Goal: Task Accomplishment & Management: Manage account settings

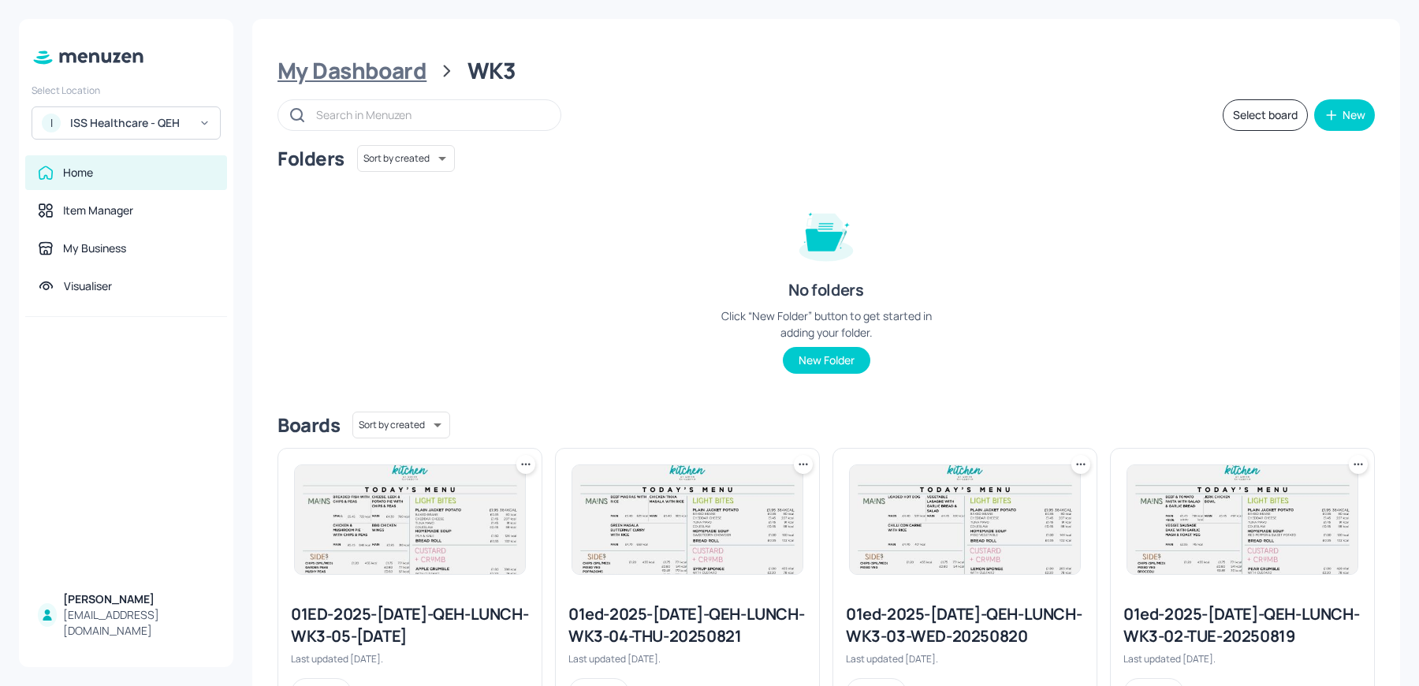
click at [372, 69] on div "My Dashboard" at bounding box center [352, 71] width 149 height 28
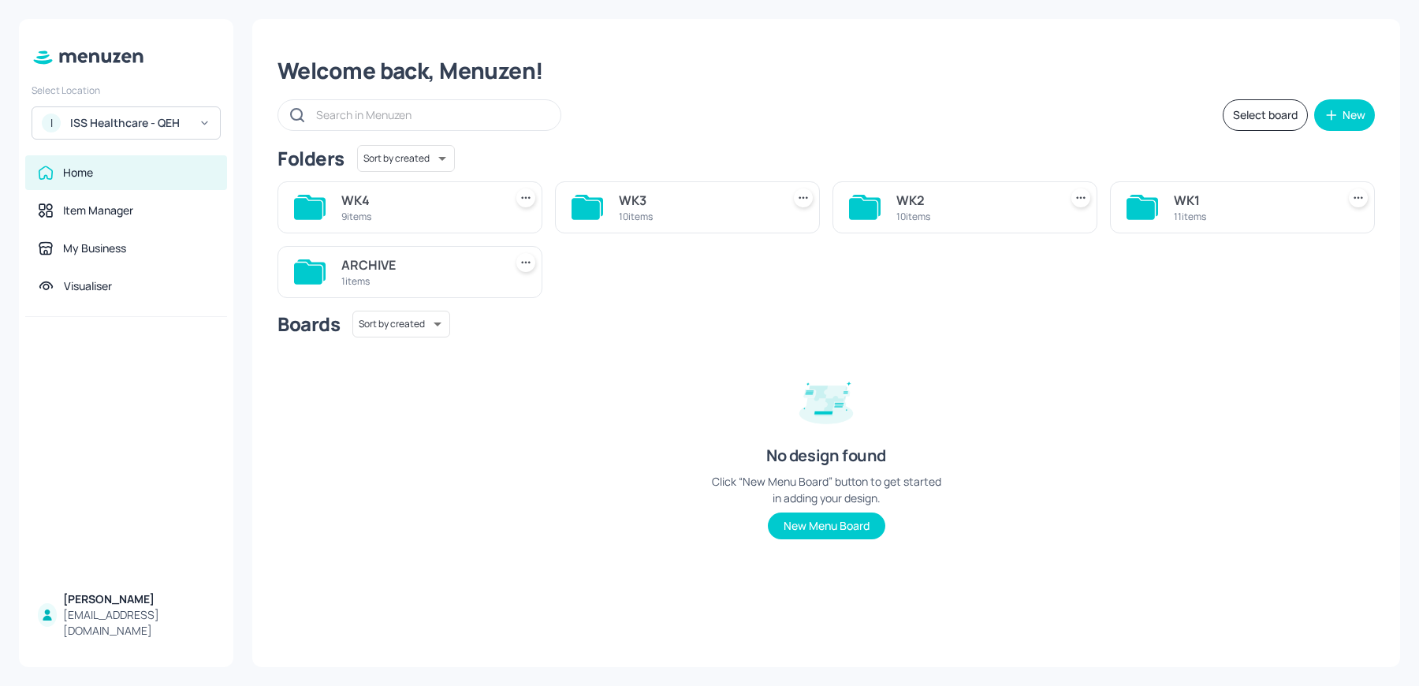
click at [411, 213] on div "9 items" at bounding box center [419, 216] width 156 height 13
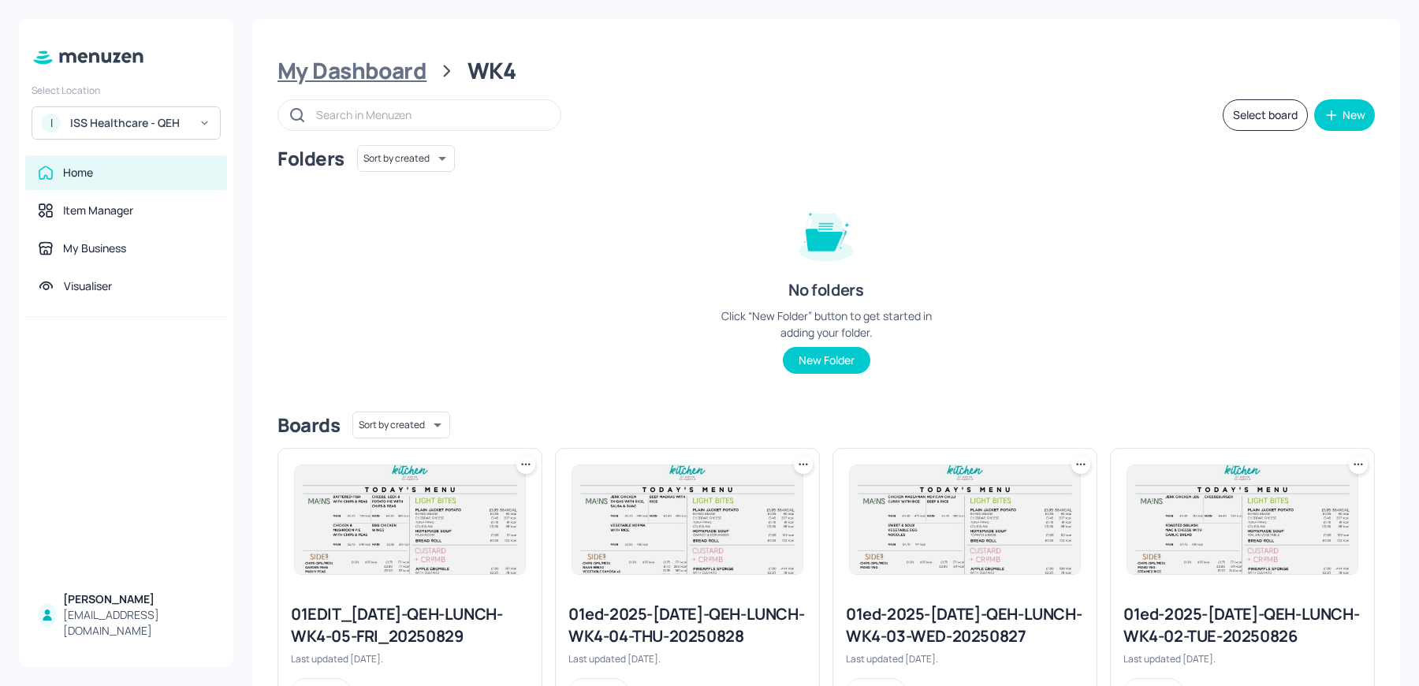
click at [368, 74] on div "My Dashboard" at bounding box center [352, 71] width 149 height 28
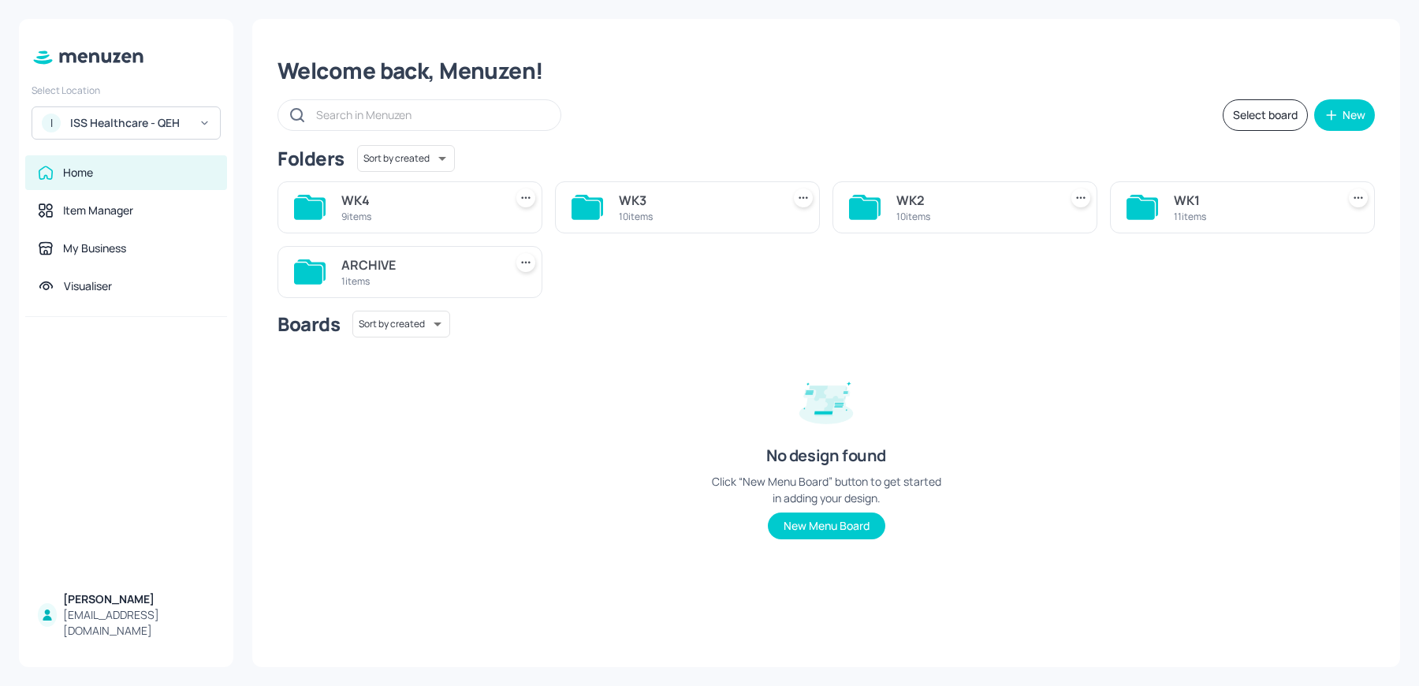
click at [1197, 166] on div "Folders Sort by created id ​" at bounding box center [827, 158] width 1098 height 27
click at [1180, 193] on div "WK1" at bounding box center [1252, 200] width 156 height 19
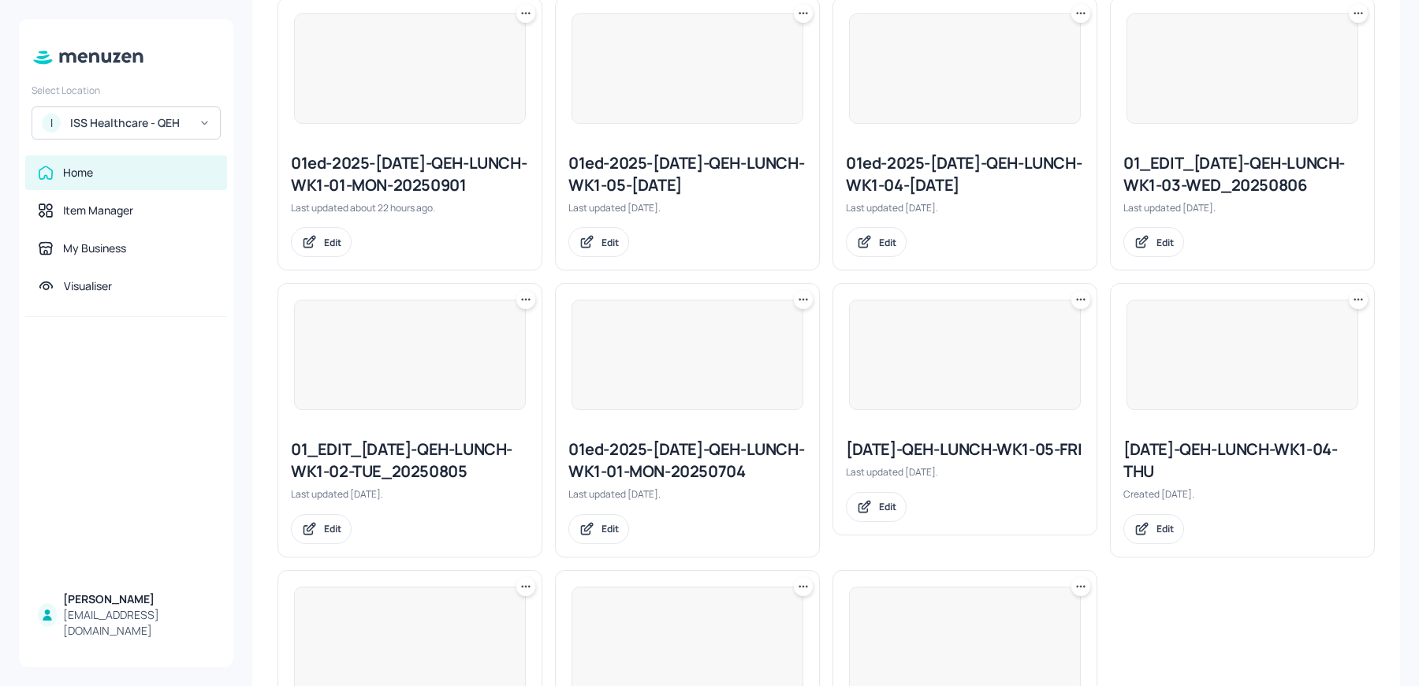
scroll to position [665, 0]
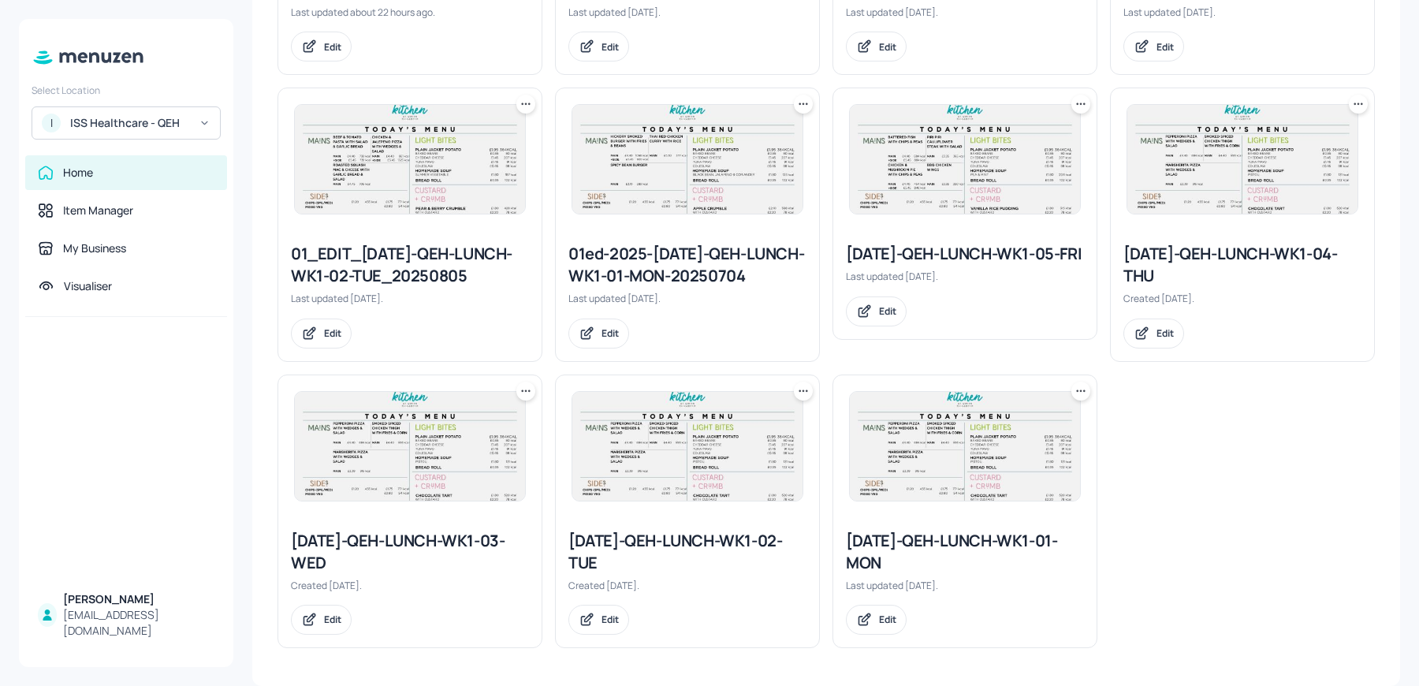
click at [799, 394] on icon at bounding box center [804, 391] width 16 height 16
click at [718, 454] on p "Duplicate" at bounding box center [724, 451] width 43 height 14
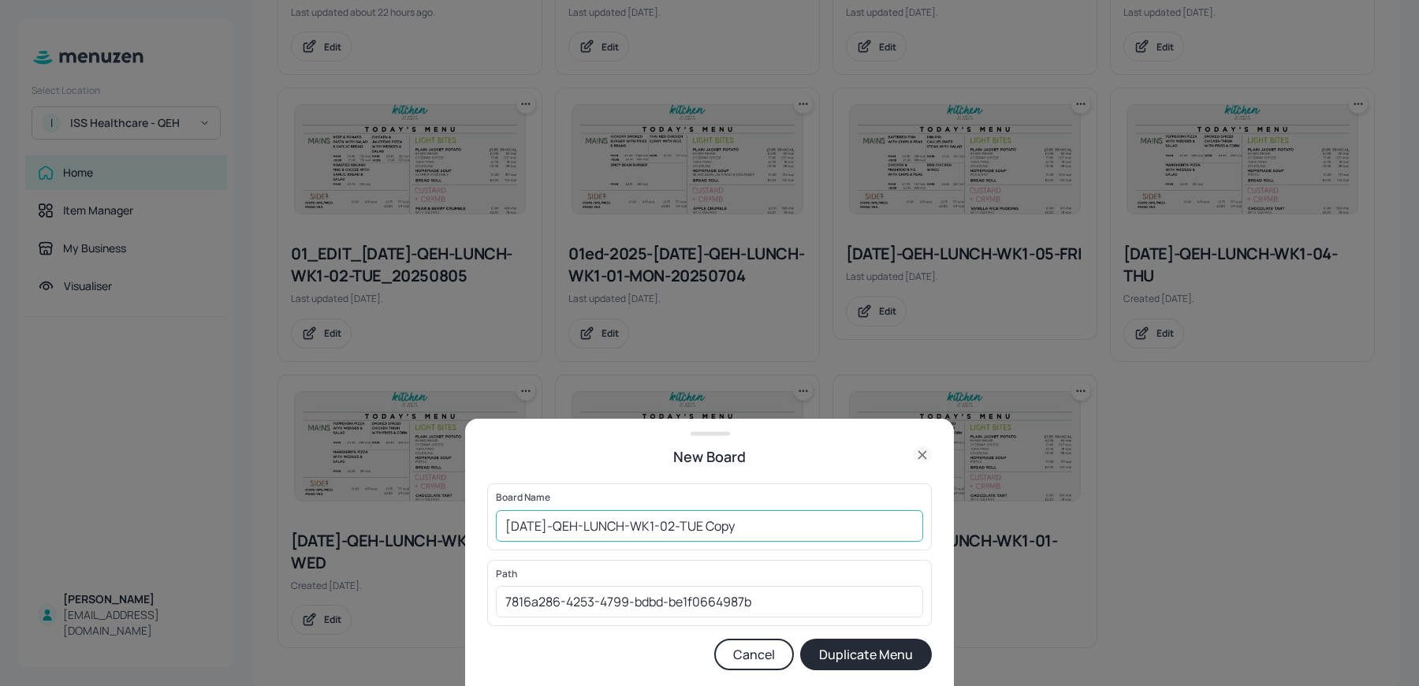
click at [496, 531] on input "2025-JUL-QEH-LUNCH-WK1-02-TUE Copy" at bounding box center [709, 526] width 427 height 32
drag, startPoint x: 752, startPoint y: 527, endPoint x: 915, endPoint y: 533, distance: 162.5
click at [915, 533] on input "01ed-2025-JUL-QEH-LUNCH-WK1-02-TUE Copy" at bounding box center [709, 526] width 427 height 32
type input "01ed-2025-JUL-QEH-LUNCH-WK1-02-TUE 020925"
click at [800, 639] on button "Duplicate Menu" at bounding box center [866, 655] width 132 height 32
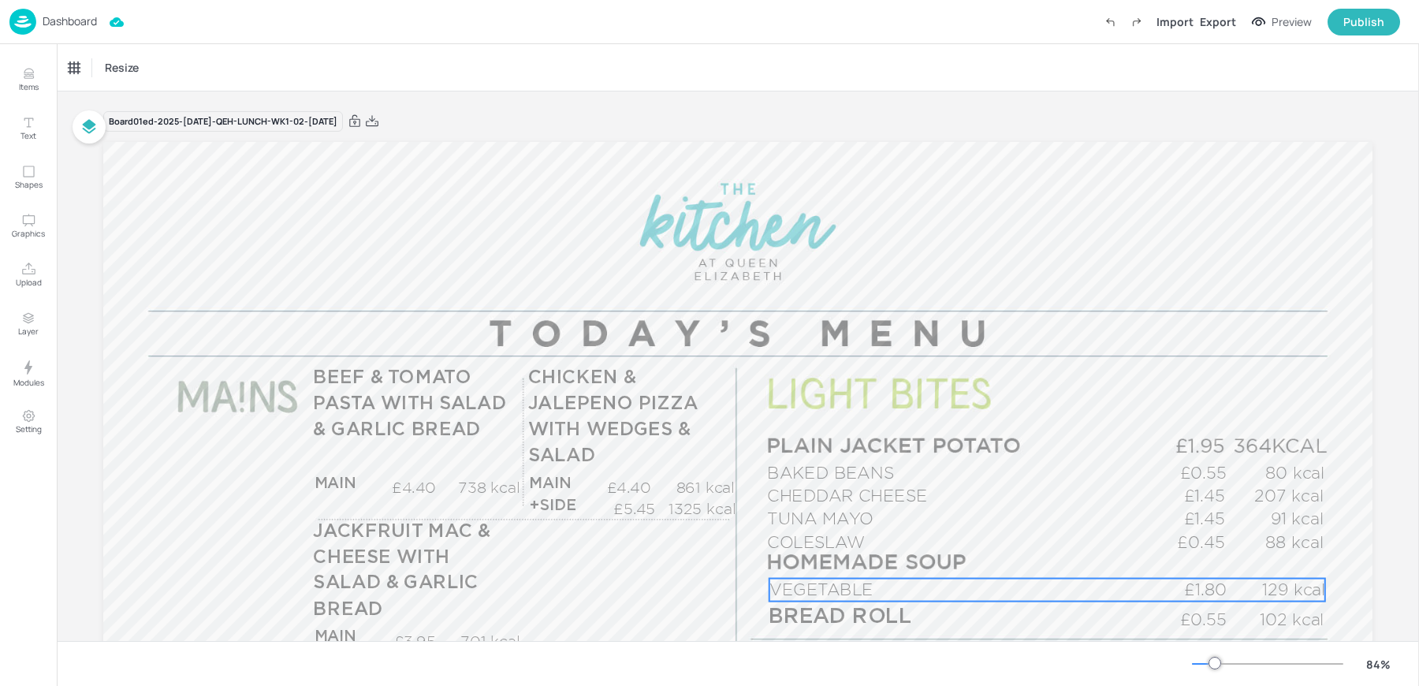
scroll to position [46, 0]
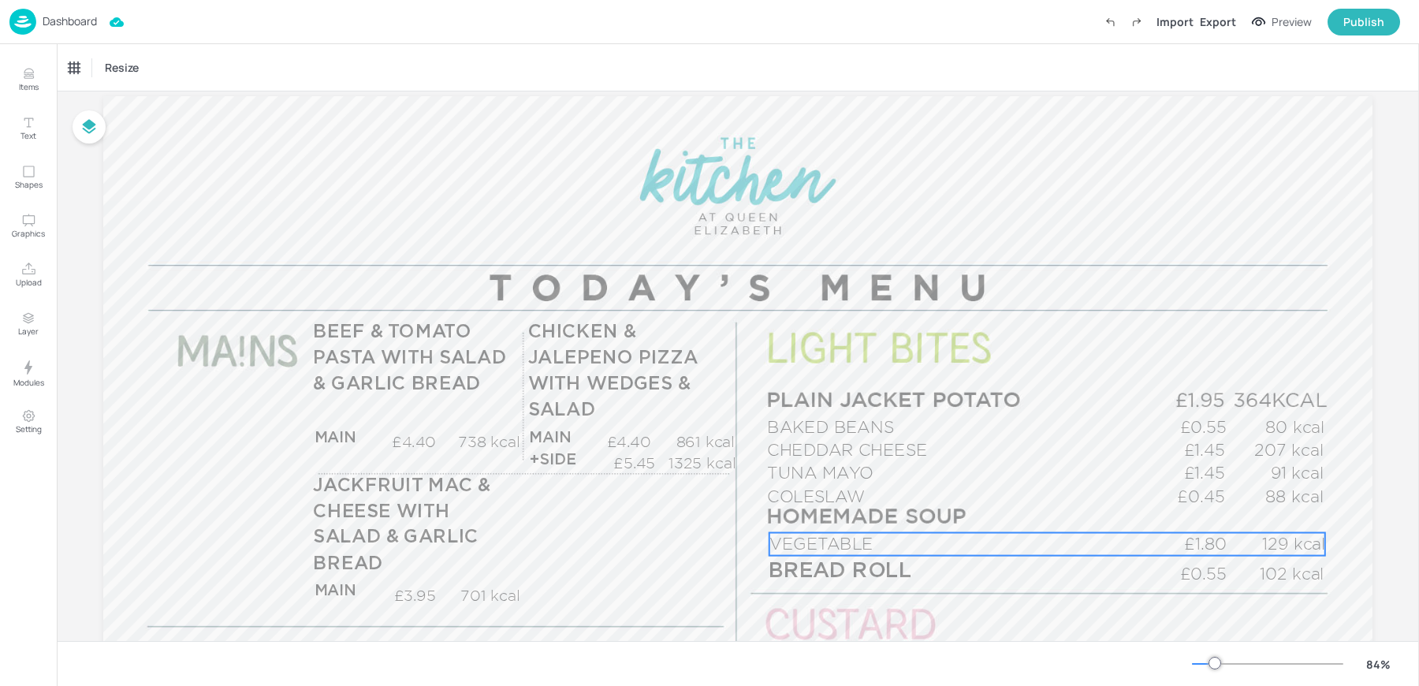
click at [845, 541] on span "VEGETABLE" at bounding box center [822, 544] width 104 height 18
click at [94, 63] on div "VEGETABLE" at bounding box center [95, 68] width 53 height 14
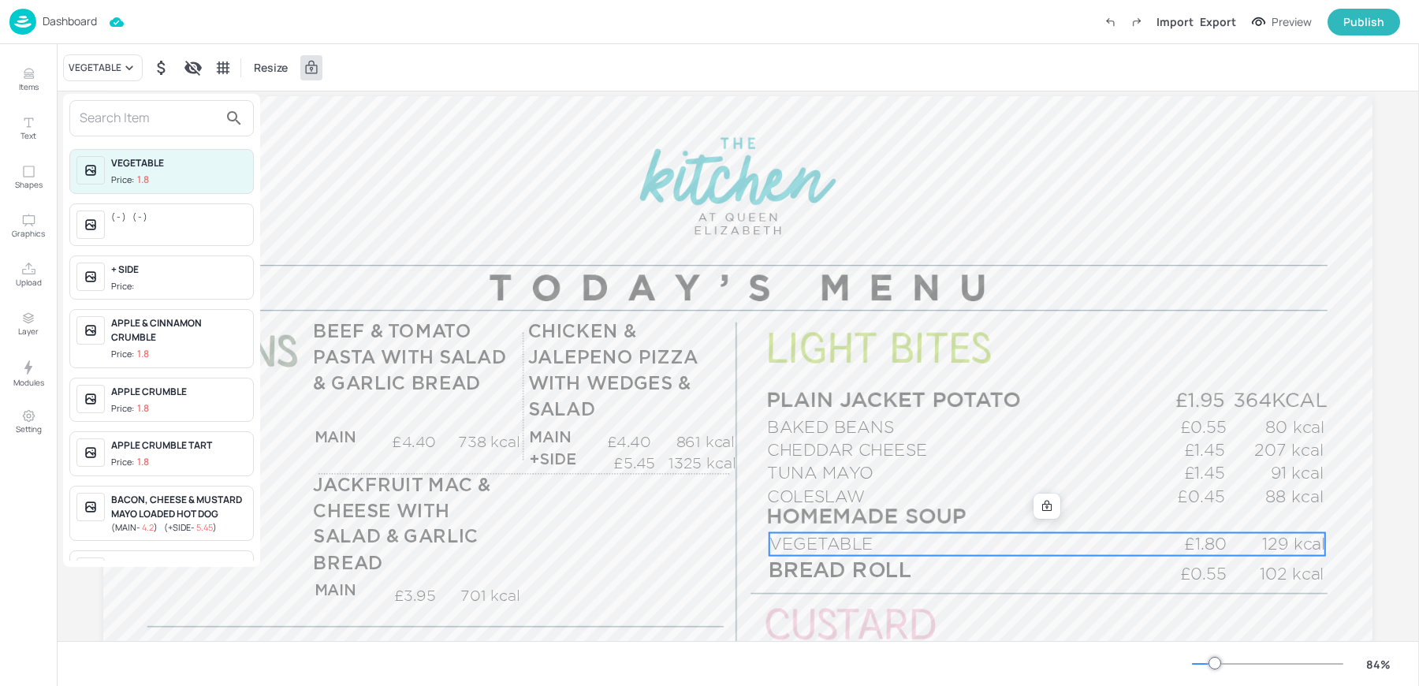
click at [155, 117] on input "text" at bounding box center [149, 118] width 139 height 25
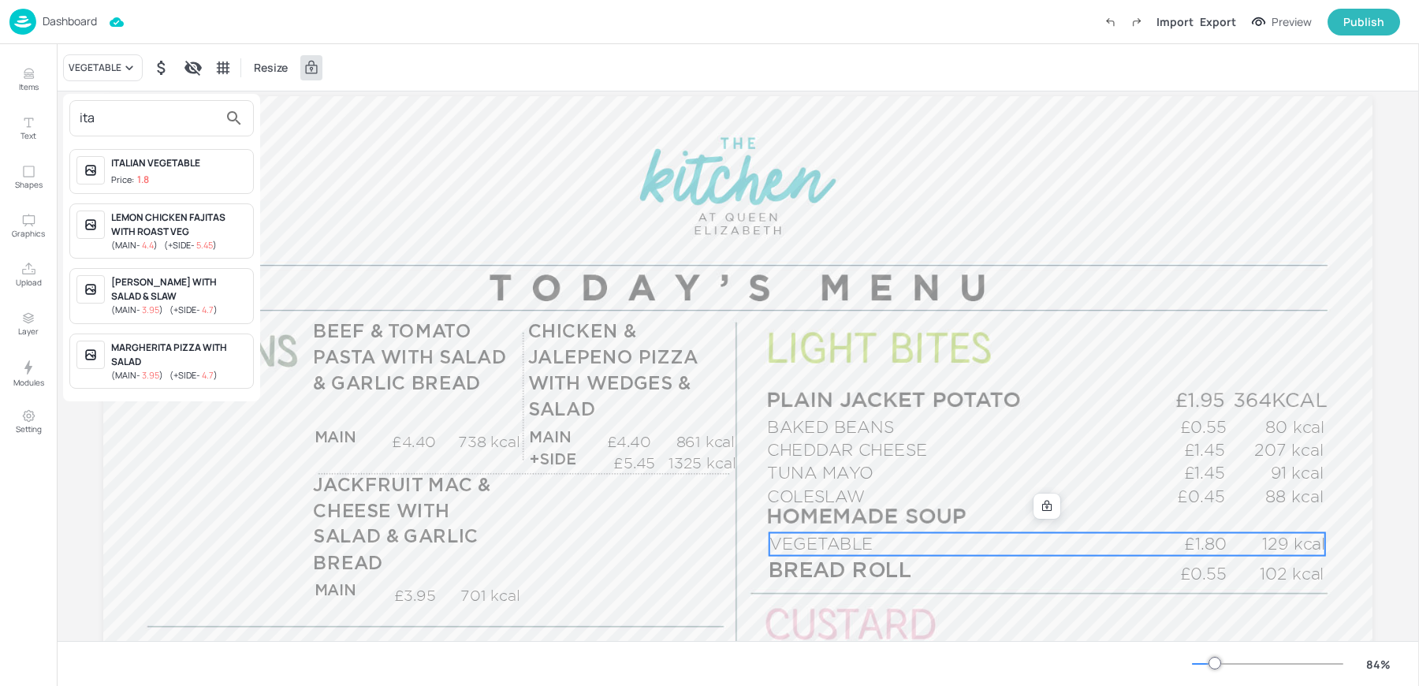
type input "ita"
click at [172, 167] on div "ITALIAN VEGETABLE" at bounding box center [179, 163] width 136 height 14
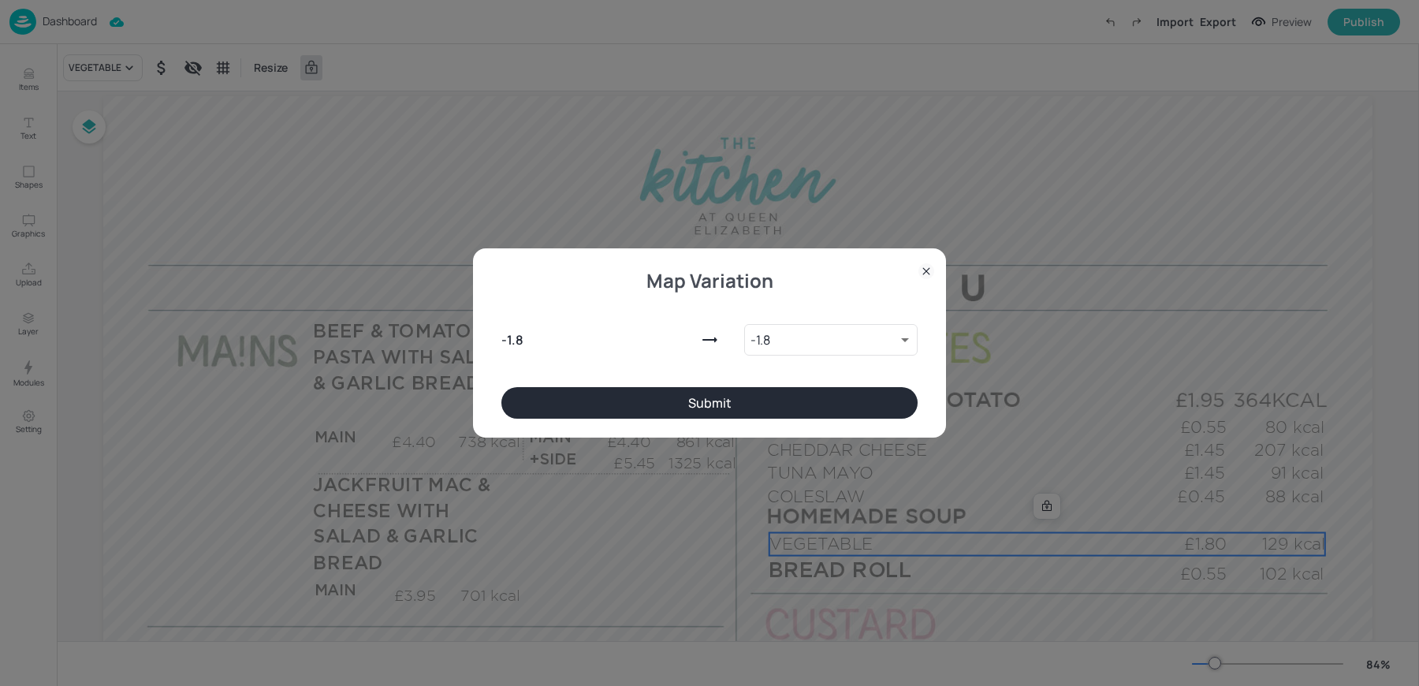
click at [650, 395] on button "Submit" at bounding box center [709, 403] width 416 height 32
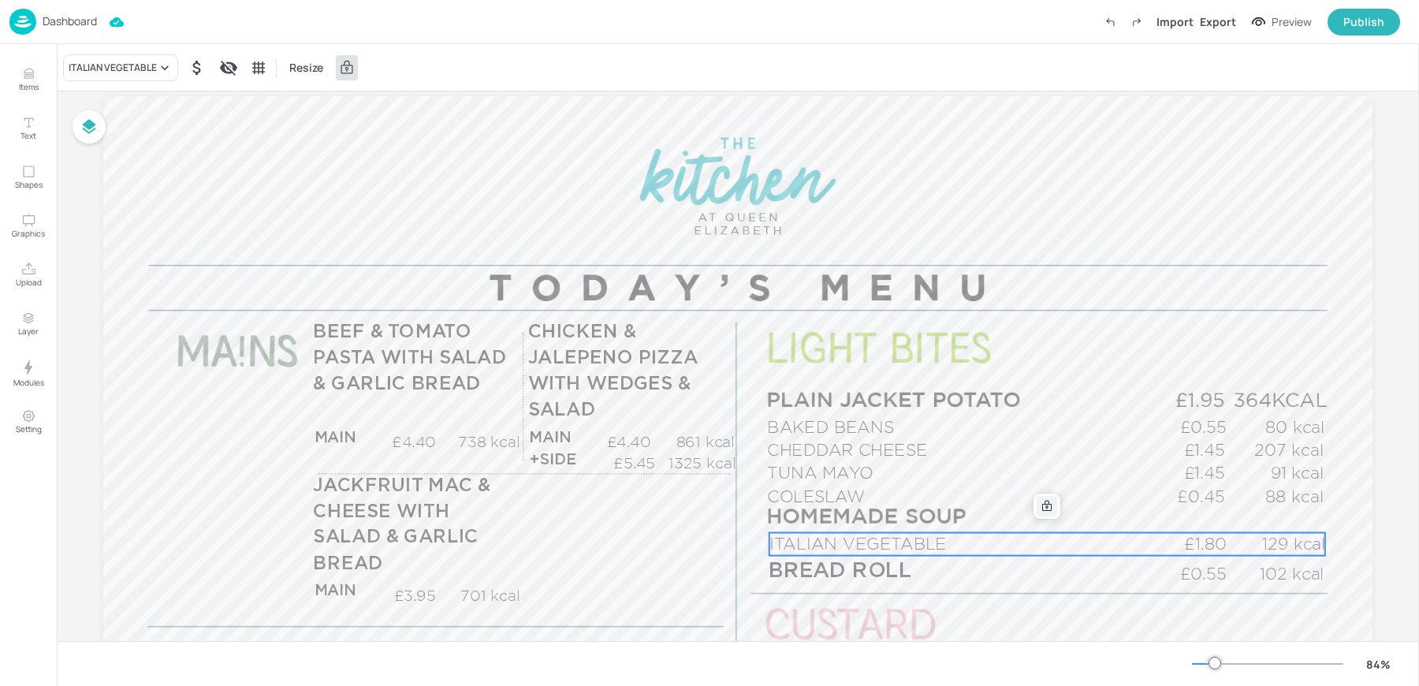
click at [1037, 504] on div at bounding box center [1047, 506] width 21 height 21
click at [1035, 505] on icon "Edit Item" at bounding box center [1038, 504] width 6 height 6
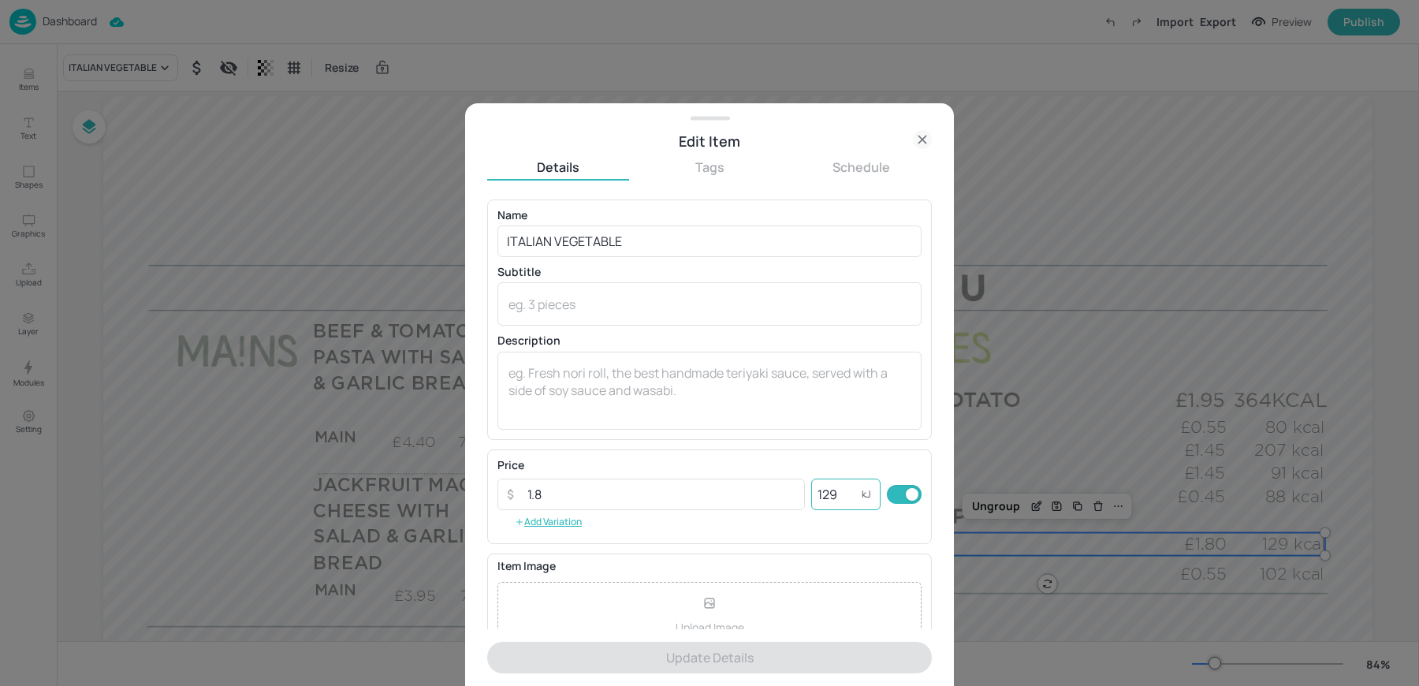
click at [837, 494] on input "129" at bounding box center [836, 495] width 50 height 32
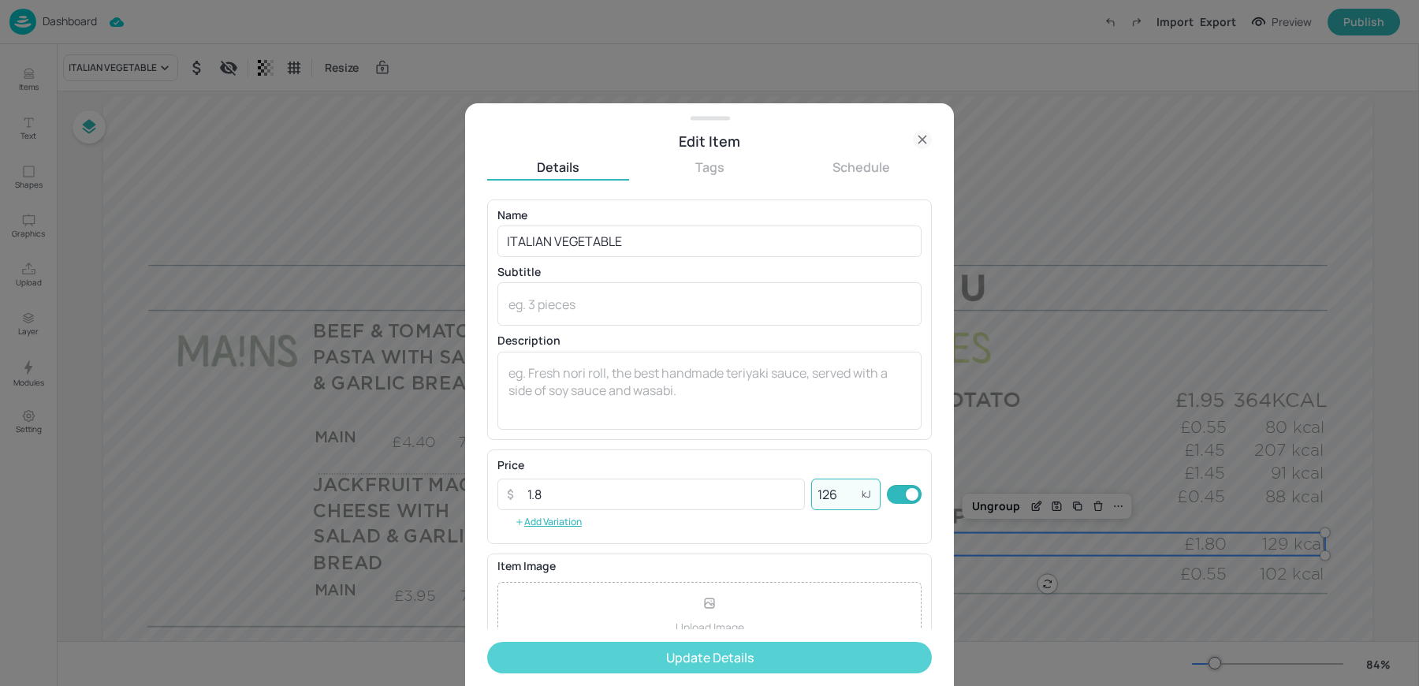
type input "126"
click at [708, 652] on button "Update Details" at bounding box center [709, 658] width 445 height 32
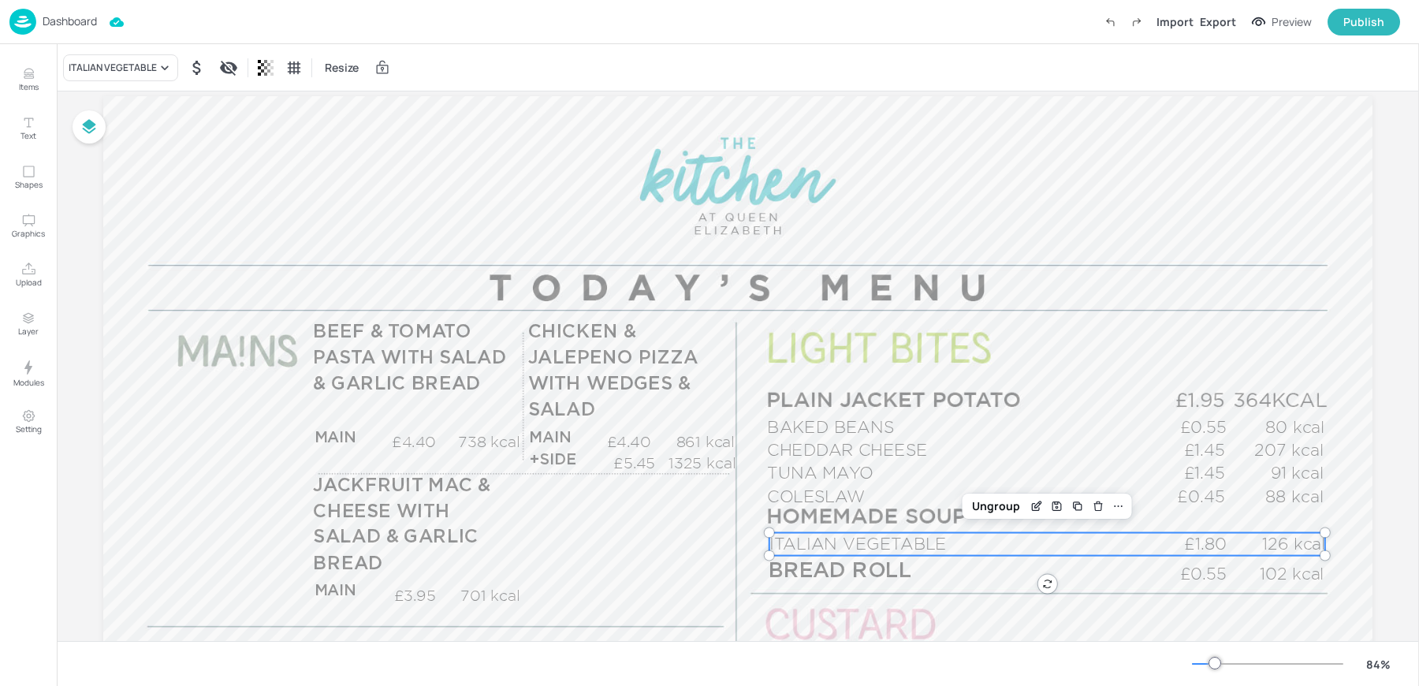
click at [691, 70] on div "ITALIAN VEGETABLE Resize" at bounding box center [738, 67] width 1362 height 47
click at [356, 423] on div "BEEF & TOMATO PASTA WITH SALAD & GARLIC BREAD MAIN £4.40 738 kcal +SIDE £5.45 7…" at bounding box center [417, 397] width 208 height 154
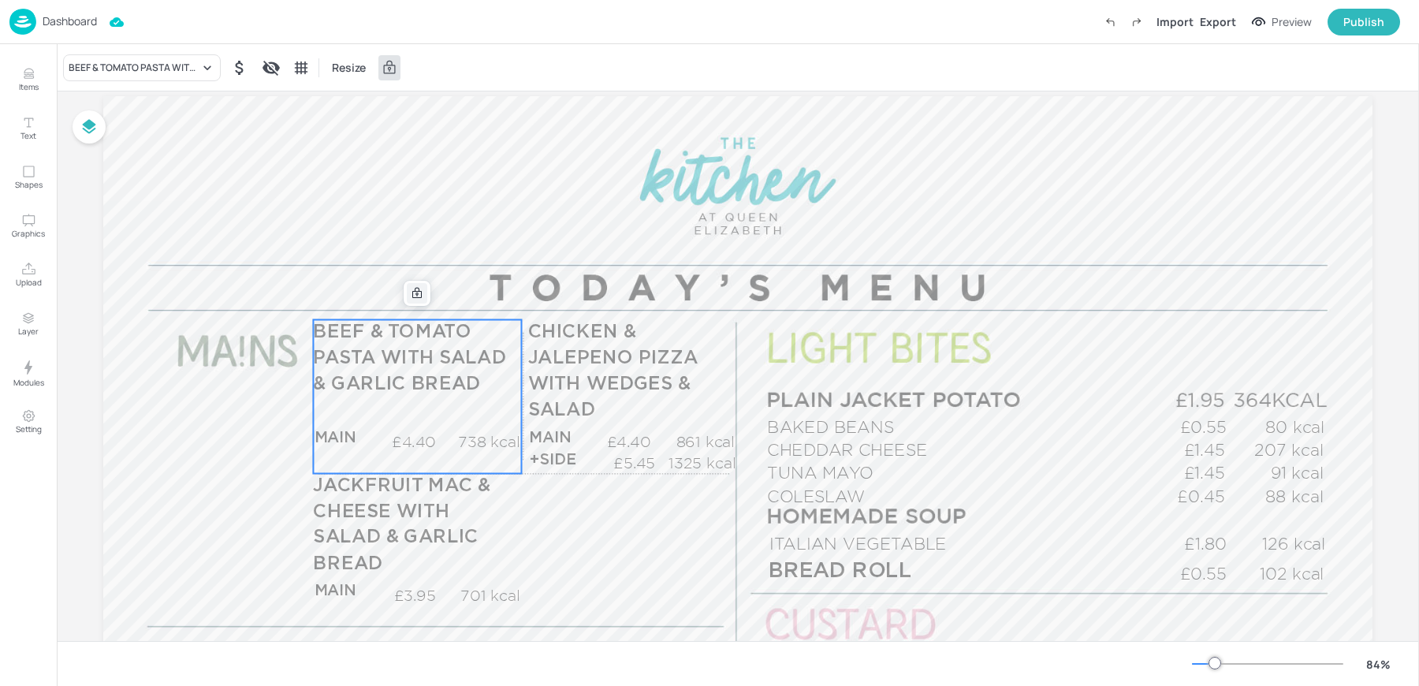
click at [411, 298] on icon at bounding box center [417, 293] width 13 height 13
click at [406, 295] on icon "Edit Item" at bounding box center [406, 293] width 13 height 13
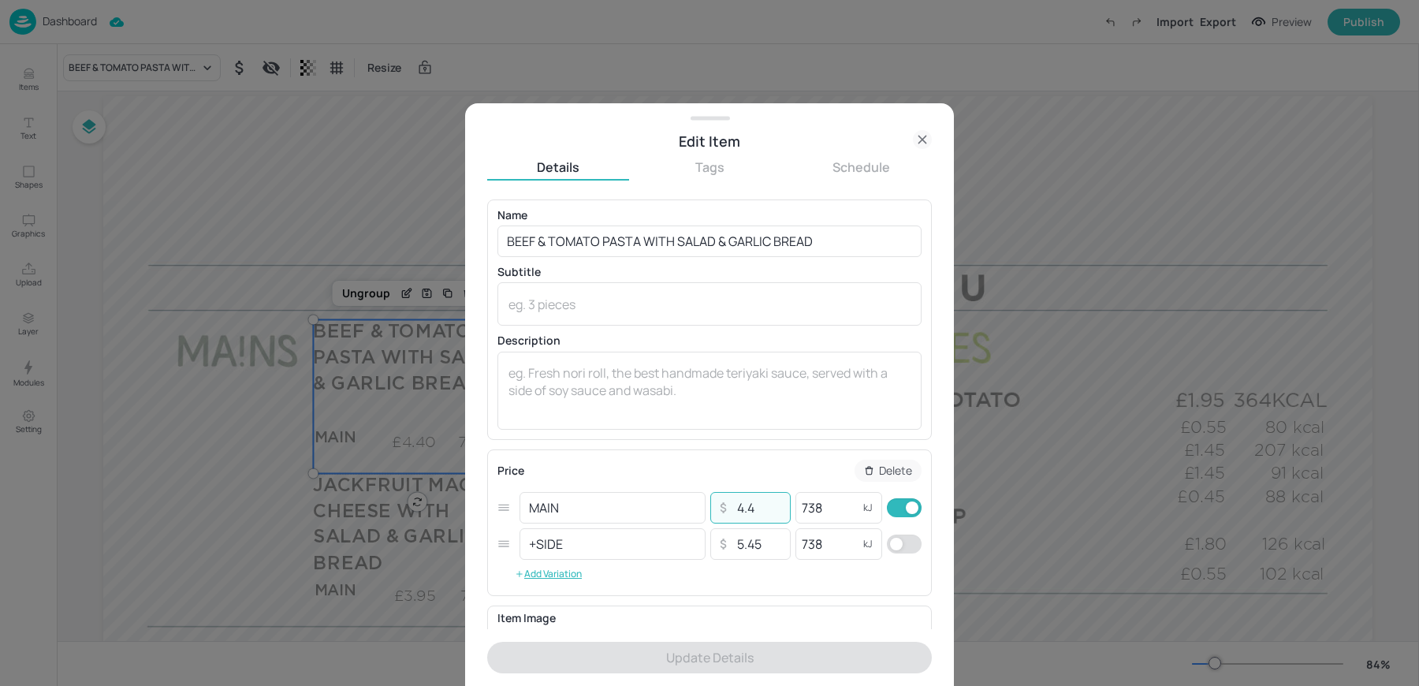
click at [752, 510] on input "4.4" at bounding box center [758, 508] width 55 height 32
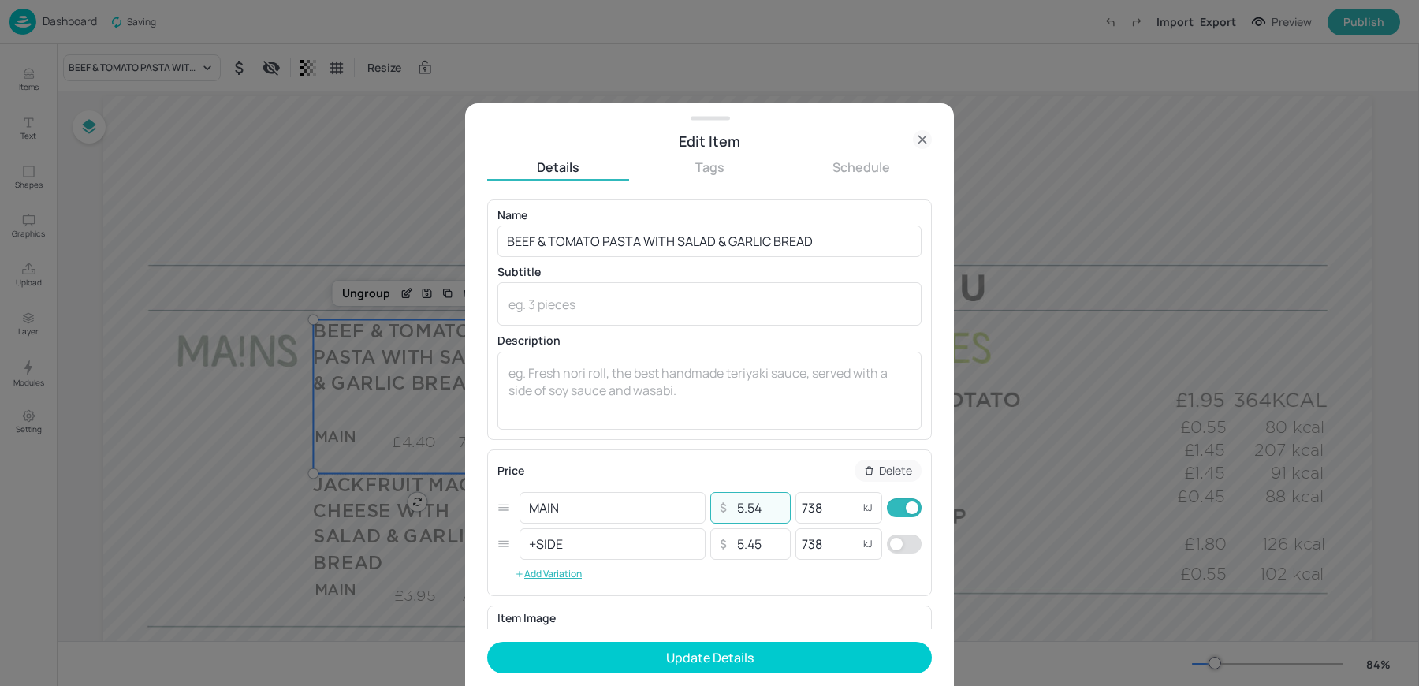
type input "5.5"
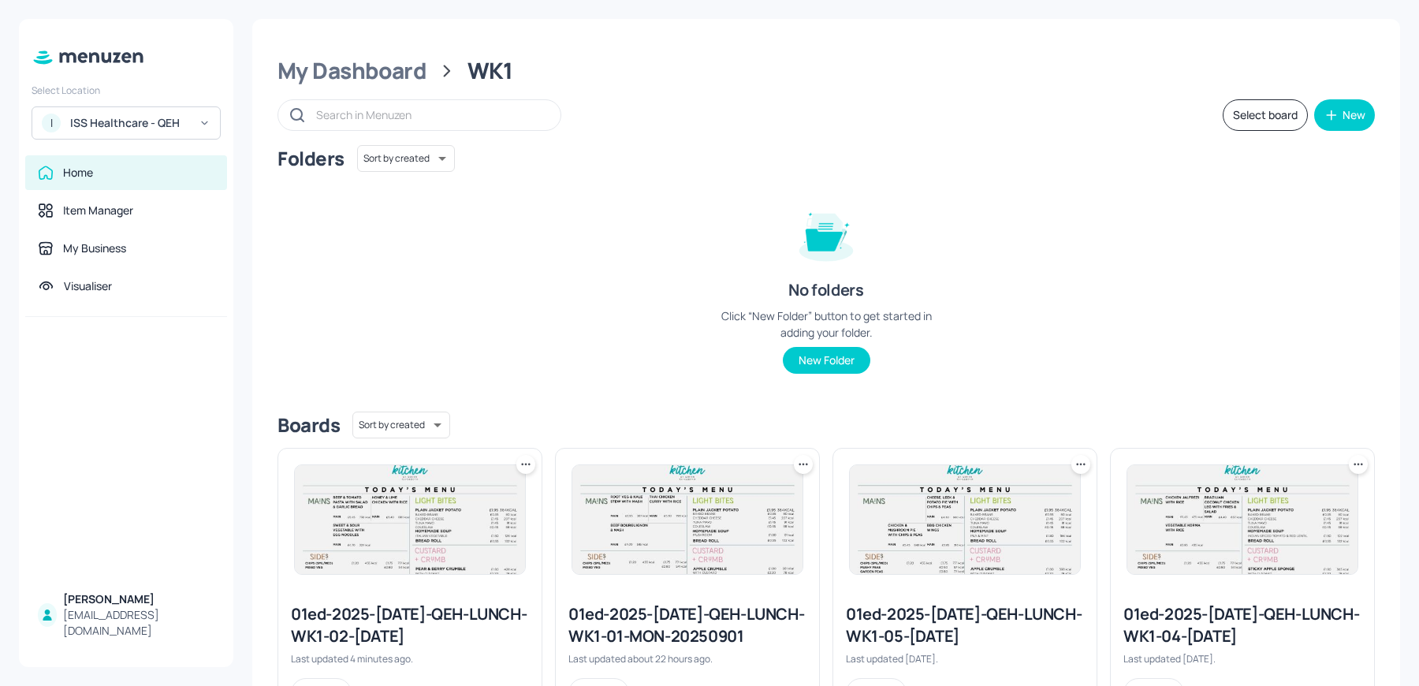
click at [88, 121] on div "ISS Healthcare - QEH" at bounding box center [129, 123] width 119 height 16
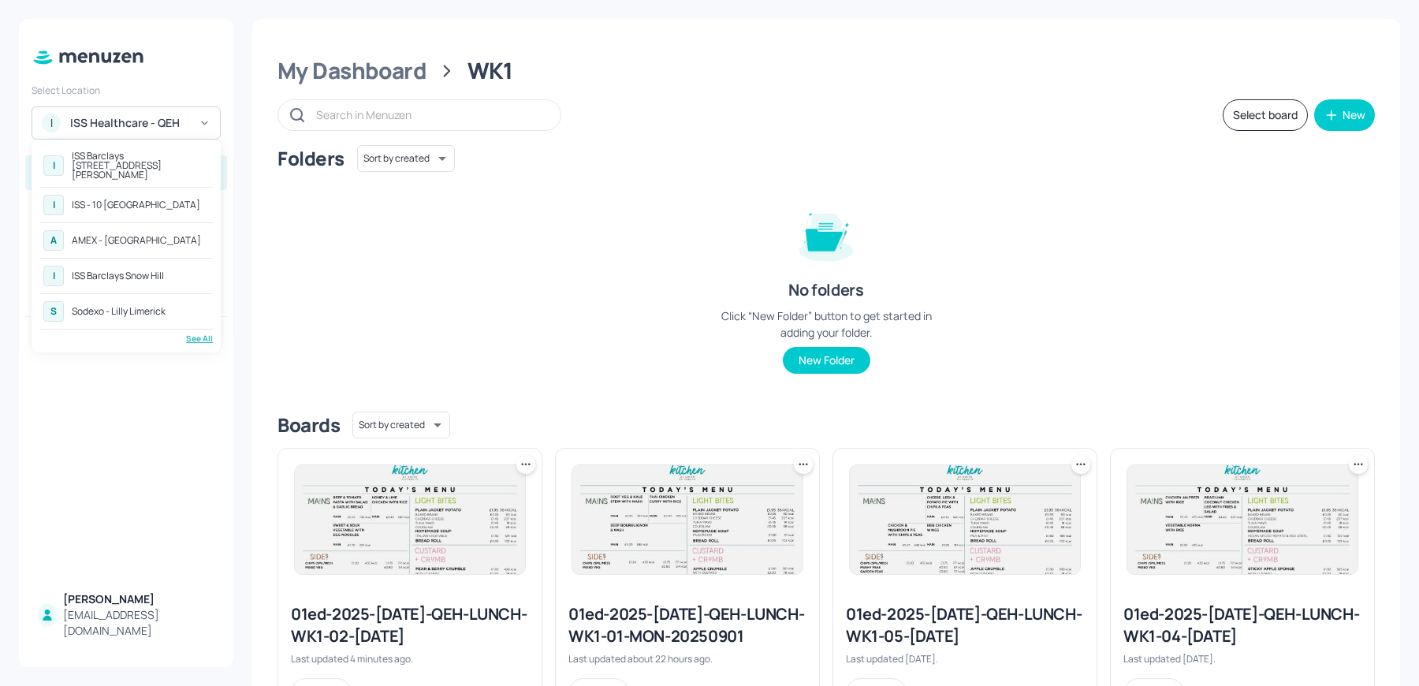
click at [176, 308] on div "S Sodexo - Lilly Limerick" at bounding box center [125, 311] width 173 height 28
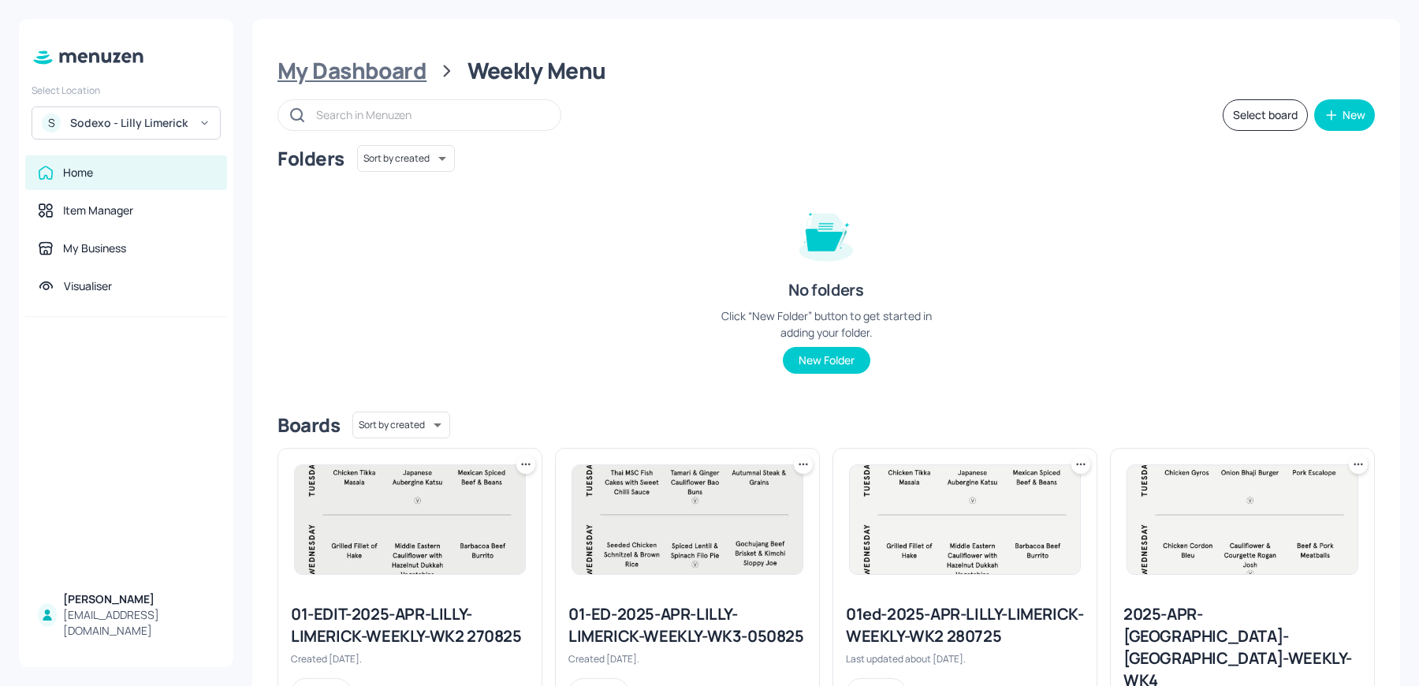
click at [382, 81] on div "My Dashboard" at bounding box center [352, 71] width 149 height 28
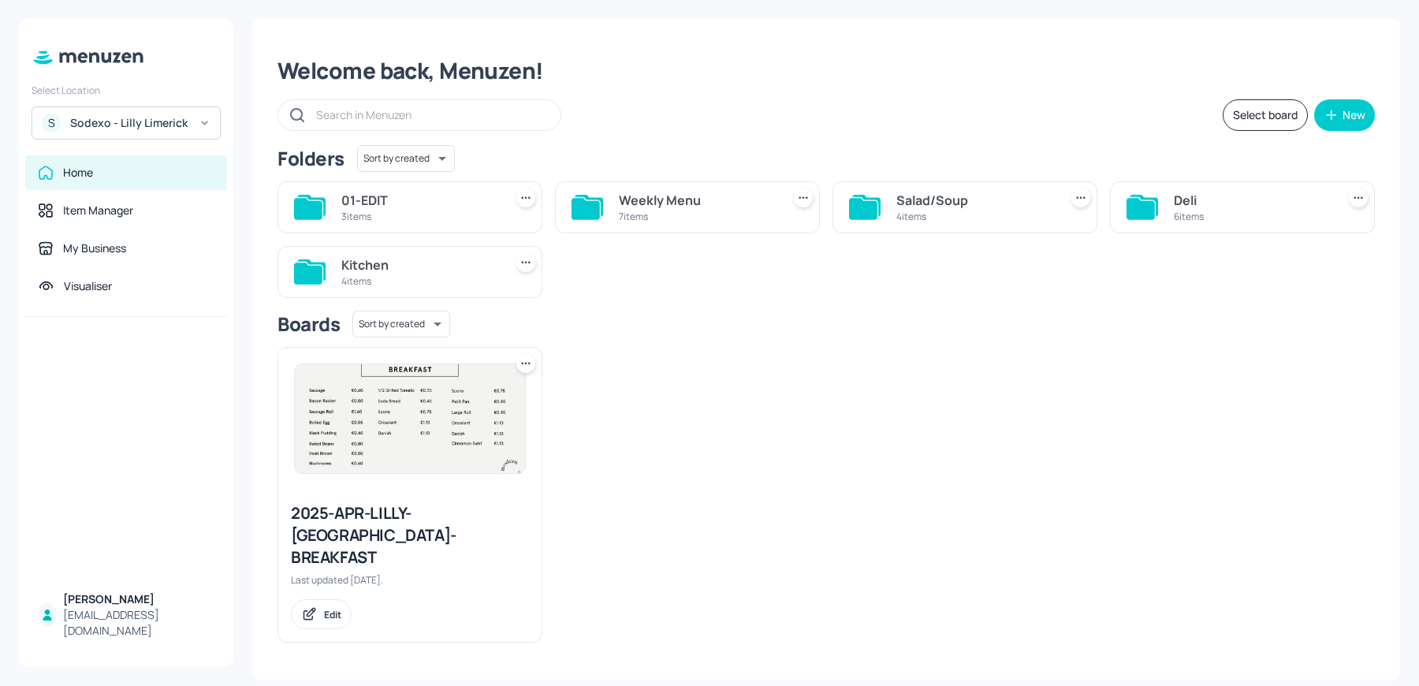
click at [357, 280] on div "4 items" at bounding box center [419, 280] width 156 height 13
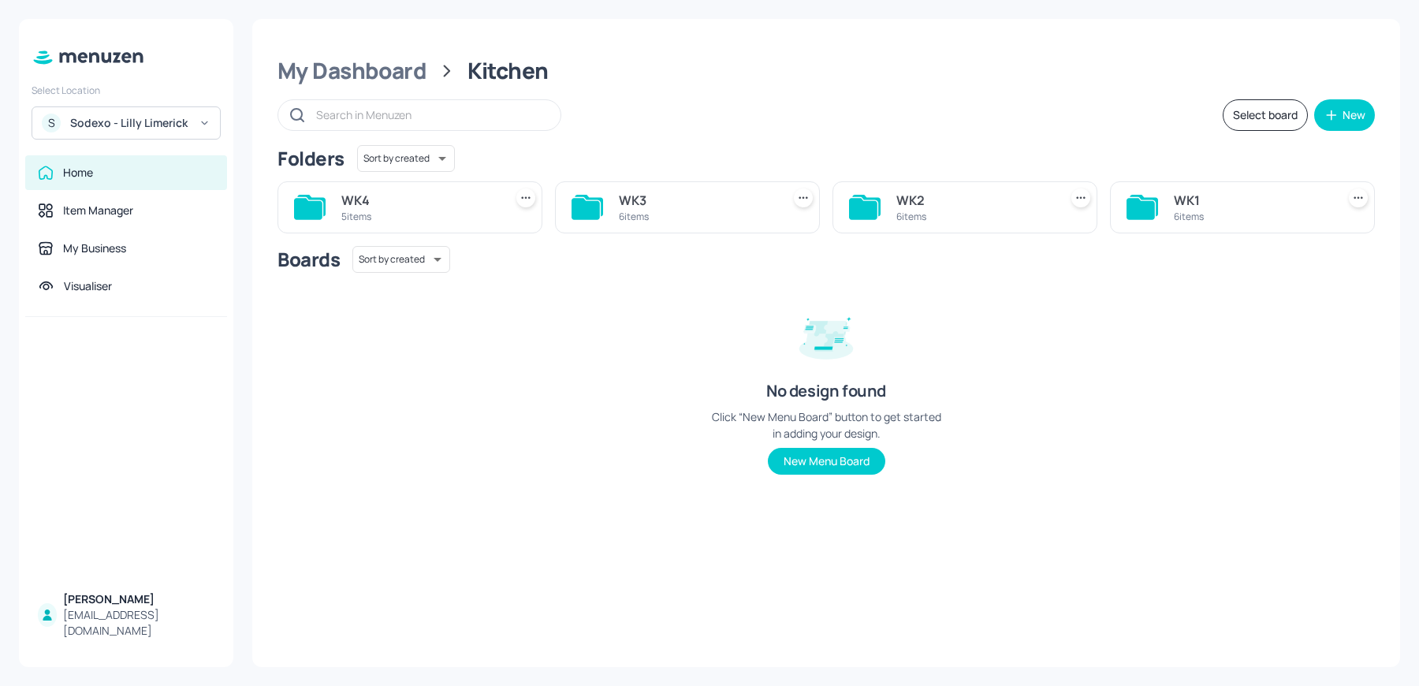
click at [669, 208] on div "WK3" at bounding box center [697, 200] width 156 height 19
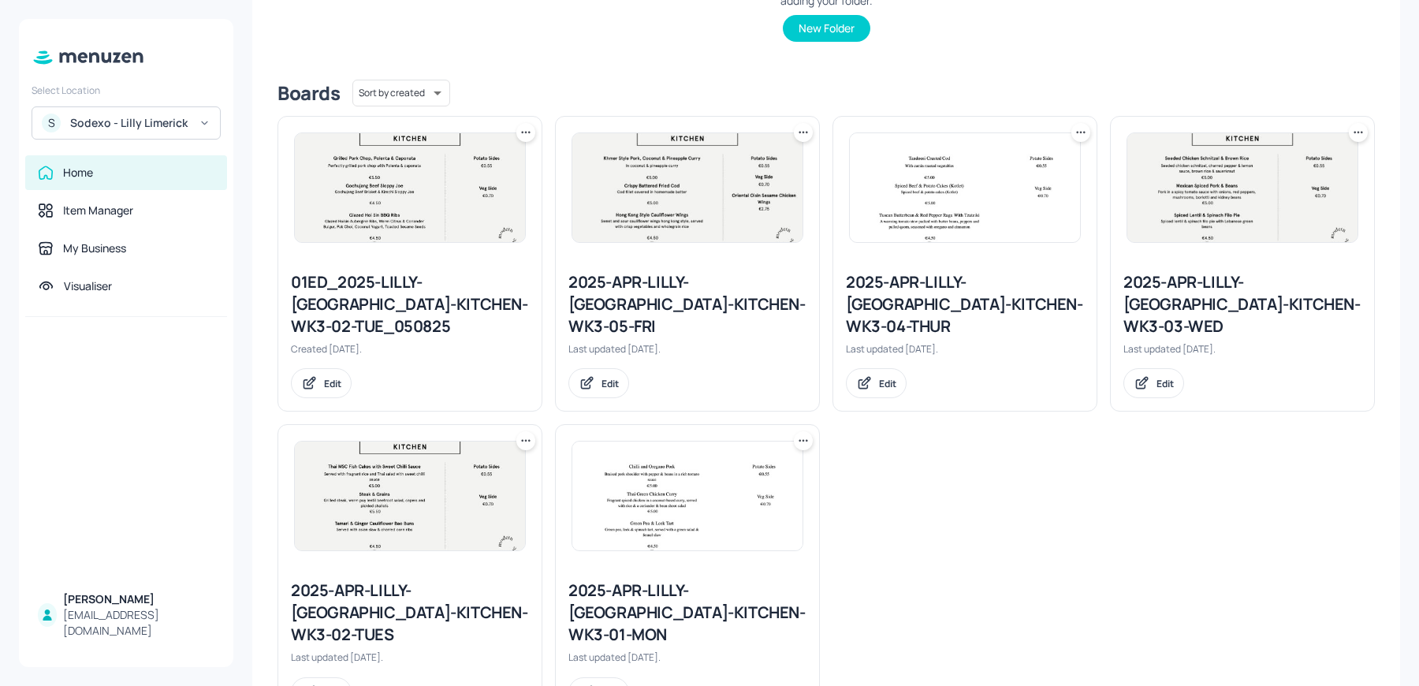
scroll to position [357, 0]
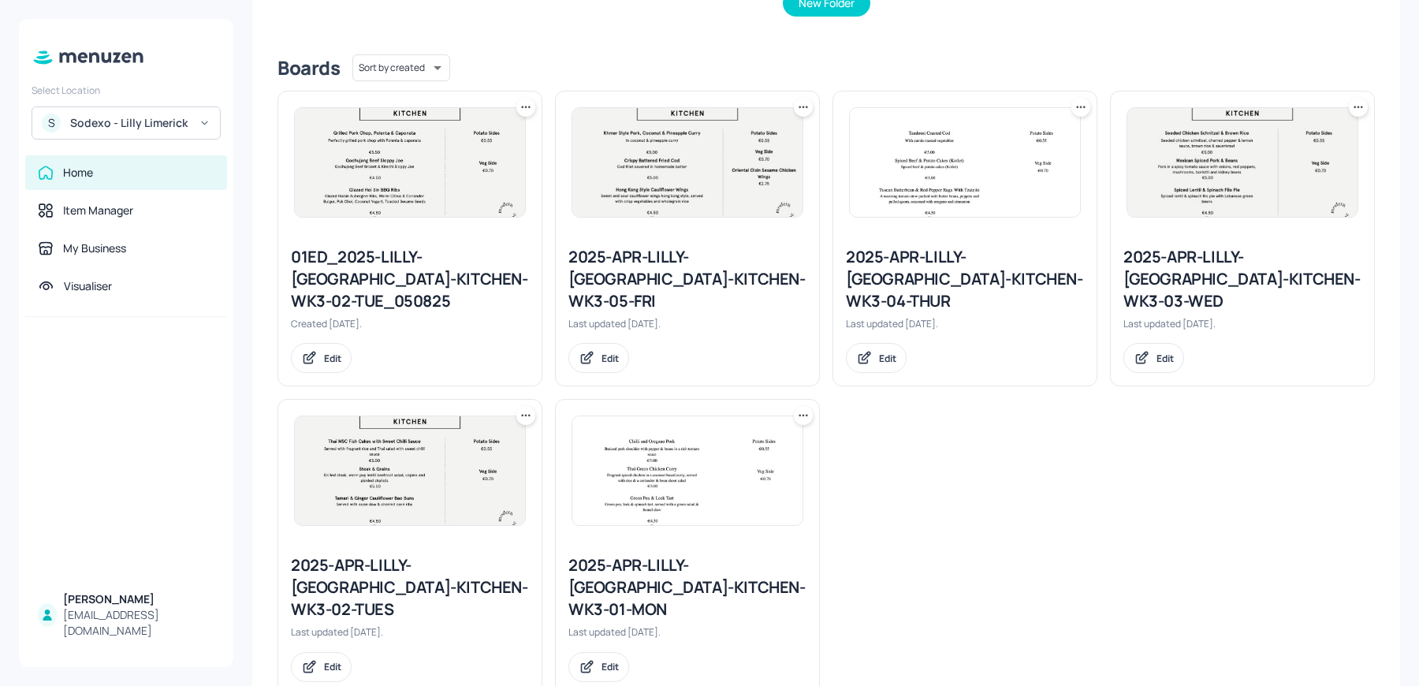
click at [391, 557] on div "2025-APR-LILLY-LIMERICK-KITCHEN-WK3-02-TUES" at bounding box center [410, 587] width 238 height 66
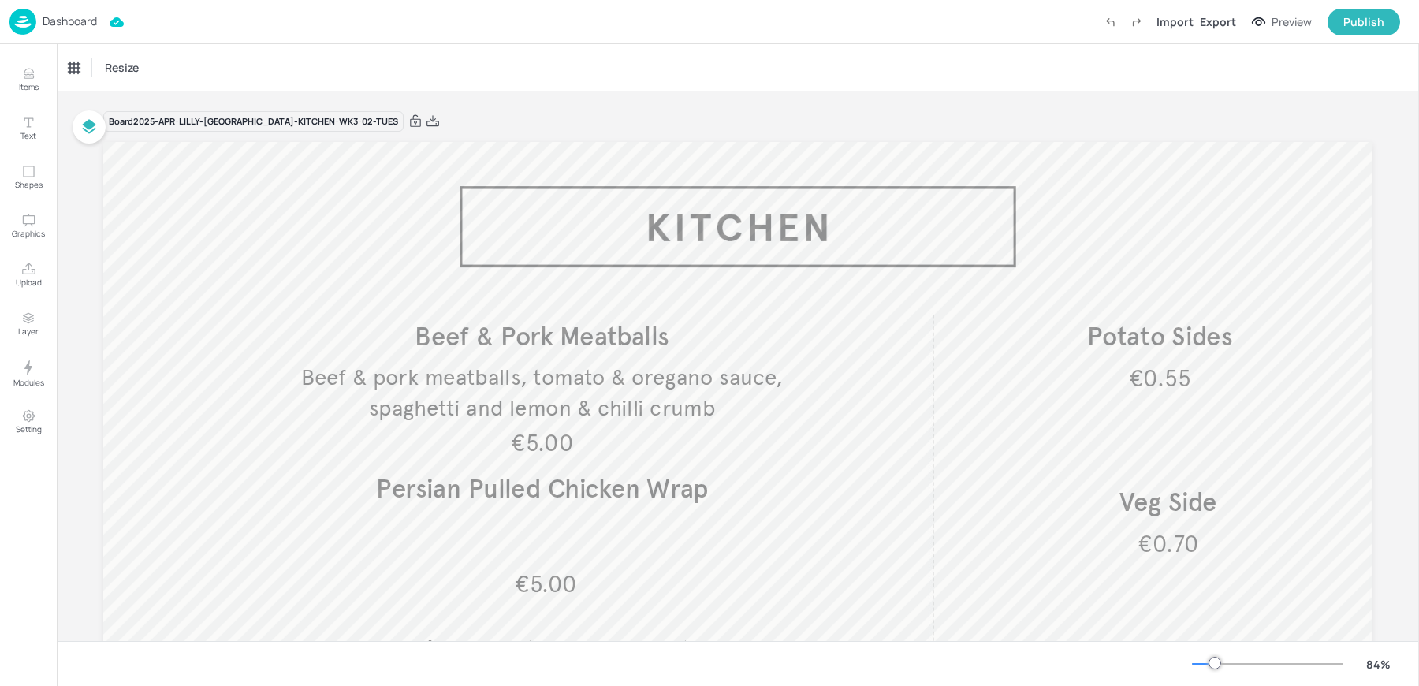
click at [109, 49] on div "Resize" at bounding box center [738, 67] width 1362 height 47
click at [76, 36] on div "Dashboard Import Export Preview Publish" at bounding box center [704, 21] width 1391 height 43
click at [72, 36] on div "Dashboard Import Export Preview Publish" at bounding box center [704, 21] width 1391 height 43
click at [61, 32] on div "Dashboard" at bounding box center [53, 22] width 88 height 26
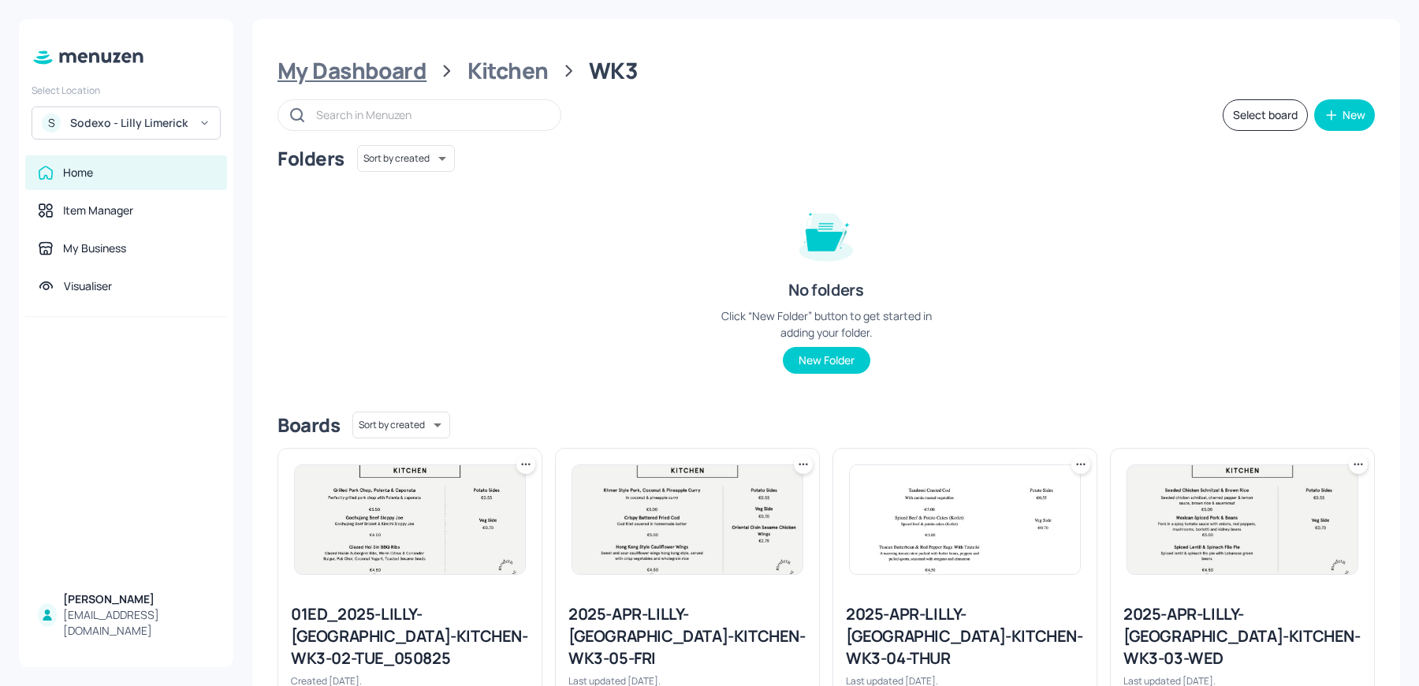
click at [343, 57] on div "My Dashboard" at bounding box center [352, 71] width 149 height 28
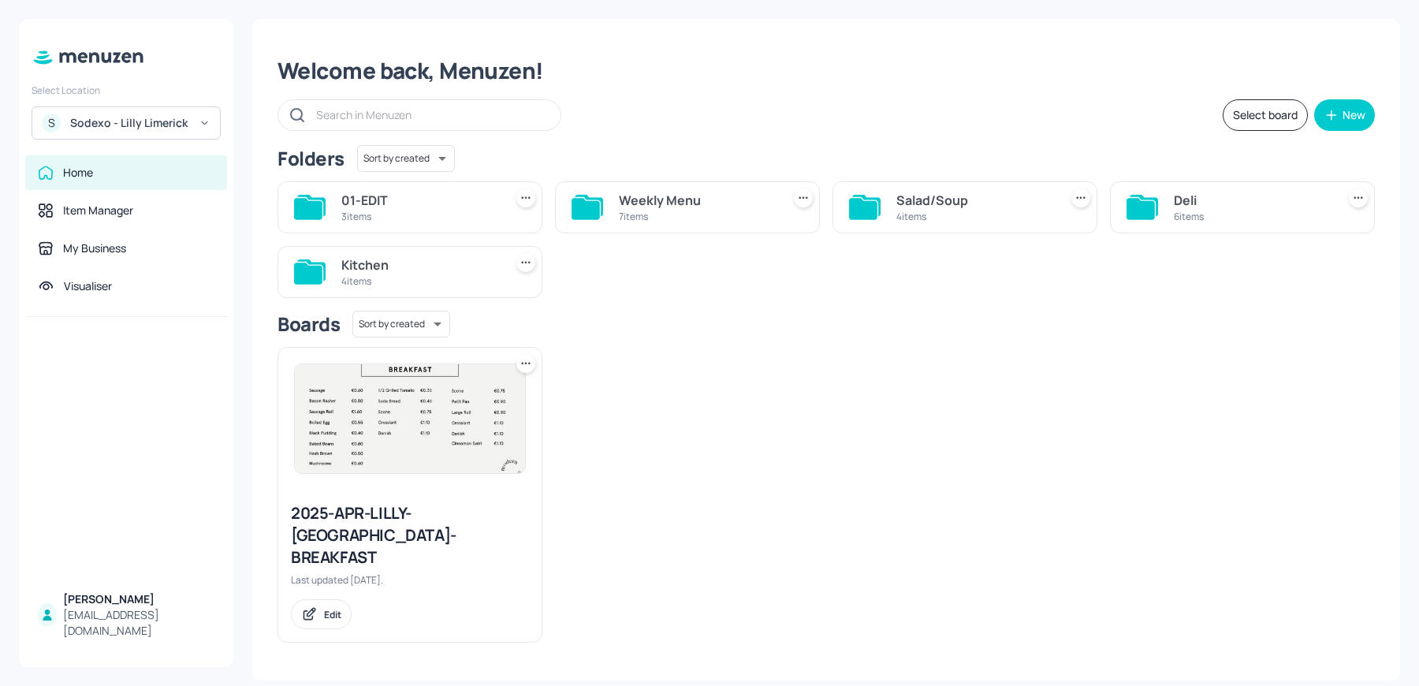
click at [1189, 204] on div "Deli" at bounding box center [1252, 200] width 156 height 19
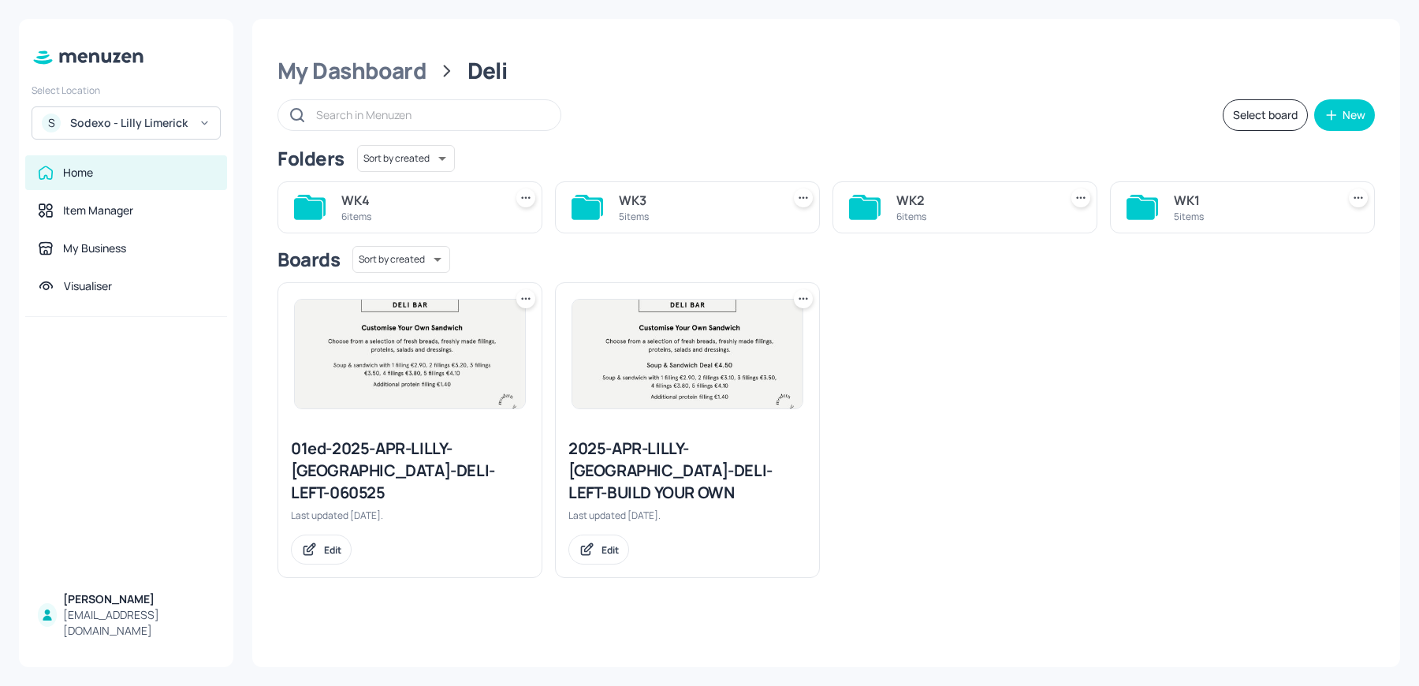
click at [663, 205] on div "WK3" at bounding box center [697, 200] width 156 height 19
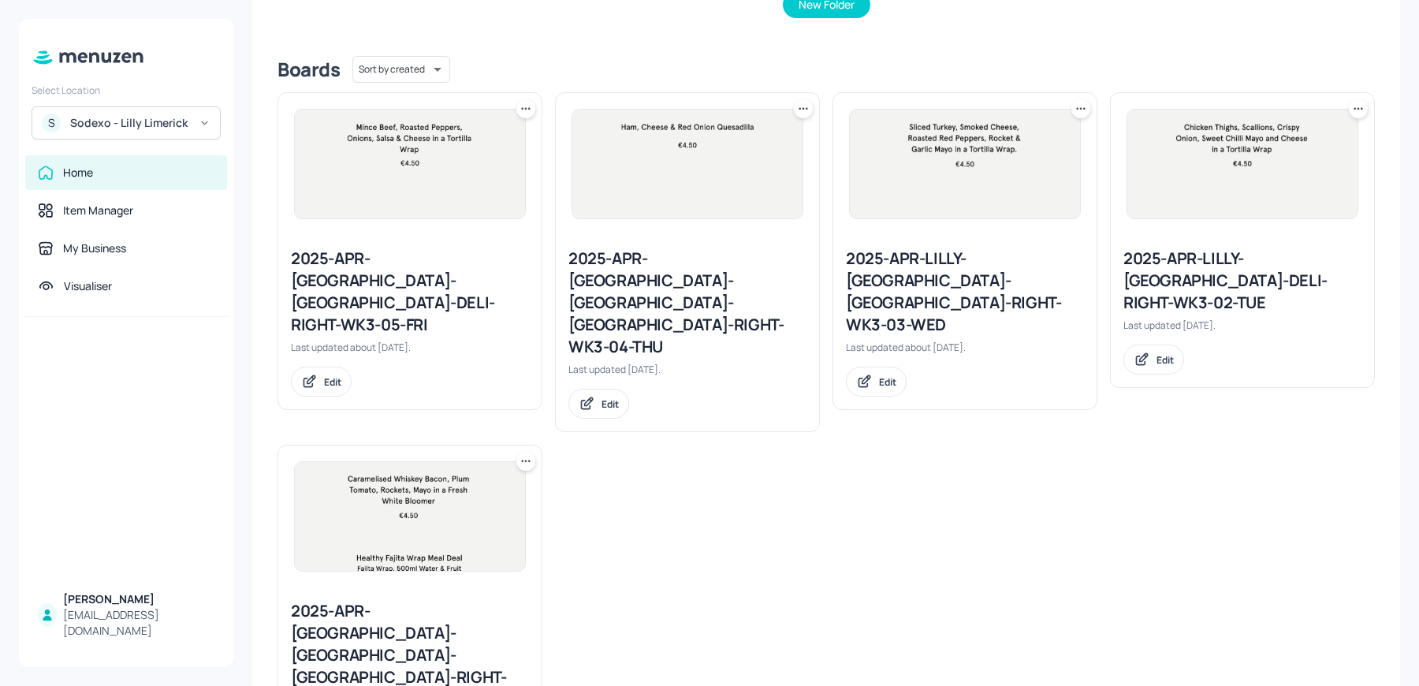
scroll to position [357, 0]
click at [1198, 274] on div "2025-APR-LILLY-LIMERICK-DELI-RIGHT-WK3-02-TUE" at bounding box center [1243, 279] width 238 height 66
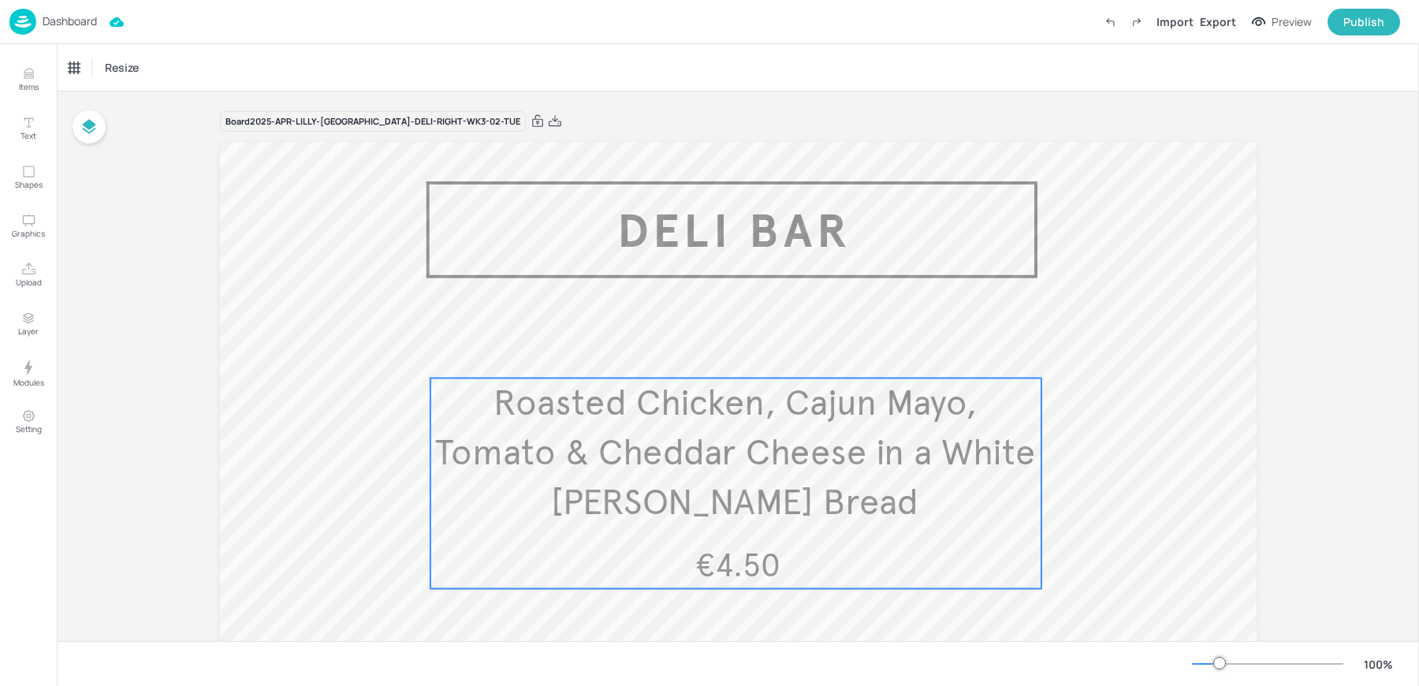
click at [658, 441] on span "Roasted Chicken, Cajun Mayo, Tomato & Cheddar Cheese in a White Bloomer Bread" at bounding box center [735, 453] width 600 height 144
click at [723, 349] on icon "Edit Item" at bounding box center [726, 349] width 6 height 6
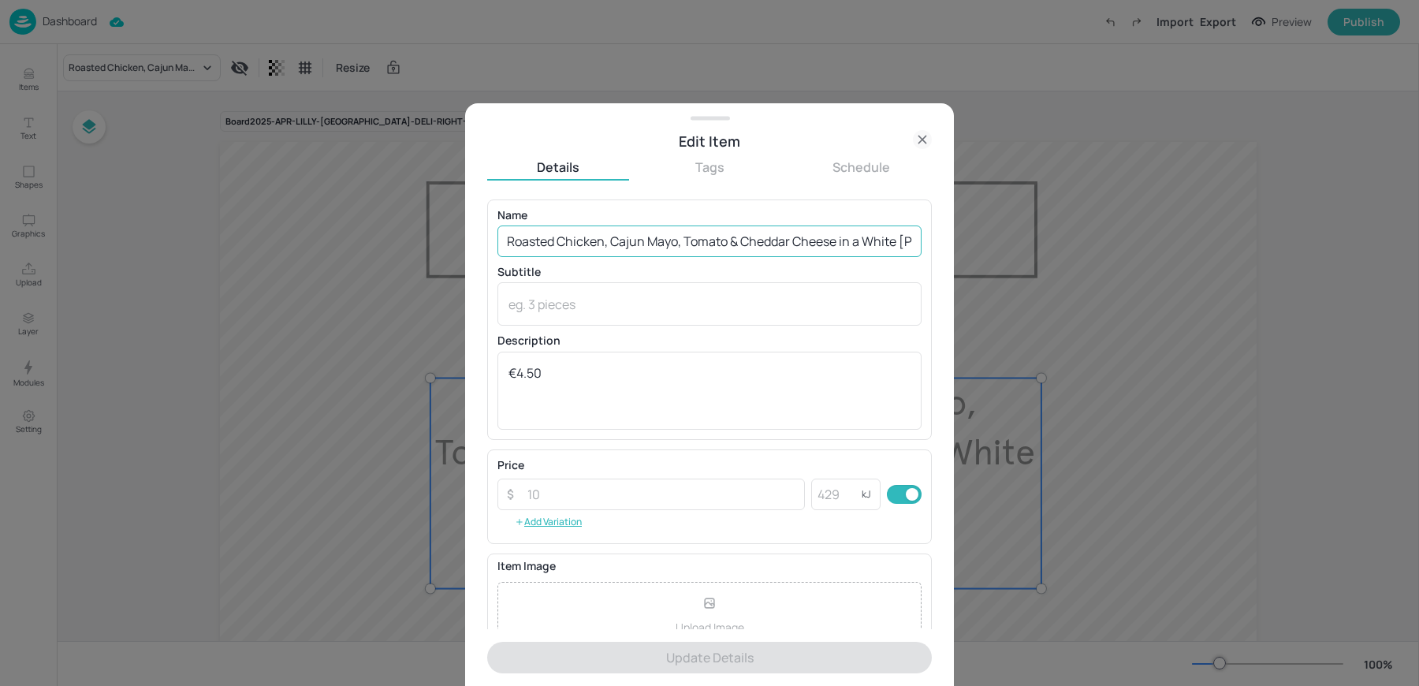
click at [632, 252] on input "Roasted Chicken, Cajun Mayo, Tomato & Cheddar Cheese in a White Bloomer Bread" at bounding box center [710, 242] width 424 height 32
paste input "Tuna Melt Roll Tuna, Mayo, Sweetcorn and Cheese in a Soft Roll."
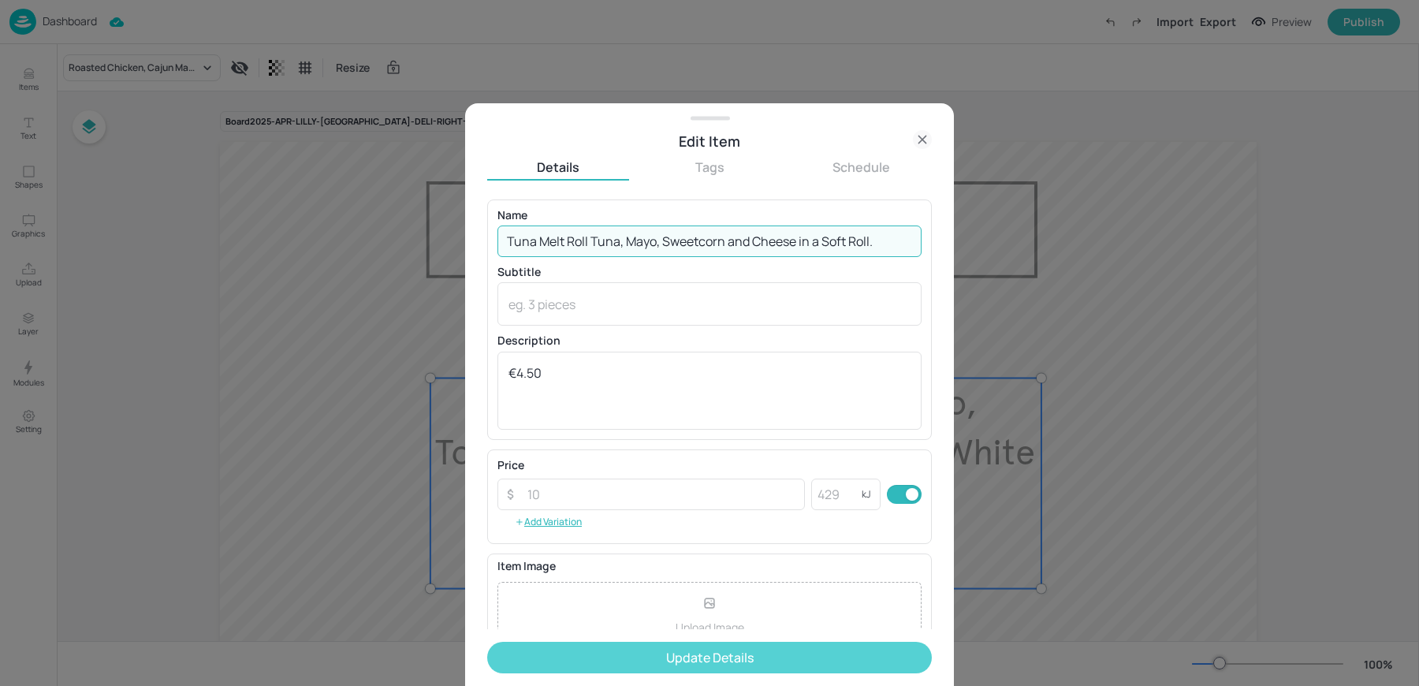
type input "Tuna Melt Roll Tuna, Mayo, Sweetcorn and Cheese in a Soft Roll."
click at [608, 660] on button "Update Details" at bounding box center [709, 658] width 445 height 32
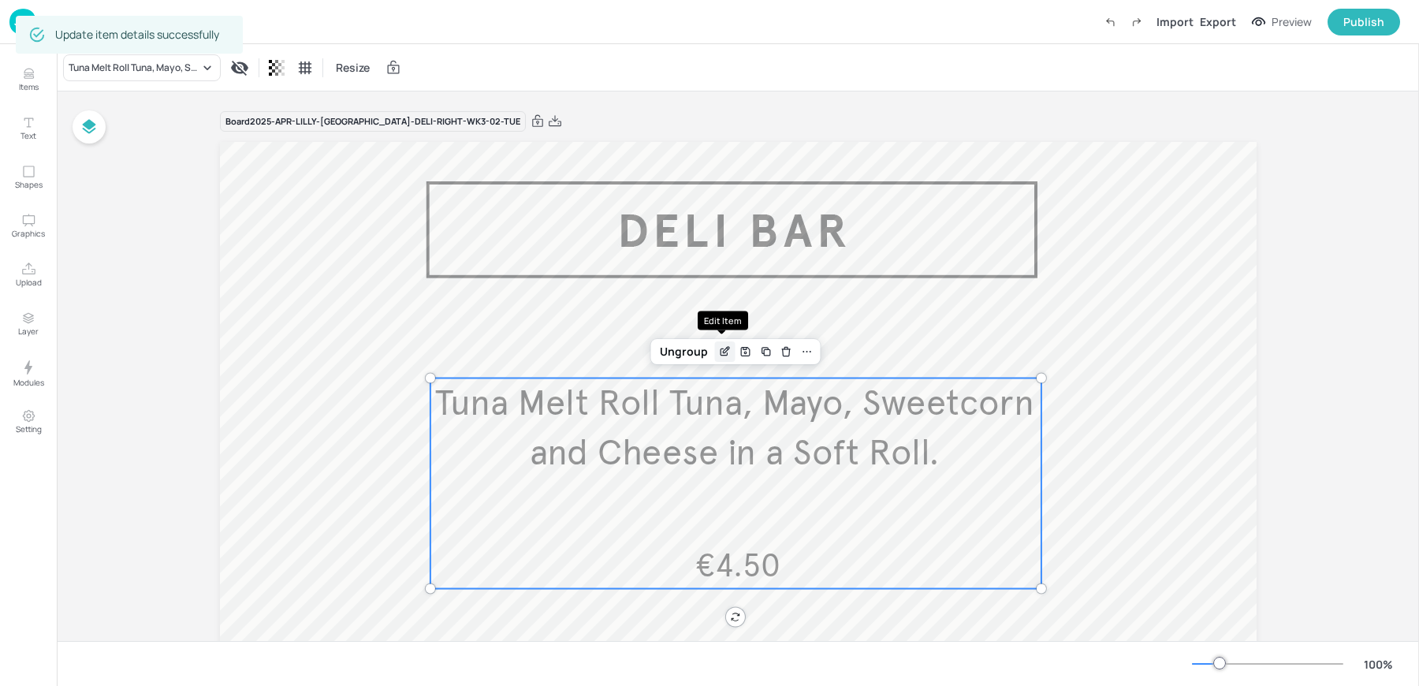
click at [727, 356] on icon "Edit Item" at bounding box center [724, 351] width 13 height 13
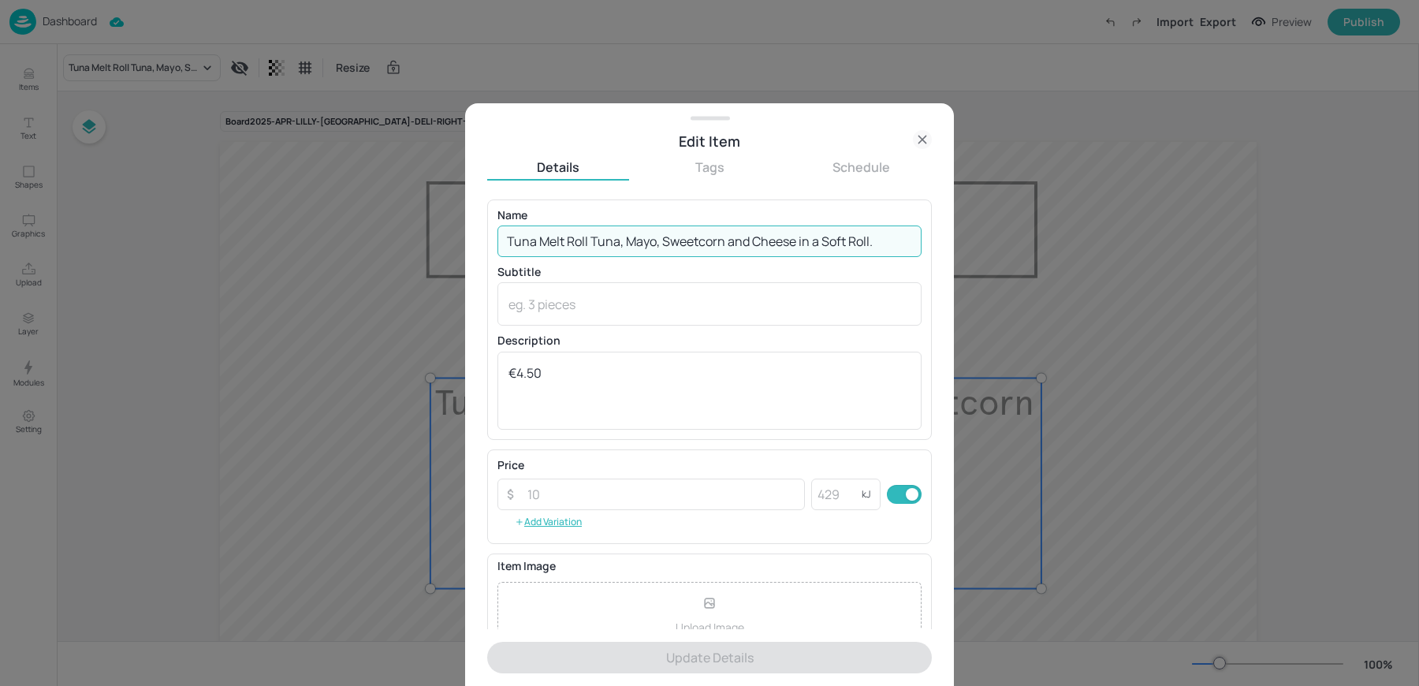
click at [896, 248] on input "Tuna Melt Roll Tuna, Mayo, Sweetcorn and Cheese in a Soft Roll." at bounding box center [710, 242] width 424 height 32
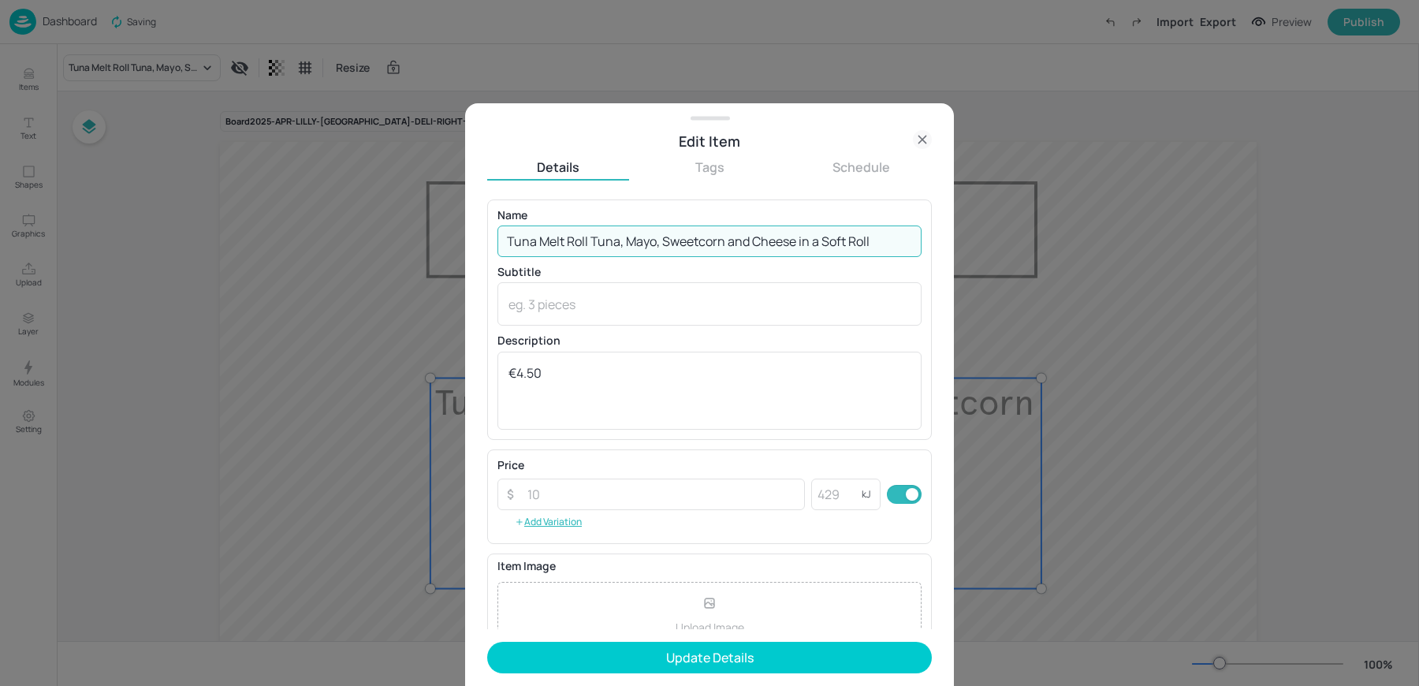
type input "Tuna Melt Roll Tuna, Mayo, Sweetcorn and Cheese in a Soft Roll"
click at [487, 642] on button "Update Details" at bounding box center [709, 658] width 445 height 32
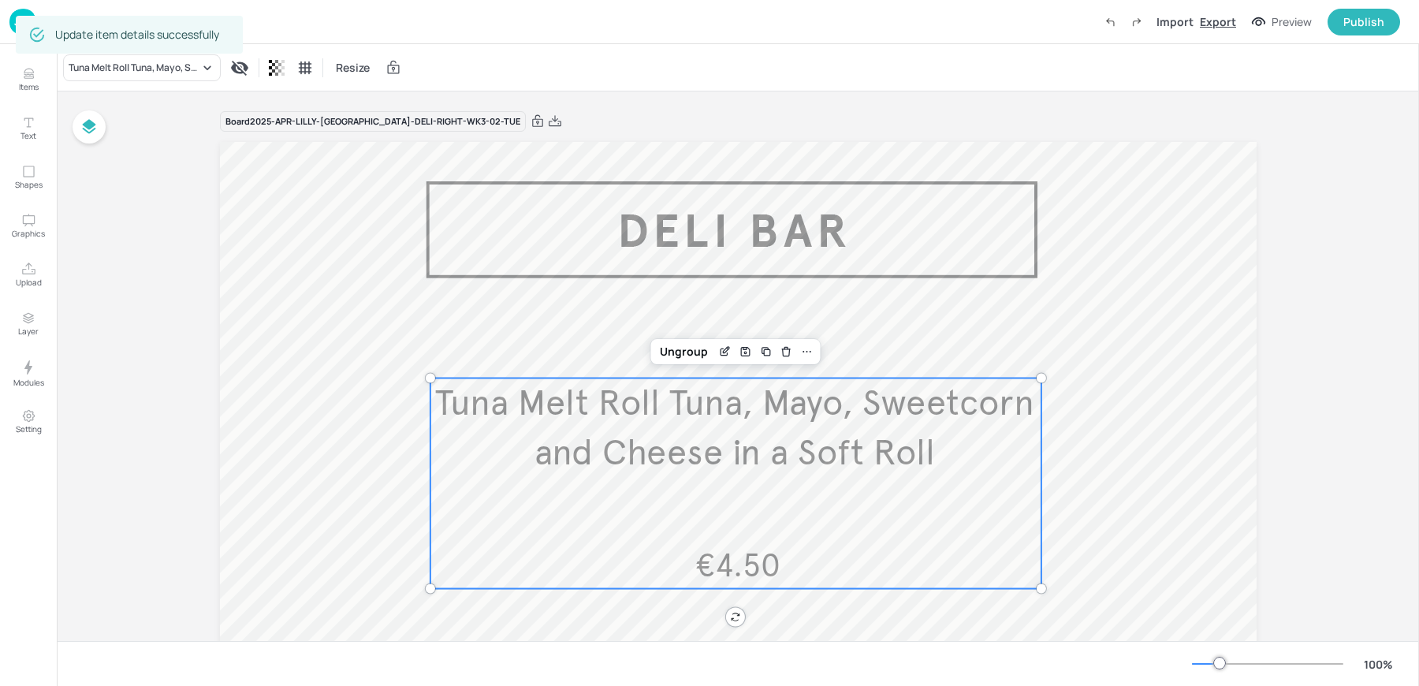
click at [1215, 18] on div "Export" at bounding box center [1218, 21] width 36 height 17
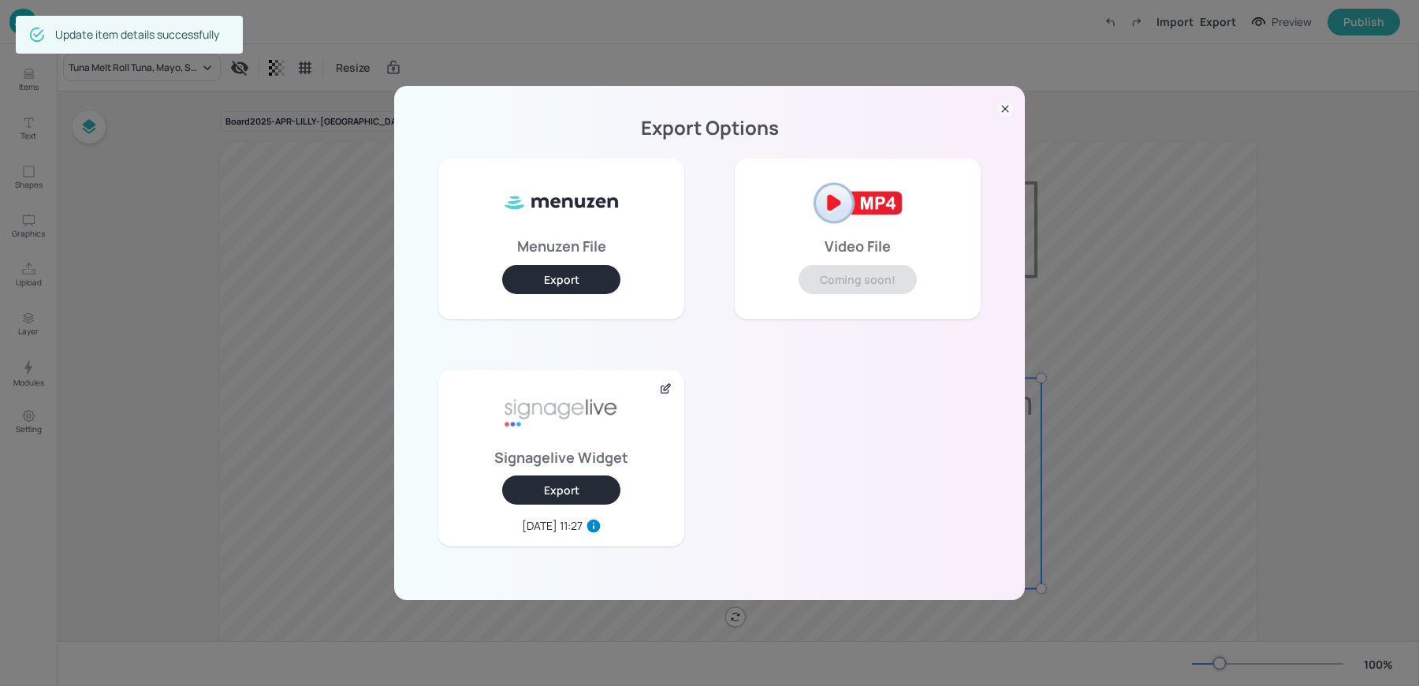
click at [588, 500] on button "Export" at bounding box center [561, 489] width 118 height 29
click at [185, 271] on div "Export Options Menuzen File Export Video File Coming soon! Signagelive Widget E…" at bounding box center [709, 343] width 1419 height 686
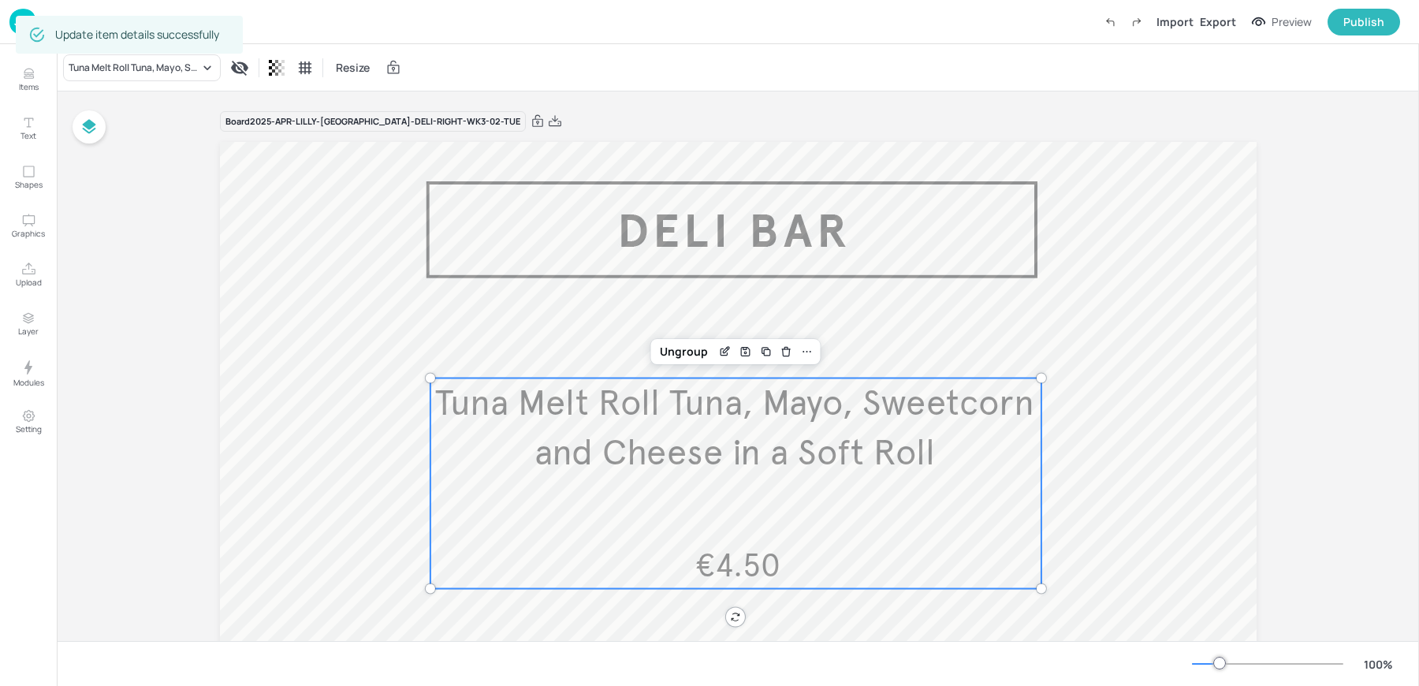
click at [21, 15] on div "Update item details successfully" at bounding box center [129, 34] width 227 height 47
click at [13, 25] on img at bounding box center [22, 22] width 27 height 26
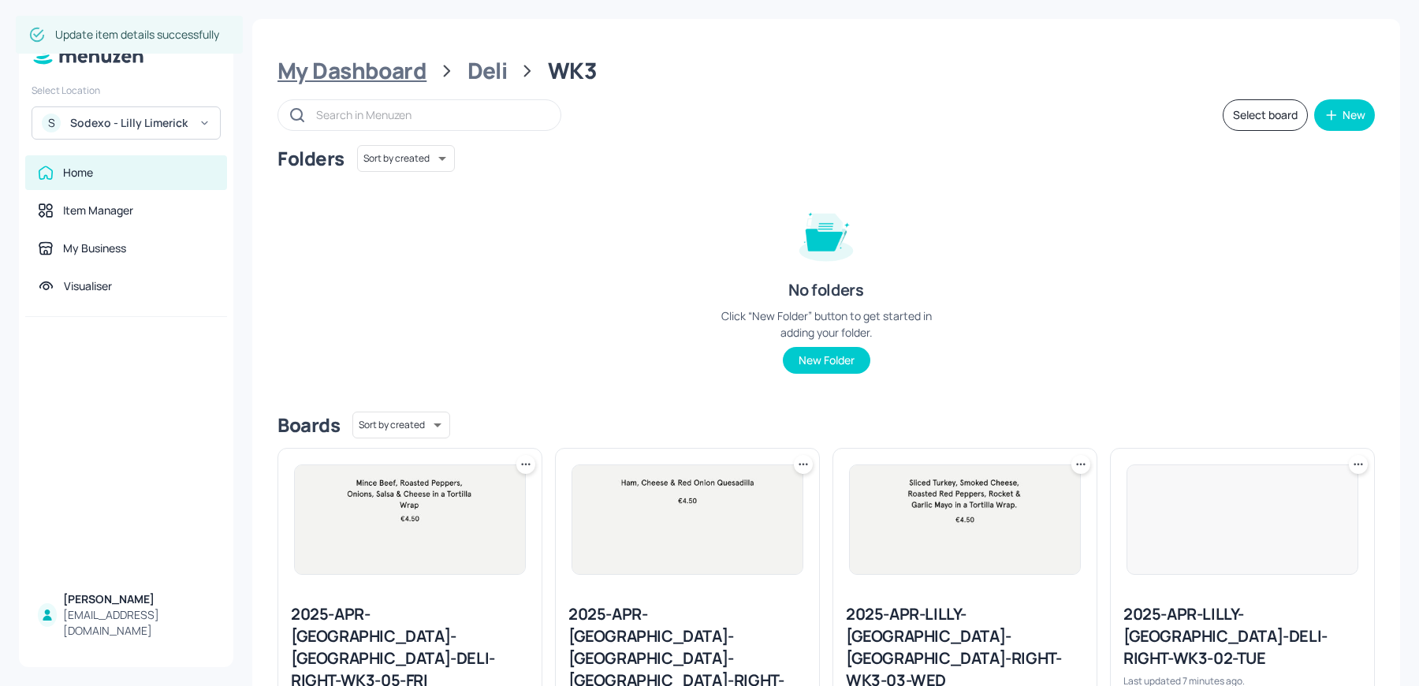
click at [405, 73] on div "My Dashboard" at bounding box center [352, 71] width 149 height 28
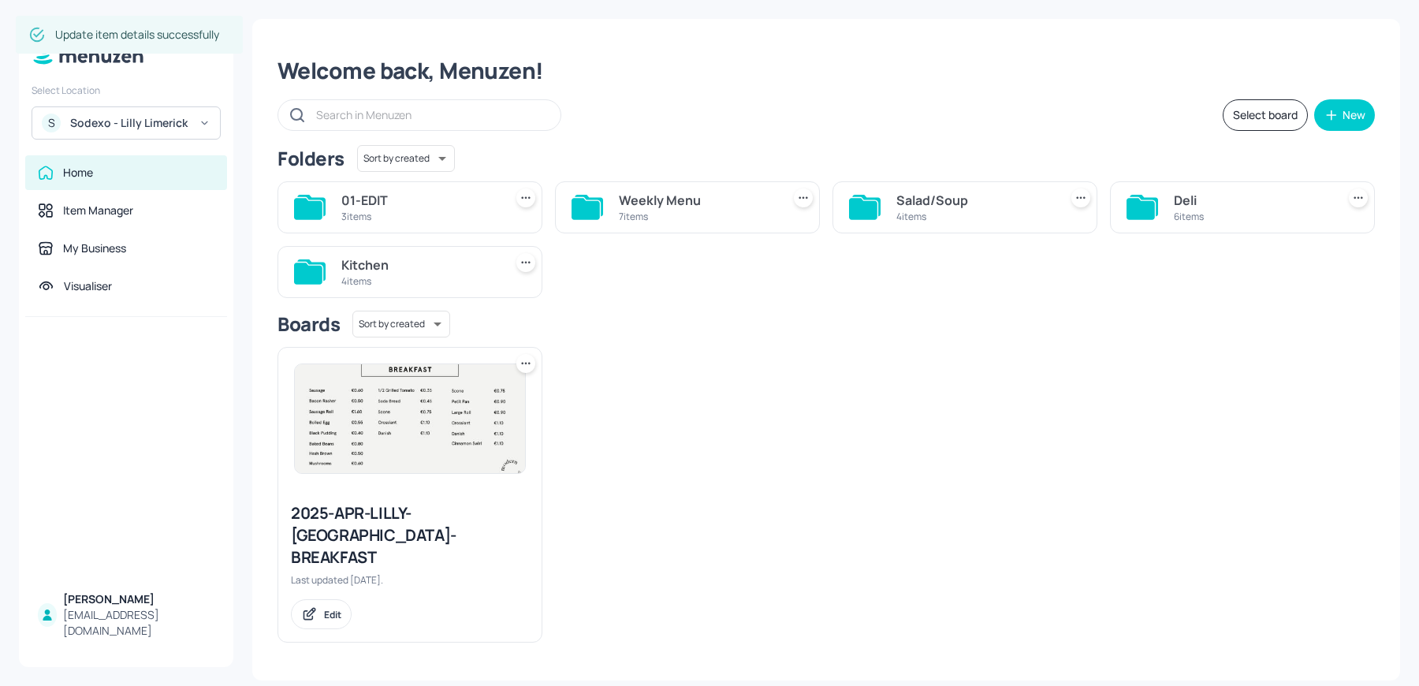
click at [431, 265] on div "Kitchen" at bounding box center [419, 264] width 156 height 19
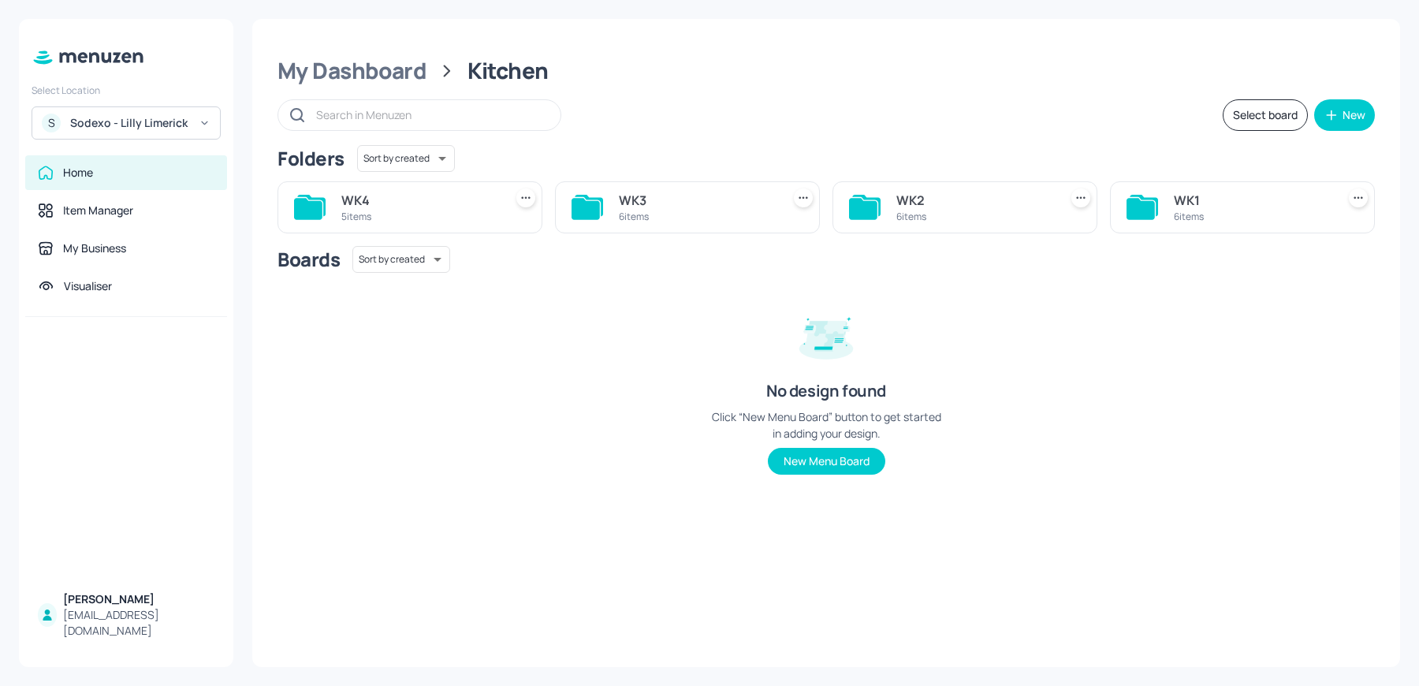
click at [668, 224] on div "WK3 6 items" at bounding box center [697, 207] width 156 height 38
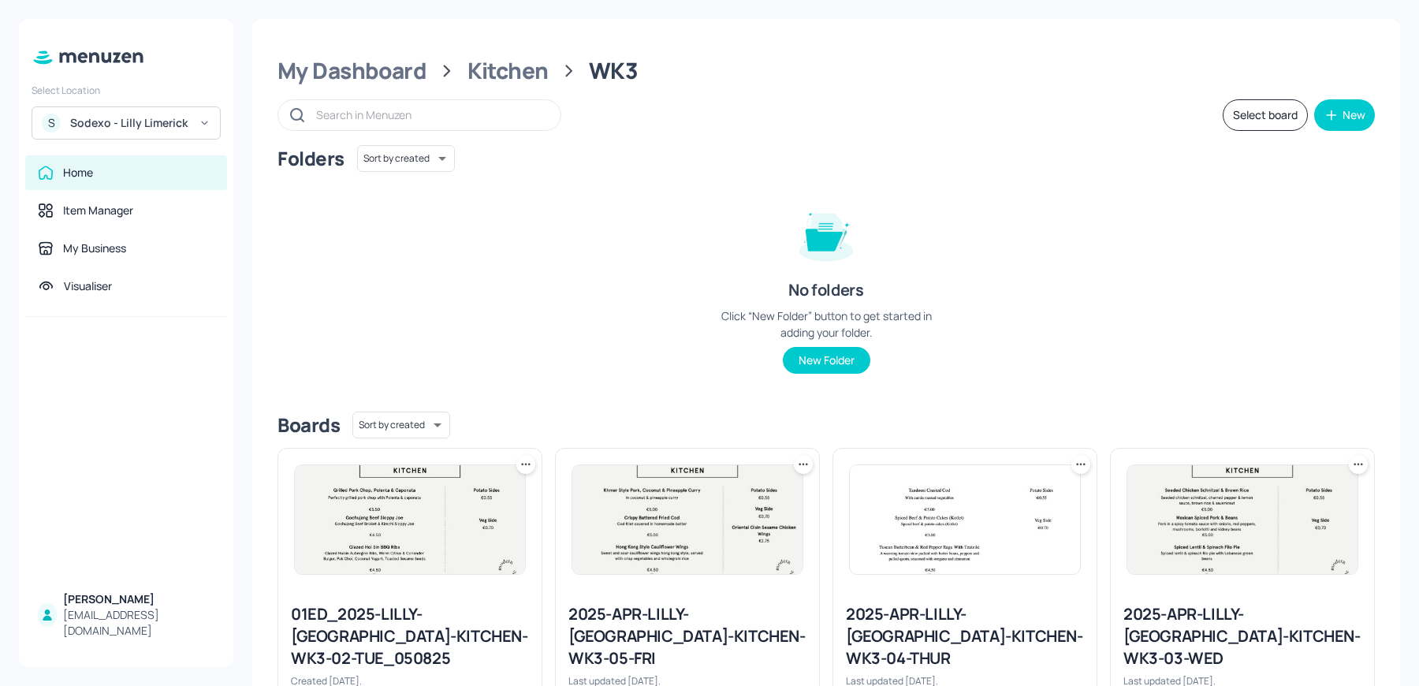
scroll to position [357, 0]
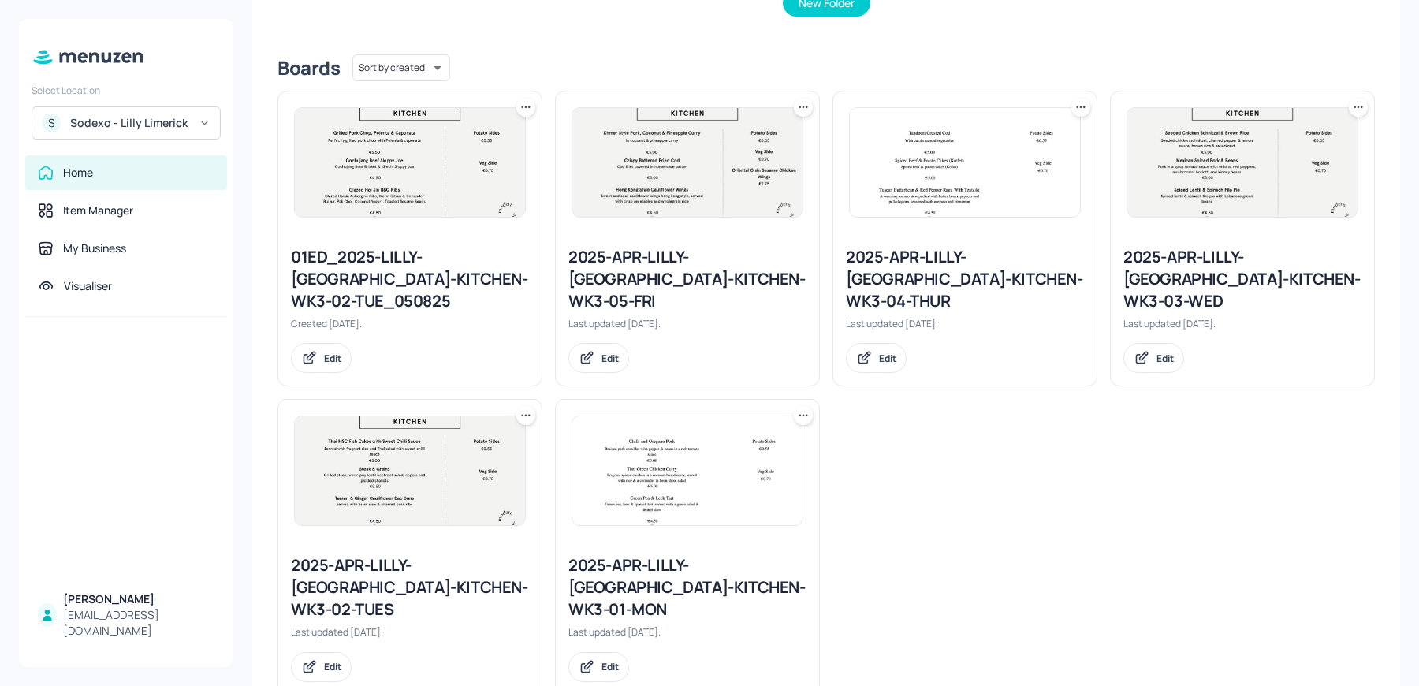
click at [397, 557] on div "2025-APR-LILLY-LIMERICK-KITCHEN-WK3-02-TUES" at bounding box center [410, 587] width 238 height 66
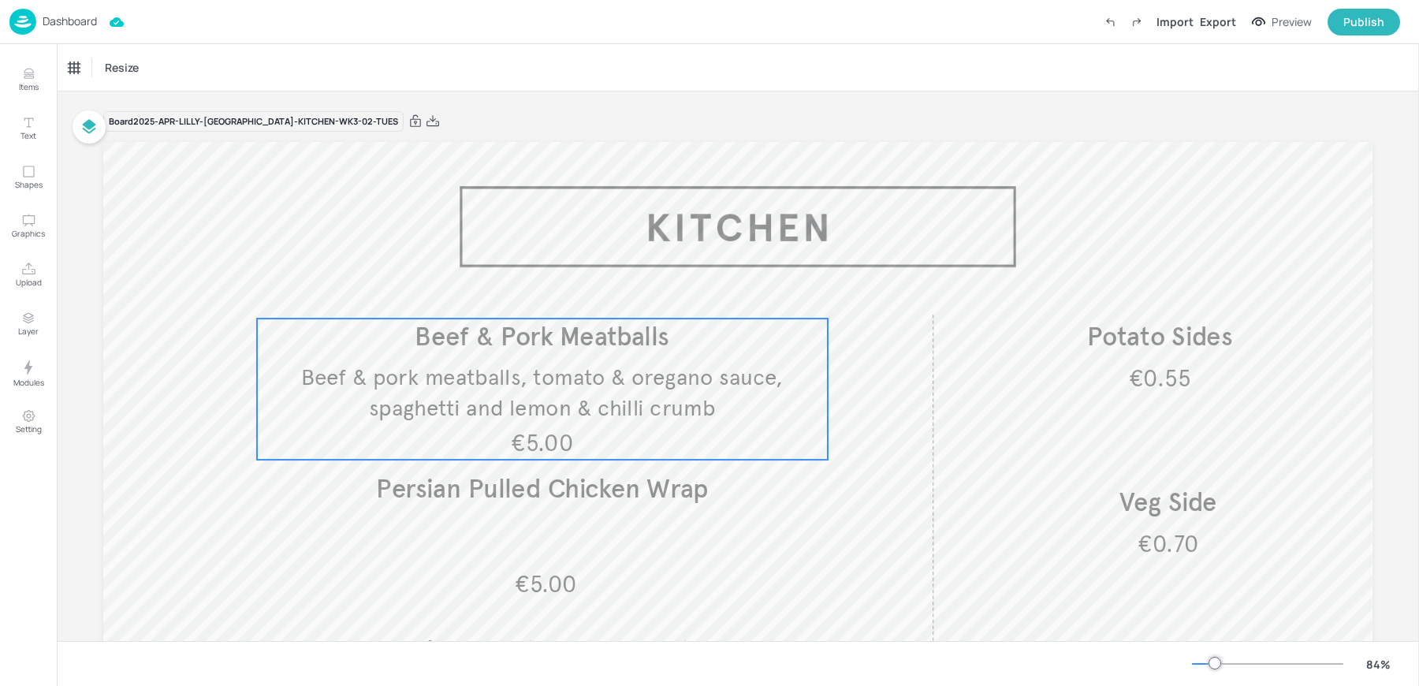
click at [499, 351] on span "Beef & Pork Meatballs" at bounding box center [542, 337] width 255 height 32
click at [530, 293] on icon "Edit Item" at bounding box center [531, 291] width 13 height 13
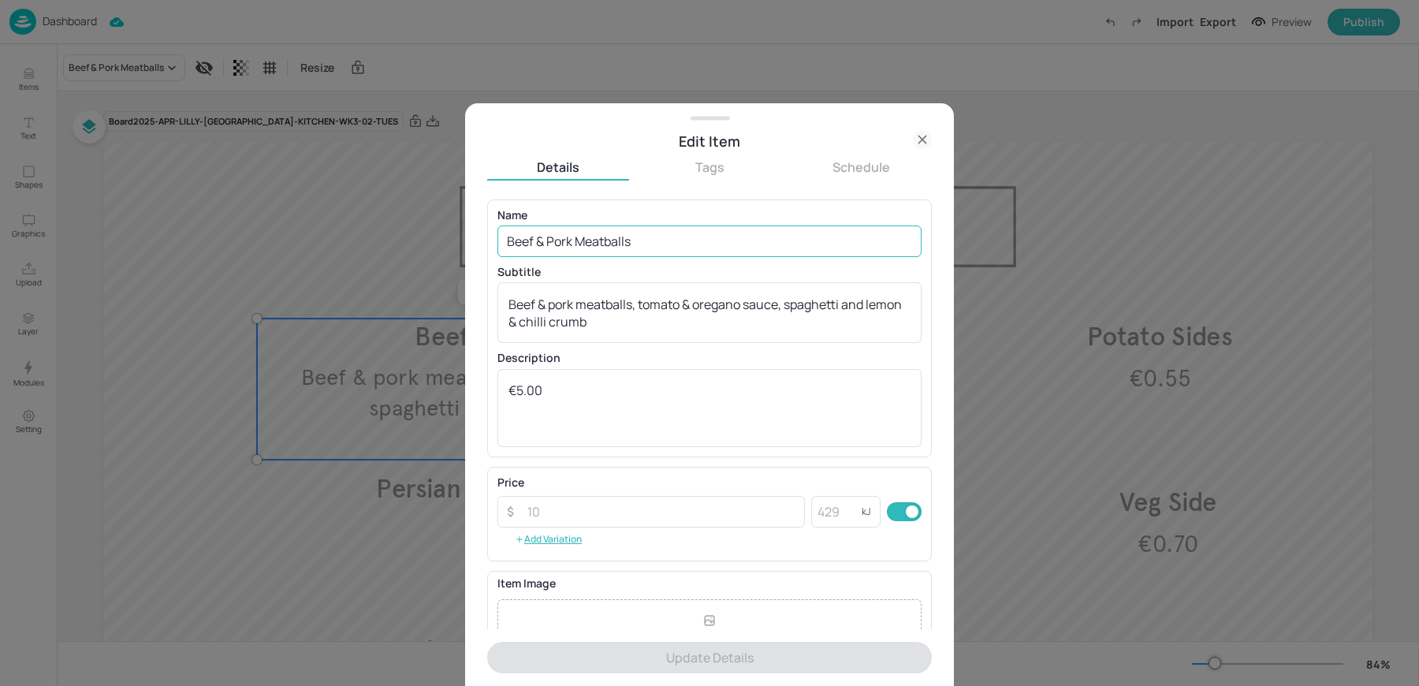
click at [632, 240] on input "Beef & Pork Meatballs" at bounding box center [710, 242] width 424 height 32
paste input "Persian Pulled Chicken wrap"
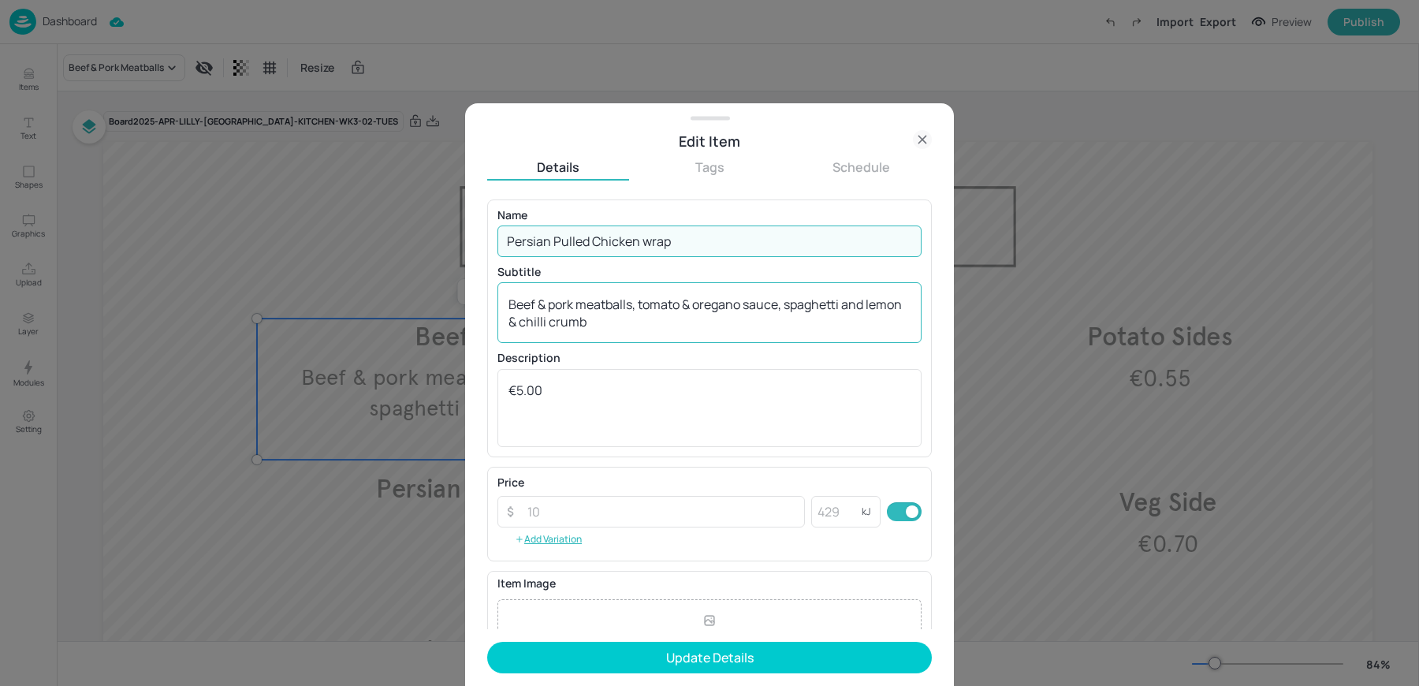
type input "Persian Pulled Chicken wrap"
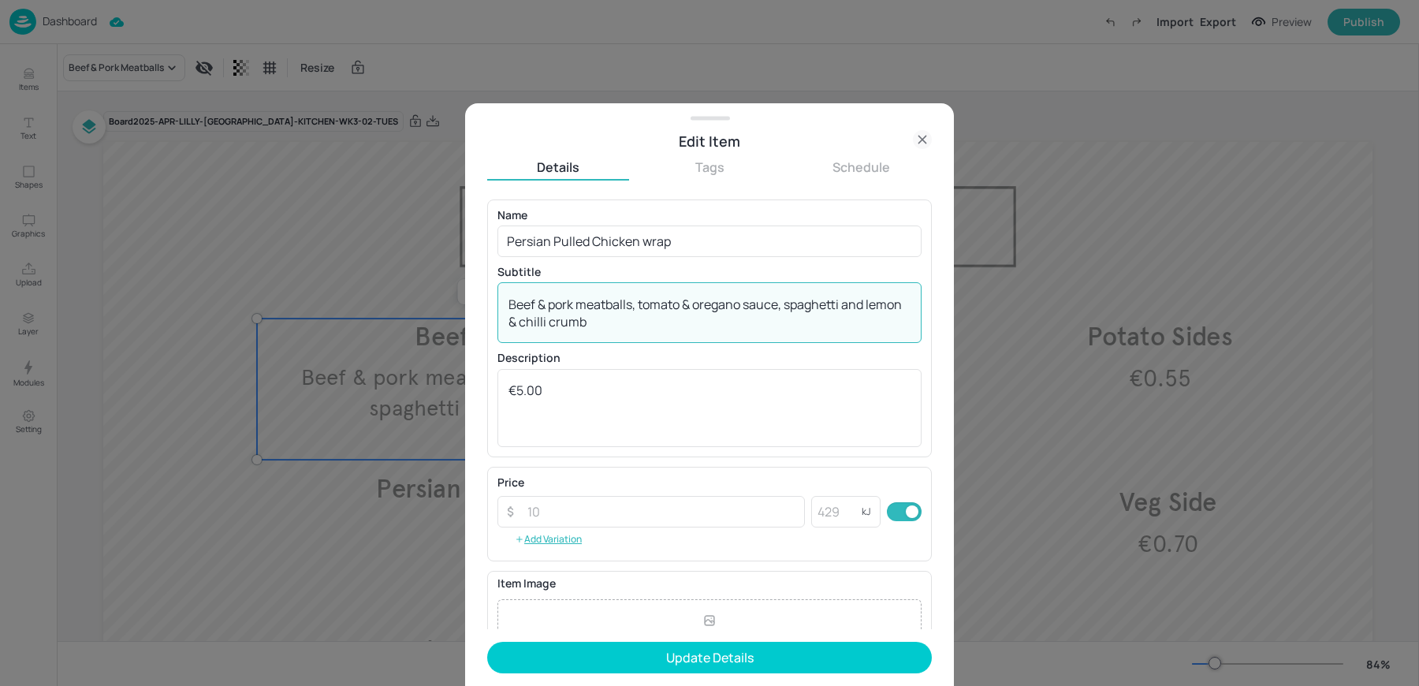
drag, startPoint x: 600, startPoint y: 327, endPoint x: 401, endPoint y: 271, distance: 207.2
click at [401, 271] on div "Edit Item Details Tags Schedule Name Persian Pulled Chicken wrap ​ Subtitle Bee…" at bounding box center [709, 343] width 1419 height 686
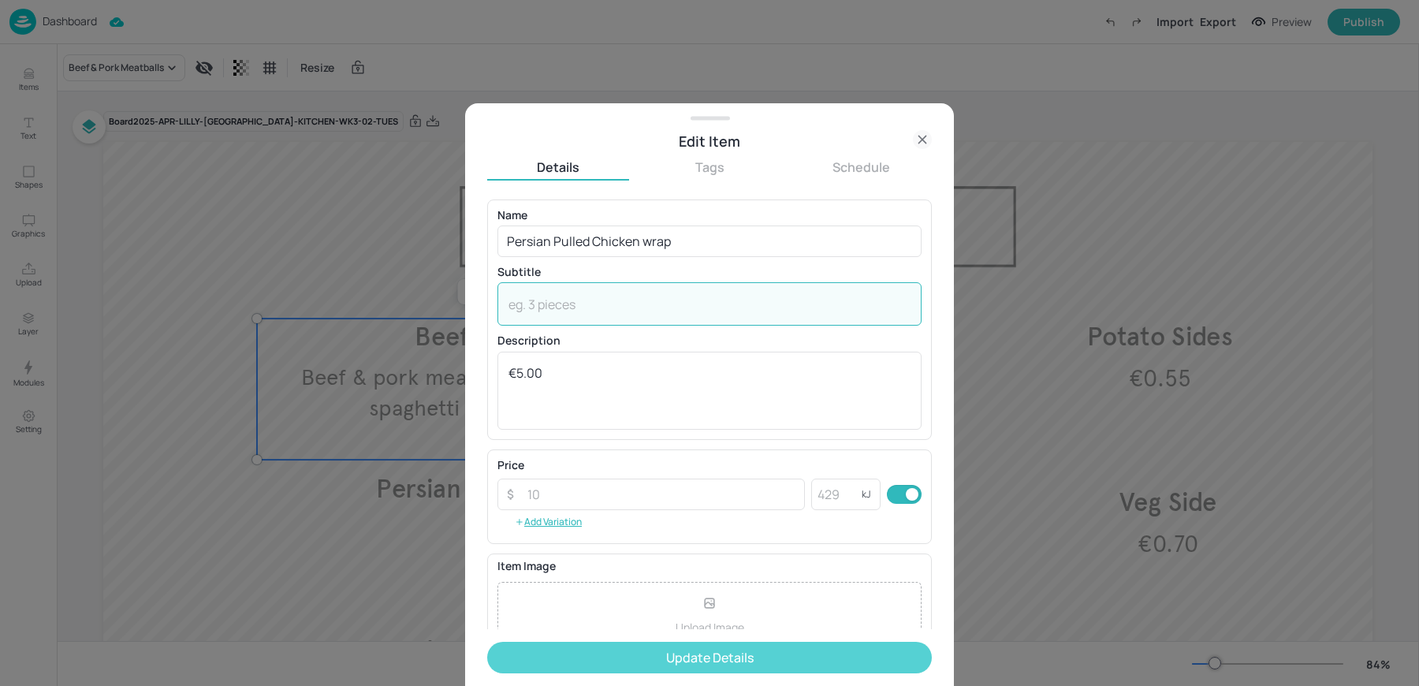
click at [598, 658] on button "Update Details" at bounding box center [709, 658] width 445 height 32
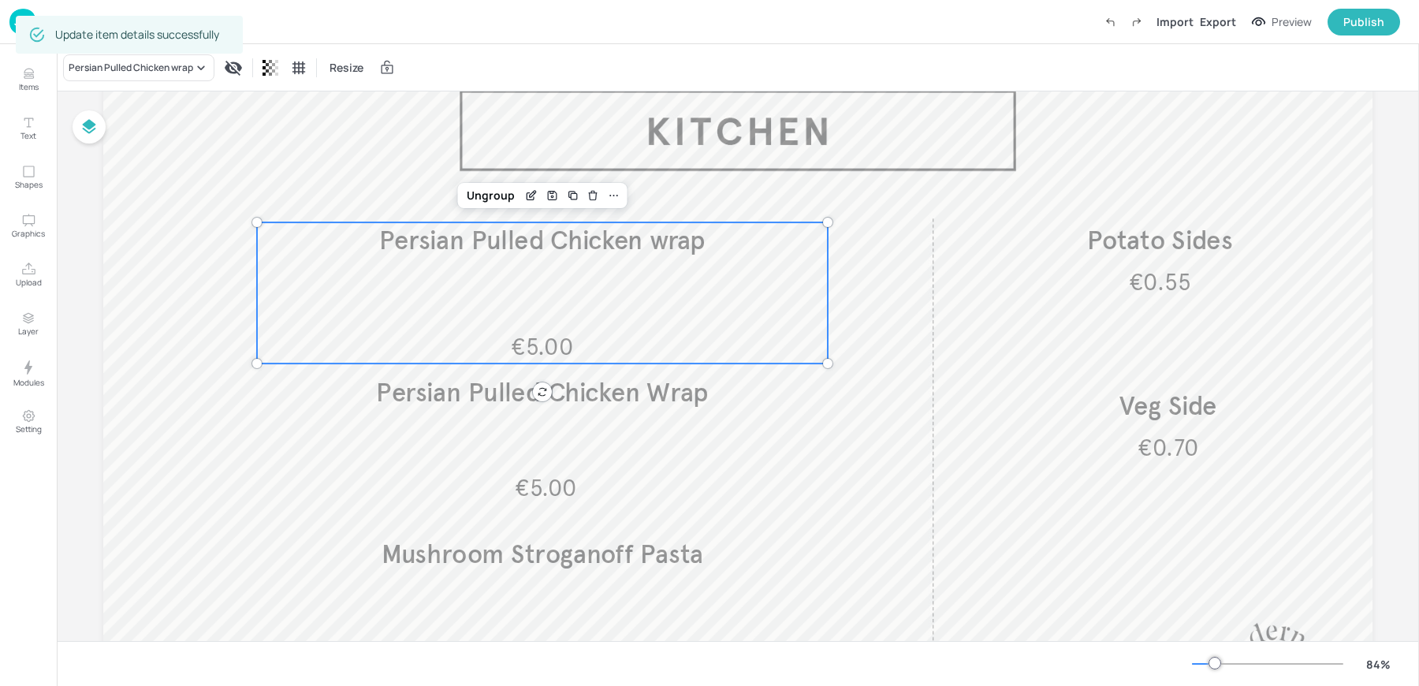
scroll to position [68, 0]
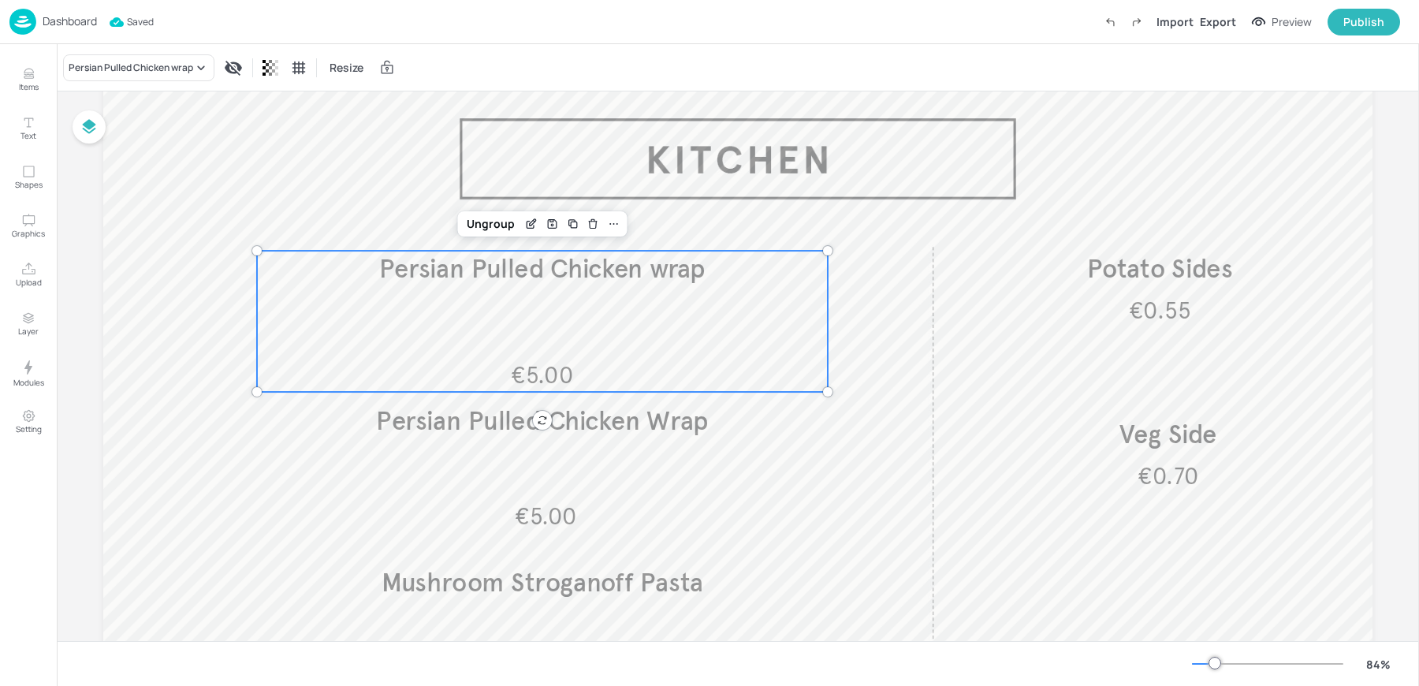
click at [17, 1] on div "Dashboard Saved Import Export Preview Publish" at bounding box center [704, 21] width 1391 height 43
click at [27, 19] on img at bounding box center [22, 22] width 27 height 26
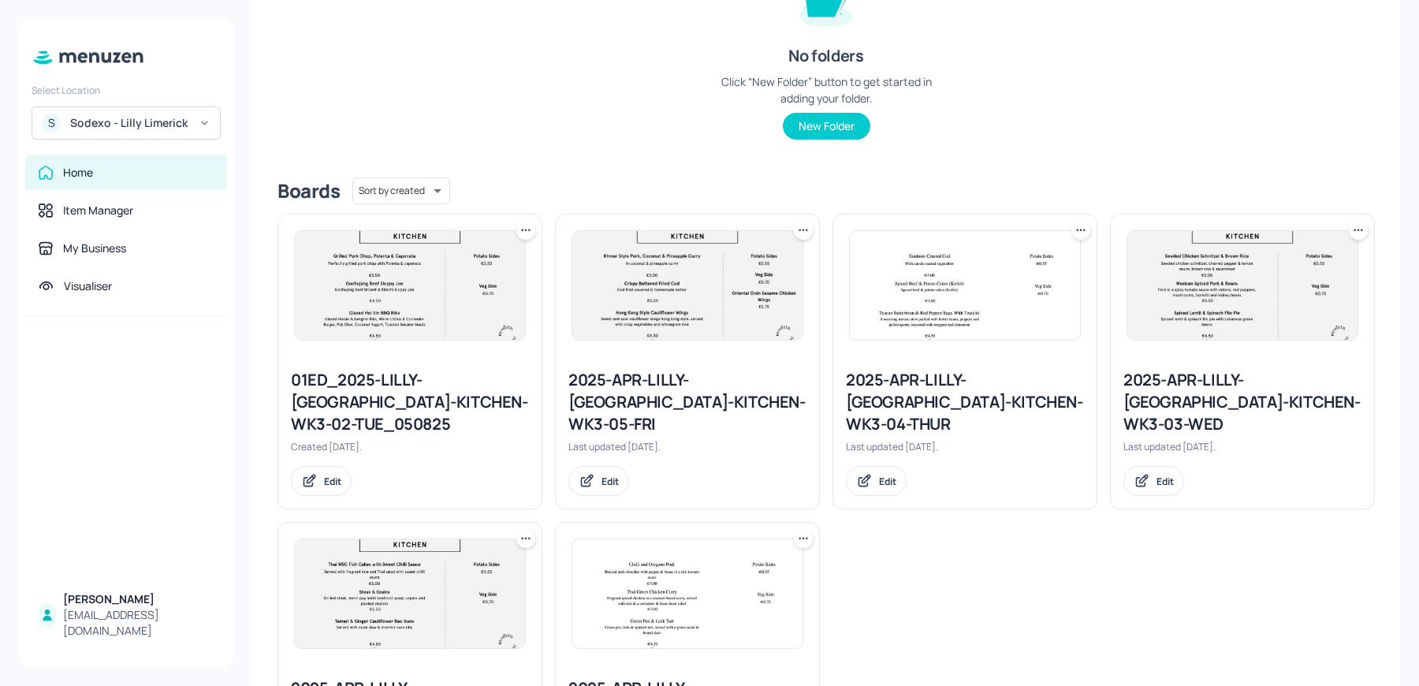
scroll to position [357, 0]
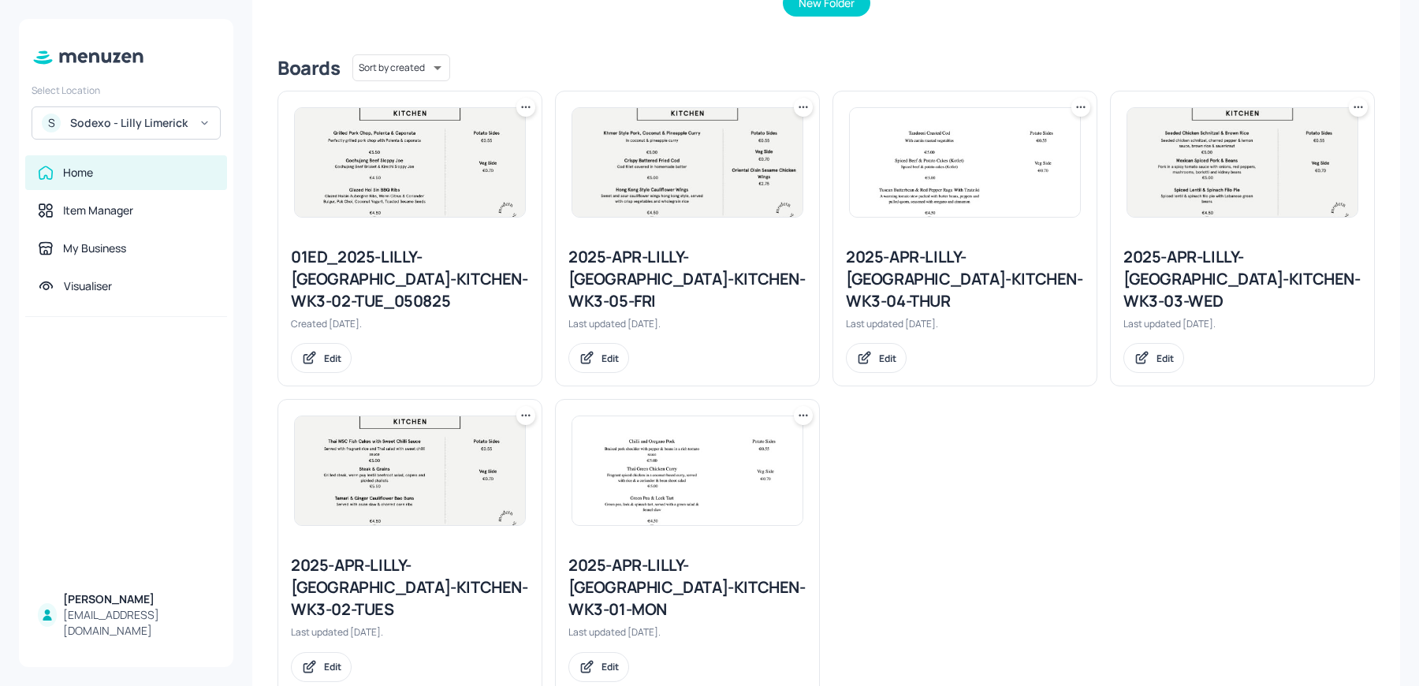
click at [367, 554] on div "2025-APR-LILLY-LIMERICK-KITCHEN-WK3-02-TUES" at bounding box center [410, 587] width 238 height 66
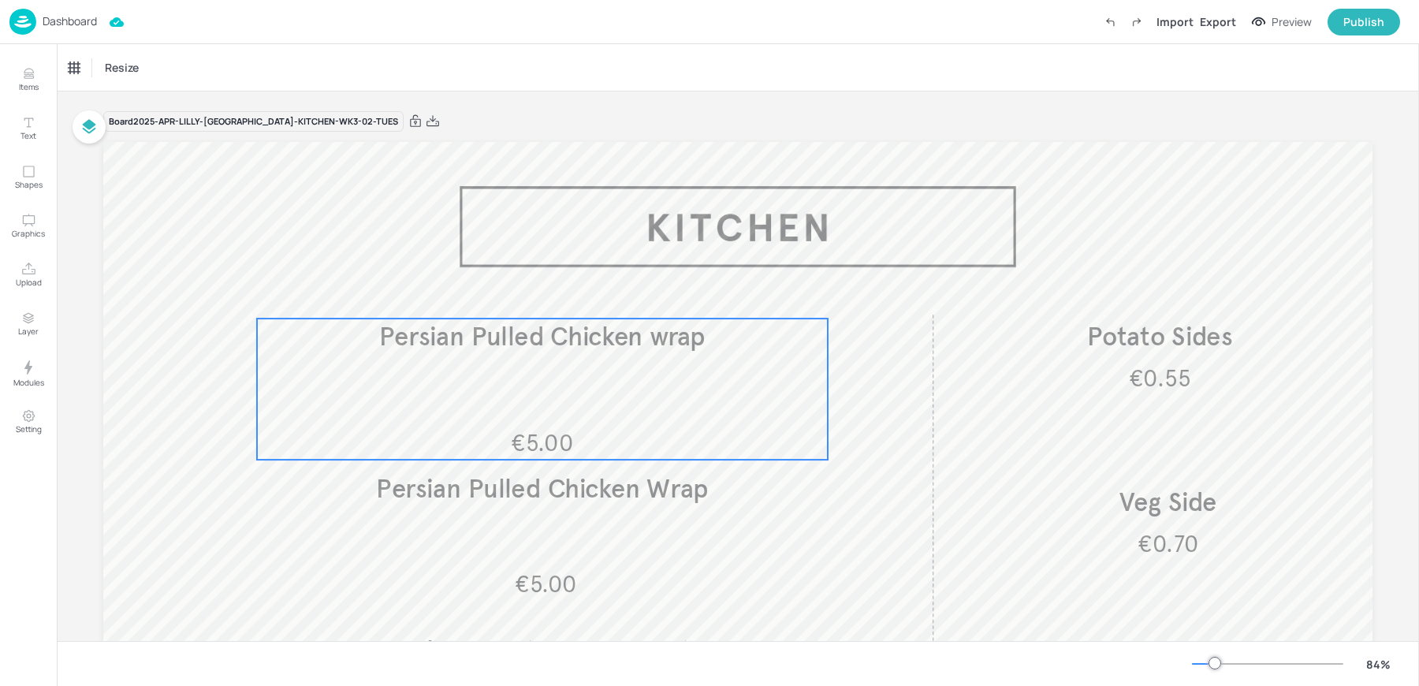
click at [501, 372] on div "€5.00 Persian Pulled Chicken wrap" at bounding box center [542, 389] width 571 height 141
click at [524, 280] on div "Ungroup" at bounding box center [542, 291] width 170 height 25
click at [525, 287] on icon "Edit Item" at bounding box center [531, 291] width 13 height 13
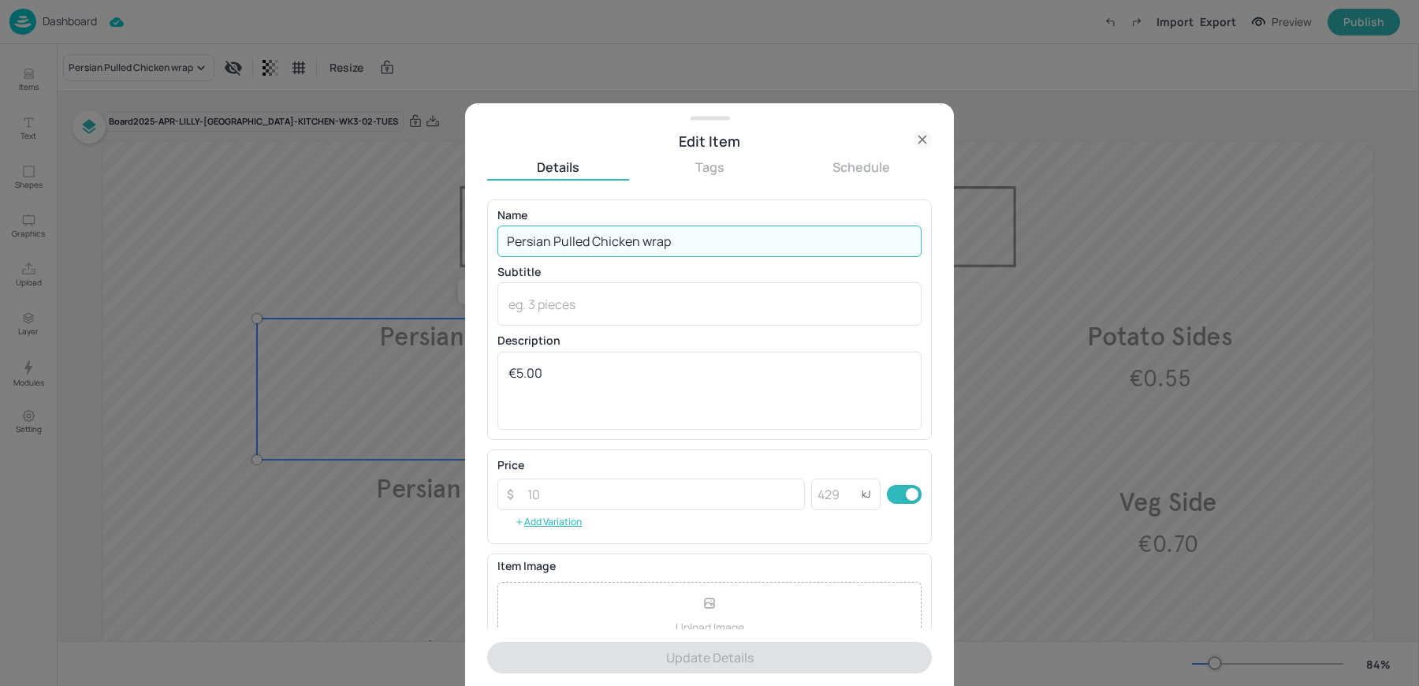
click at [566, 247] on input "Persian Pulled Chicken wrap" at bounding box center [710, 242] width 424 height 32
paste input "Beef & Pork Meatballs"
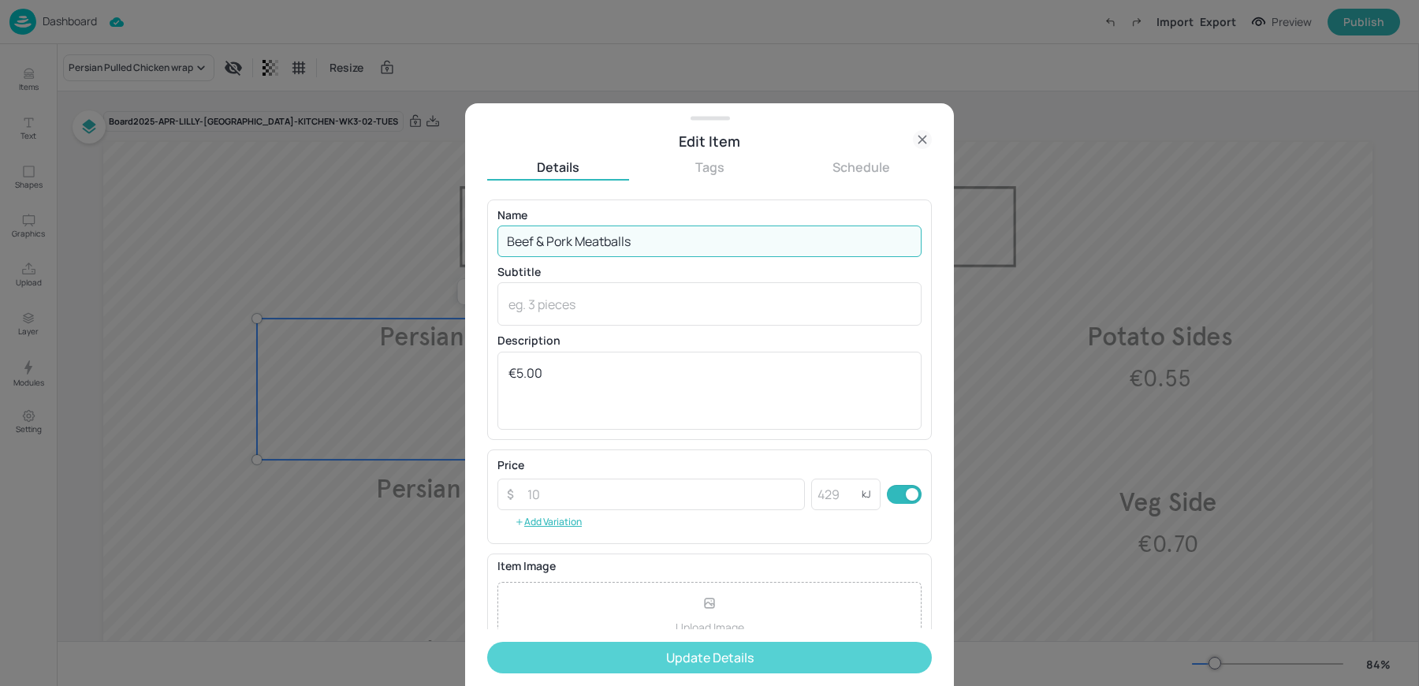
type input "Beef & Pork Meatballs"
click at [609, 659] on button "Update Details" at bounding box center [709, 658] width 445 height 32
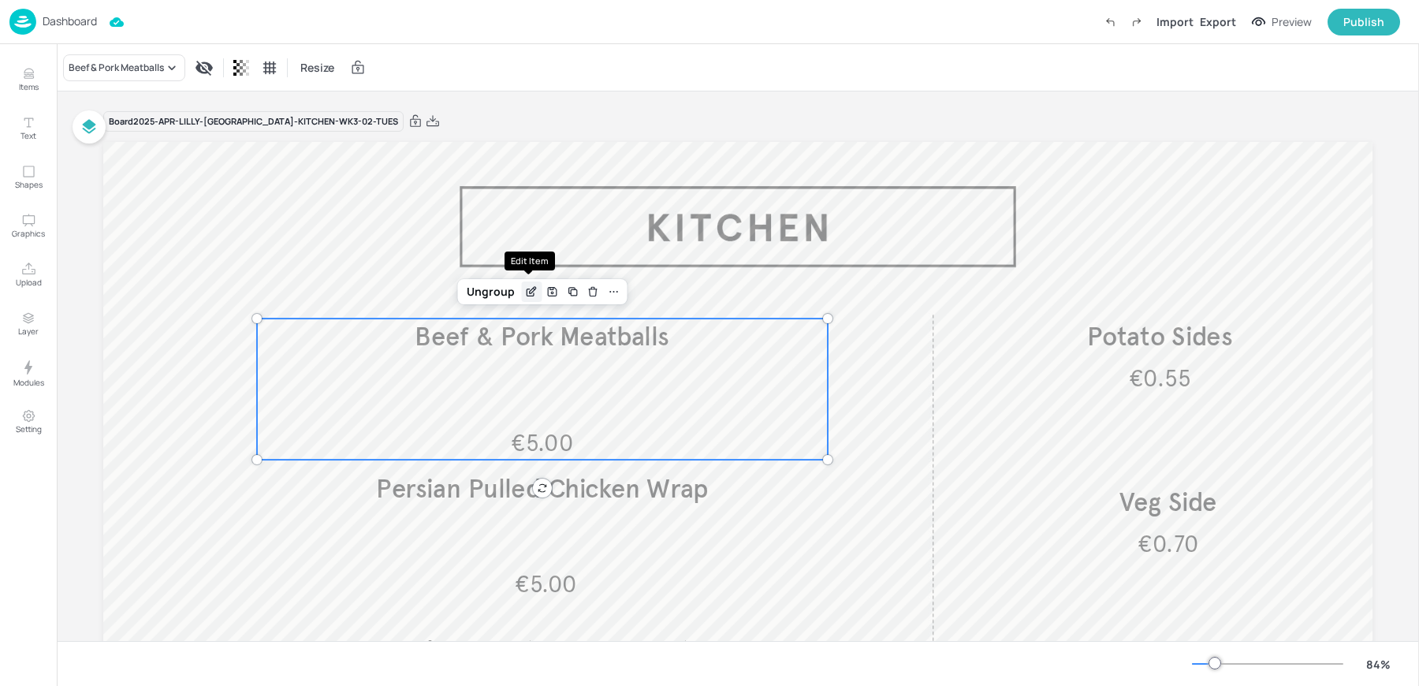
click at [527, 294] on icon "Edit Item" at bounding box center [531, 291] width 13 height 13
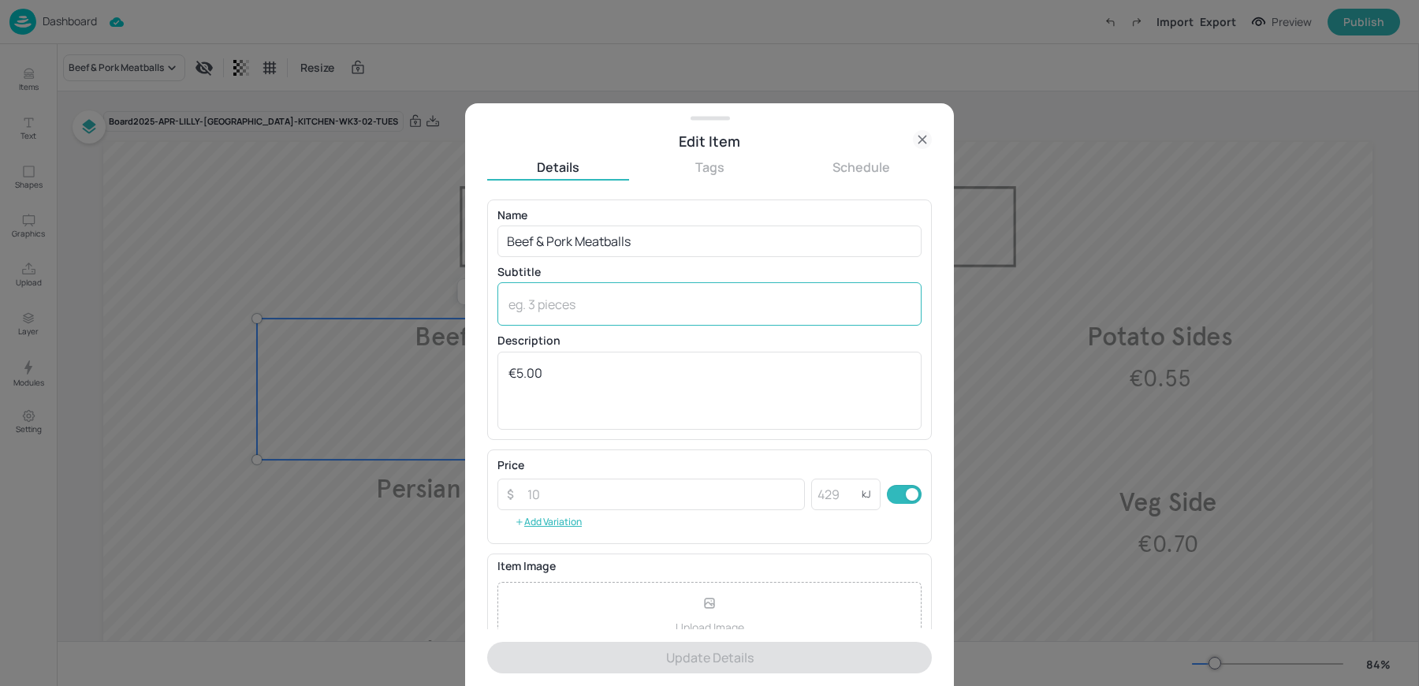
click at [533, 290] on div "x ​" at bounding box center [710, 303] width 424 height 43
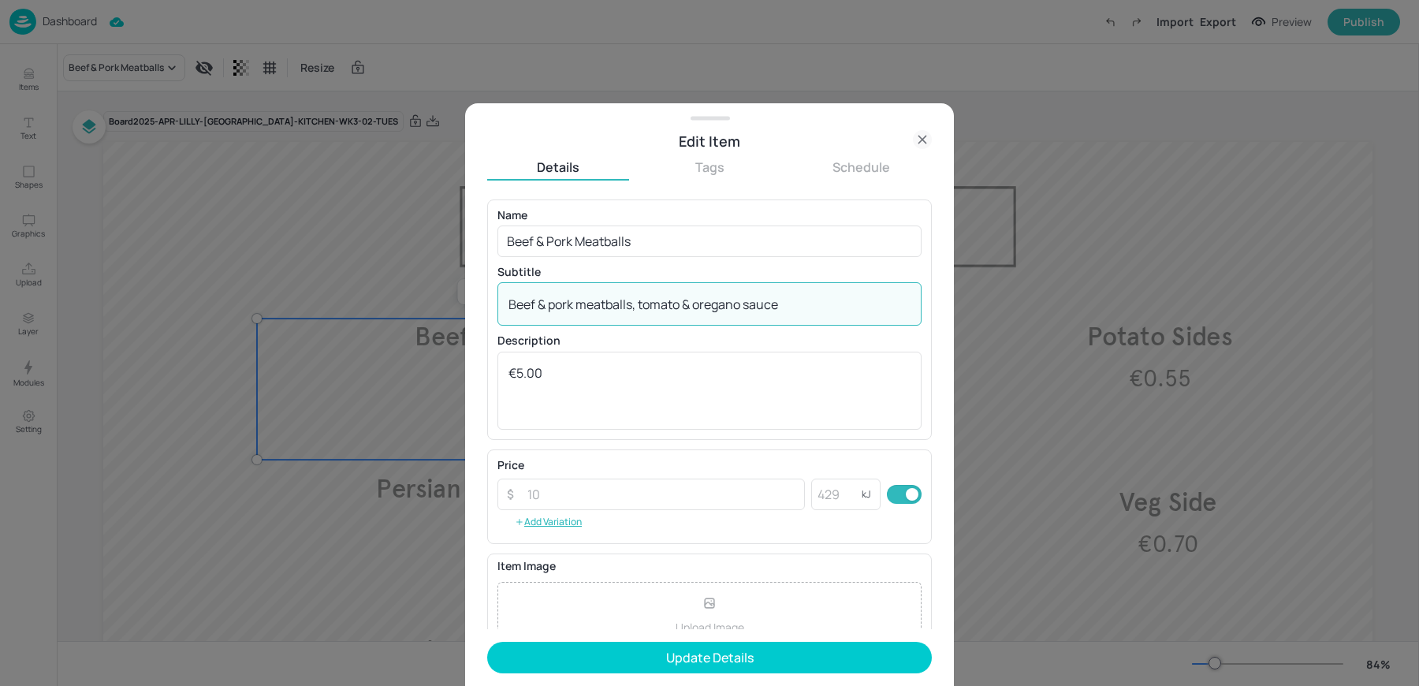
click at [640, 308] on textarea "Beef & pork meatballs, tomato & oregano sauce" at bounding box center [710, 304] width 402 height 17
click at [822, 299] on textarea "Beef & pork meatballs in tomato & oregano sauce" at bounding box center [710, 304] width 402 height 17
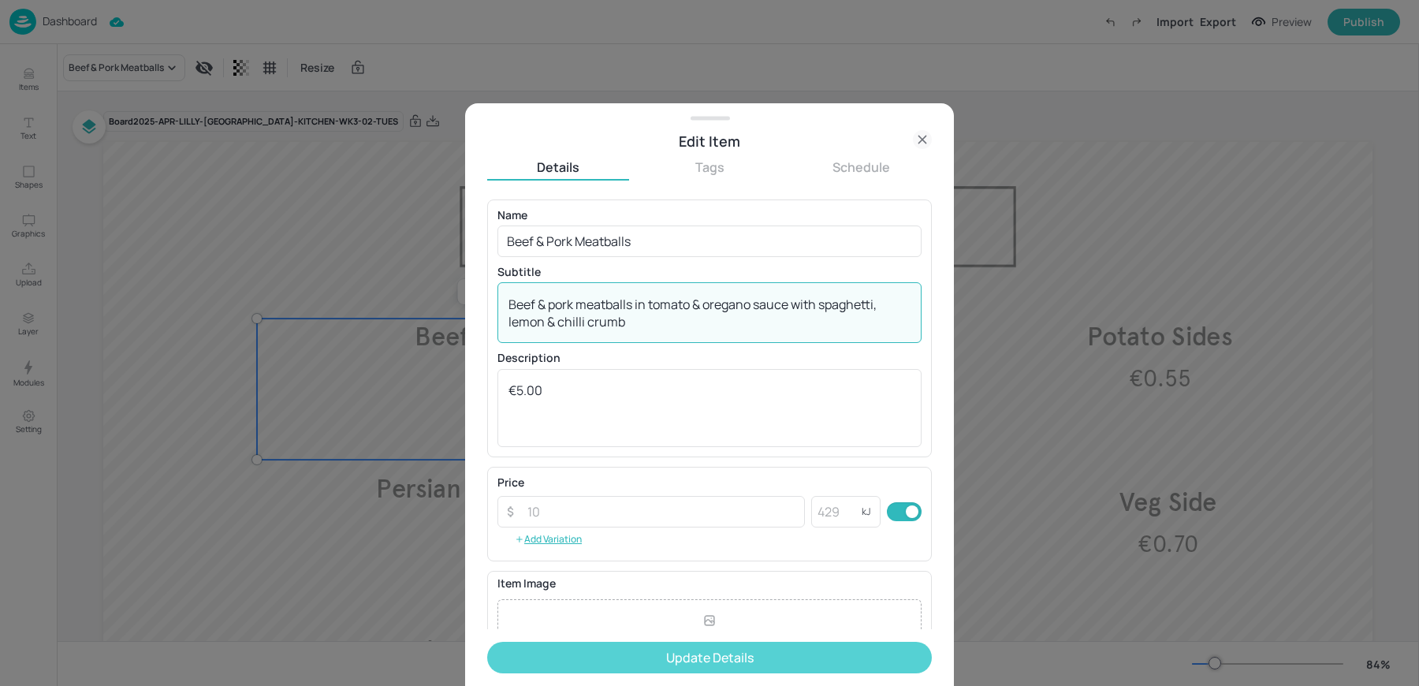
type textarea "Beef & pork meatballs in tomato & oregano sauce with spaghetti, lemon & chilli …"
click at [775, 647] on button "Update Details" at bounding box center [709, 658] width 445 height 32
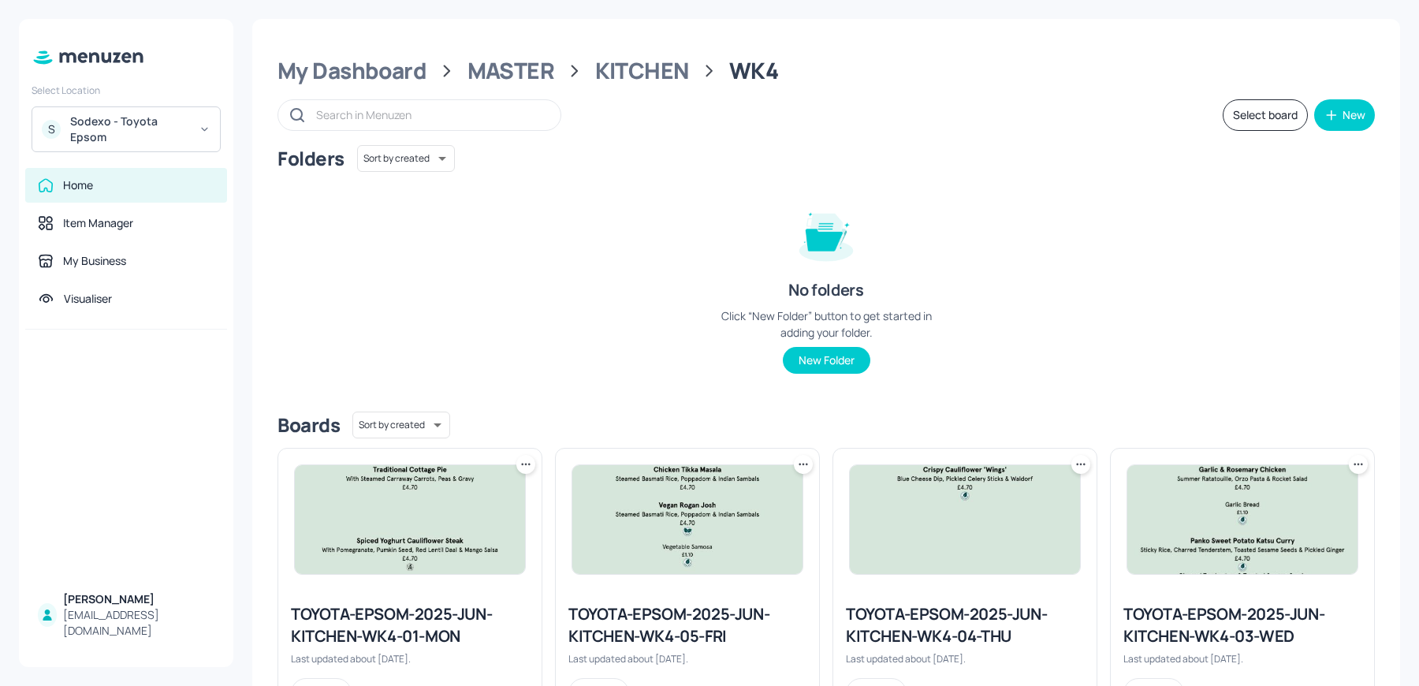
click at [455, 237] on div "Folders Sort by created id ​ No folders Click “New Folder” button to get starte…" at bounding box center [827, 272] width 1098 height 254
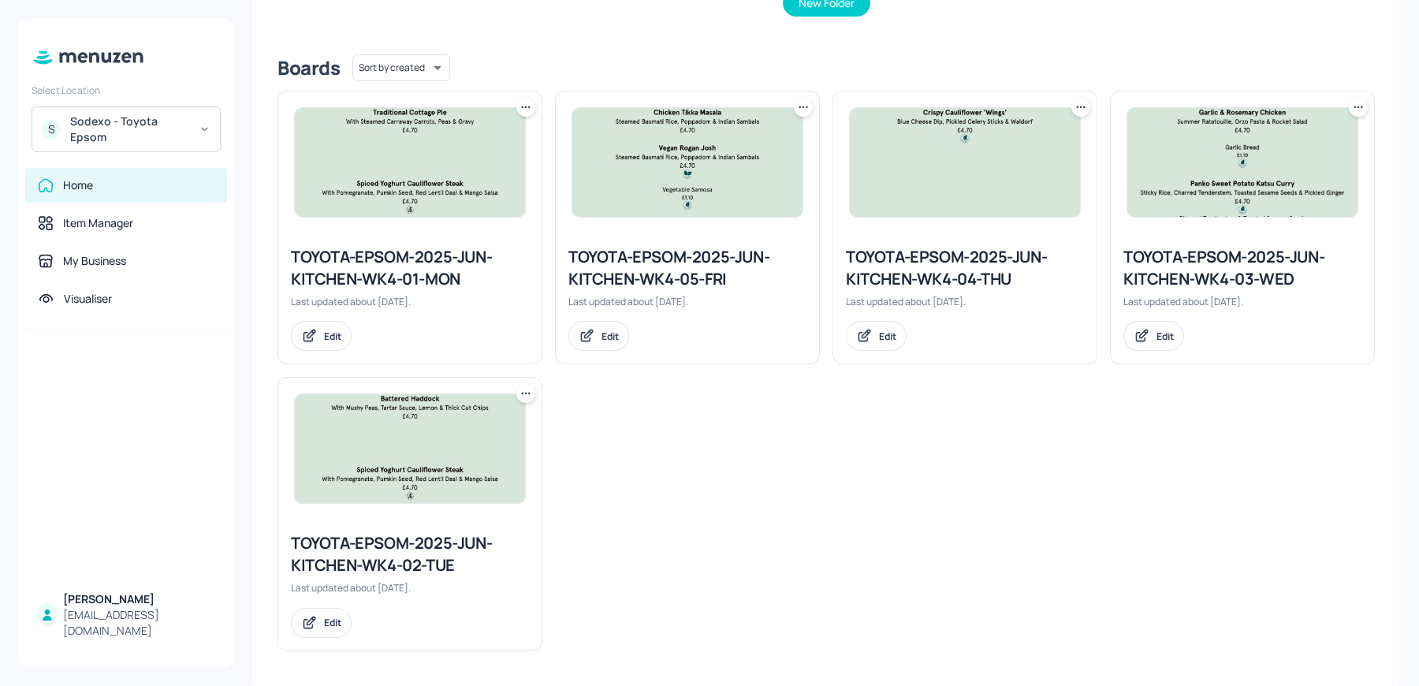
click at [364, 543] on div "TOYOTA-EPSOM-2025-JUN-KITCHEN-WK4-02-TUE" at bounding box center [410, 554] width 238 height 44
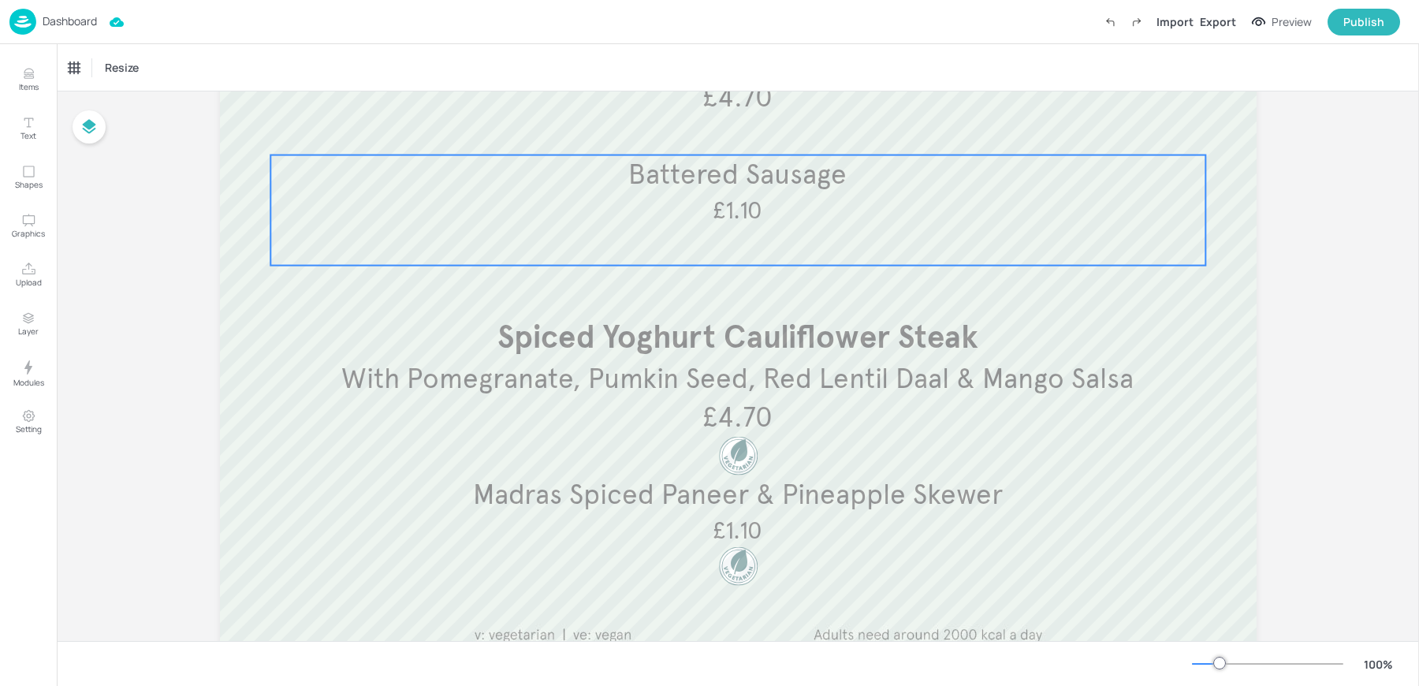
scroll to position [325, 0]
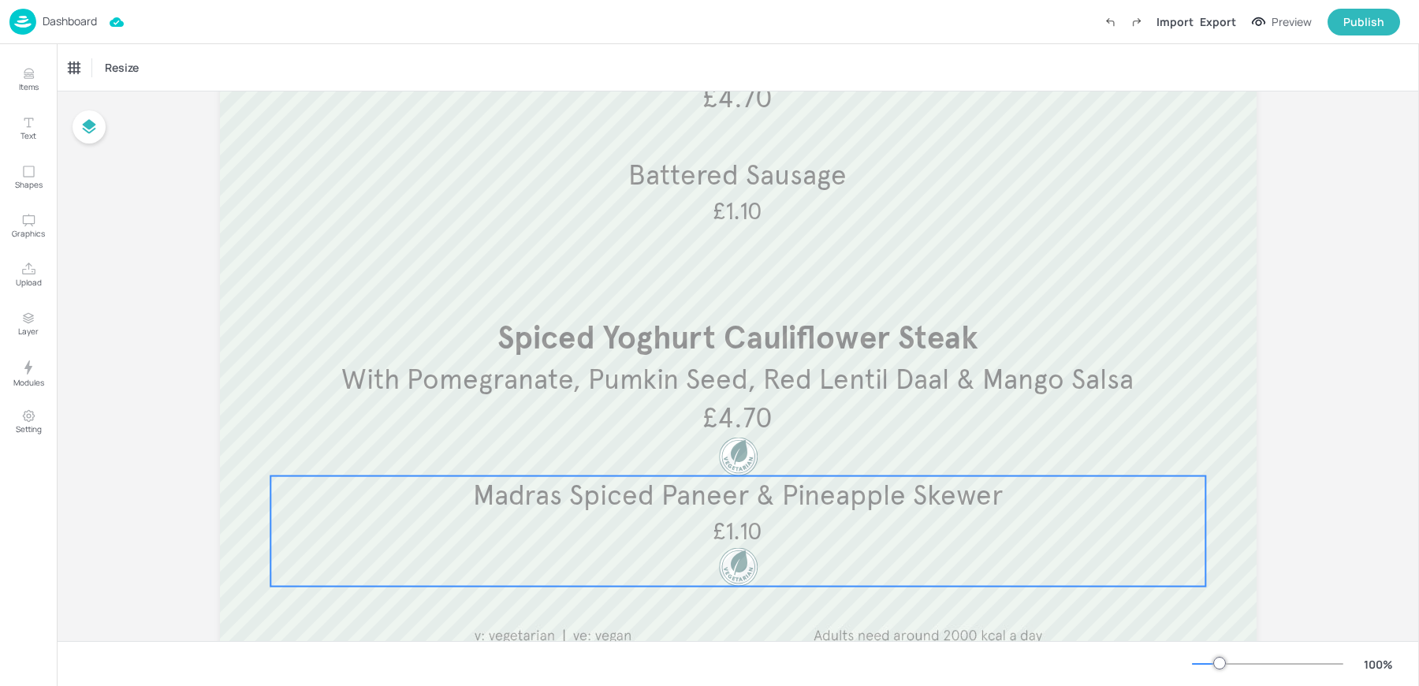
click at [532, 531] on div "Madras Spiced Paneer & Pineapple Skewer £1.10" at bounding box center [737, 531] width 935 height 110
click at [721, 448] on icon "Edit Item" at bounding box center [727, 449] width 13 height 13
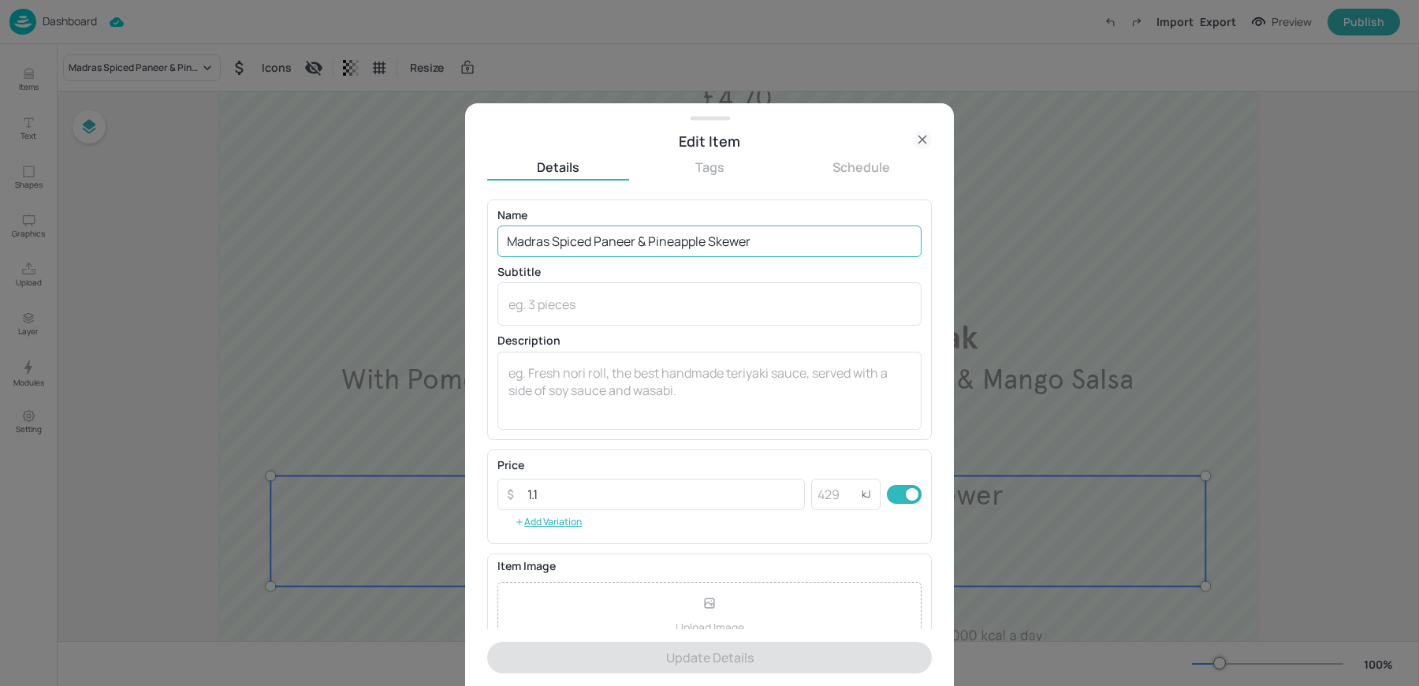
click at [636, 240] on input "Madras Spiced Paneer & Pineapple Skewer" at bounding box center [710, 242] width 424 height 32
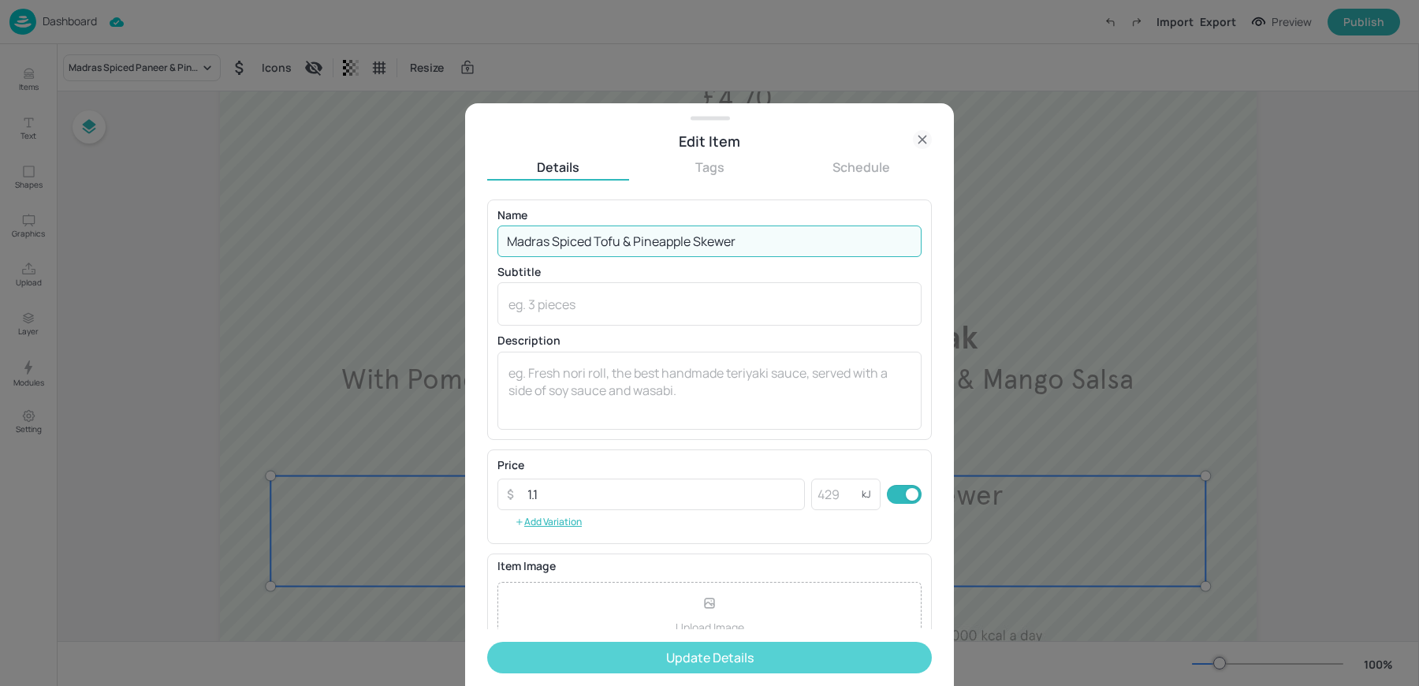
type input "Madras Spiced Tofu & Pineapple Skewer"
click at [731, 645] on button "Update Details" at bounding box center [709, 658] width 445 height 32
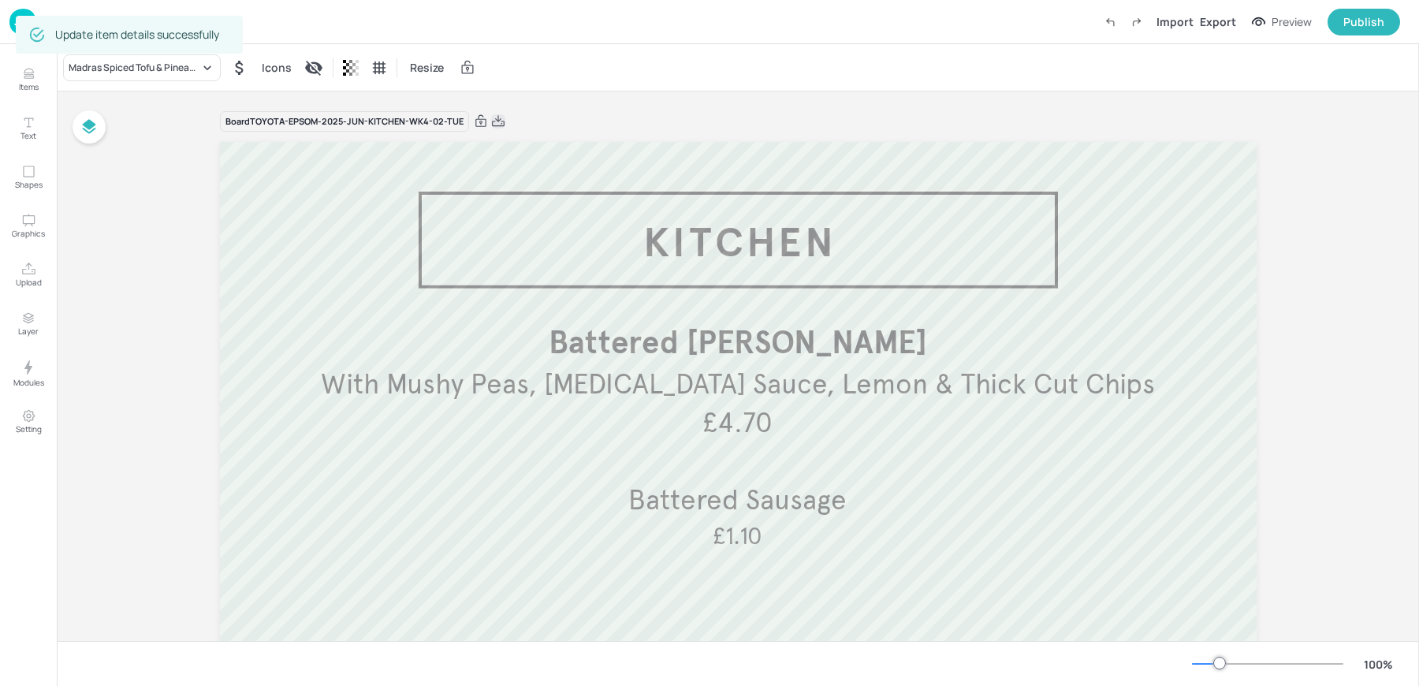
click at [496, 123] on icon at bounding box center [498, 120] width 13 height 11
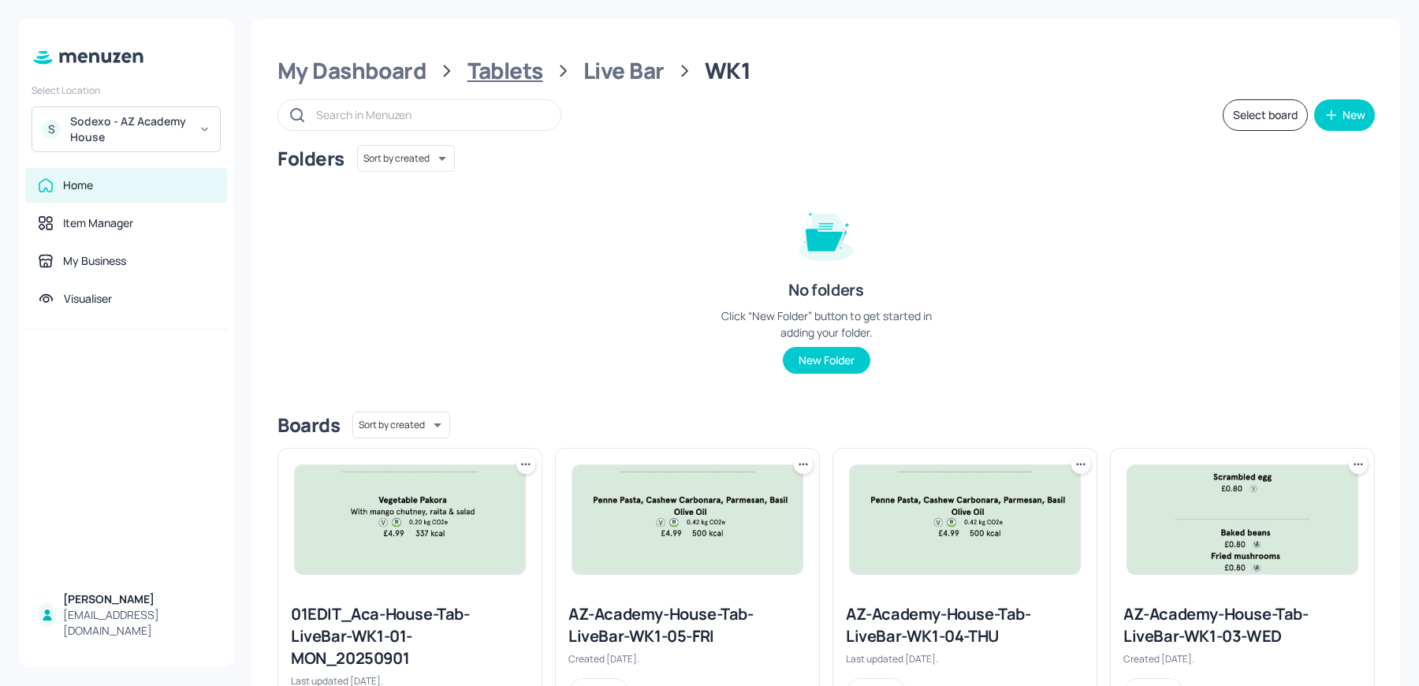
click at [511, 76] on div "Tablets" at bounding box center [506, 71] width 76 height 28
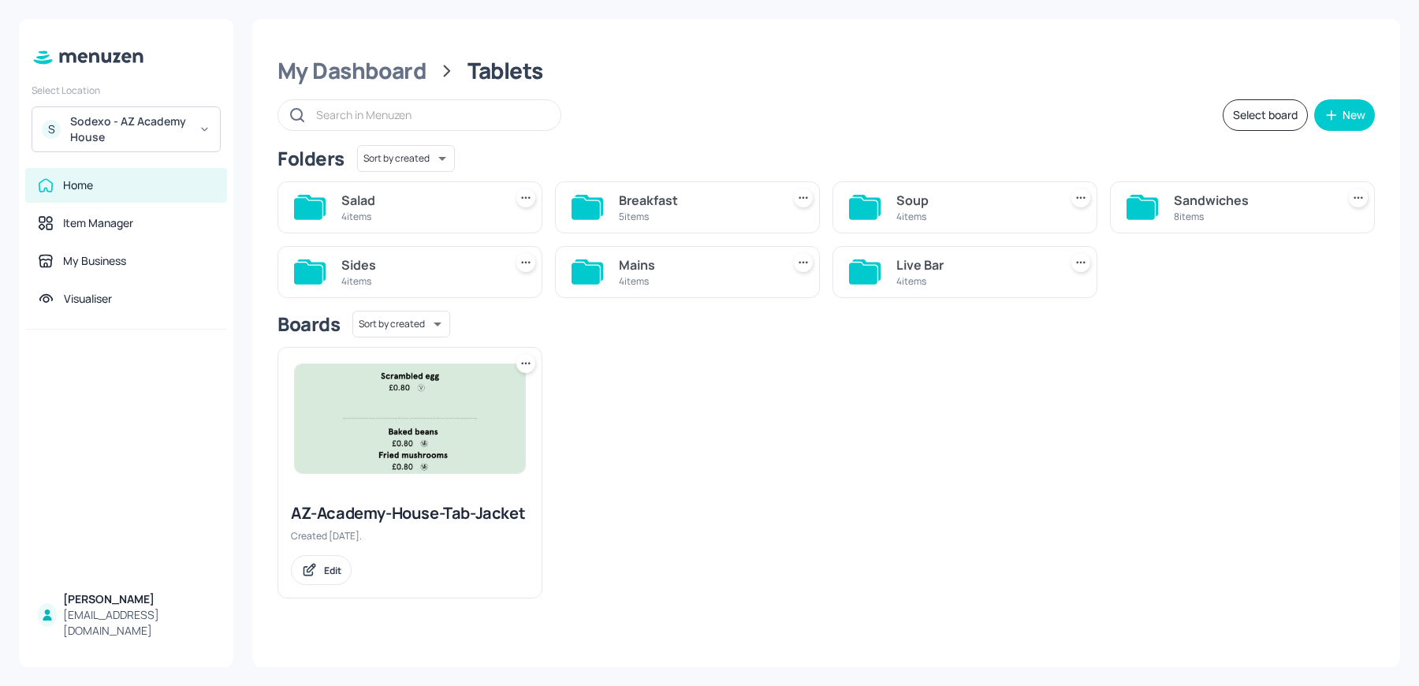
click at [403, 207] on div "Salad" at bounding box center [419, 200] width 156 height 19
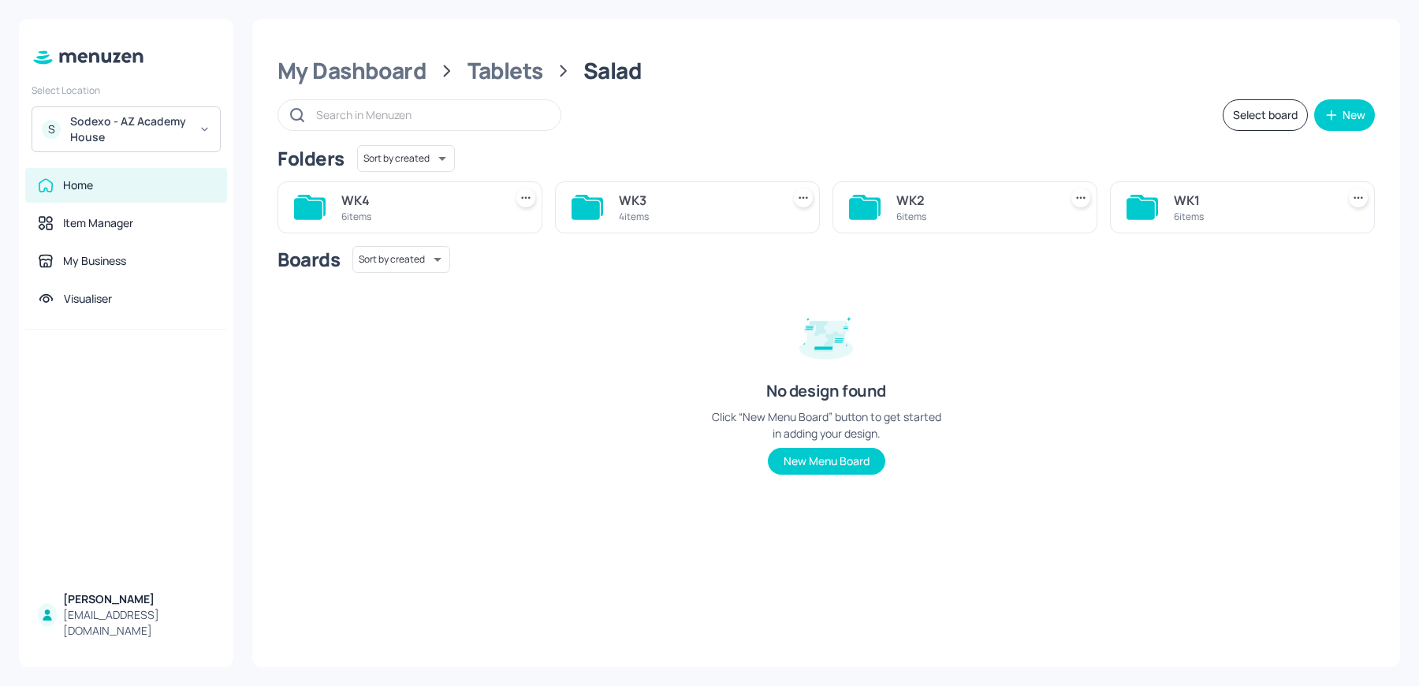
click at [1273, 211] on div "6 items" at bounding box center [1252, 216] width 156 height 13
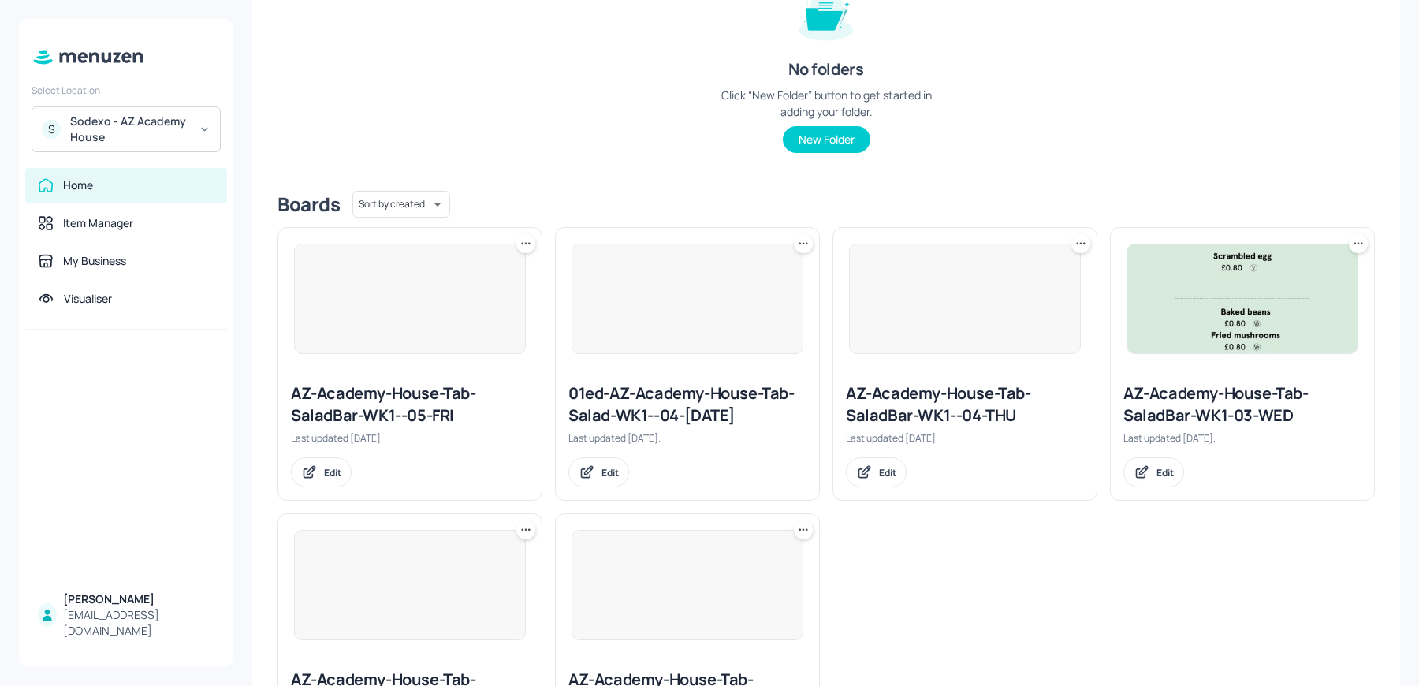
scroll to position [357, 0]
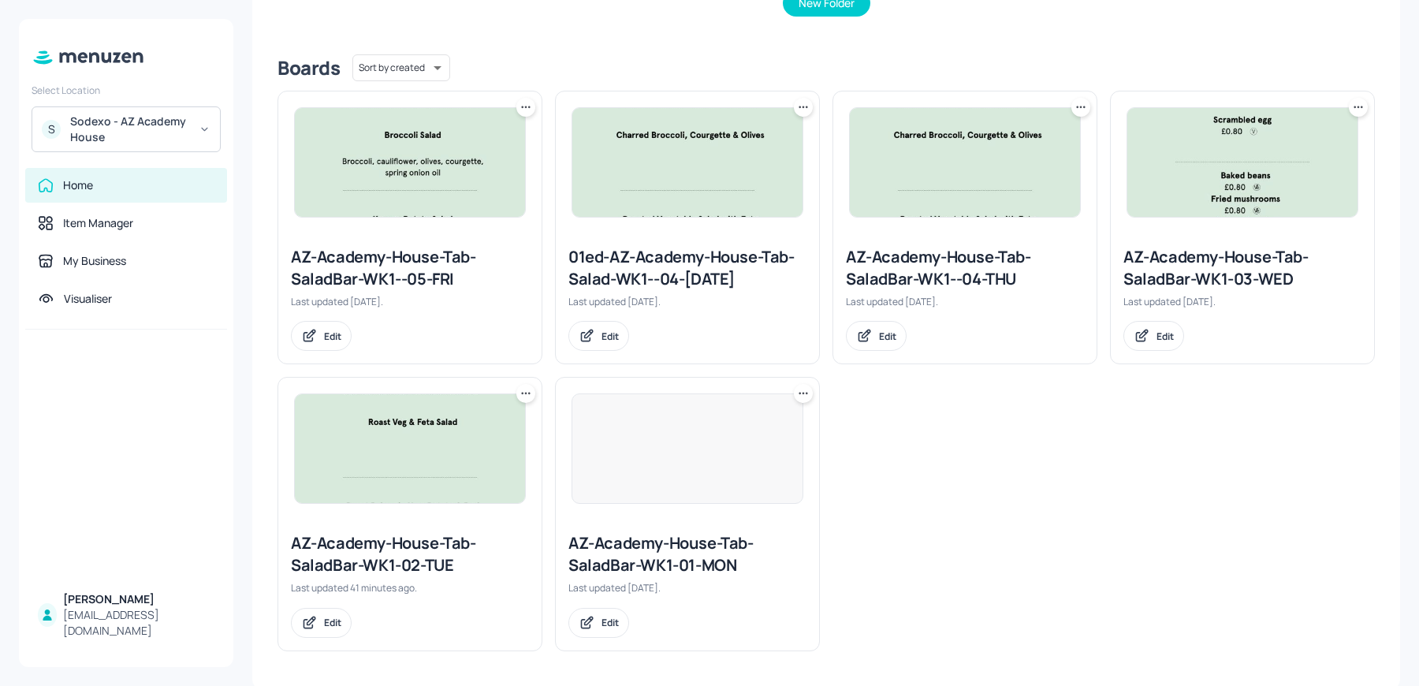
click at [364, 555] on div "AZ-Academy-House-Tab-SaladBar-WK1-02-TUE" at bounding box center [410, 554] width 238 height 44
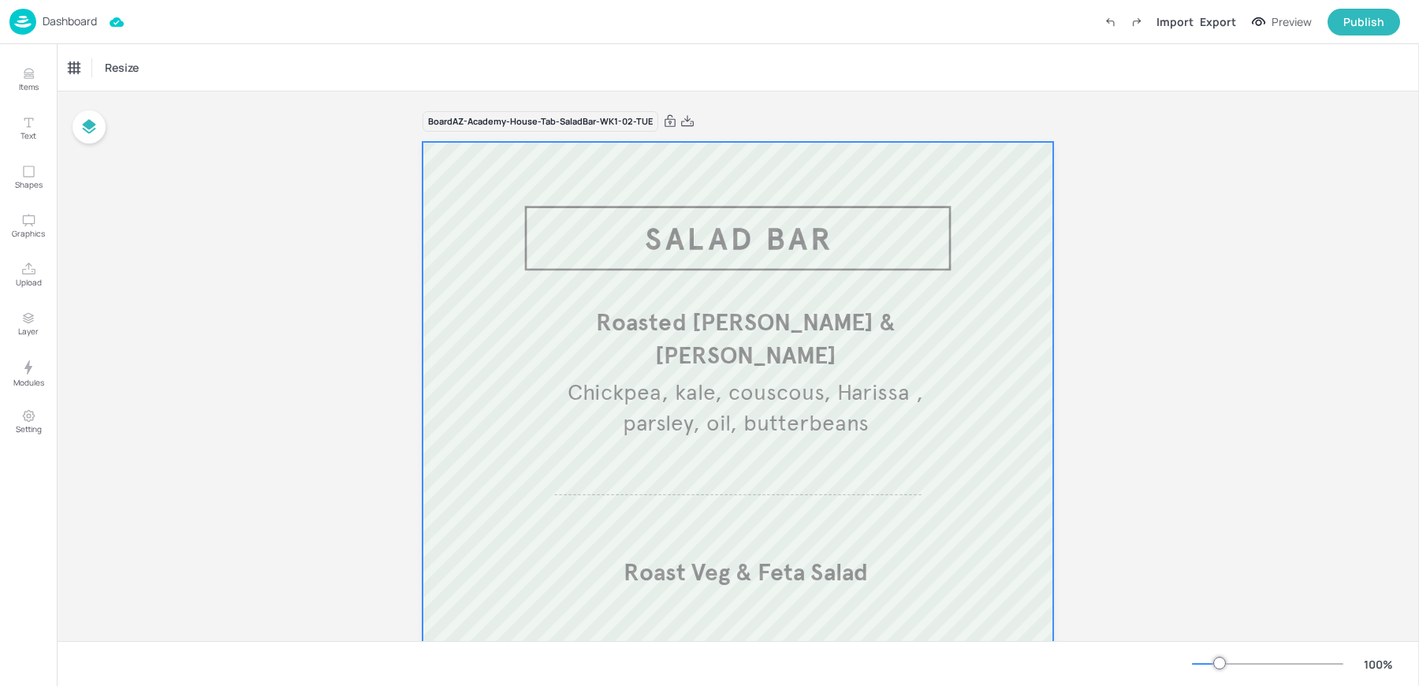
scroll to position [138, 0]
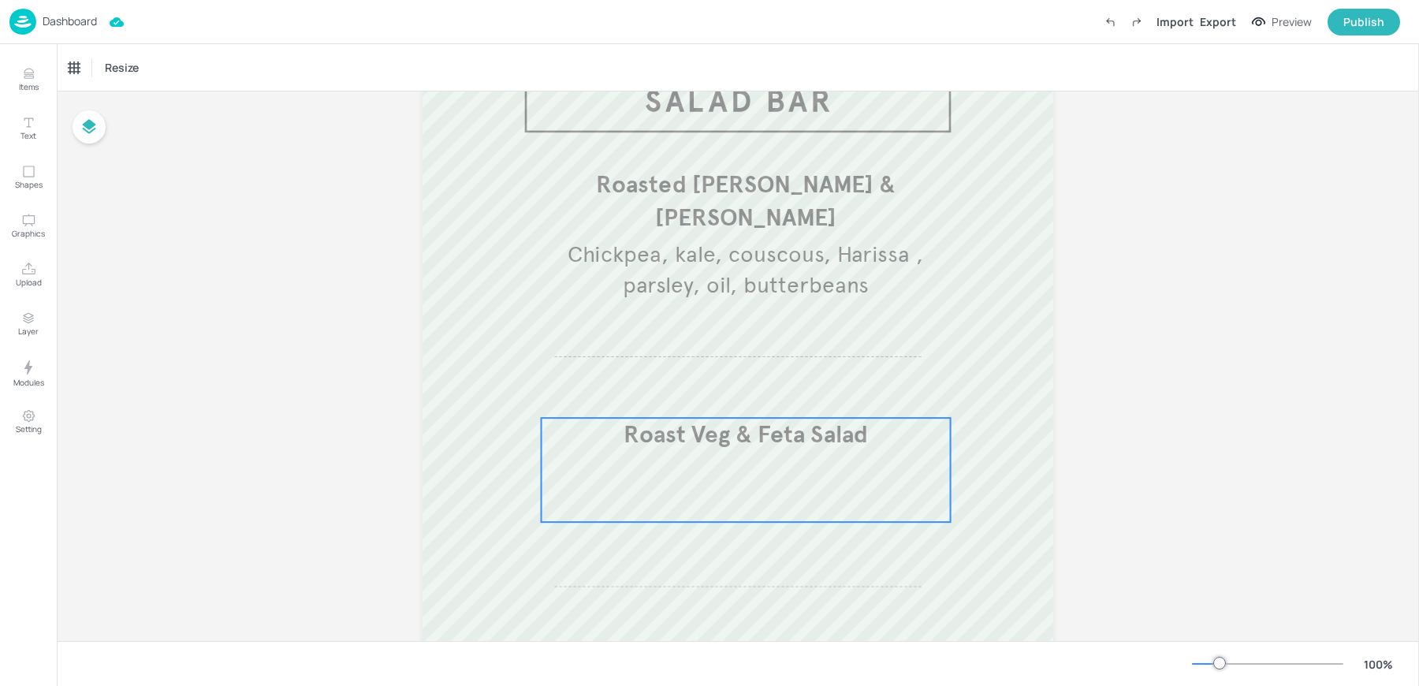
click at [732, 444] on span "Roast Veg & Feta Salad" at bounding box center [746, 433] width 244 height 29
click at [99, 75] on div "Roast Veg & Feta Salad" at bounding box center [126, 67] width 127 height 27
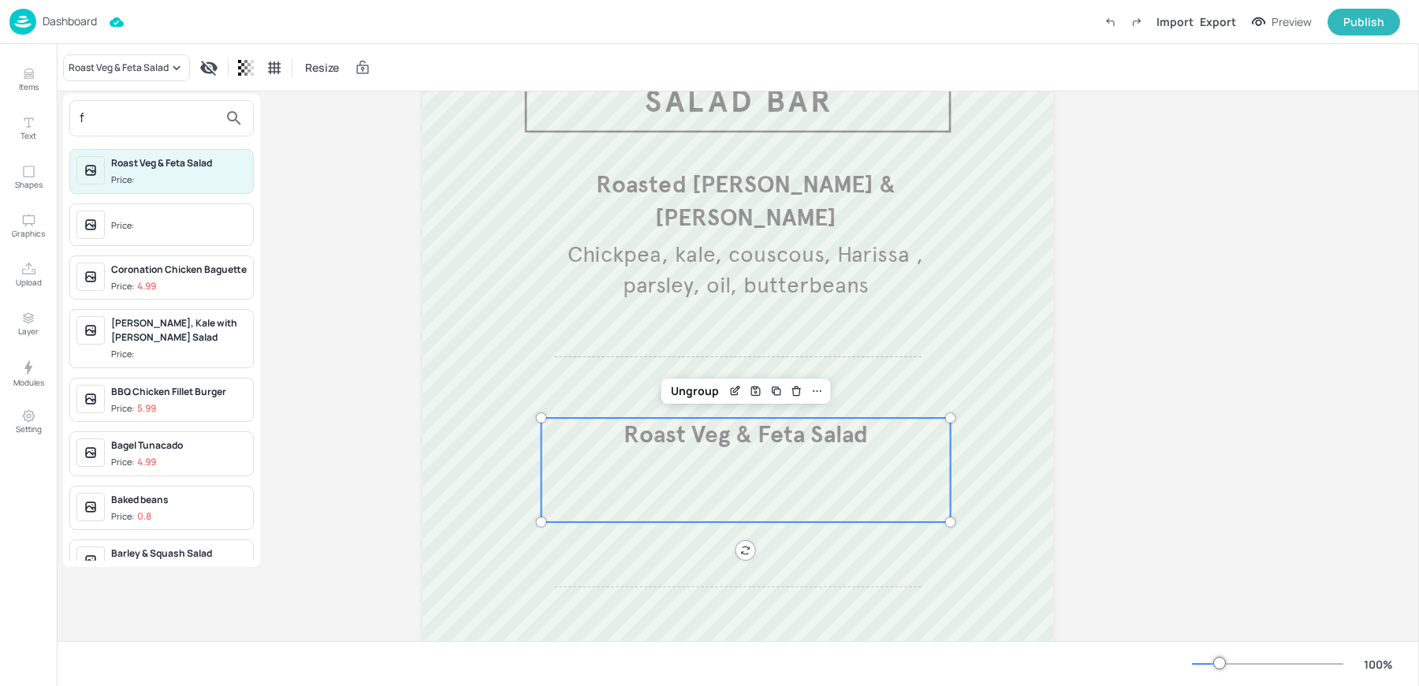
click at [110, 114] on input "f" at bounding box center [149, 118] width 139 height 25
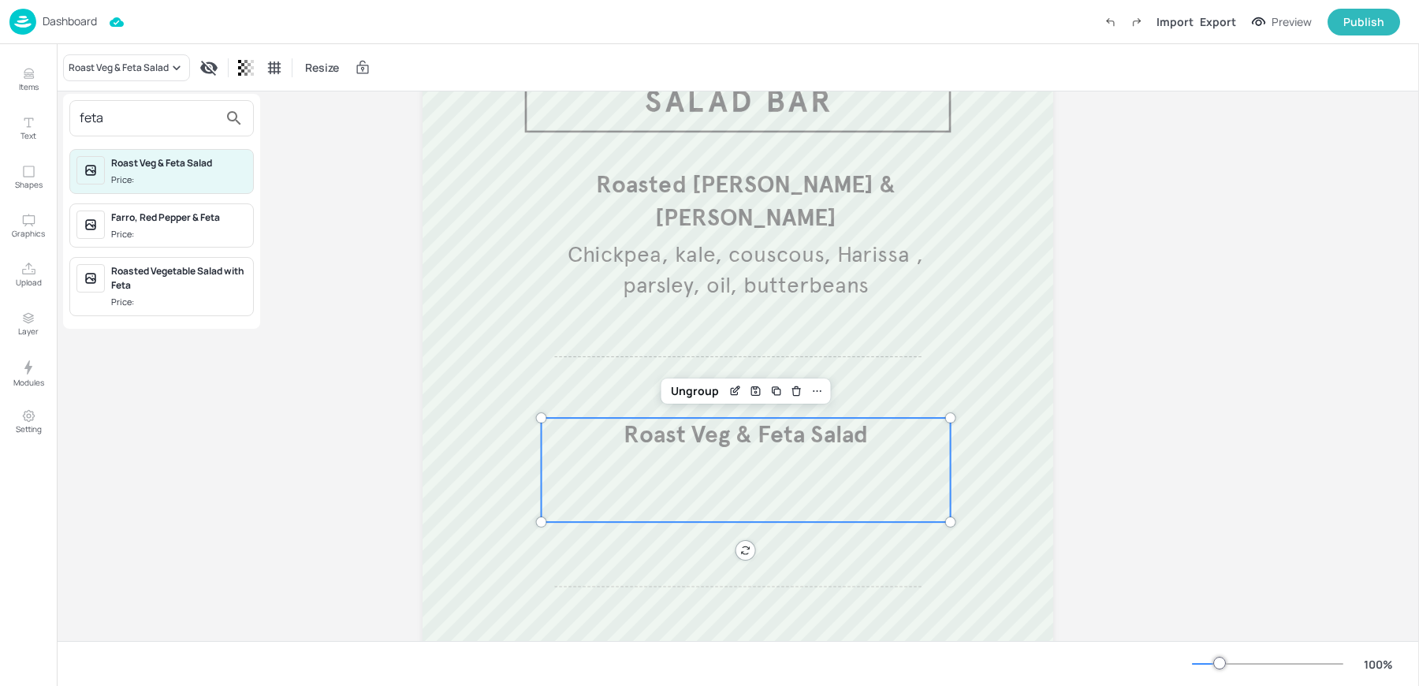
type input "feta"
click at [166, 291] on div "Roasted Vegetable Salad with Feta Price:" at bounding box center [179, 286] width 136 height 45
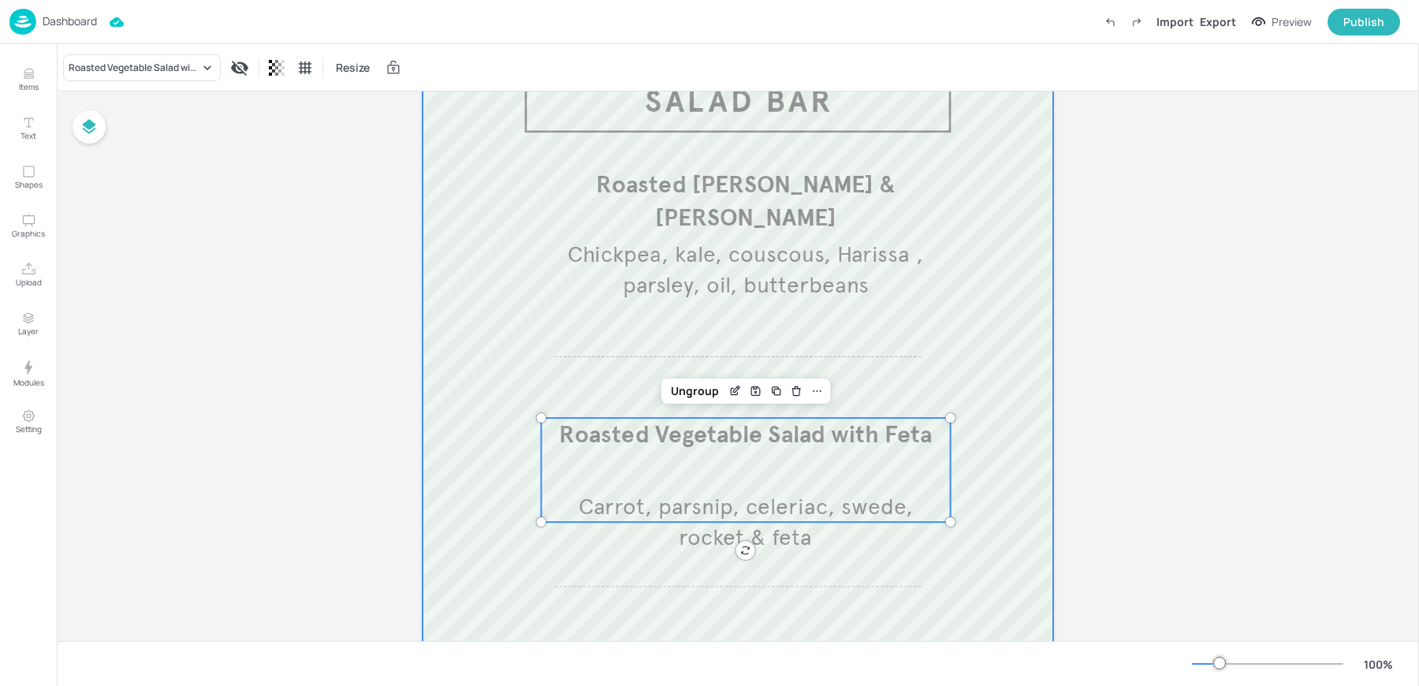
scroll to position [0, 0]
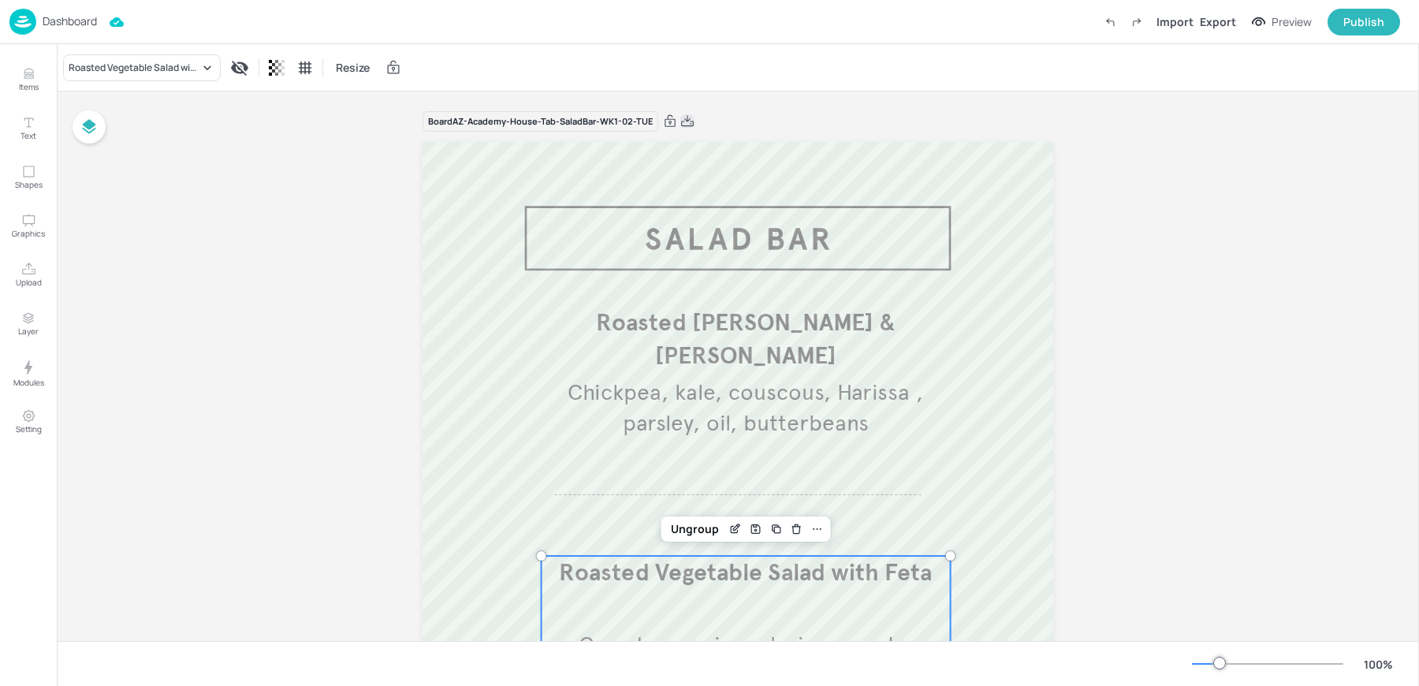
click at [684, 121] on icon at bounding box center [687, 120] width 13 height 11
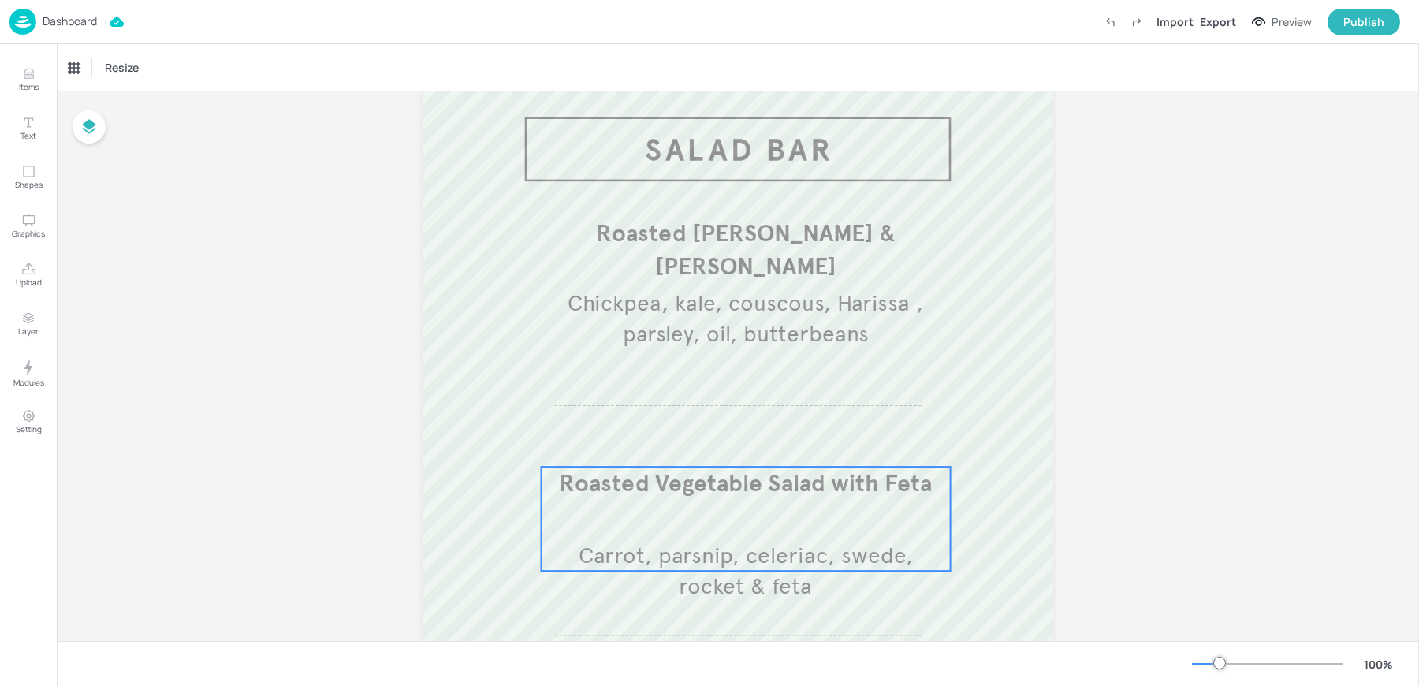
scroll to position [101, 0]
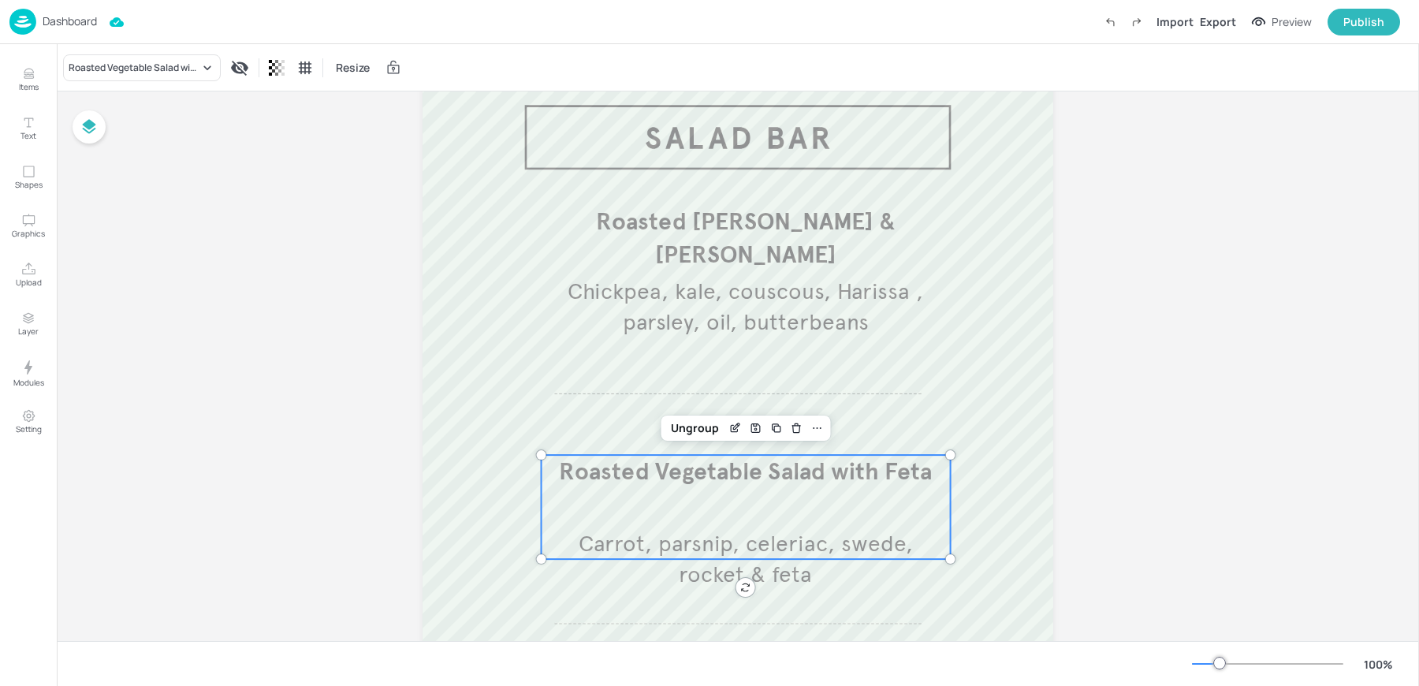
click at [776, 552] on span "Carrot, parsnip, celeriac, swede, rocket & feta" at bounding box center [746, 559] width 334 height 58
click at [729, 422] on icon "Edit Item" at bounding box center [735, 428] width 13 height 13
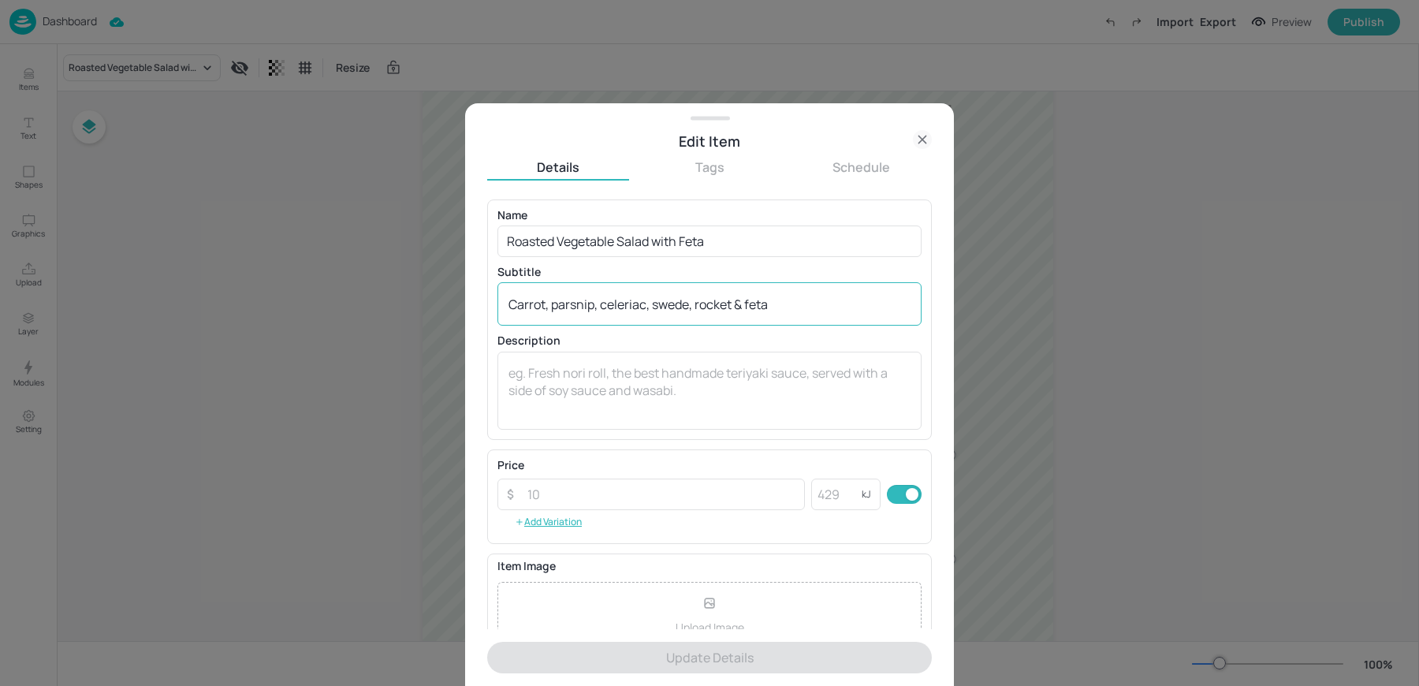
click at [706, 323] on div "Carrot, parsnip, celeriac, swede, rocket & feta x ​" at bounding box center [710, 303] width 424 height 43
click at [693, 296] on textarea "Carrot, parsnip, celeriac, swede, rocket & feta" at bounding box center [710, 304] width 402 height 17
click at [916, 138] on icon at bounding box center [922, 139] width 19 height 19
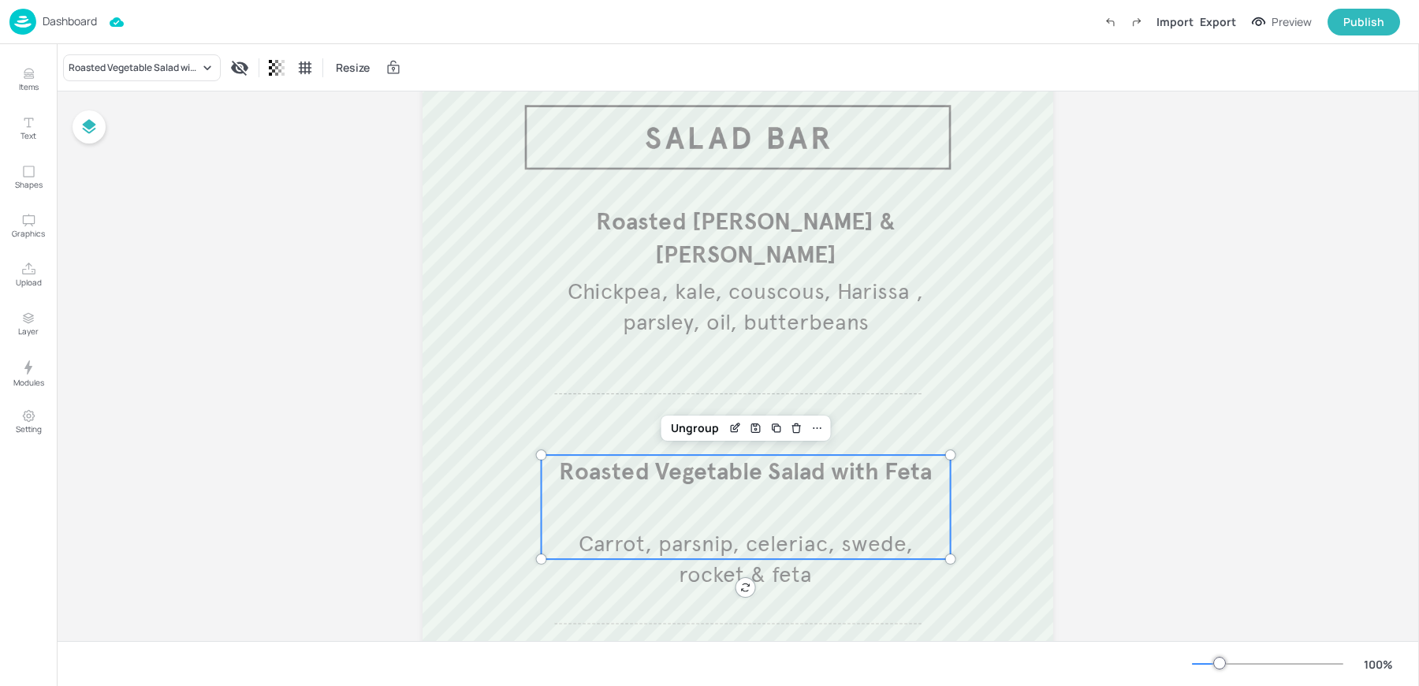
click at [261, 293] on div "Board AZ-Academy-House-Tab-SaladBar-WK1-02-TUE Roasted Harissa Chickpea & Kale …" at bounding box center [738, 540] width 1362 height 1099
click at [66, 18] on p "Dashboard" at bounding box center [70, 21] width 54 height 11
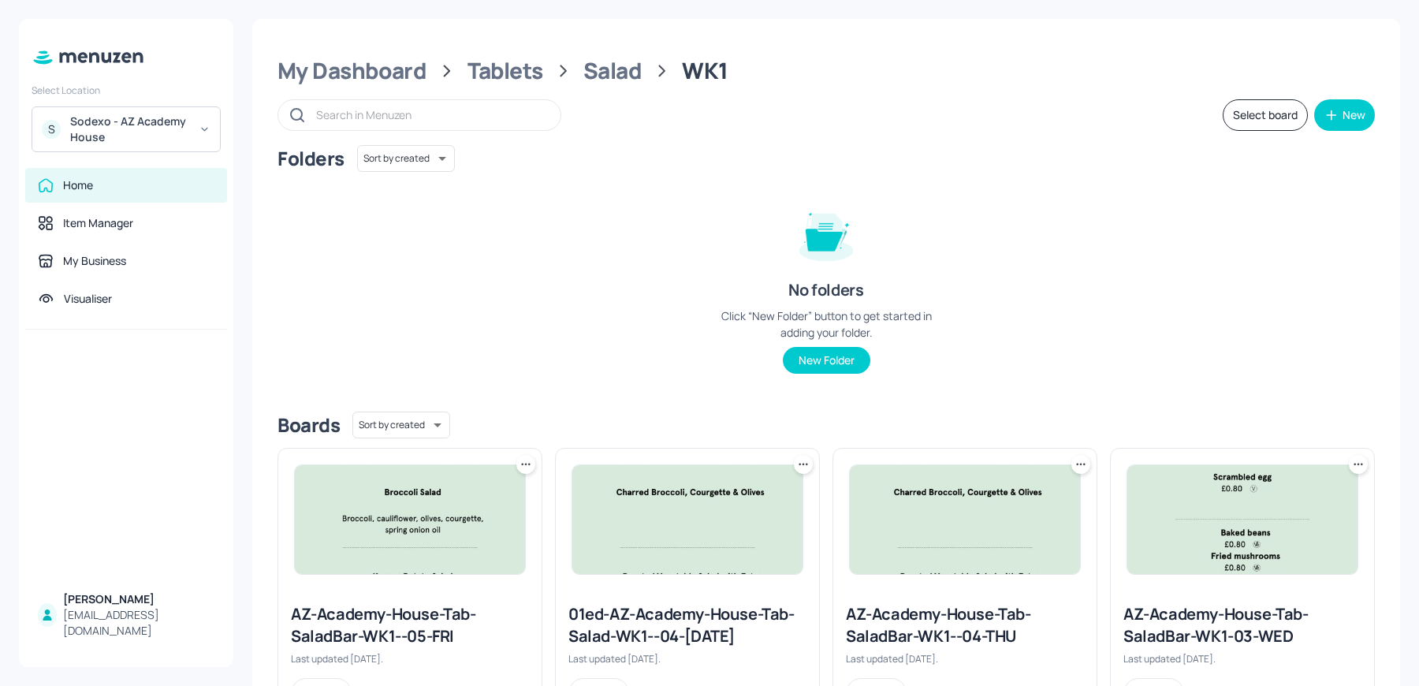
click at [368, 87] on div "My Dashboard Tablets Salad WK1 Select board New Folders Sort by created id ​ No…" at bounding box center [826, 532] width 1148 height 1027
click at [114, 122] on div "Sodexo - AZ Academy House" at bounding box center [129, 130] width 119 height 32
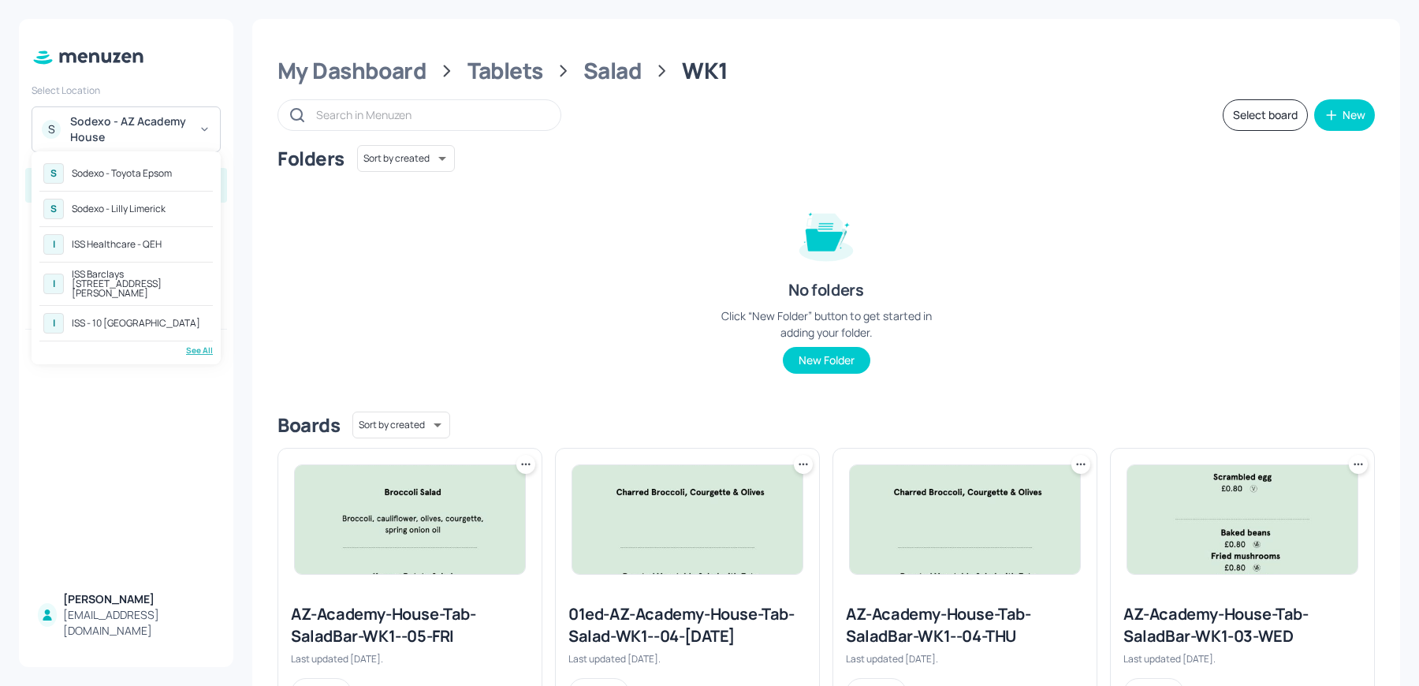
click at [194, 345] on div "See All" at bounding box center [125, 351] width 173 height 12
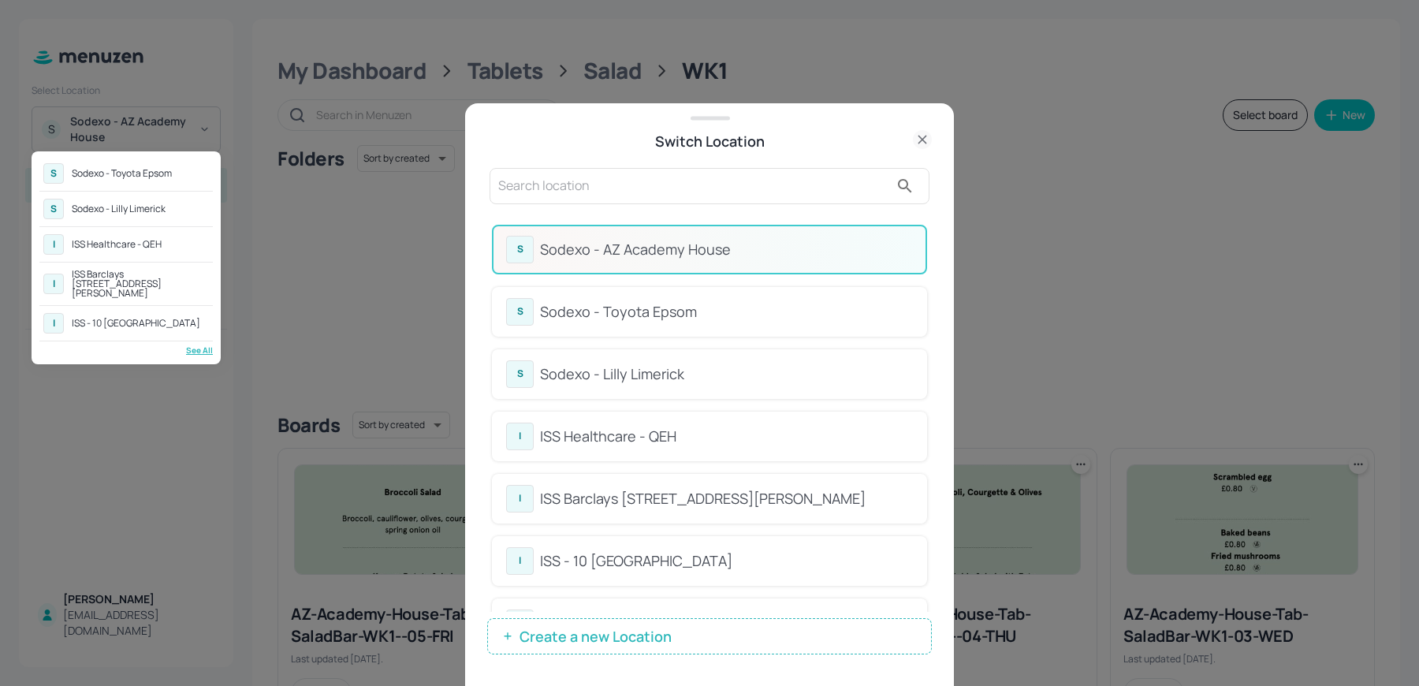
click at [561, 194] on div at bounding box center [709, 343] width 1419 height 686
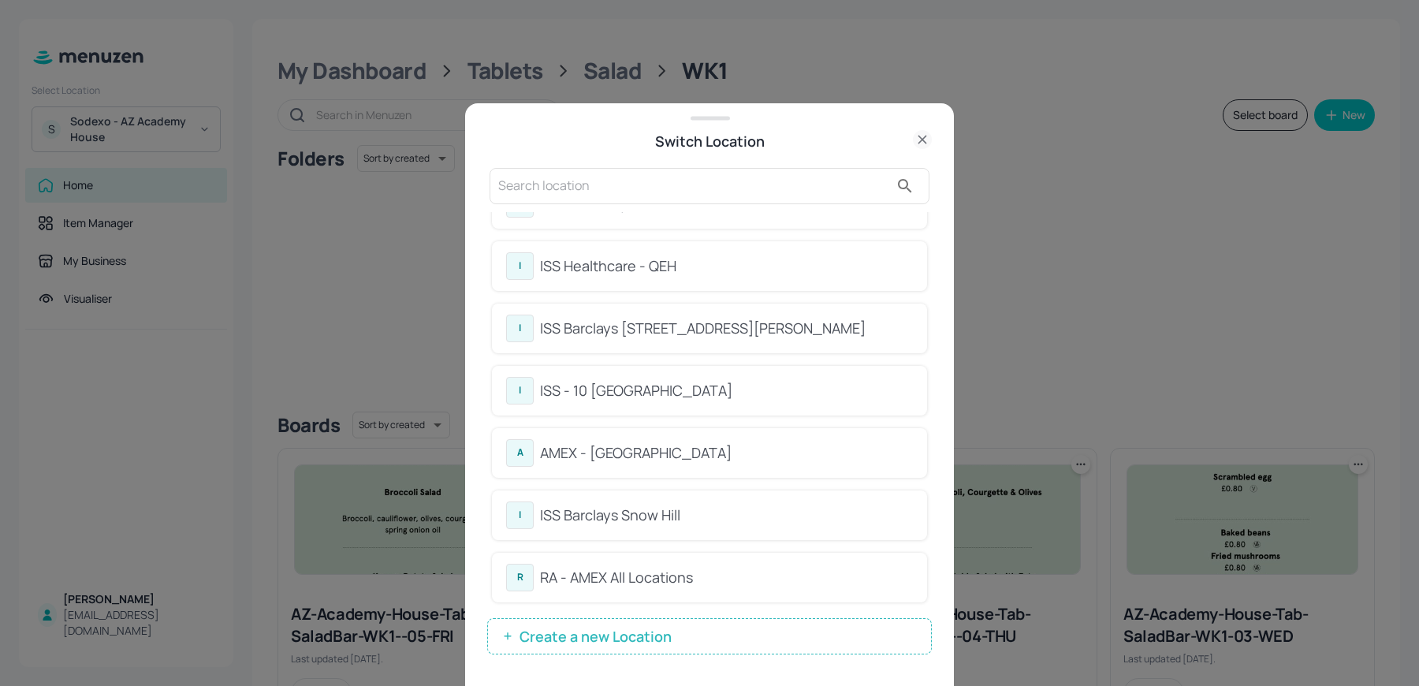
scroll to position [193, 0]
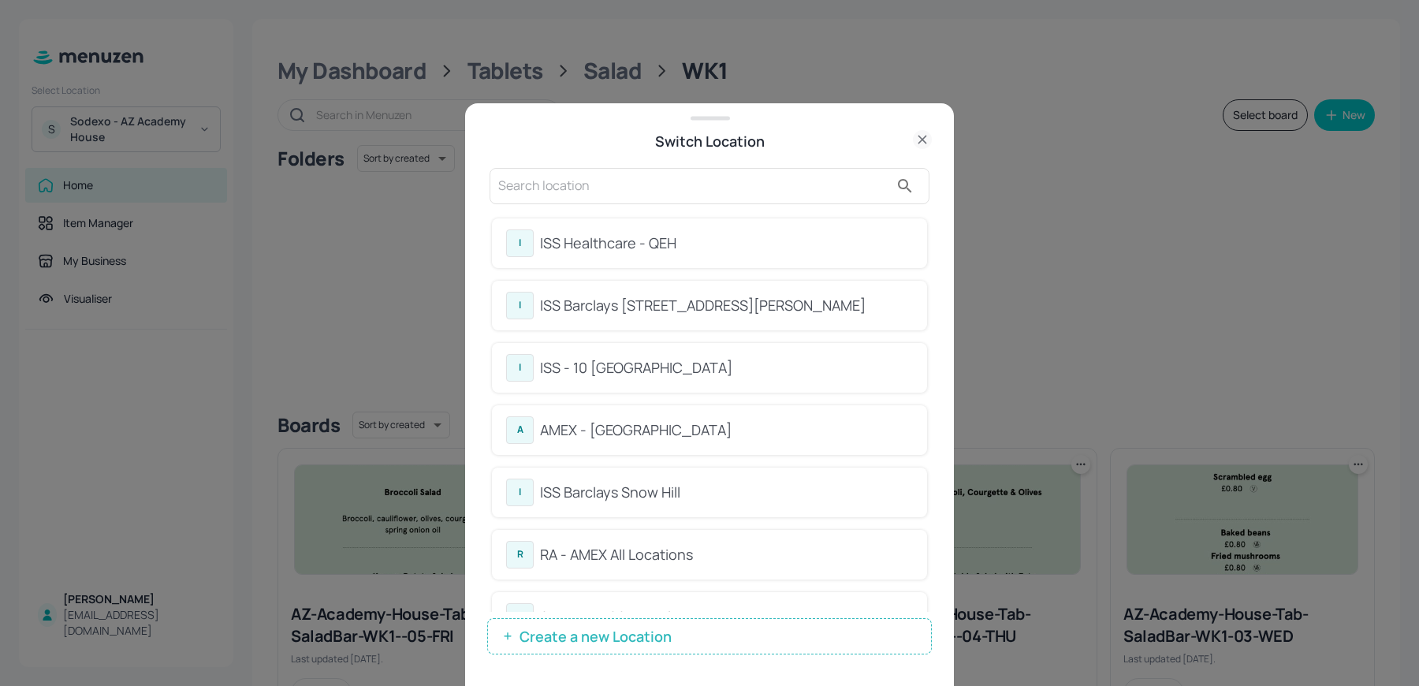
click at [631, 535] on div "R RA - AMEX All Locations" at bounding box center [709, 555] width 435 height 50
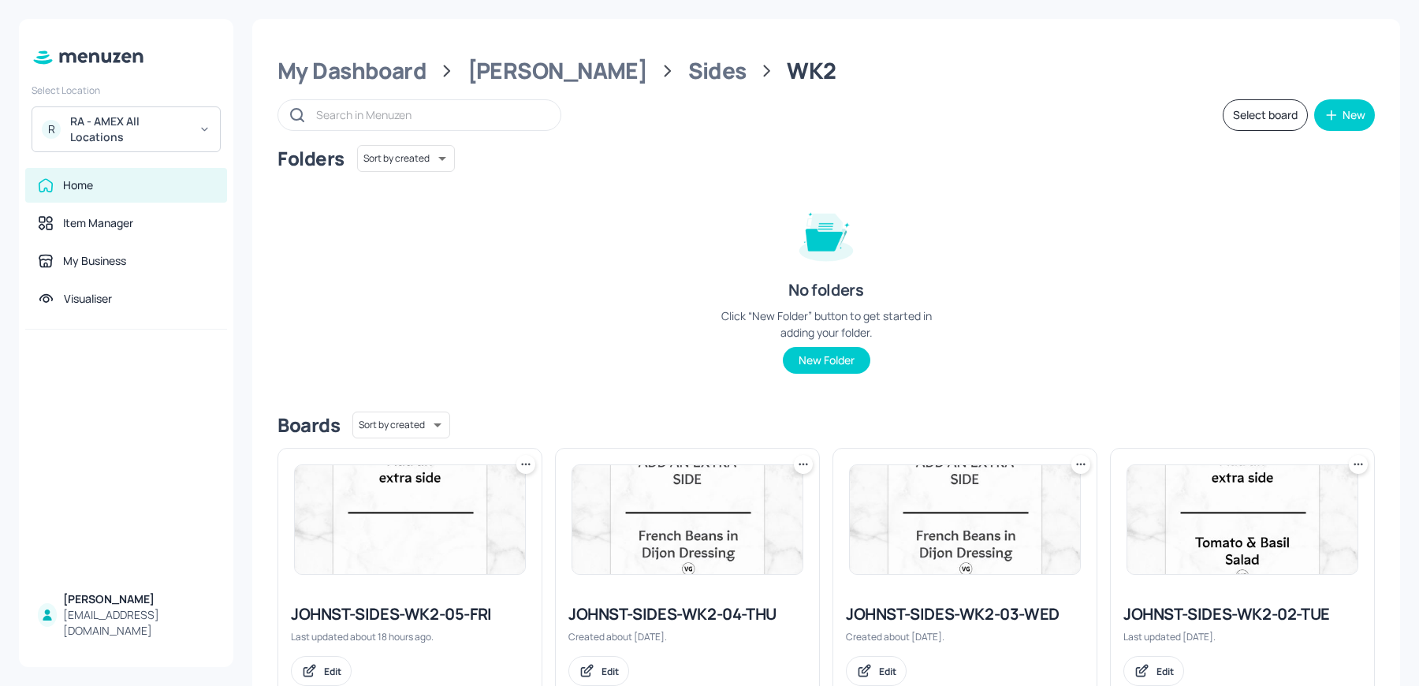
click at [550, 74] on div "My Dashboard [PERSON_NAME] St Sides WK2" at bounding box center [827, 71] width 1098 height 28
click at [522, 67] on div "[PERSON_NAME]" at bounding box center [558, 71] width 181 height 28
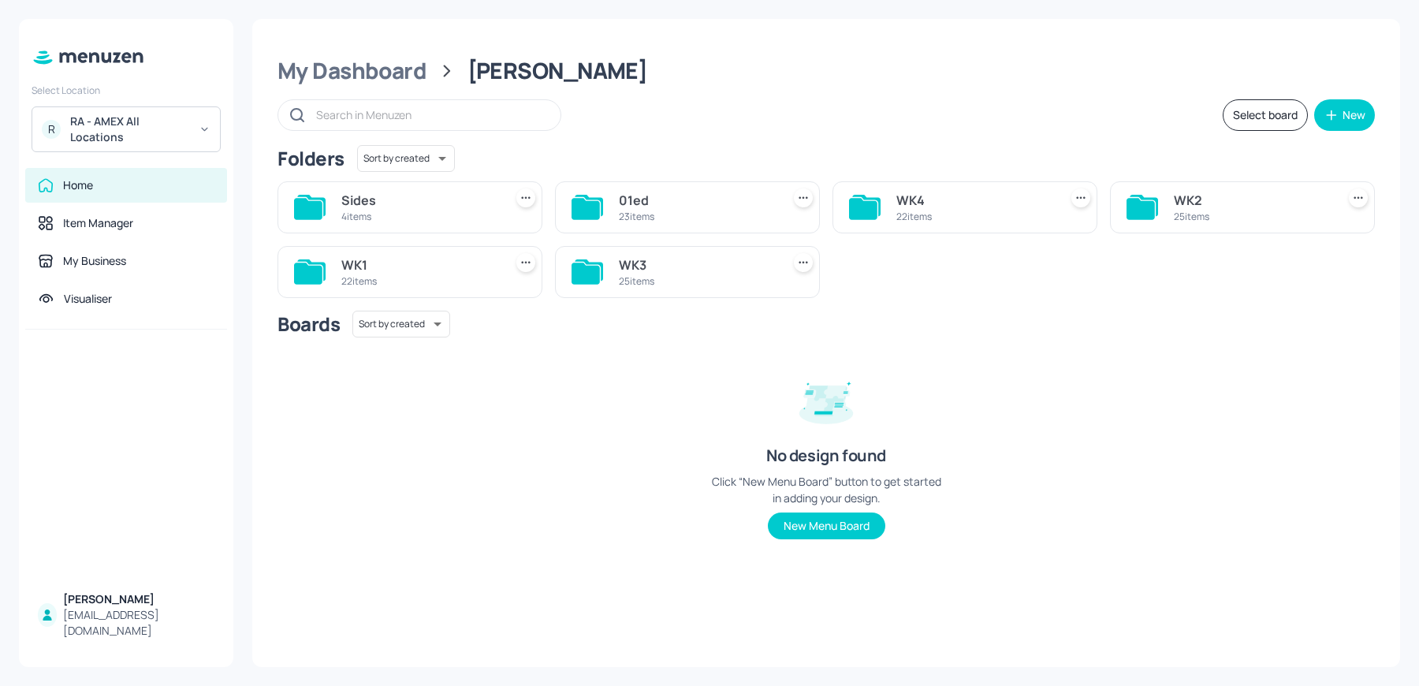
click at [1188, 185] on div "WK2 25 items" at bounding box center [1242, 207] width 265 height 52
click at [1170, 207] on div "WK2 25 items" at bounding box center [1242, 207] width 265 height 52
click at [1183, 204] on div "WK2" at bounding box center [1252, 200] width 156 height 19
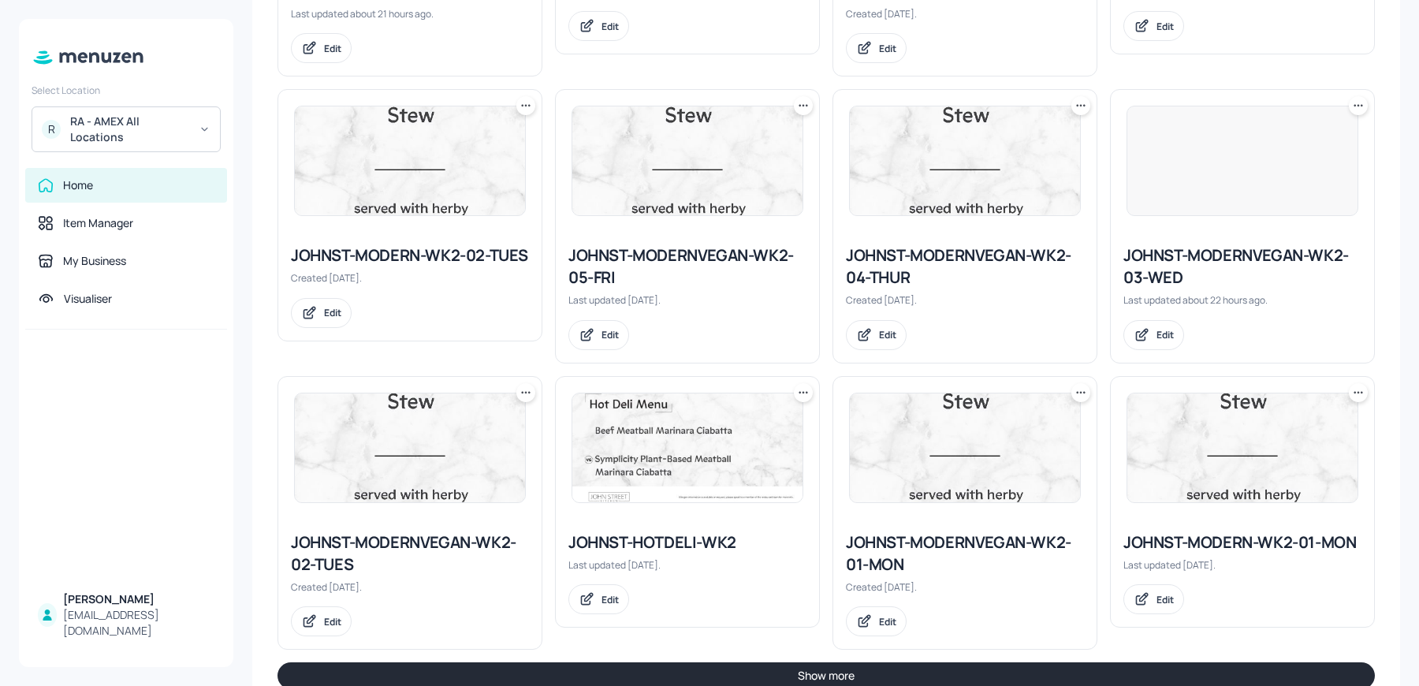
scroll to position [1560, 0]
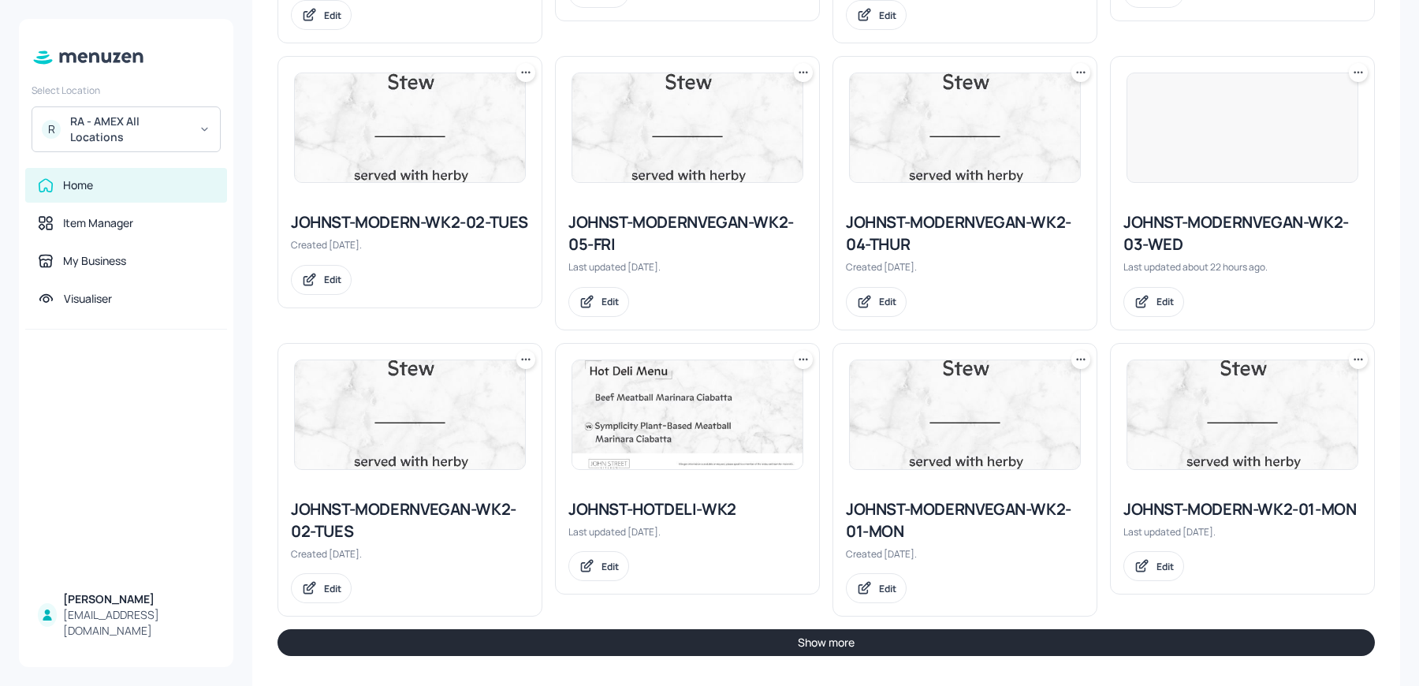
click at [751, 630] on button "Show more" at bounding box center [827, 642] width 1098 height 27
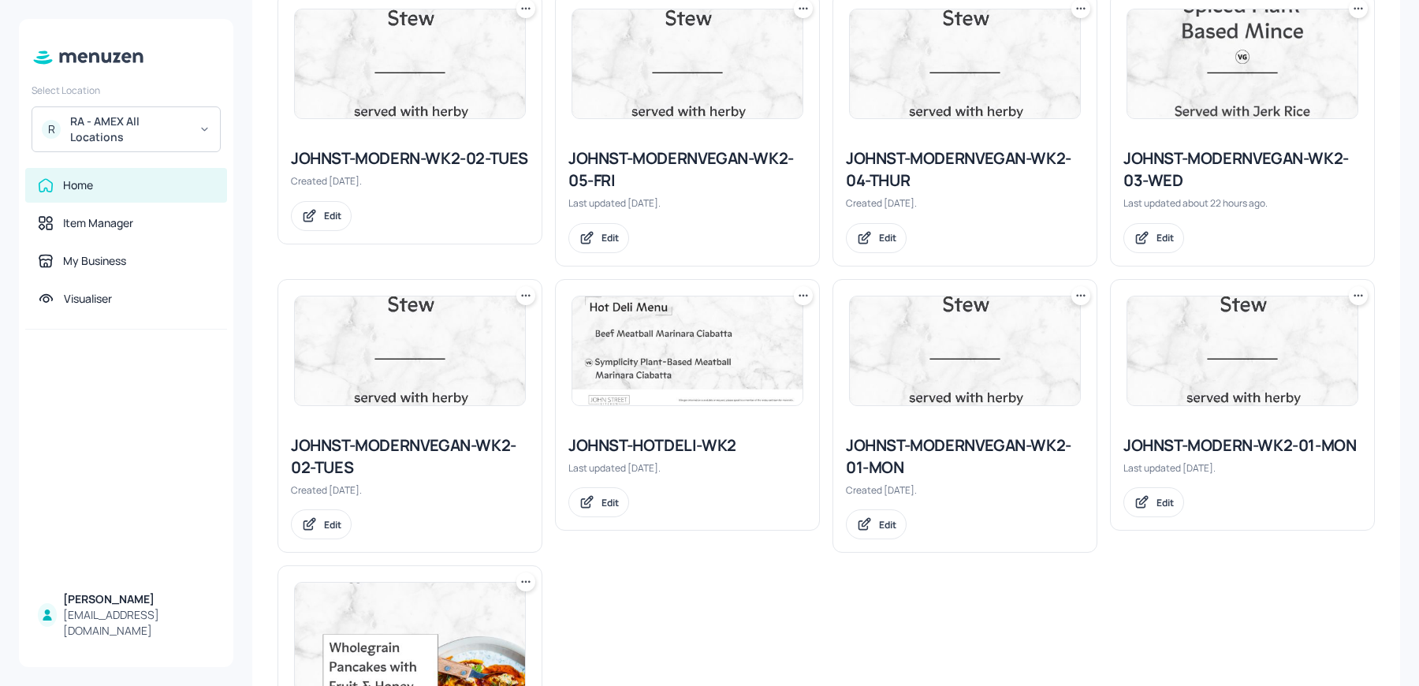
scroll to position [1659, 0]
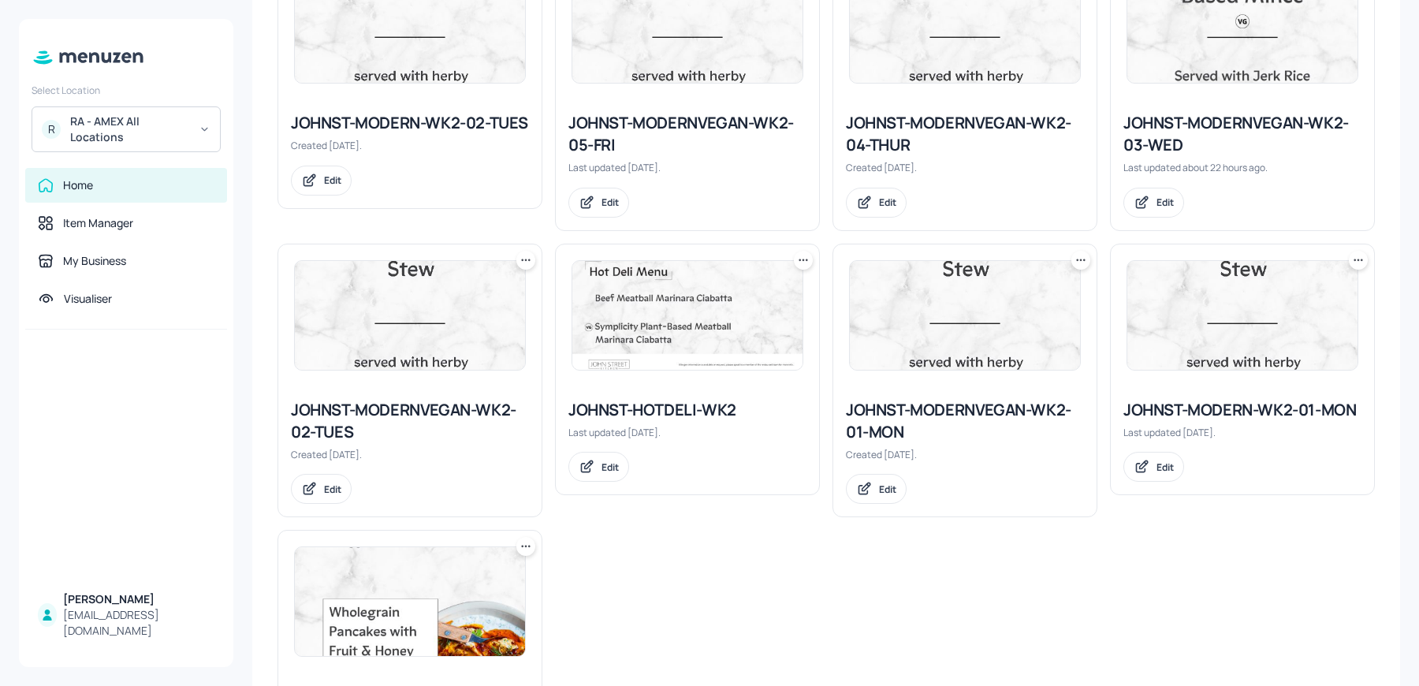
click at [391, 323] on img at bounding box center [410, 315] width 230 height 109
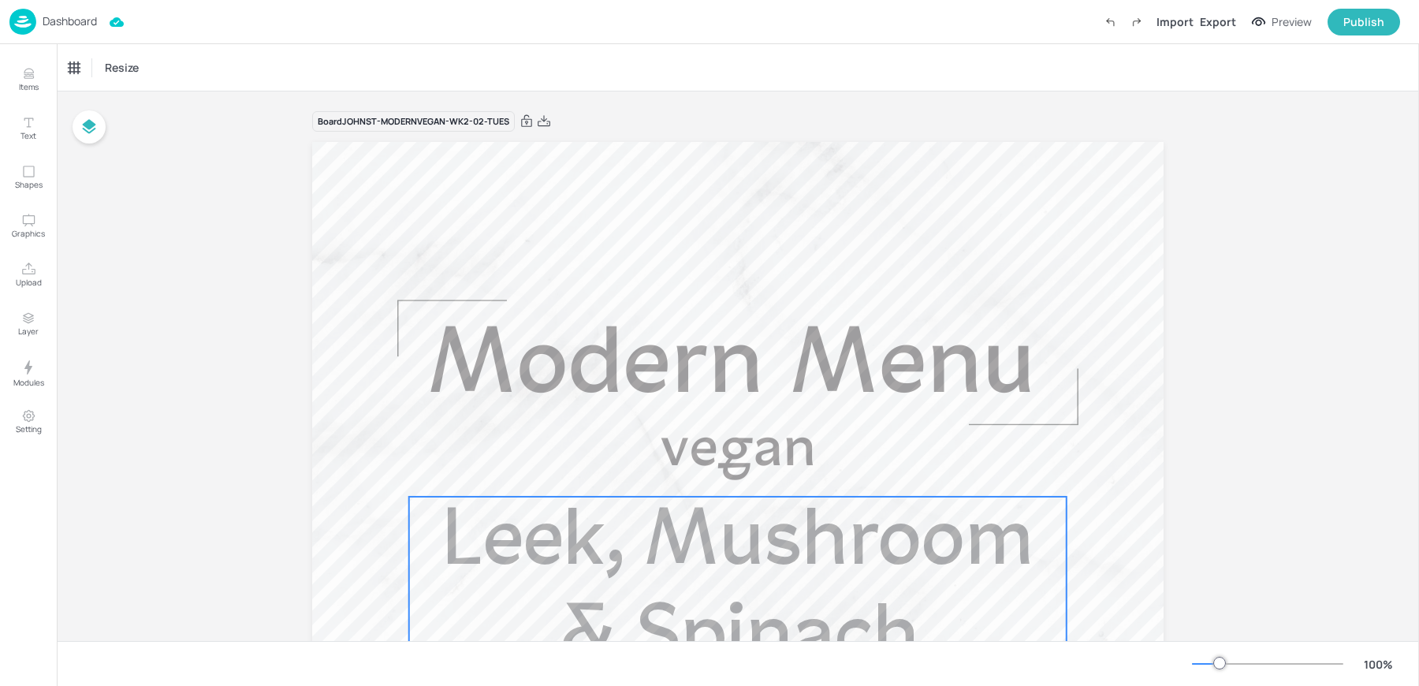
click at [520, 557] on span "Leek, Mushroom & Spinach Lasagne" at bounding box center [737, 640] width 591 height 272
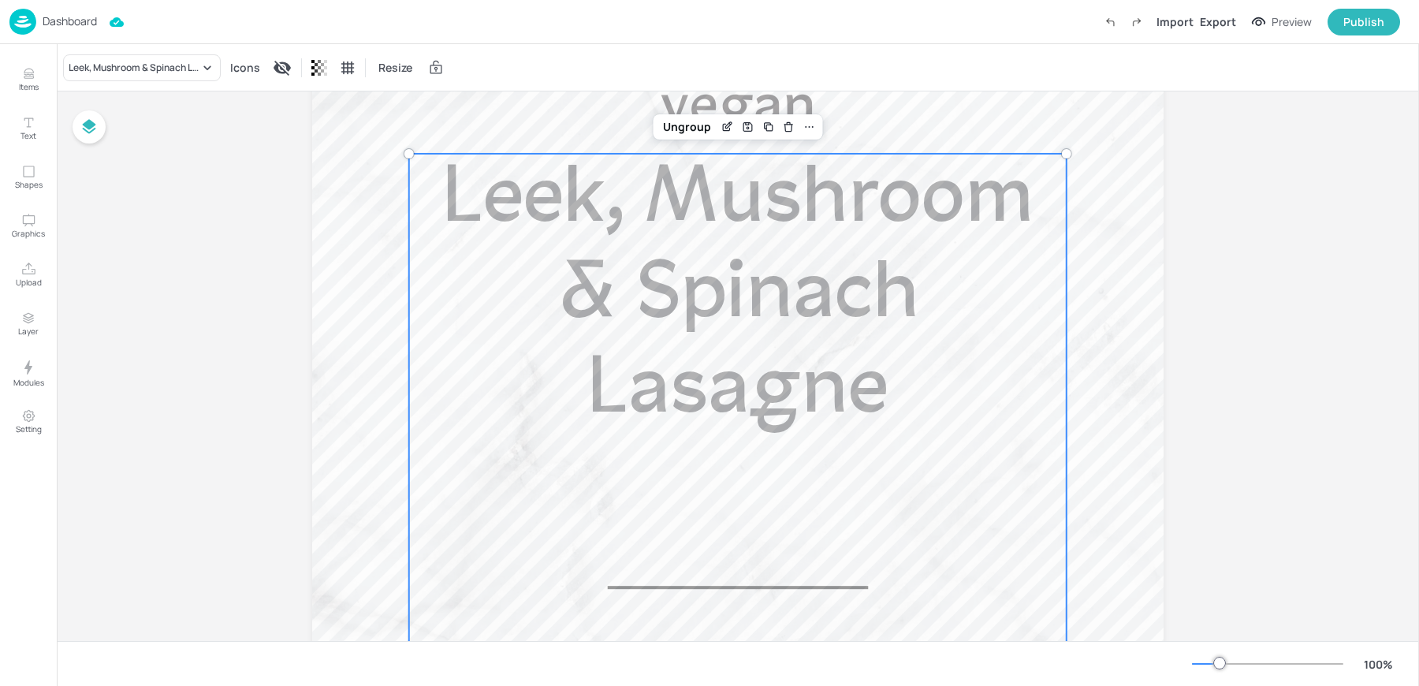
scroll to position [345, 0]
click at [23, 71] on icon "Items" at bounding box center [28, 73] width 15 height 15
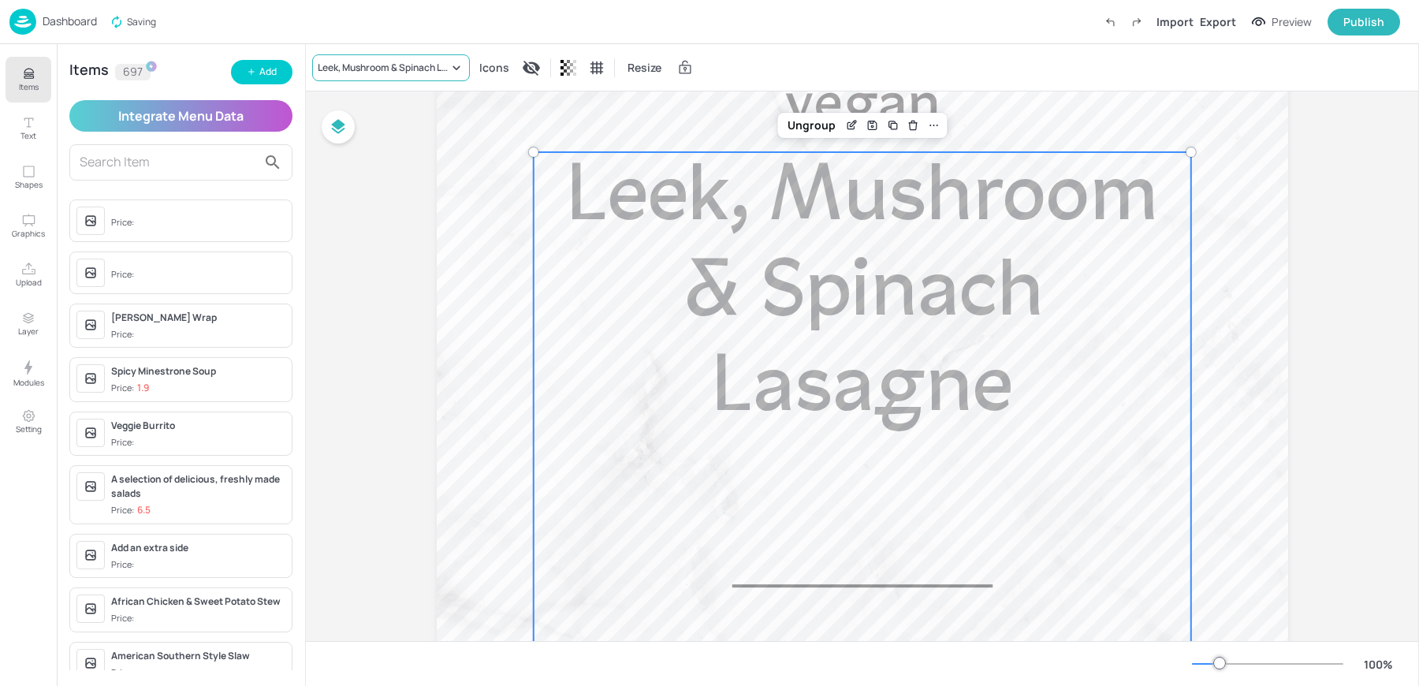
click at [367, 57] on div "Leek, Mushroom & Spinach Lasagne" at bounding box center [391, 67] width 158 height 27
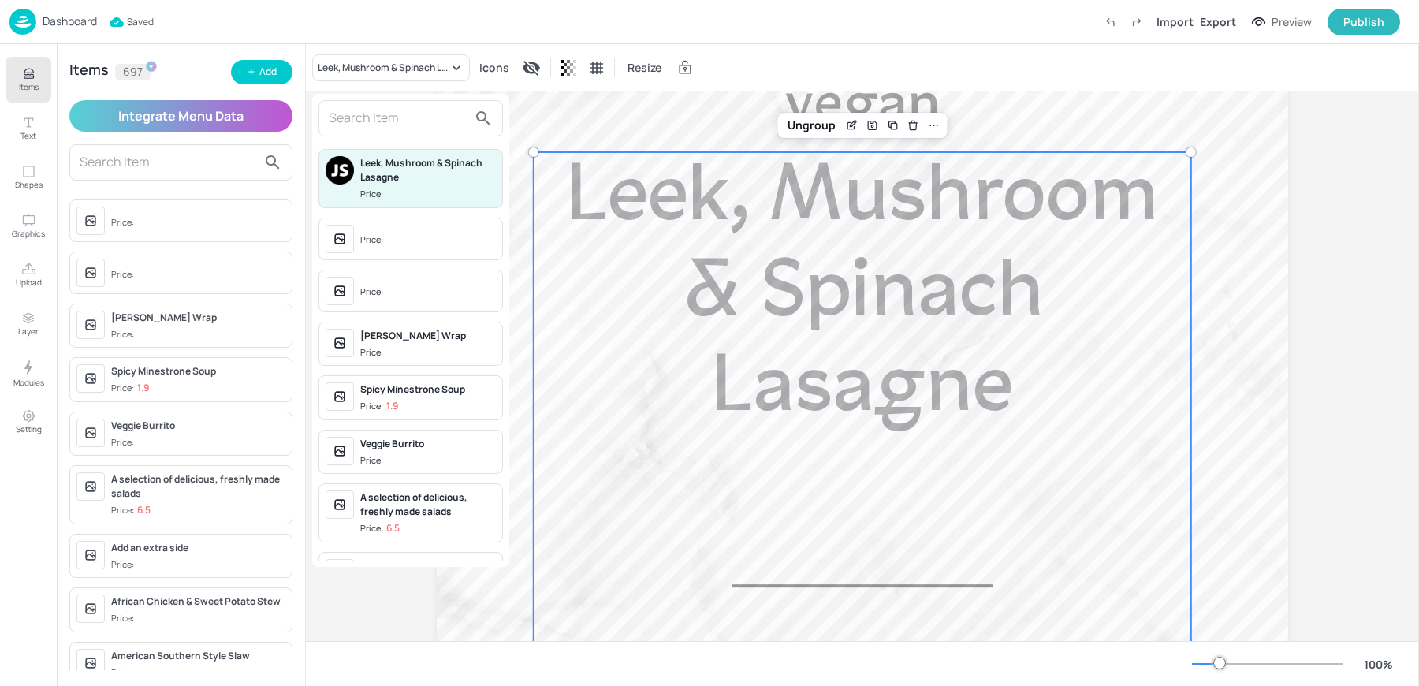
click at [369, 119] on input "text" at bounding box center [398, 118] width 139 height 25
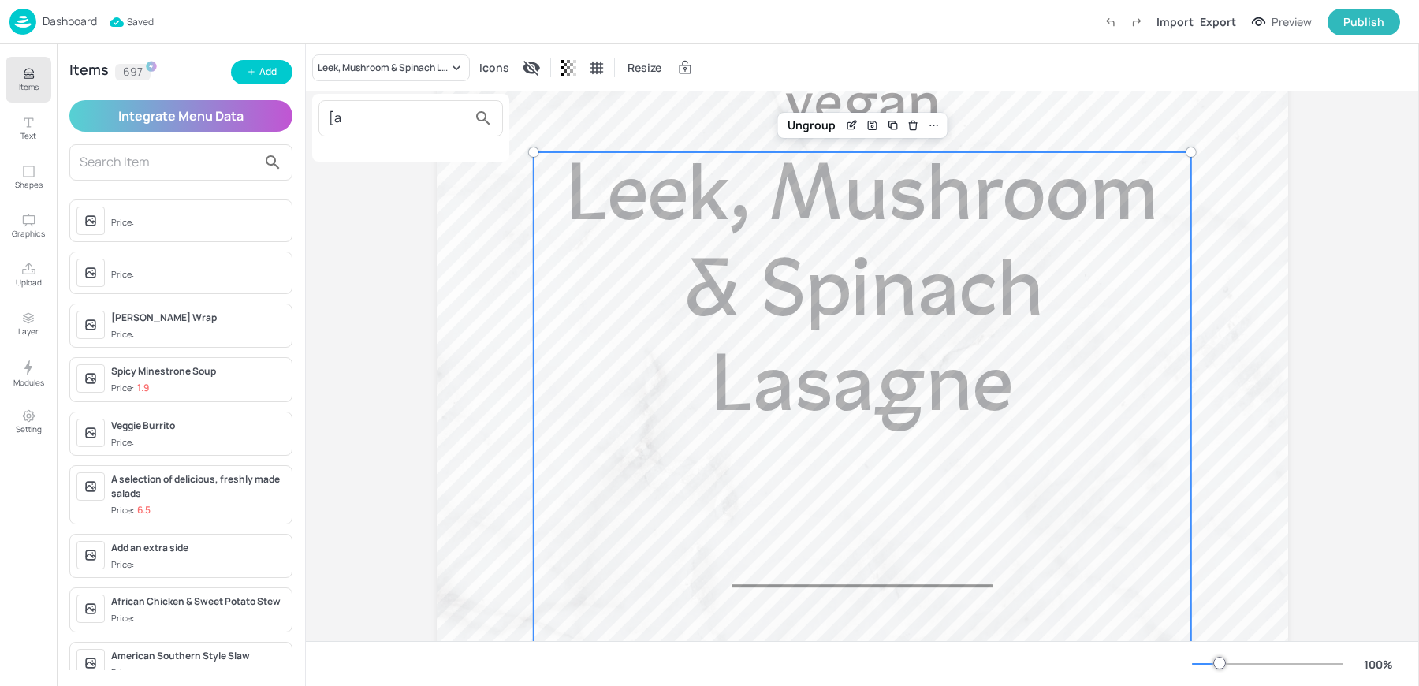
type input "["
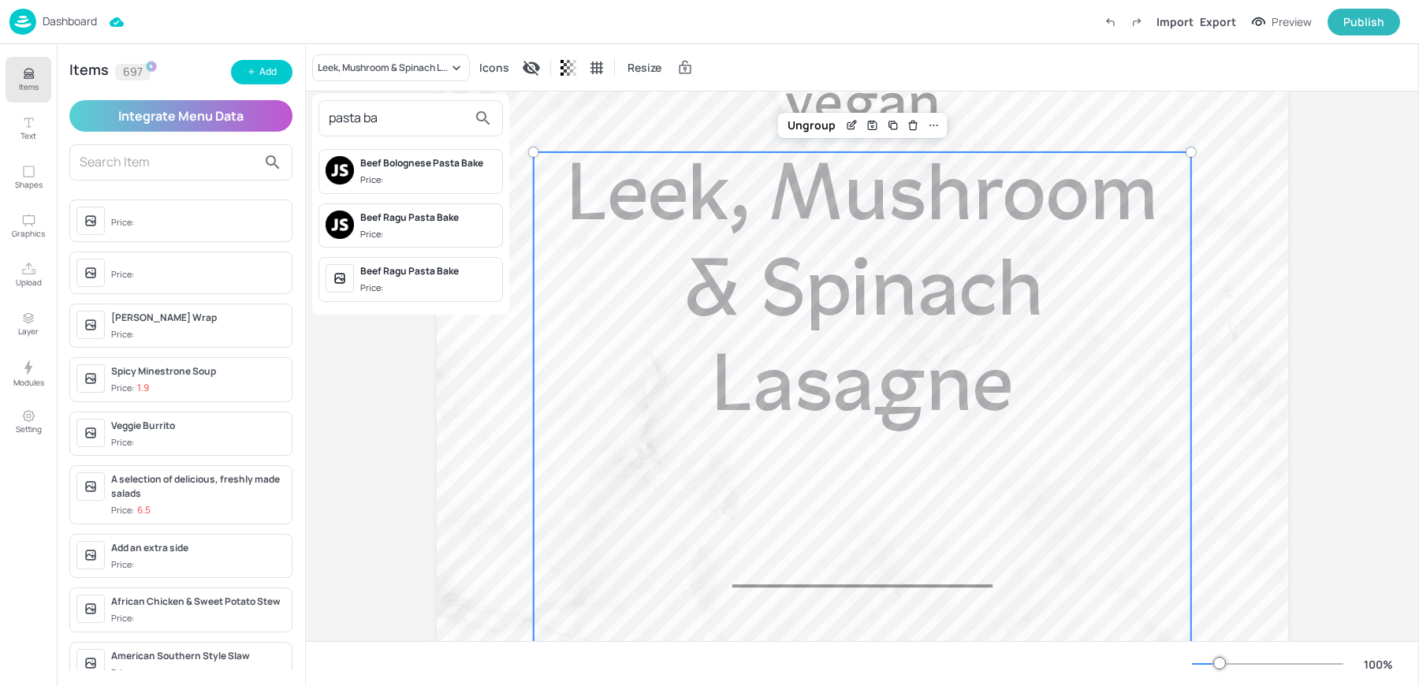
type input "pasta ba"
click at [249, 69] on div at bounding box center [709, 343] width 1419 height 686
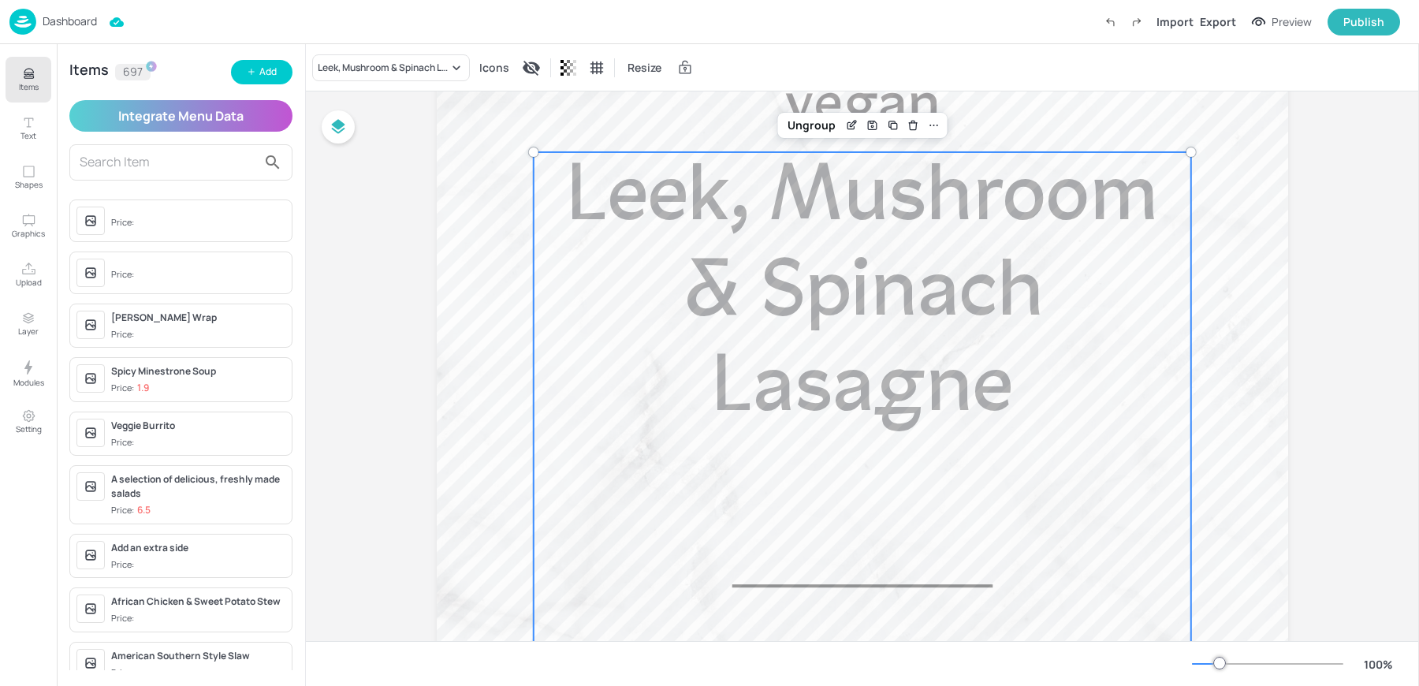
click at [249, 69] on icon "button" at bounding box center [251, 71] width 9 height 9
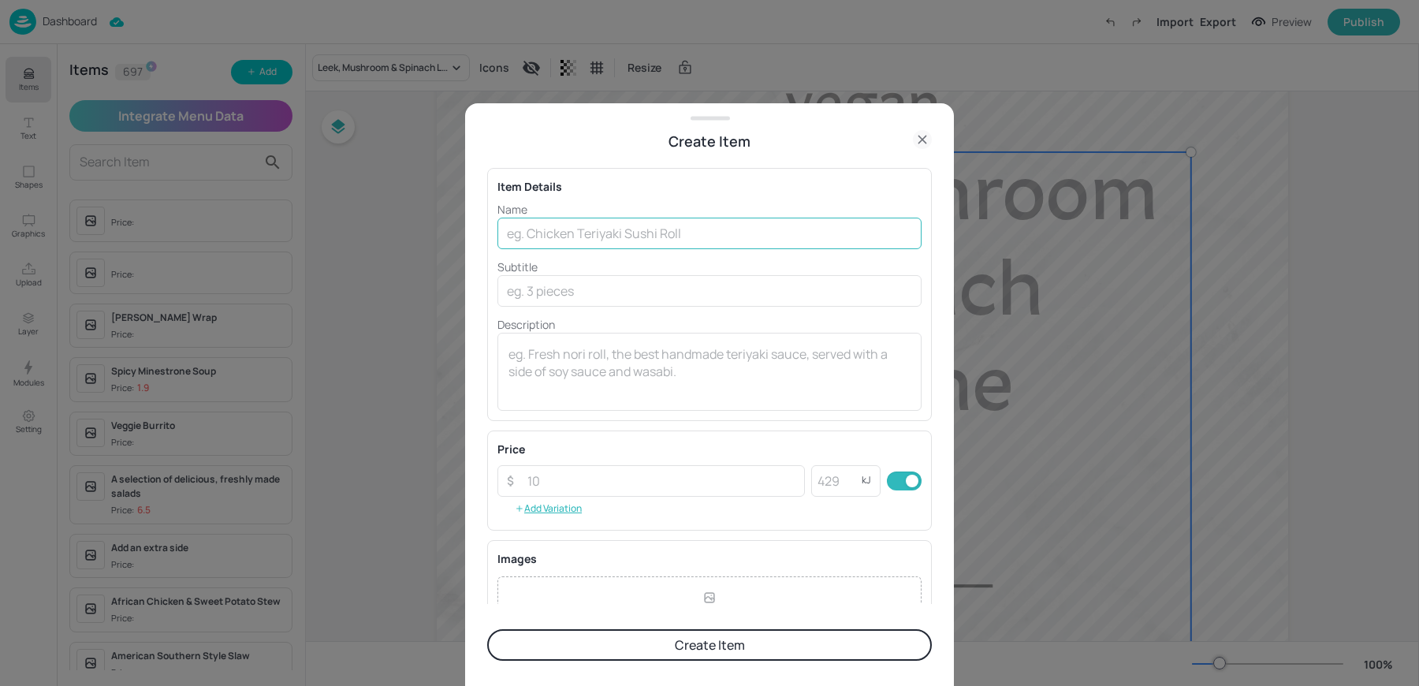
click at [687, 238] on input "text" at bounding box center [710, 234] width 424 height 32
paste input "Leek, Mushroom & Spinach Pasta Bake"
type input "Leek, Mushroom & Spinach Pasta Bake"
click at [626, 645] on button "Create Item" at bounding box center [709, 645] width 445 height 32
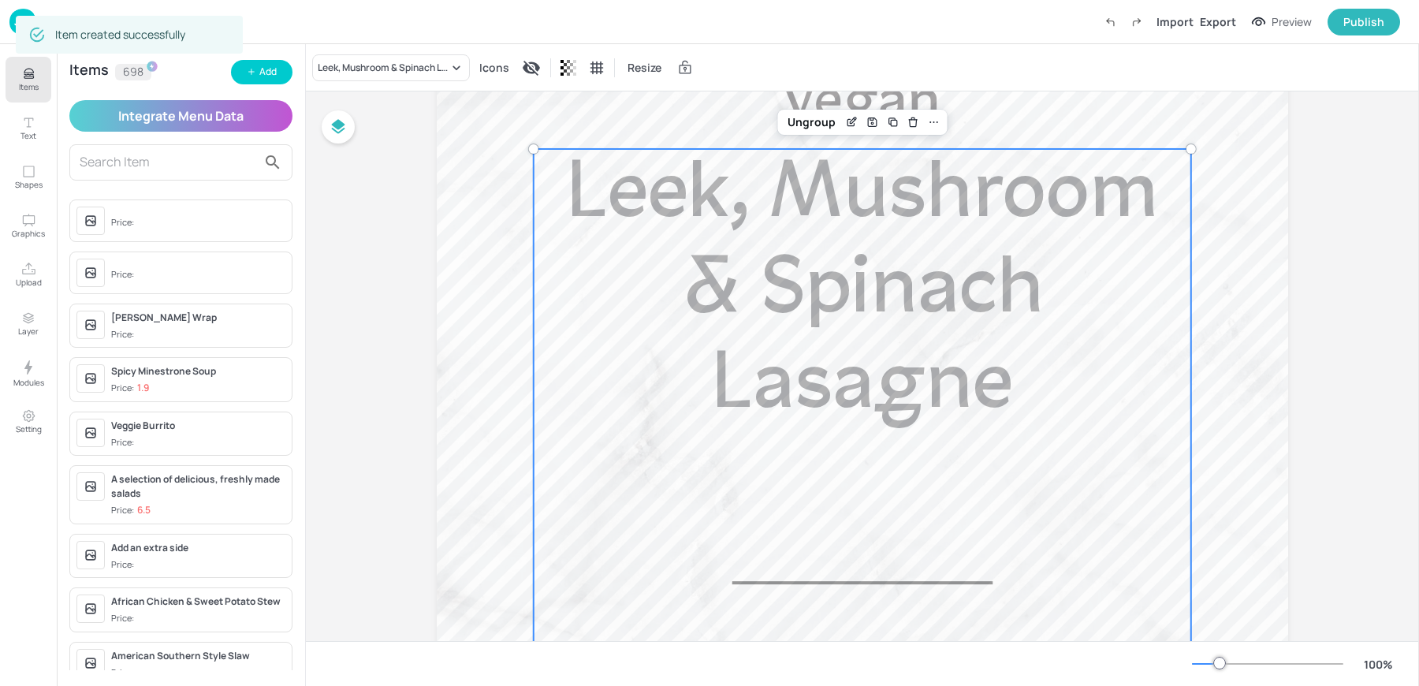
scroll to position [241, 0]
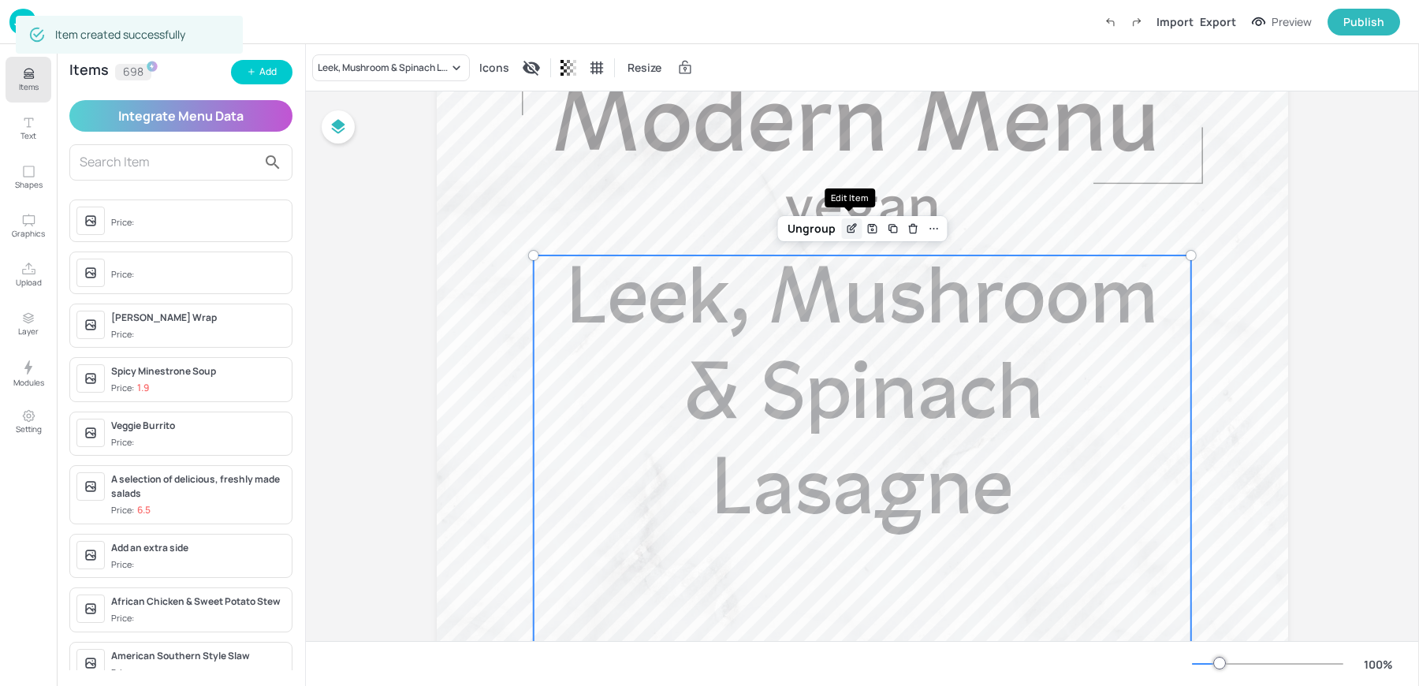
click at [848, 231] on icon "Edit Item" at bounding box center [851, 229] width 7 height 7
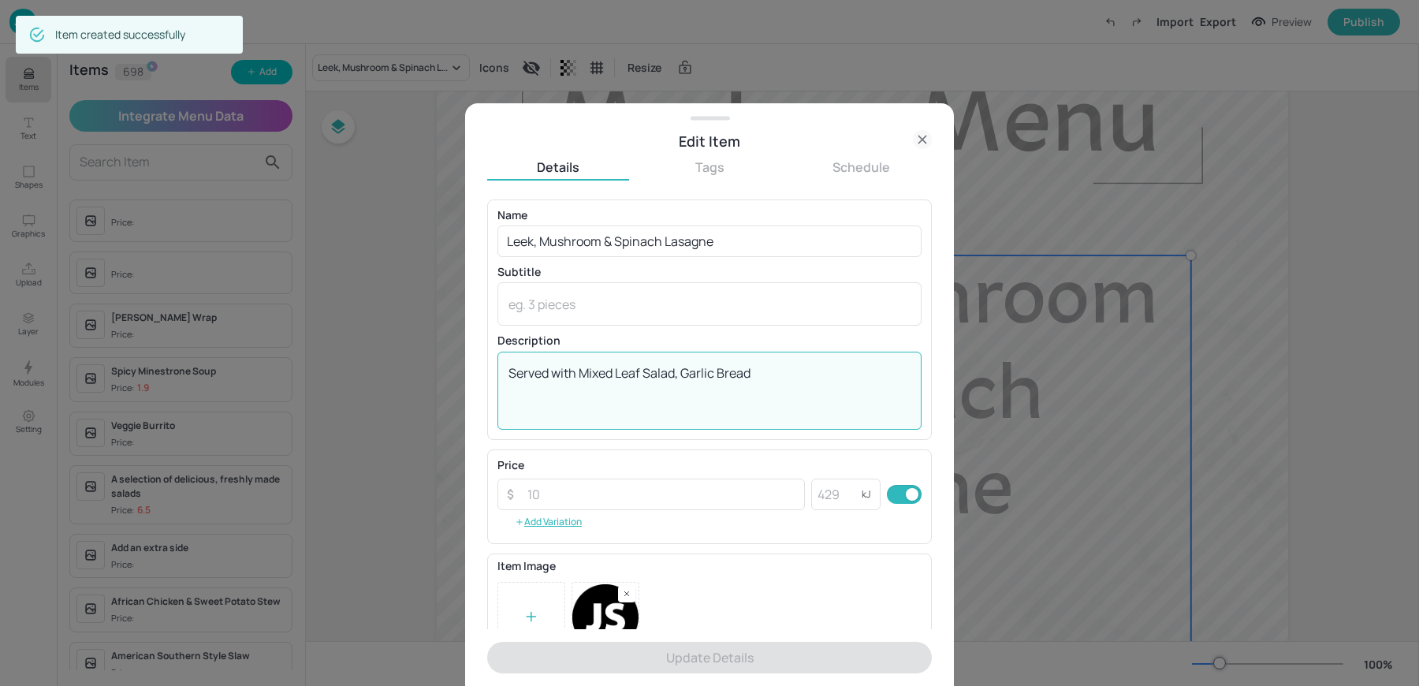
click at [561, 375] on textarea "Served with Mixed Leaf Salad, Garlic Bread" at bounding box center [710, 390] width 402 height 52
click at [921, 132] on icon at bounding box center [922, 139] width 19 height 19
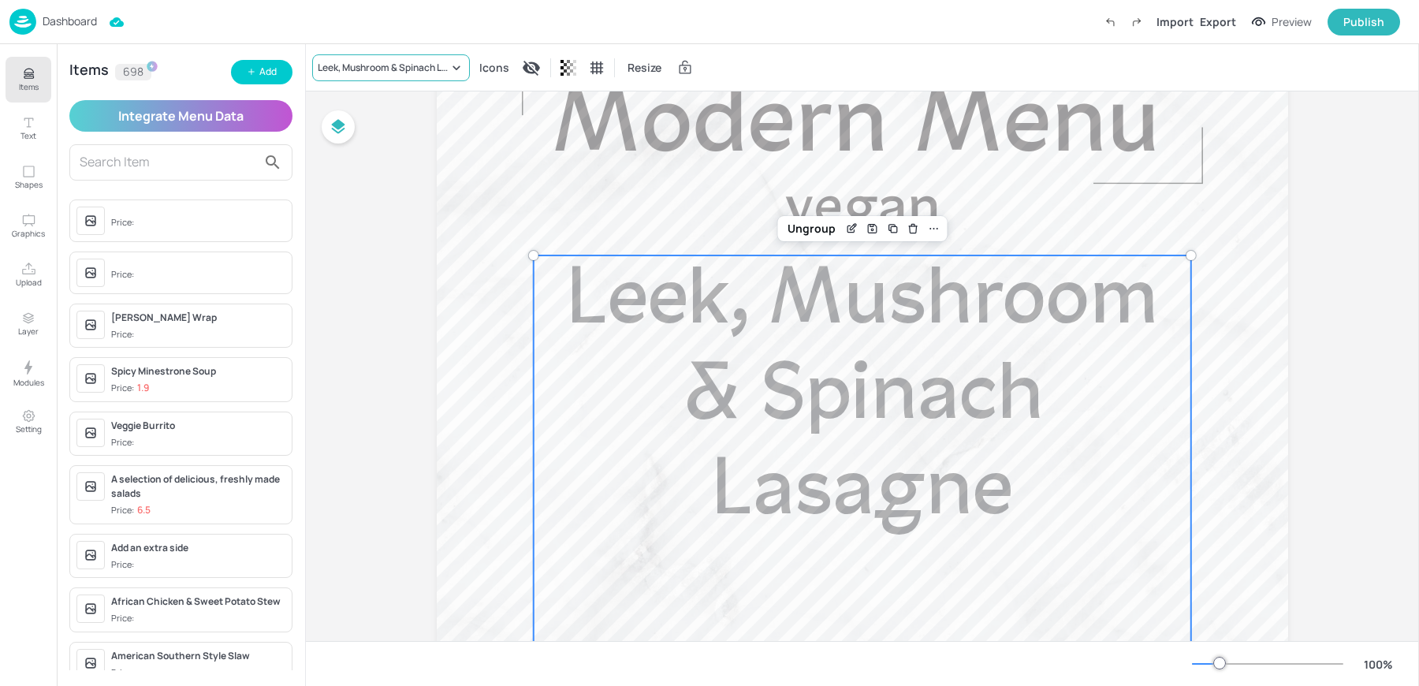
click at [333, 76] on div "Leek, Mushroom & Spinach Lasagne" at bounding box center [391, 67] width 158 height 27
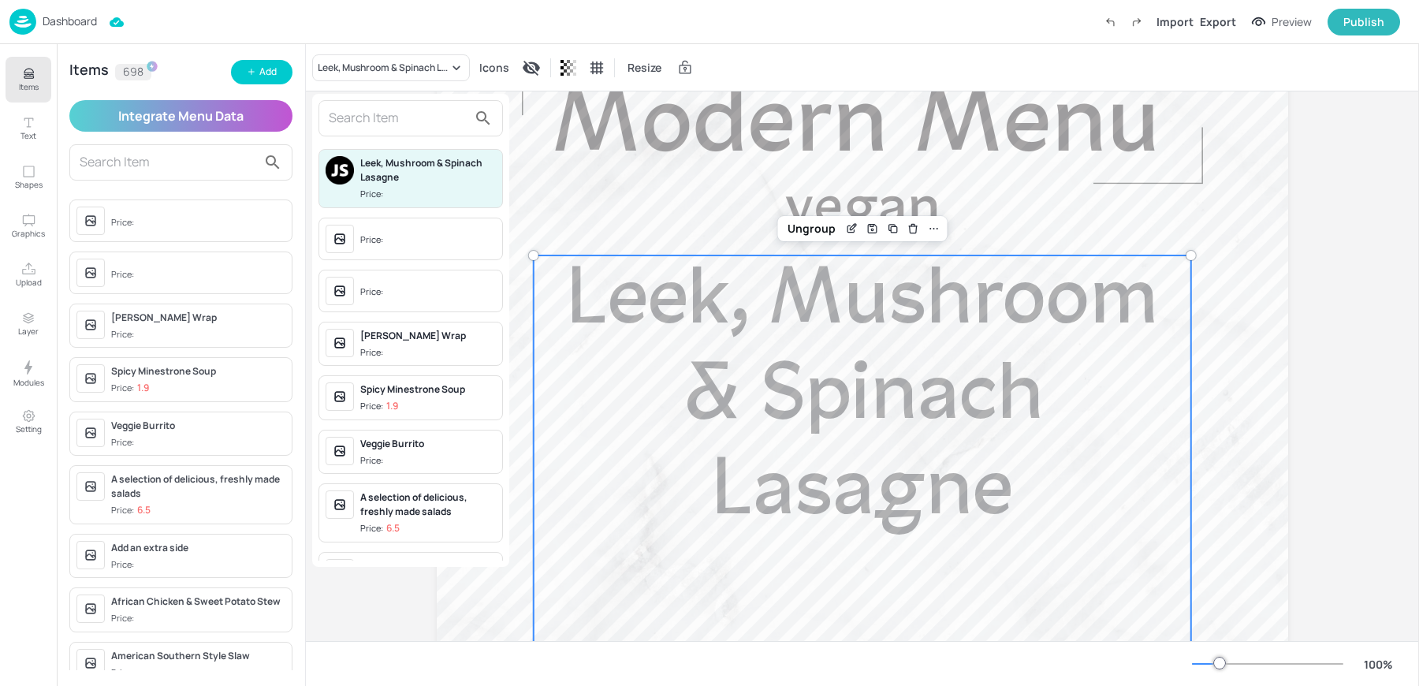
click at [408, 122] on input "text" at bounding box center [398, 118] width 139 height 25
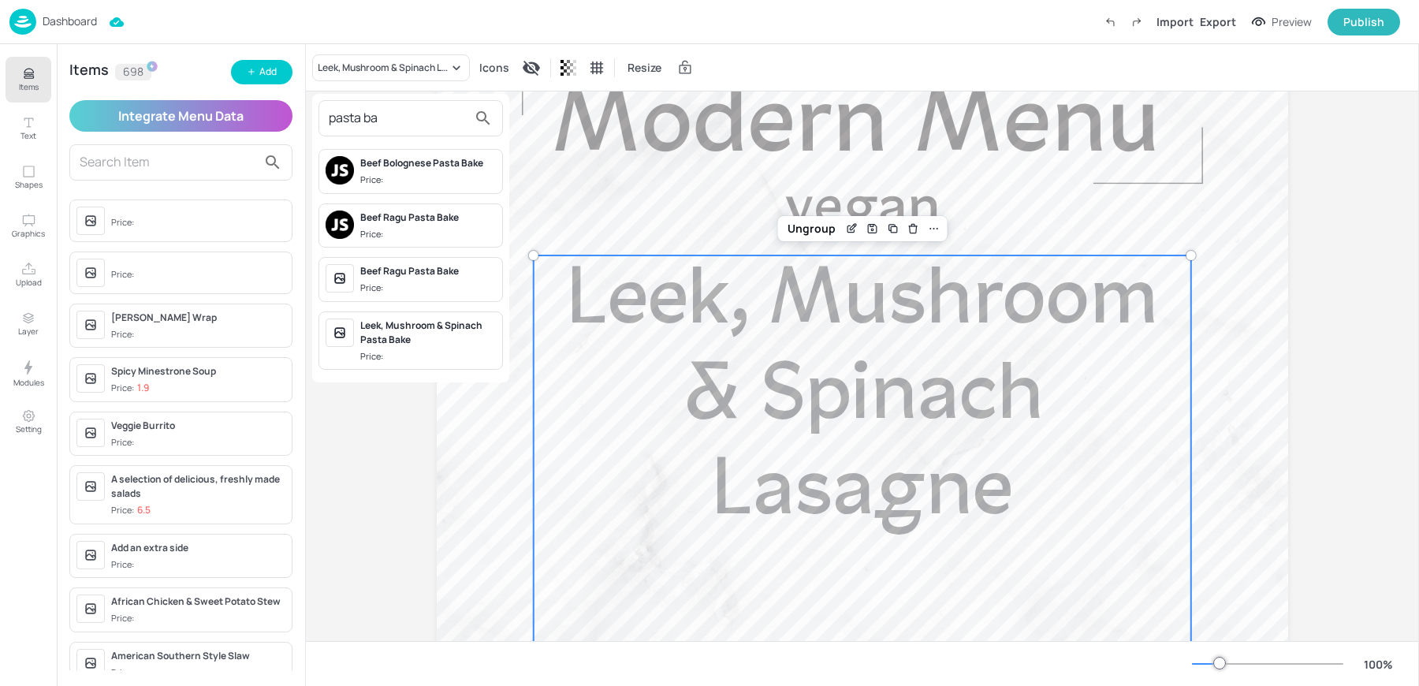
type input "pasta ba"
click at [416, 335] on div "Leek, Mushroom & Spinach Pasta Bake" at bounding box center [428, 333] width 136 height 28
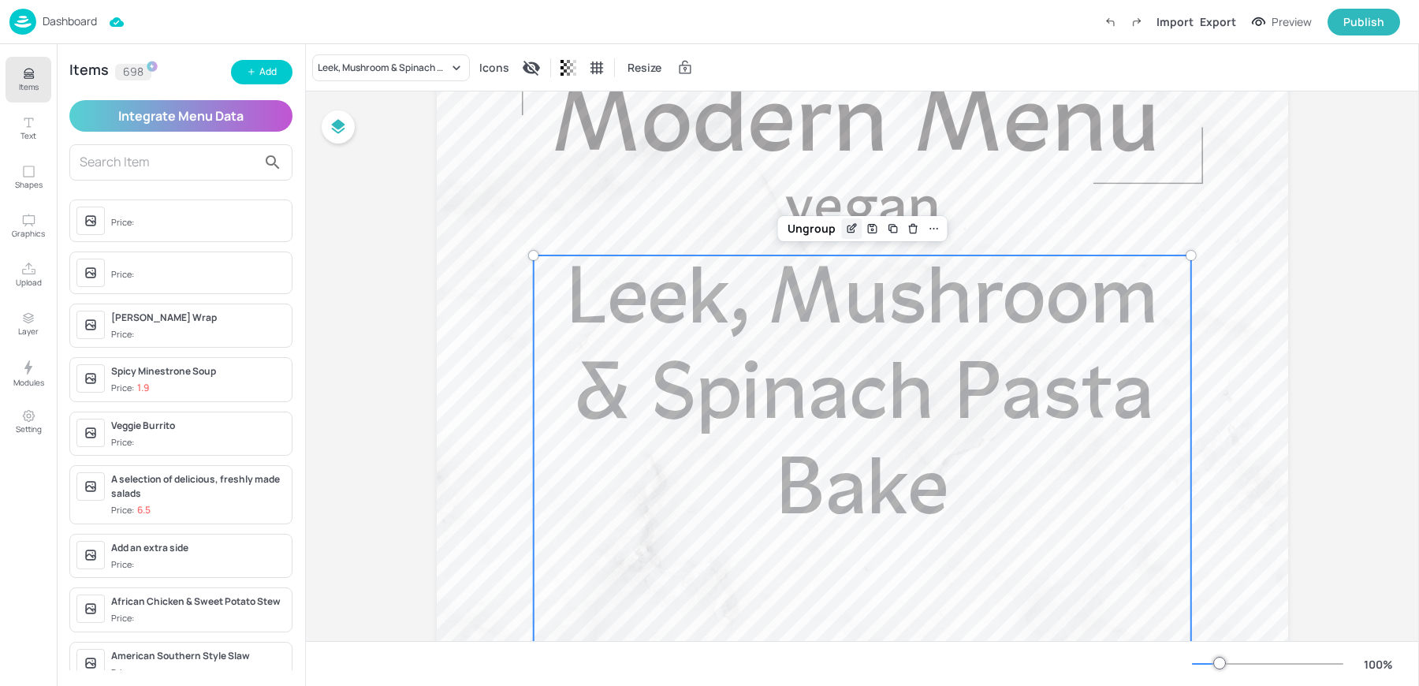
click at [845, 231] on icon "Edit Item" at bounding box center [851, 228] width 13 height 13
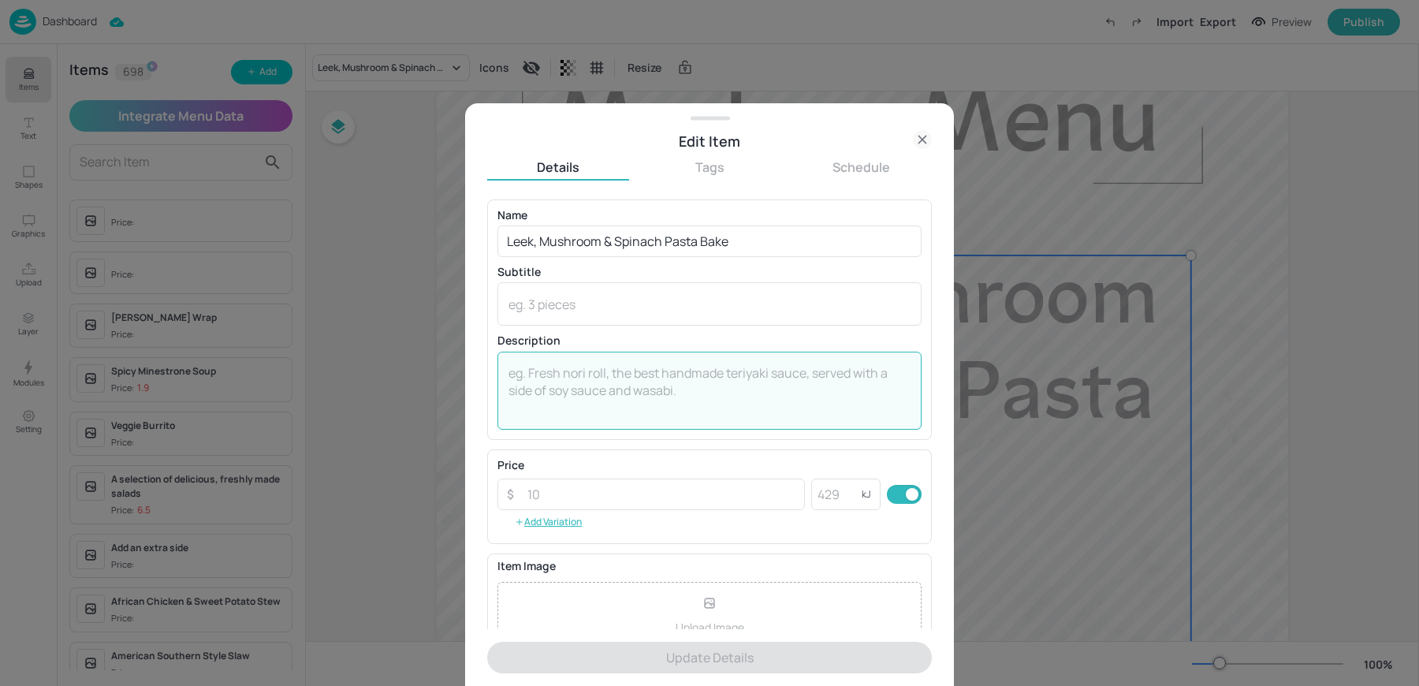
click at [645, 386] on textarea at bounding box center [710, 390] width 402 height 52
paste textarea "Served with Mixed Leaf Salad, Garlic Bread"
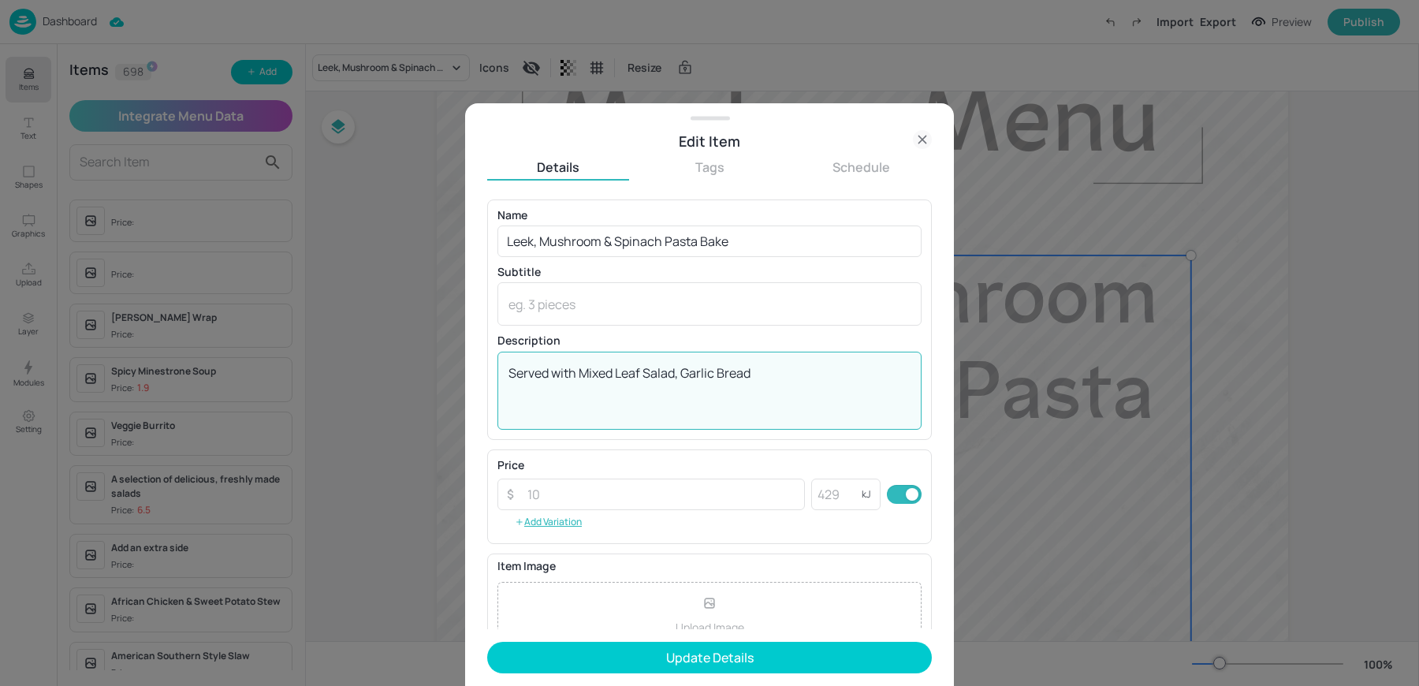
scroll to position [151, 0]
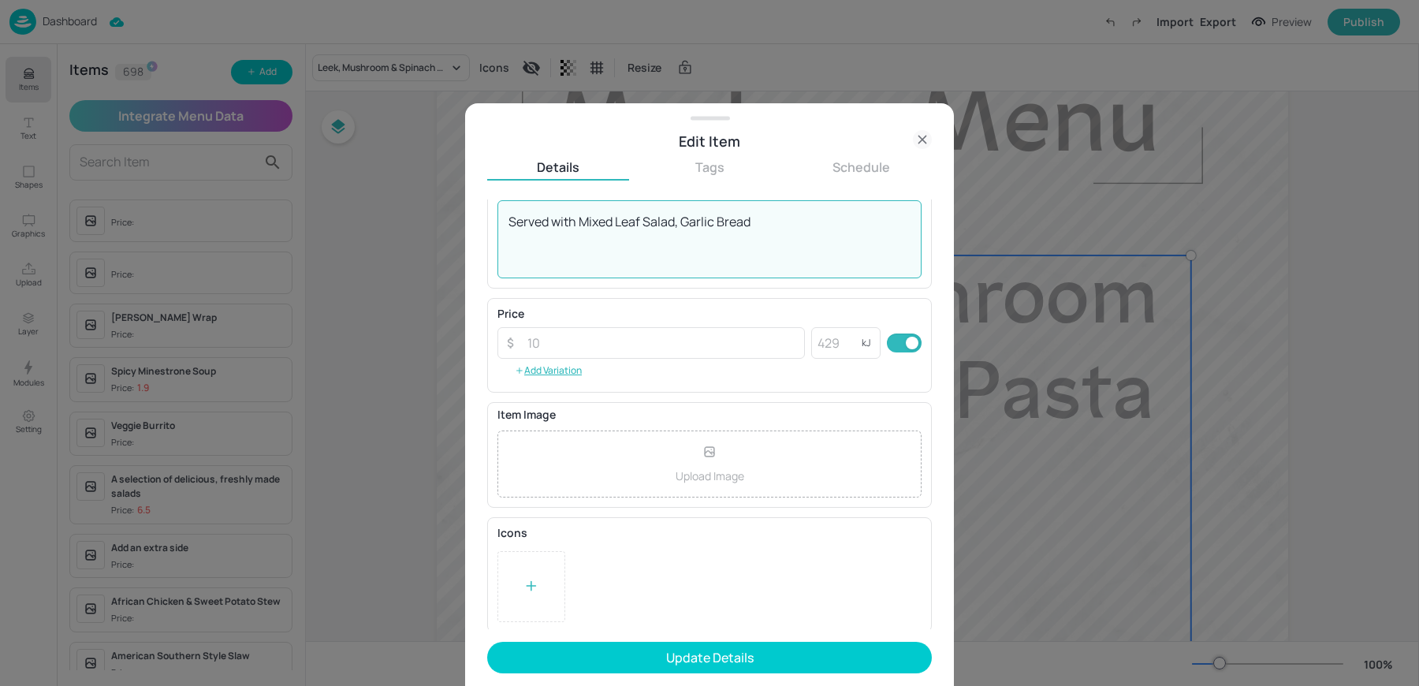
type textarea "Served with Mixed Leaf Salad, Garlic Bread"
click at [538, 616] on div at bounding box center [532, 586] width 68 height 71
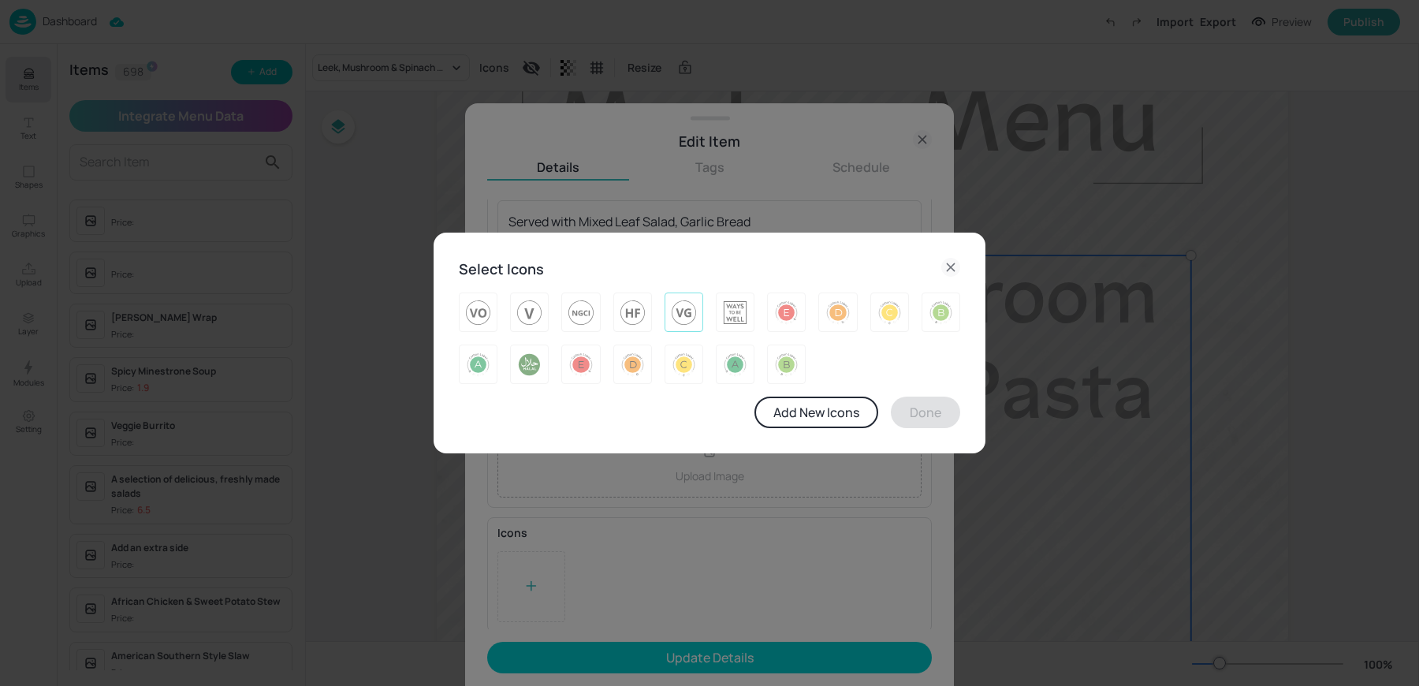
click at [686, 315] on img at bounding box center [684, 312] width 24 height 25
click at [928, 423] on button "Done" at bounding box center [925, 413] width 69 height 32
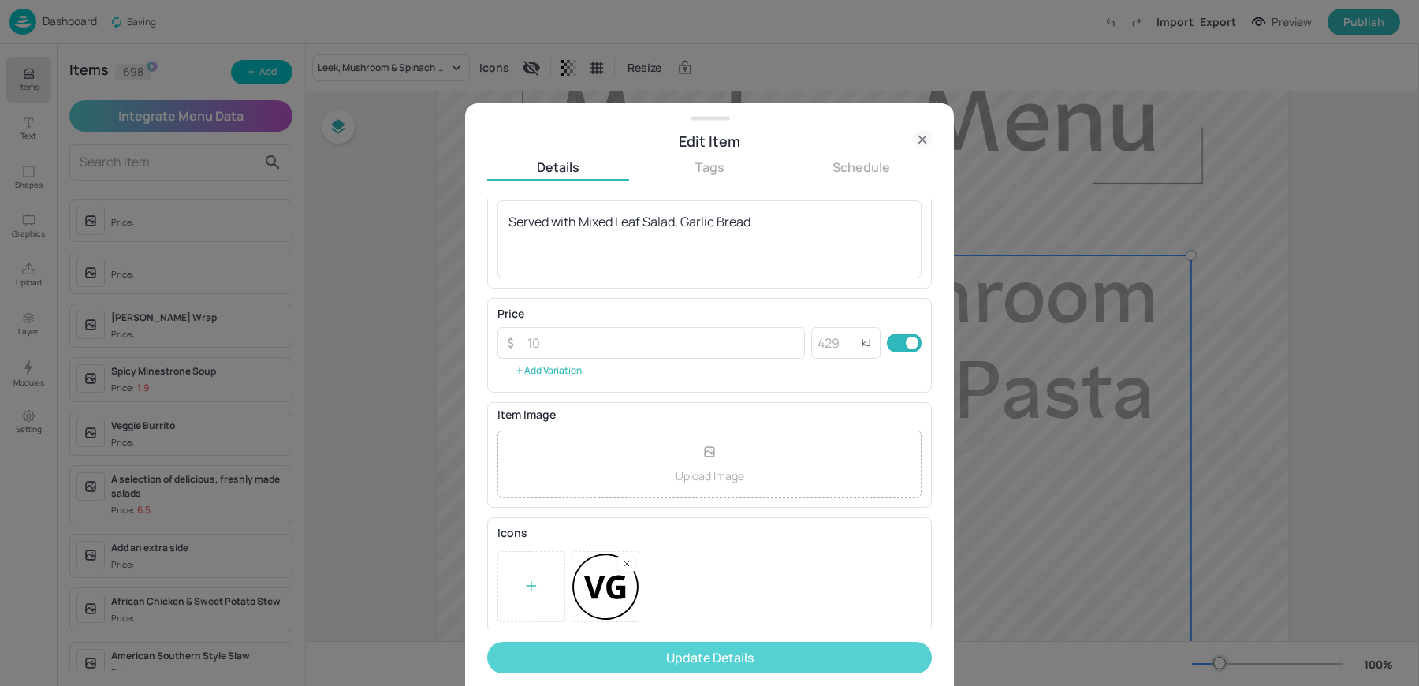
click at [625, 666] on button "Update Details" at bounding box center [709, 658] width 445 height 32
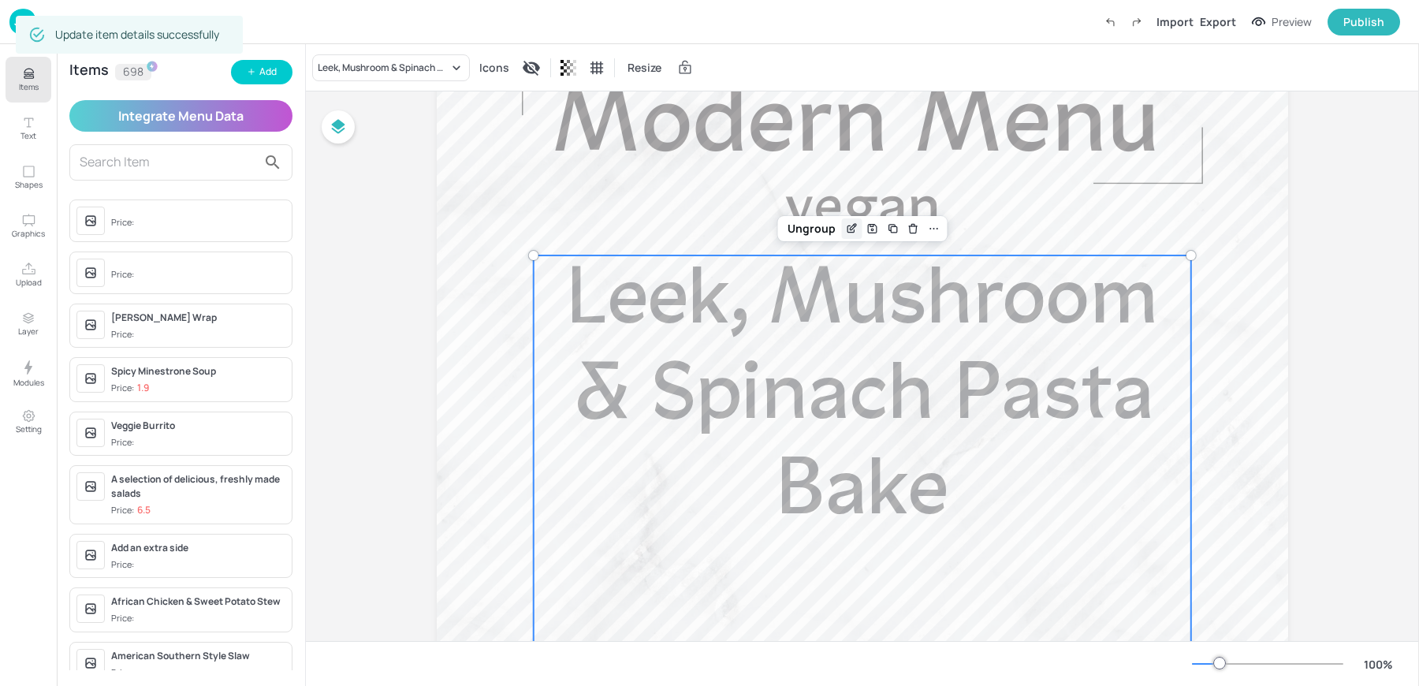
click at [852, 221] on div "Edit Item" at bounding box center [852, 228] width 21 height 21
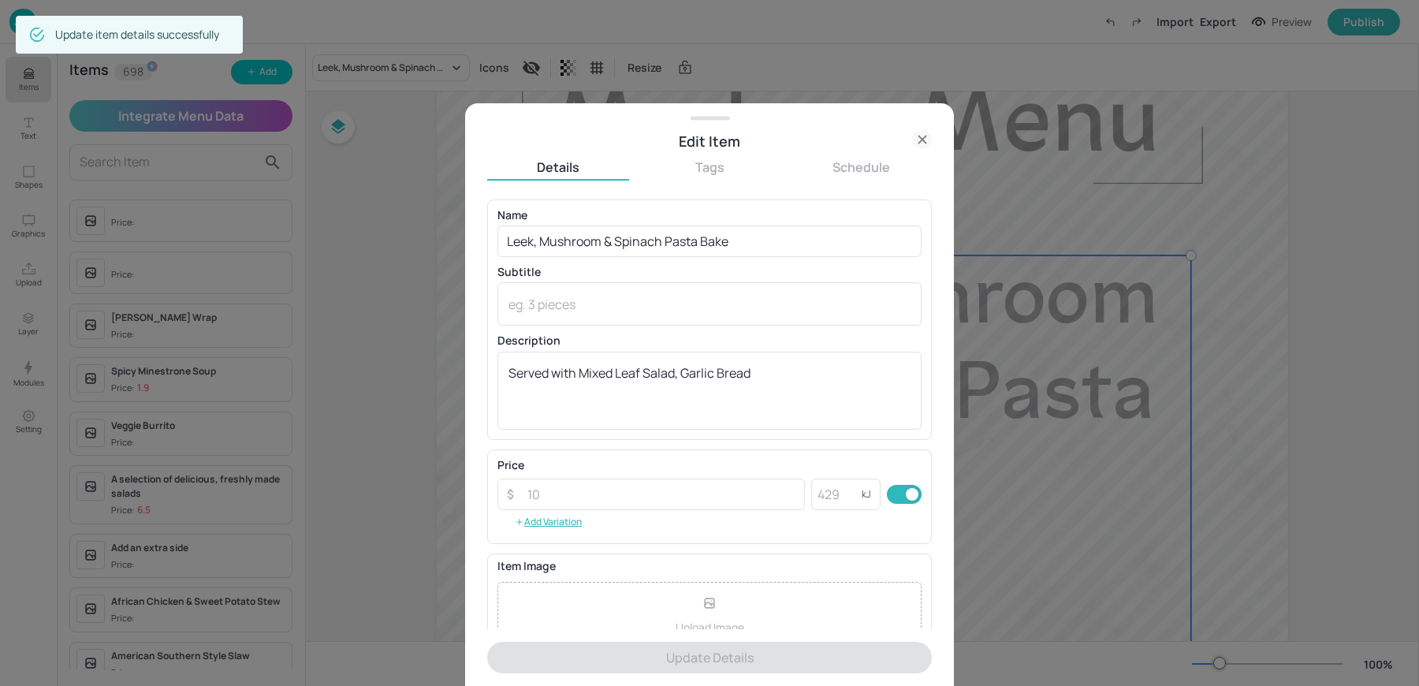
click at [916, 146] on icon at bounding box center [922, 139] width 19 height 19
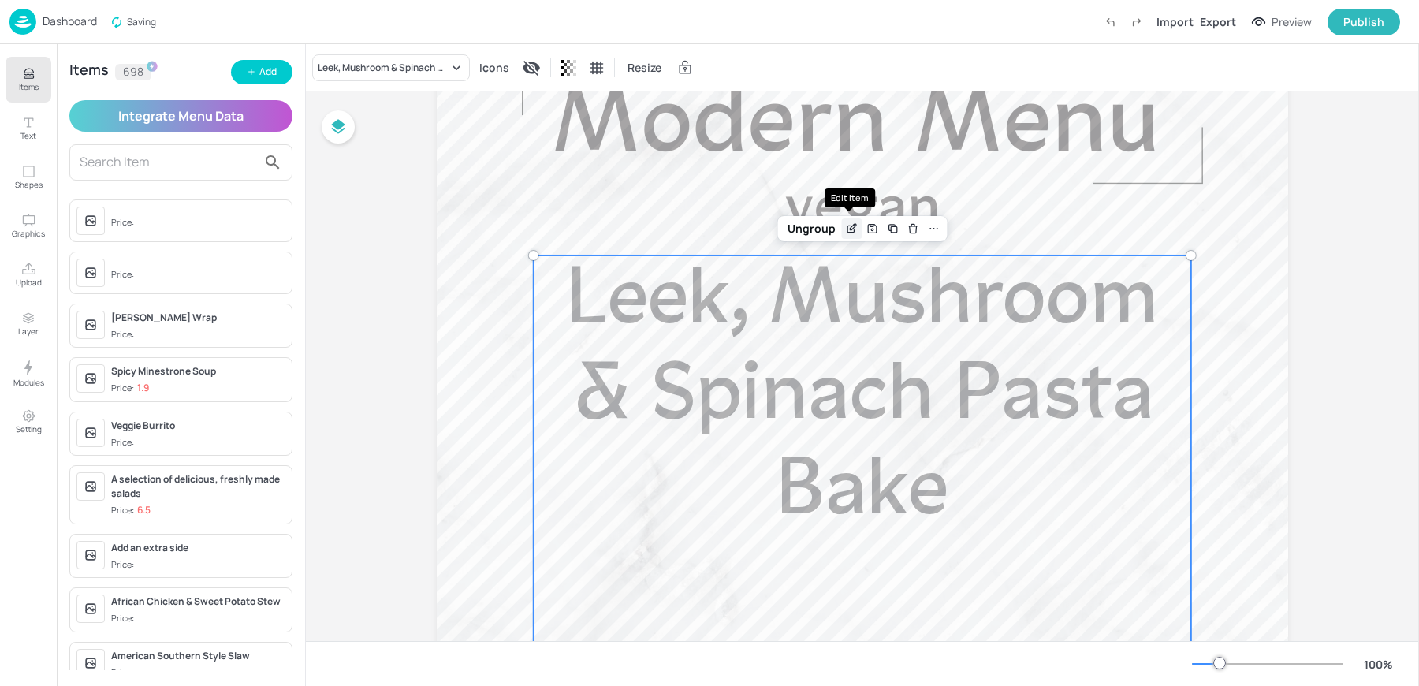
click at [845, 232] on icon "Edit Item" at bounding box center [851, 228] width 13 height 13
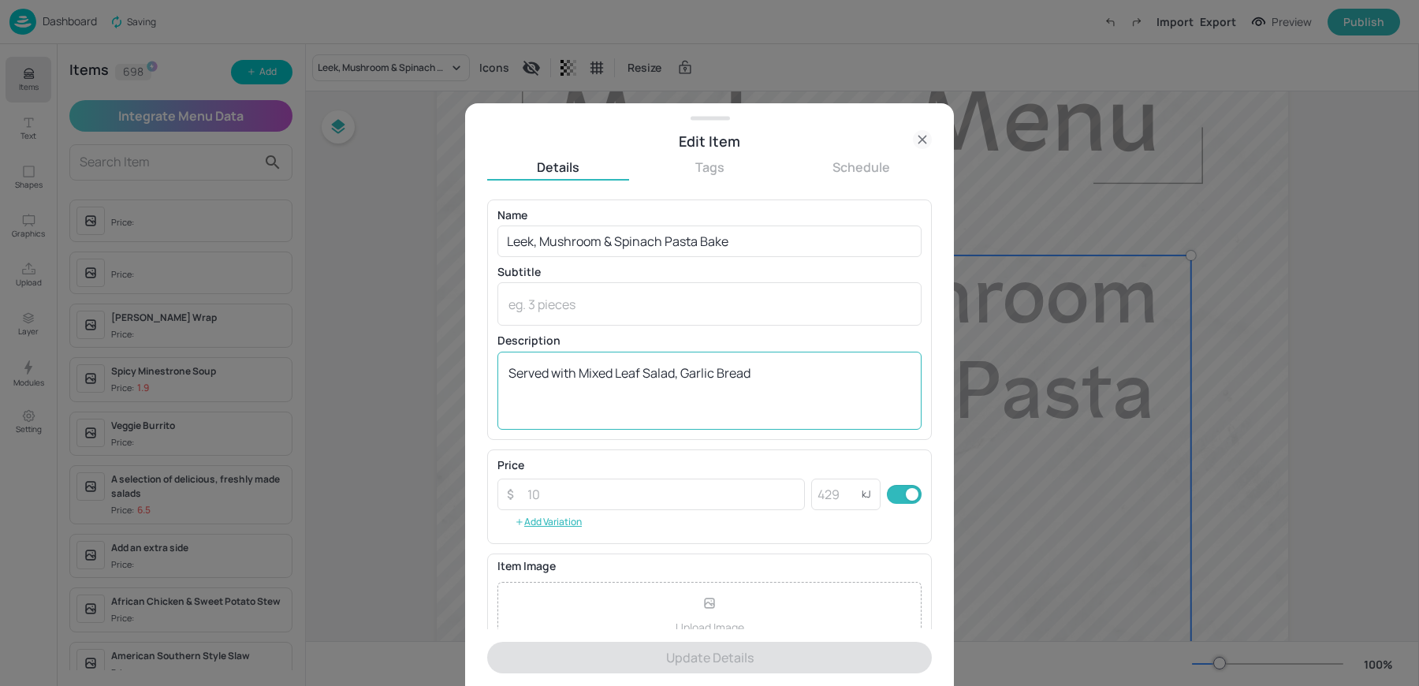
scroll to position [151, 0]
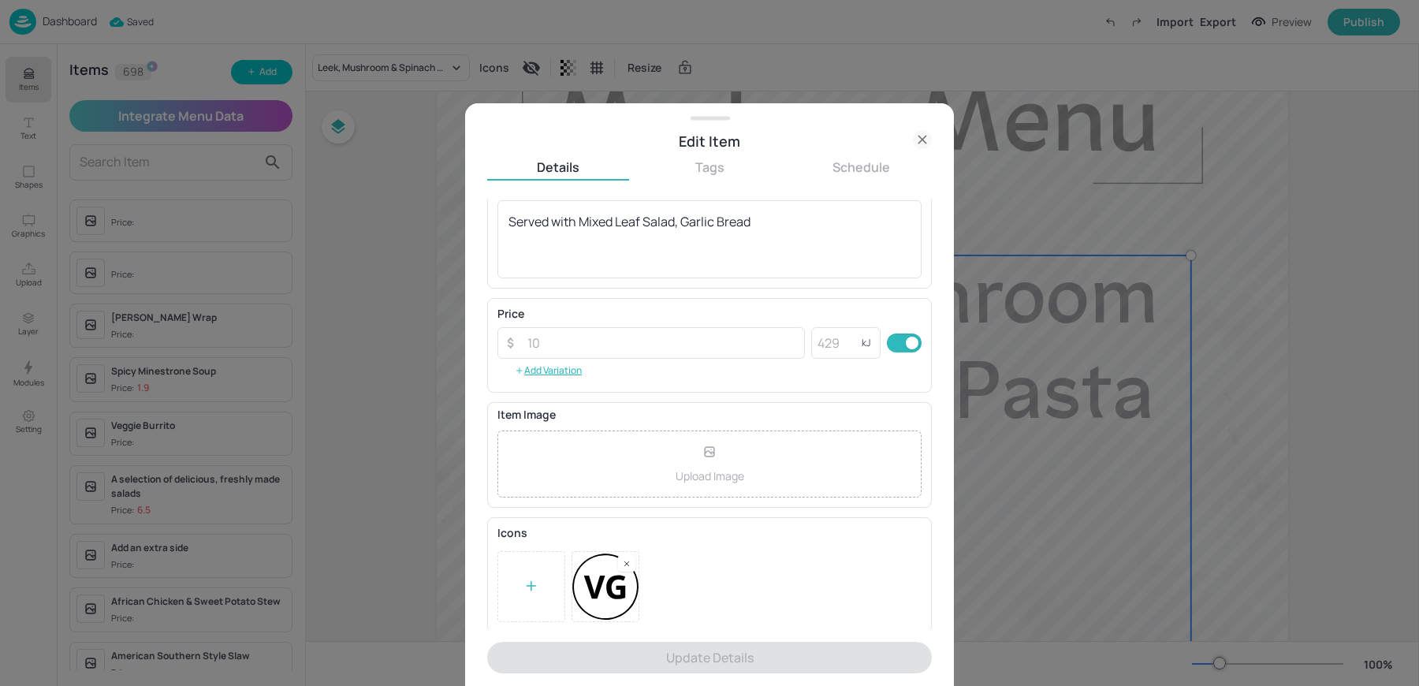
click at [626, 561] on icon at bounding box center [626, 563] width 4 height 4
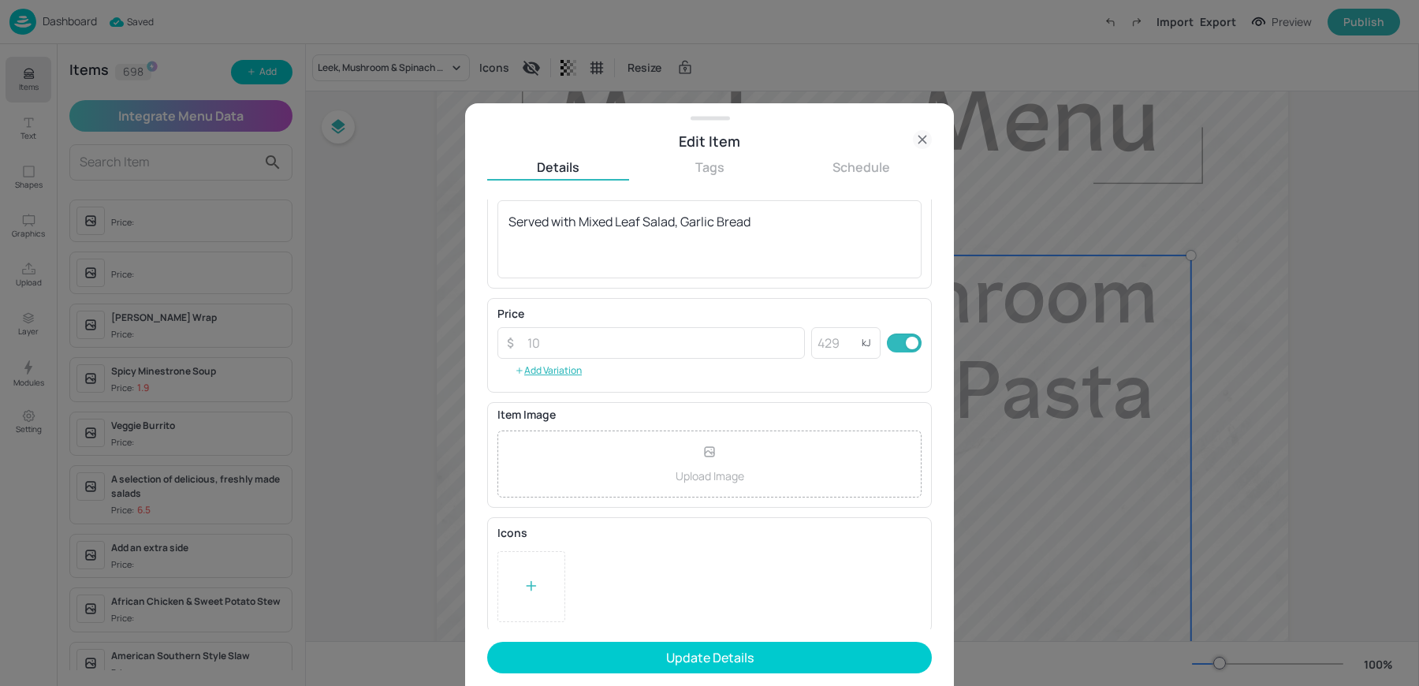
click at [518, 578] on div at bounding box center [532, 586] width 68 height 71
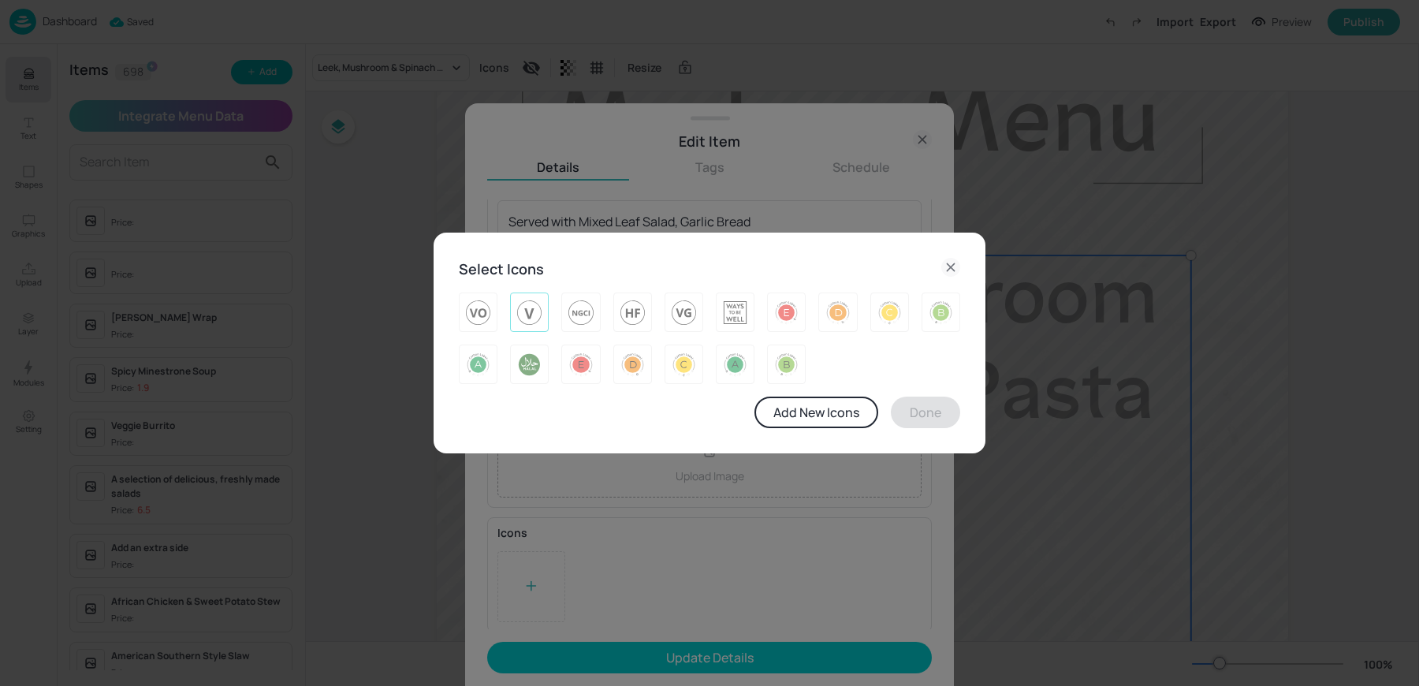
click at [524, 322] on img at bounding box center [529, 312] width 24 height 25
click at [923, 408] on button "Done" at bounding box center [925, 413] width 69 height 32
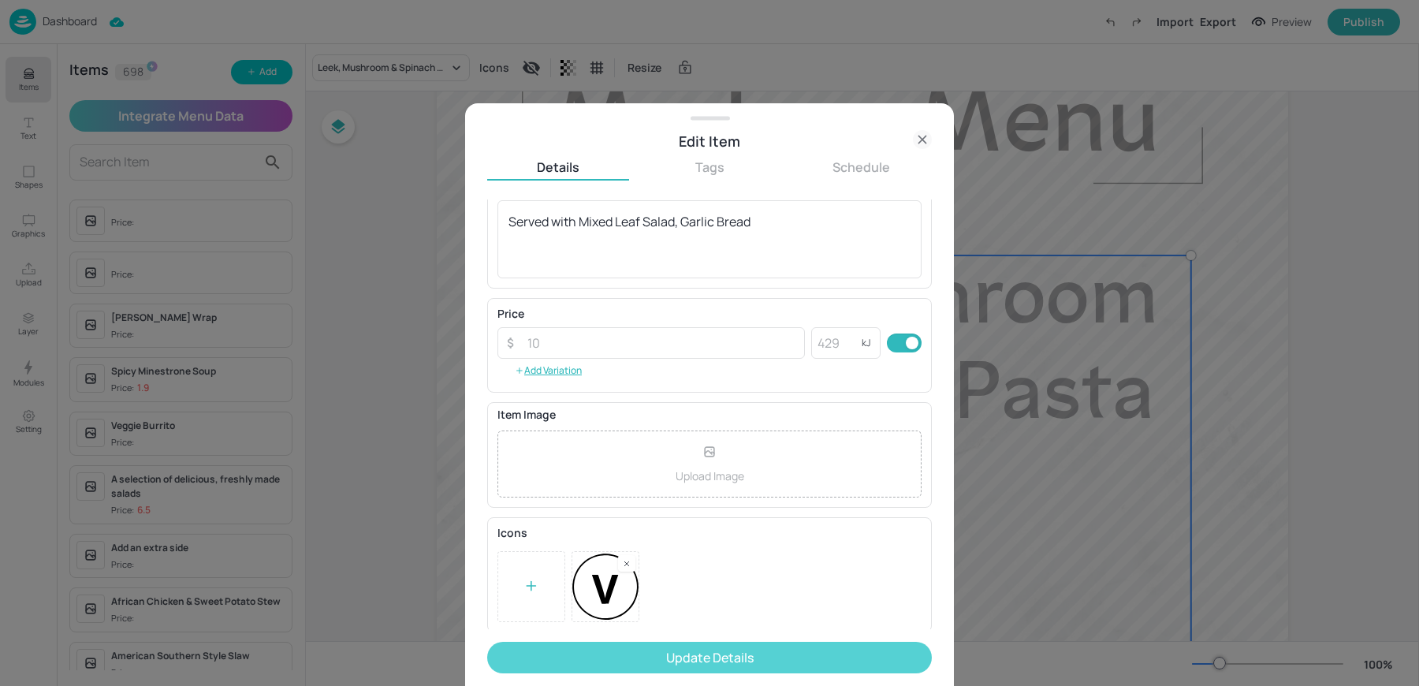
click at [678, 653] on button "Update Details" at bounding box center [709, 658] width 445 height 32
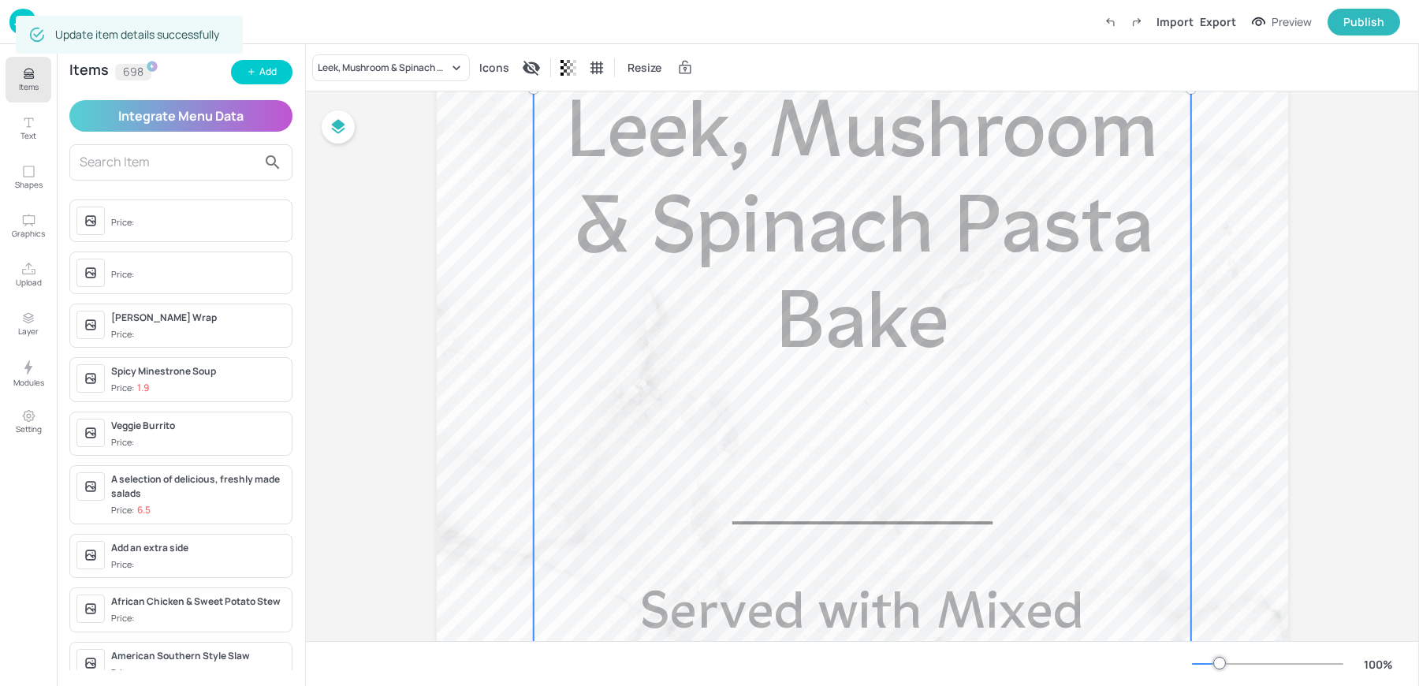
scroll to position [372, 0]
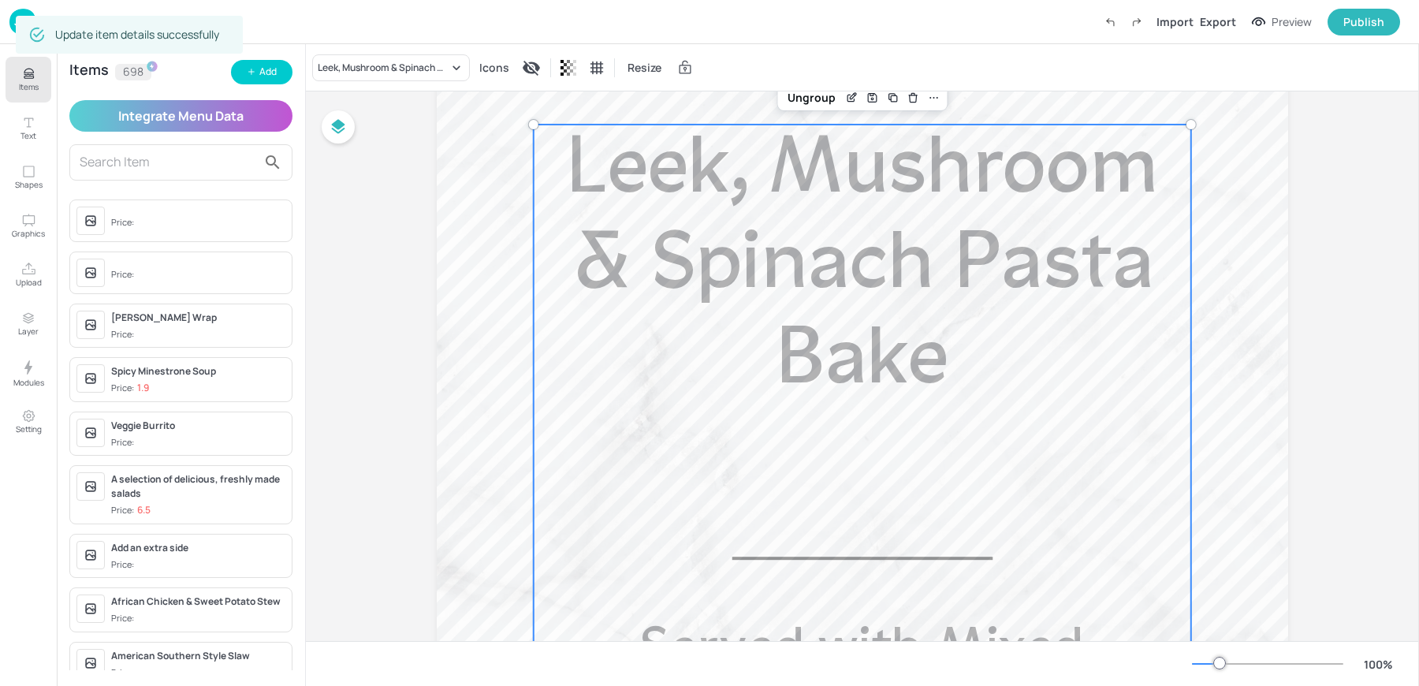
click at [862, 341] on span "Leek, Mushroom & Spinach Pasta Bake" at bounding box center [862, 268] width 591 height 272
click at [805, 85] on div "Leek, Mushroom & Spinach Pasta Bake Icons Resize" at bounding box center [862, 67] width 1113 height 47
click at [804, 89] on div "Leek, Mushroom & Spinach Pasta Bake Icons Resize" at bounding box center [862, 67] width 1113 height 47
click at [802, 97] on div "Ungroup" at bounding box center [811, 98] width 61 height 21
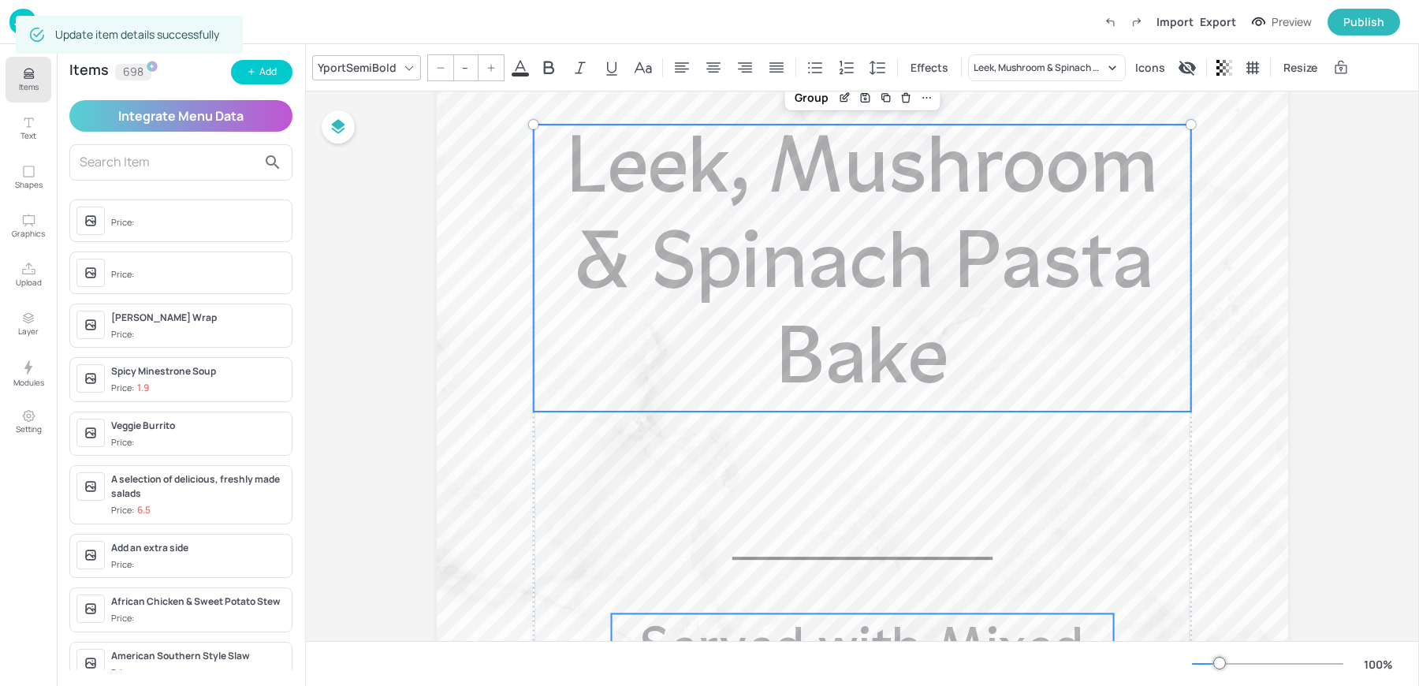
click at [831, 241] on span "Leek, Mushroom & Spinach Pasta Bake" at bounding box center [862, 268] width 591 height 272
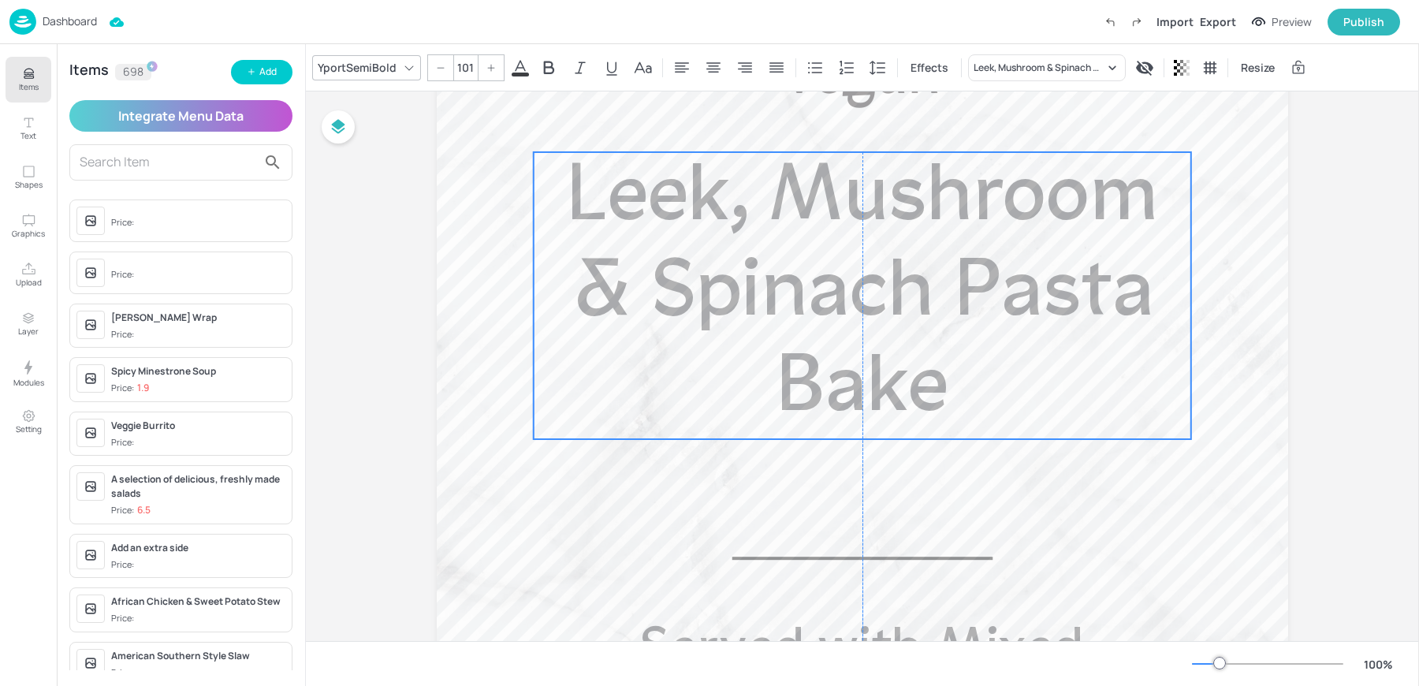
drag, startPoint x: 850, startPoint y: 241, endPoint x: 850, endPoint y: 289, distance: 47.3
click at [850, 289] on span "Leek, Mushroom & Spinach Pasta Bake" at bounding box center [862, 295] width 591 height 272
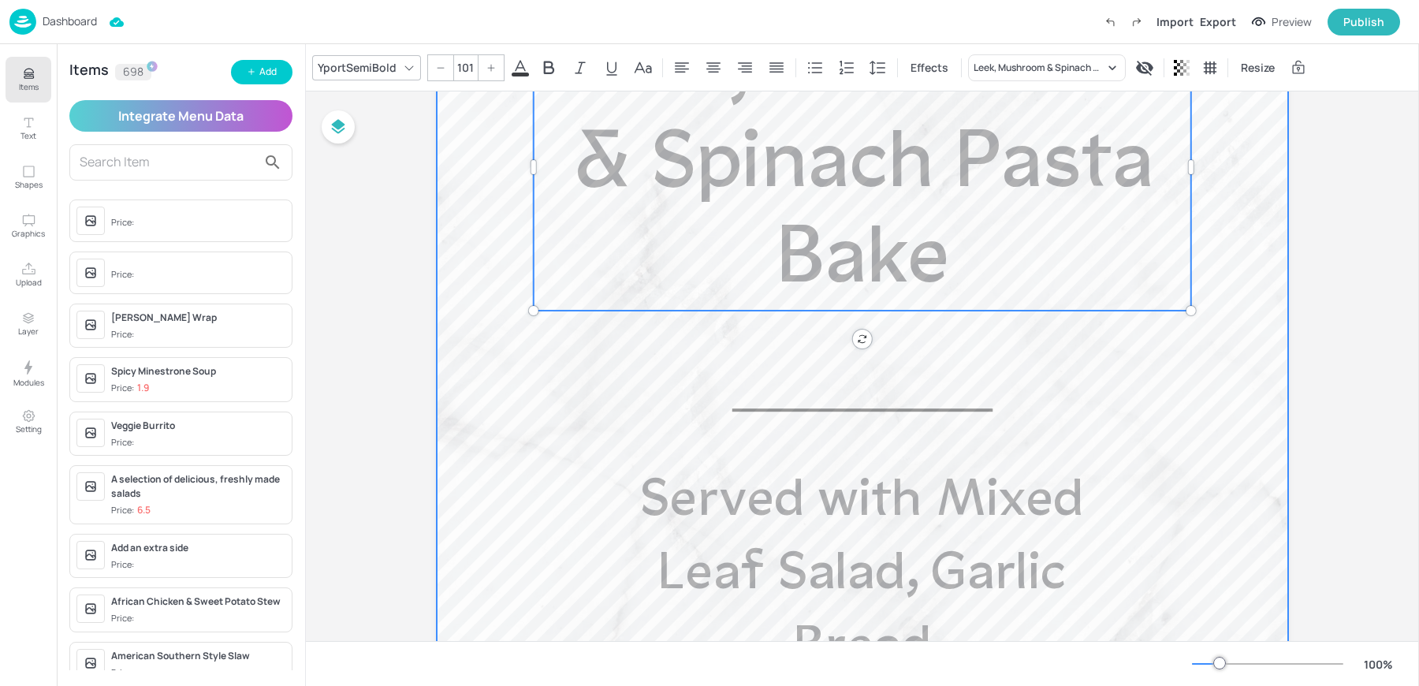
scroll to position [549, 0]
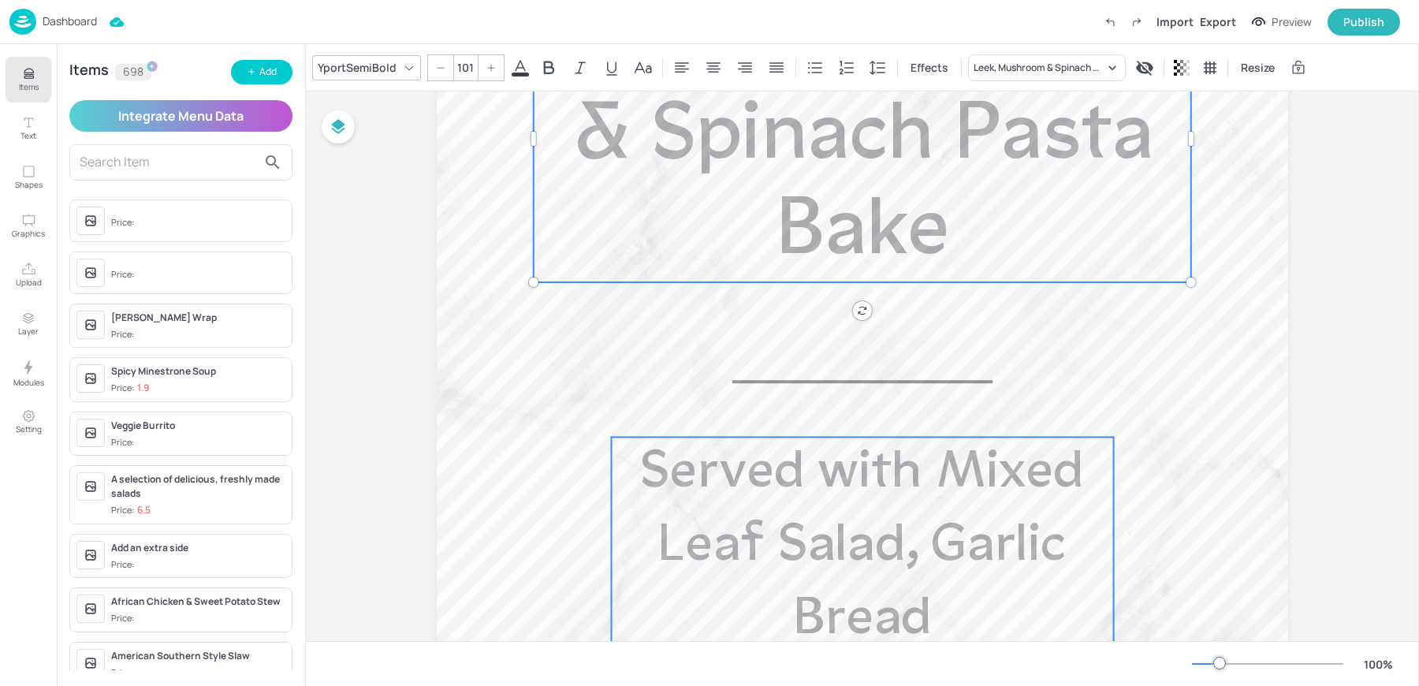
click at [772, 479] on span "Served with Mixed Leaf Salad, Garlic Bread" at bounding box center [862, 546] width 443 height 200
type input "--"
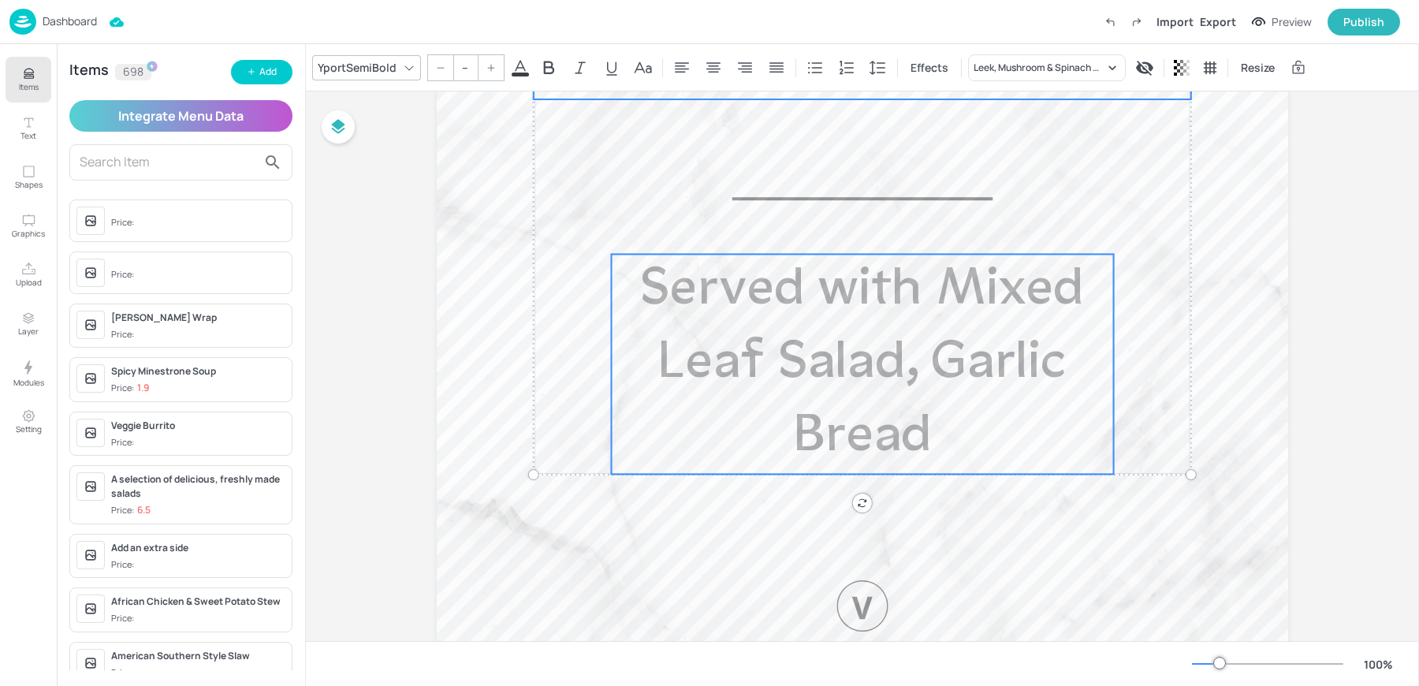
scroll to position [808, 0]
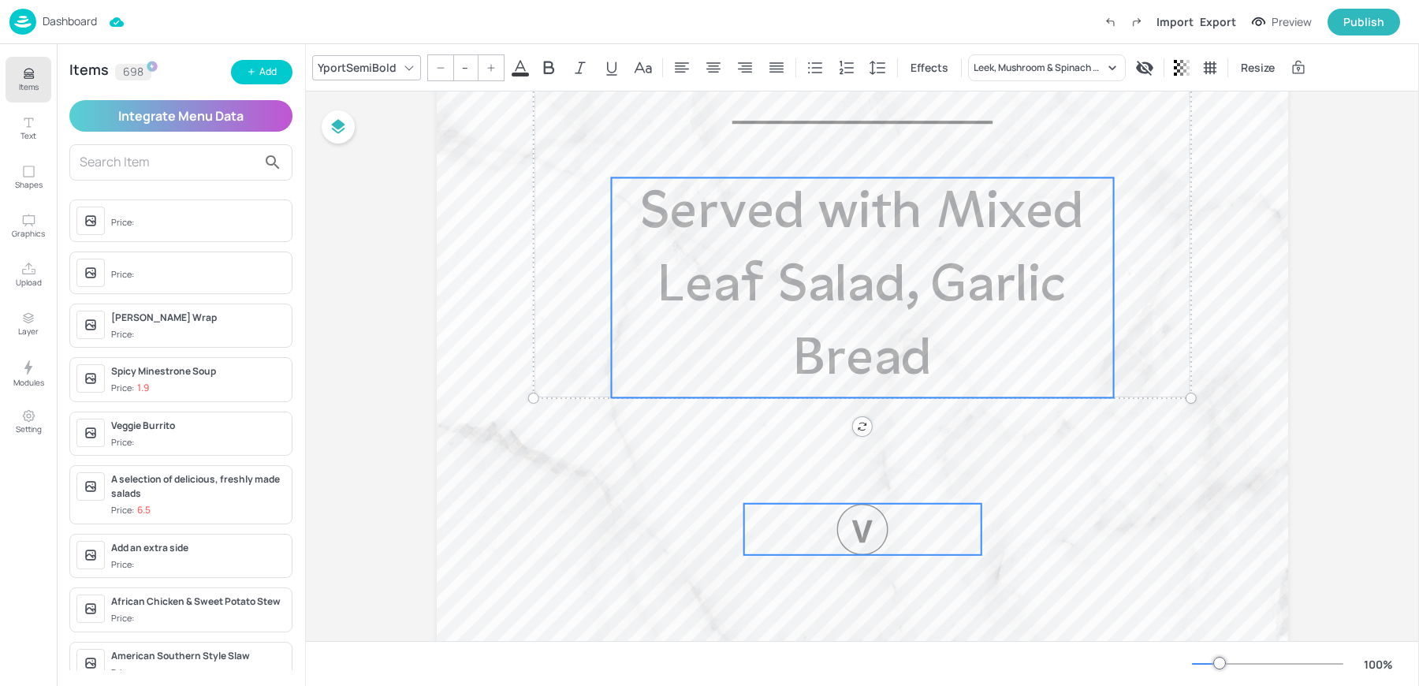
click at [853, 516] on div at bounding box center [862, 529] width 51 height 51
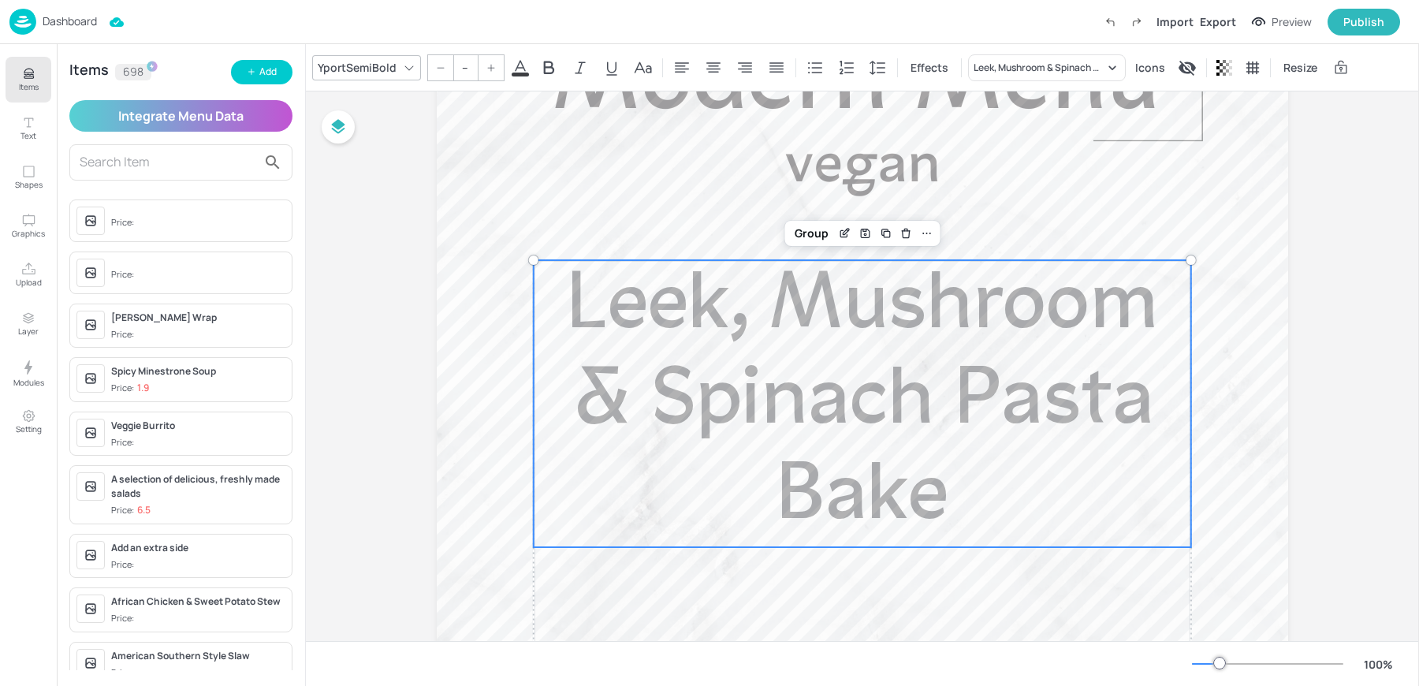
scroll to position [0, 0]
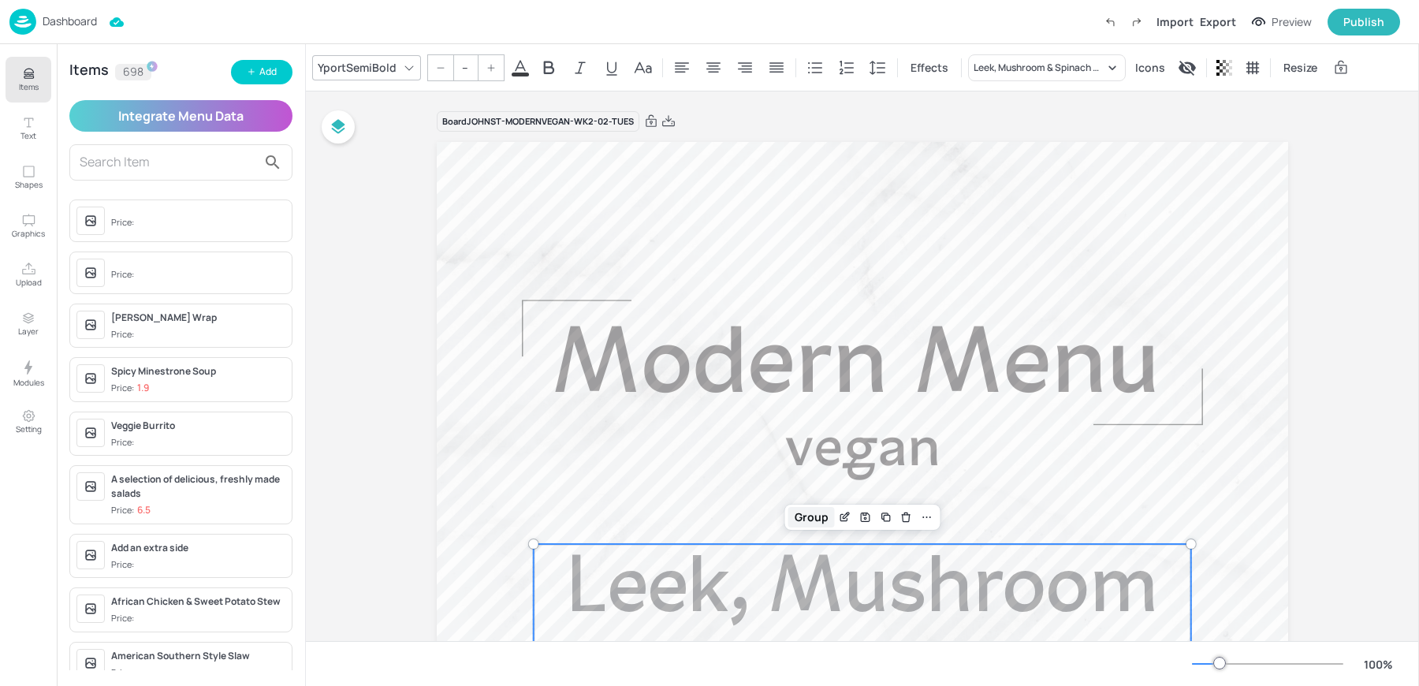
click at [811, 522] on div "Group" at bounding box center [811, 517] width 47 height 21
click at [663, 120] on icon at bounding box center [669, 122] width 14 height 16
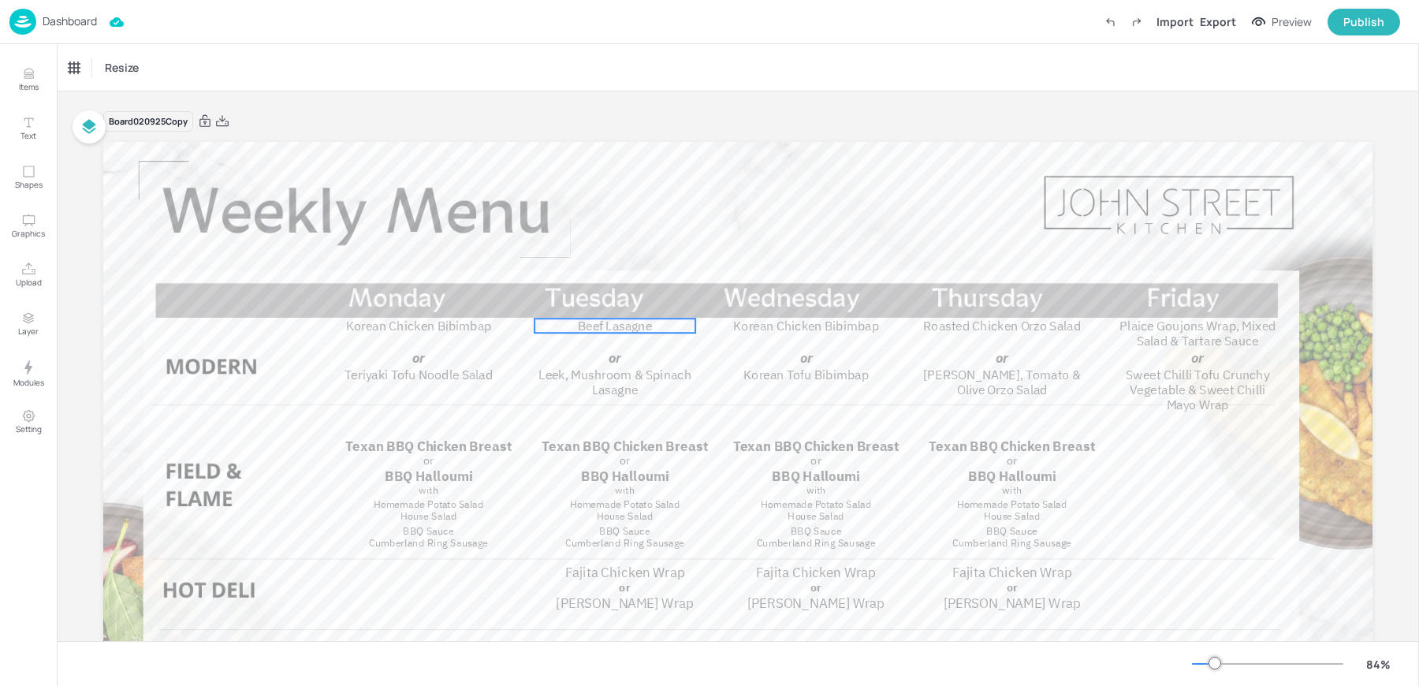
click at [587, 323] on span "Beef Lasagne" at bounding box center [615, 326] width 74 height 16
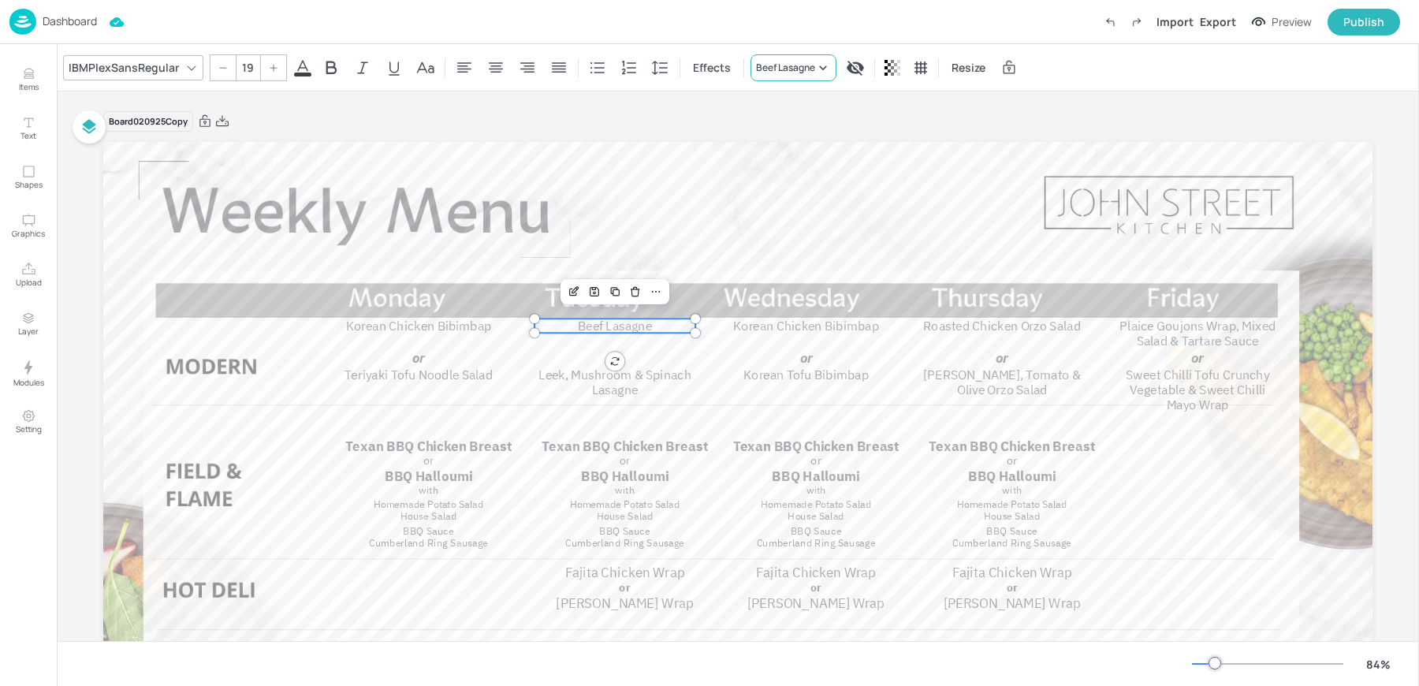
click at [796, 62] on div "Beef Lasagne" at bounding box center [785, 68] width 59 height 14
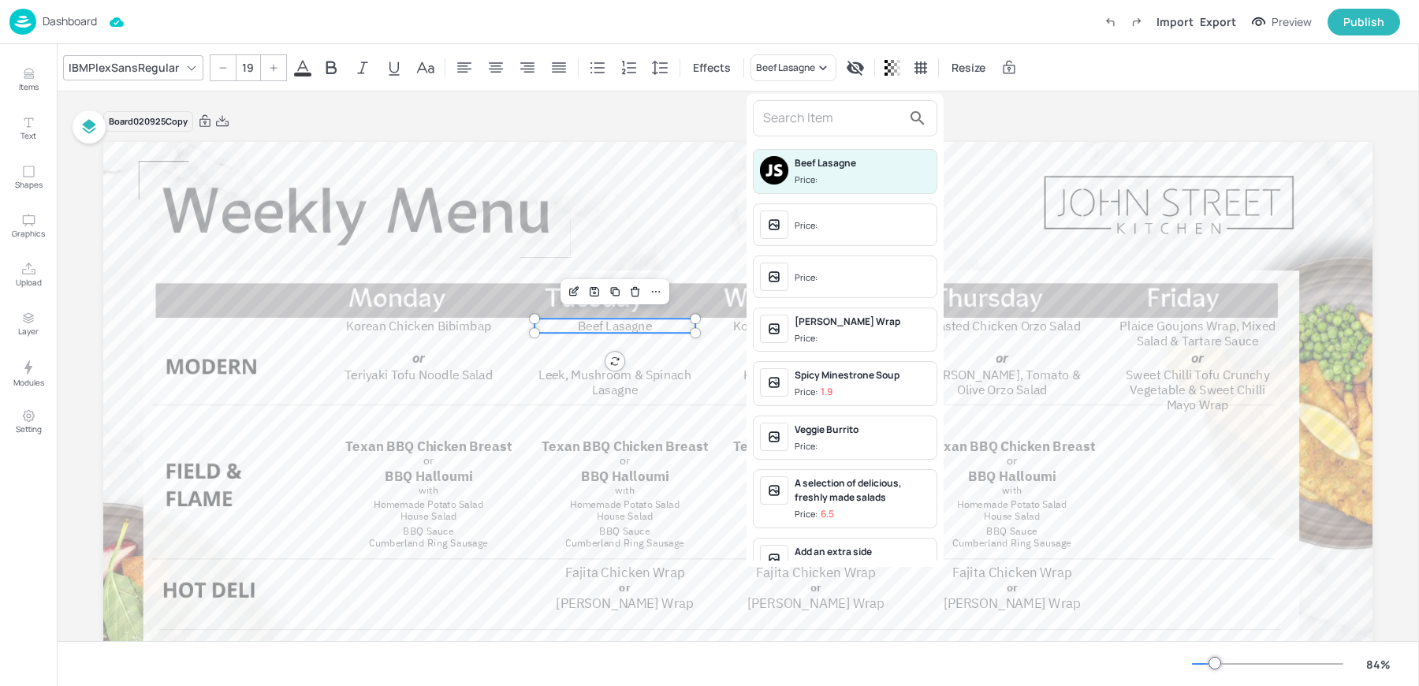
click at [781, 121] on input "text" at bounding box center [832, 118] width 139 height 25
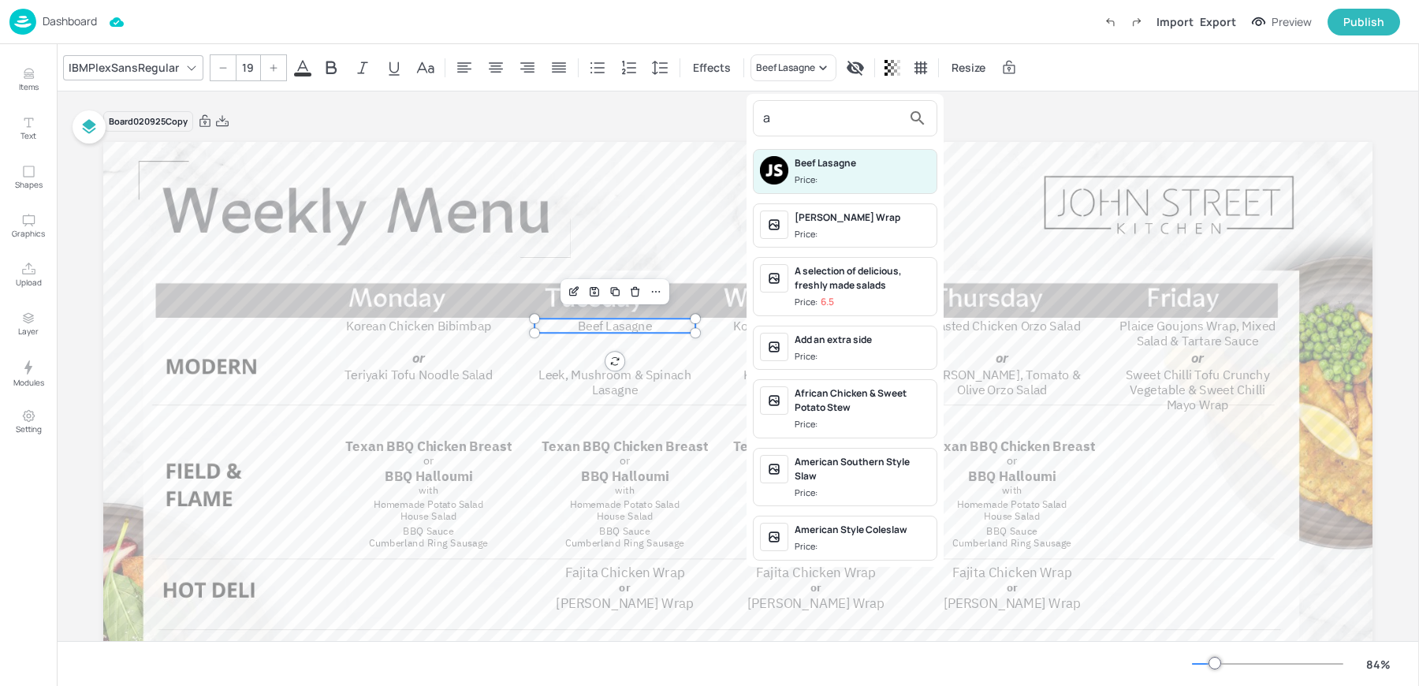
type input "a"
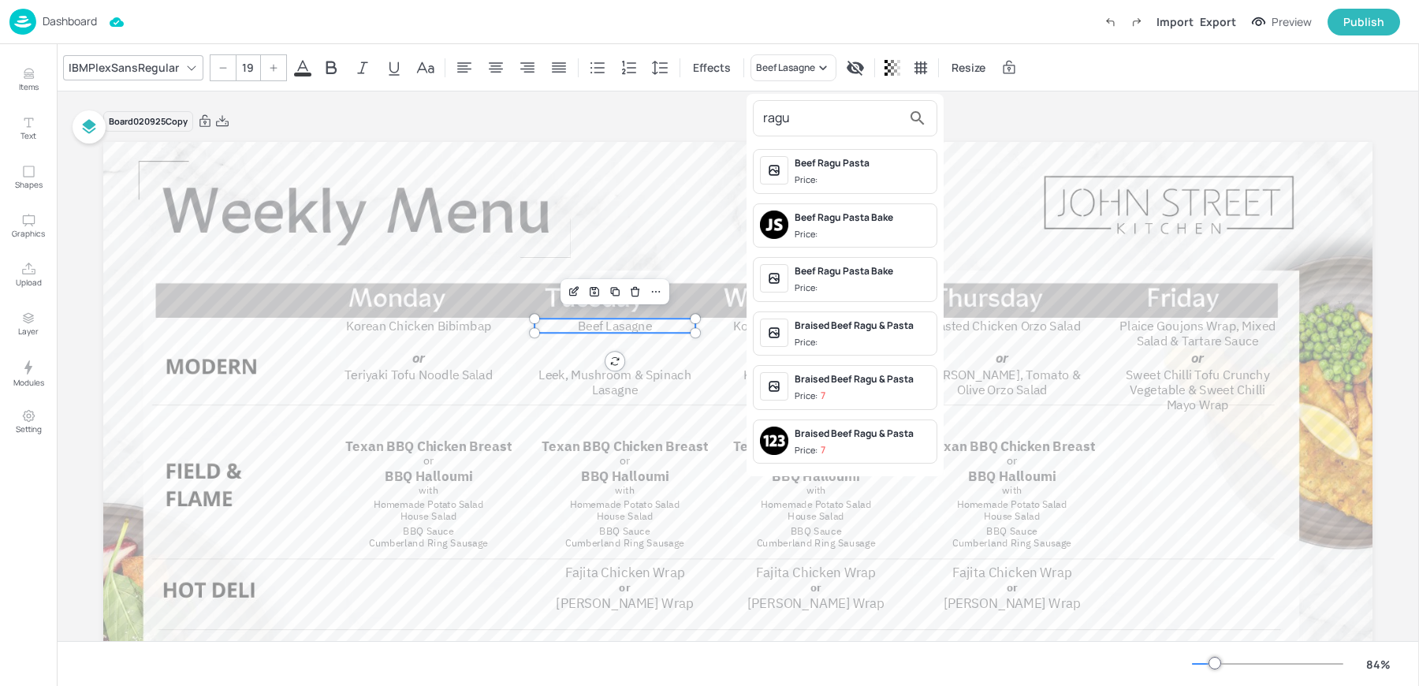
type input "ragu"
click at [849, 179] on span "Price:" at bounding box center [863, 179] width 136 height 13
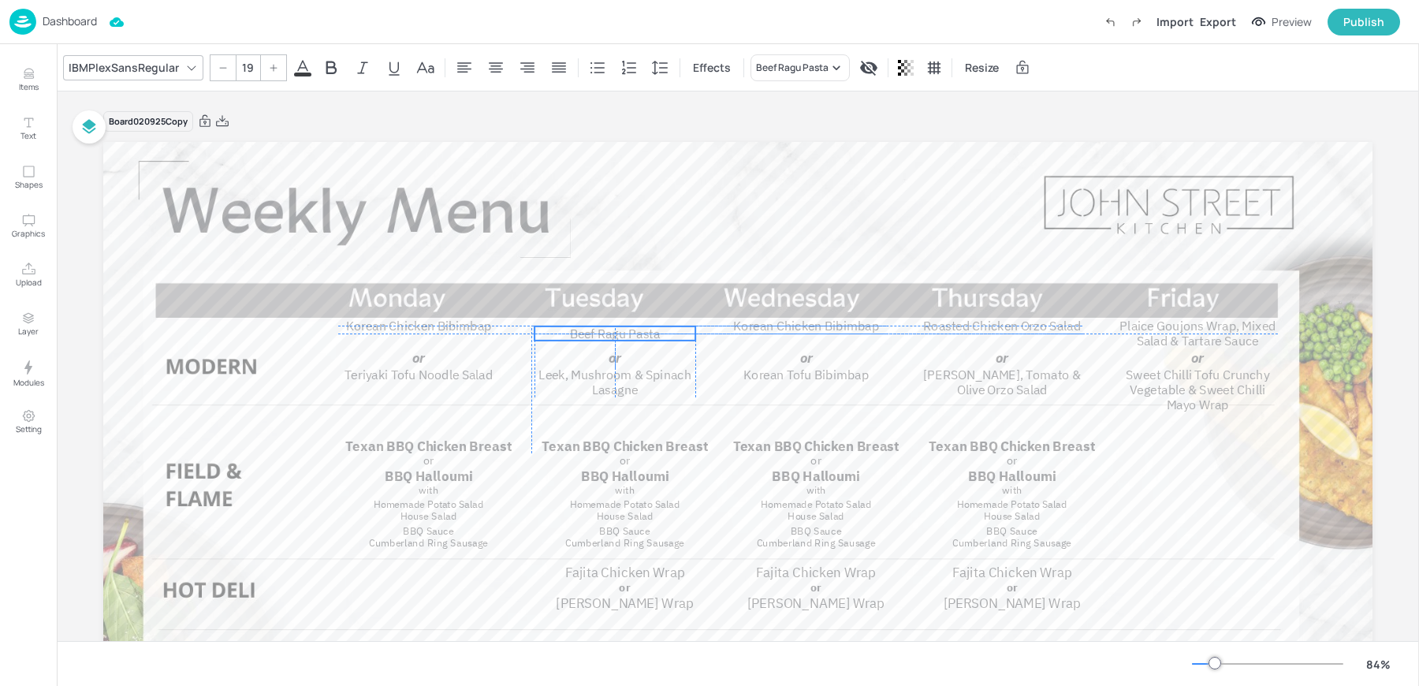
drag, startPoint x: 612, startPoint y: 322, endPoint x: 612, endPoint y: 332, distance: 9.5
click at [612, 332] on span "Beef Ragu Pasta" at bounding box center [615, 334] width 91 height 16
click at [568, 302] on icon "Edit Item" at bounding box center [574, 299] width 13 height 13
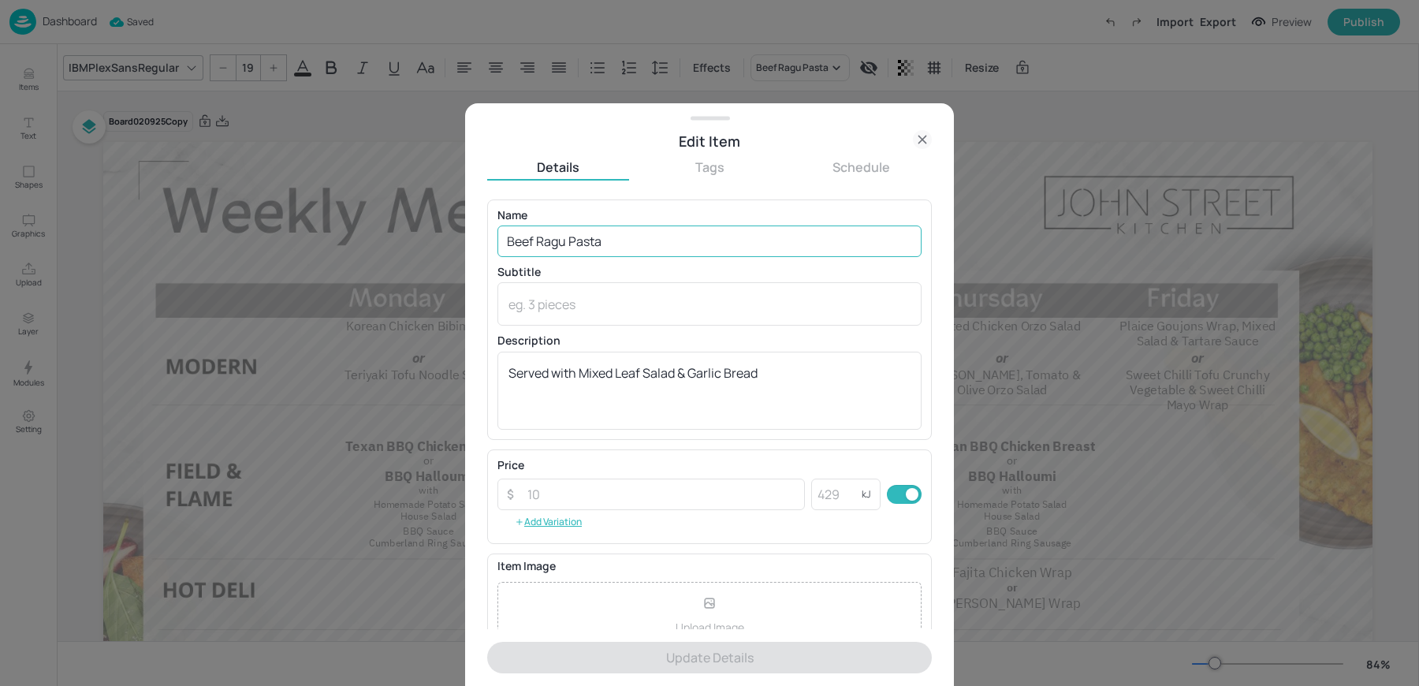
click at [620, 246] on input "Beef Ragu Pasta" at bounding box center [710, 242] width 424 height 32
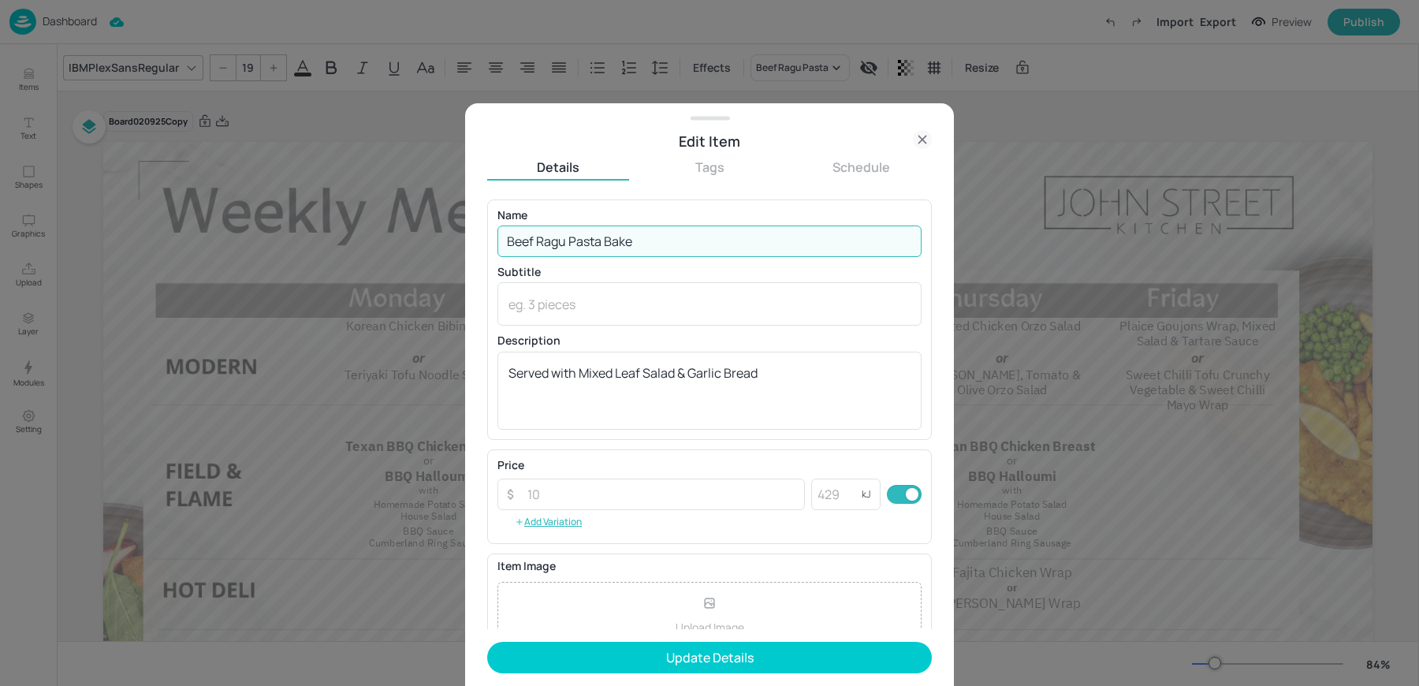
type input "Beef Ragu Pasta Bake"
click at [487, 642] on button "Update Details" at bounding box center [709, 658] width 445 height 32
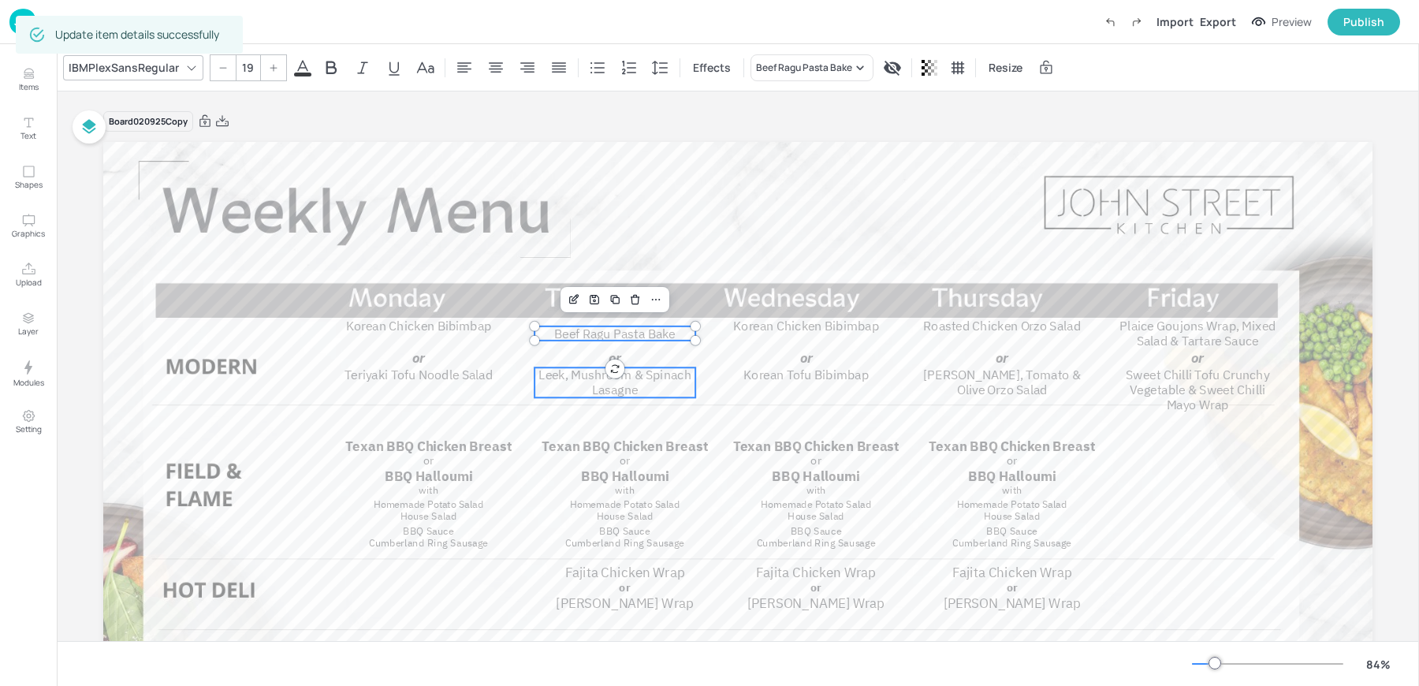
click at [572, 373] on span "Leek, Mushroom & Spinach Lasagne" at bounding box center [615, 382] width 153 height 31
type input "19"
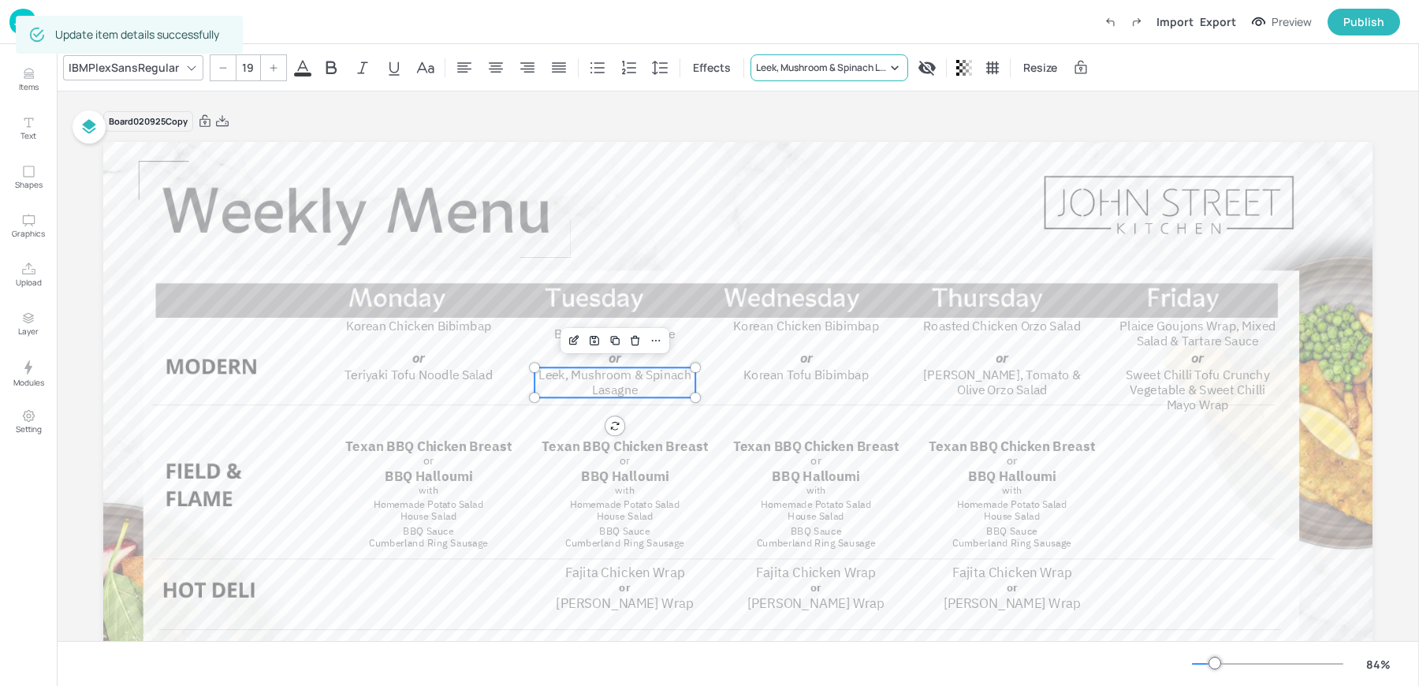
click at [811, 66] on div "Leek, Mushroom & Spinach Lasagne" at bounding box center [821, 68] width 131 height 14
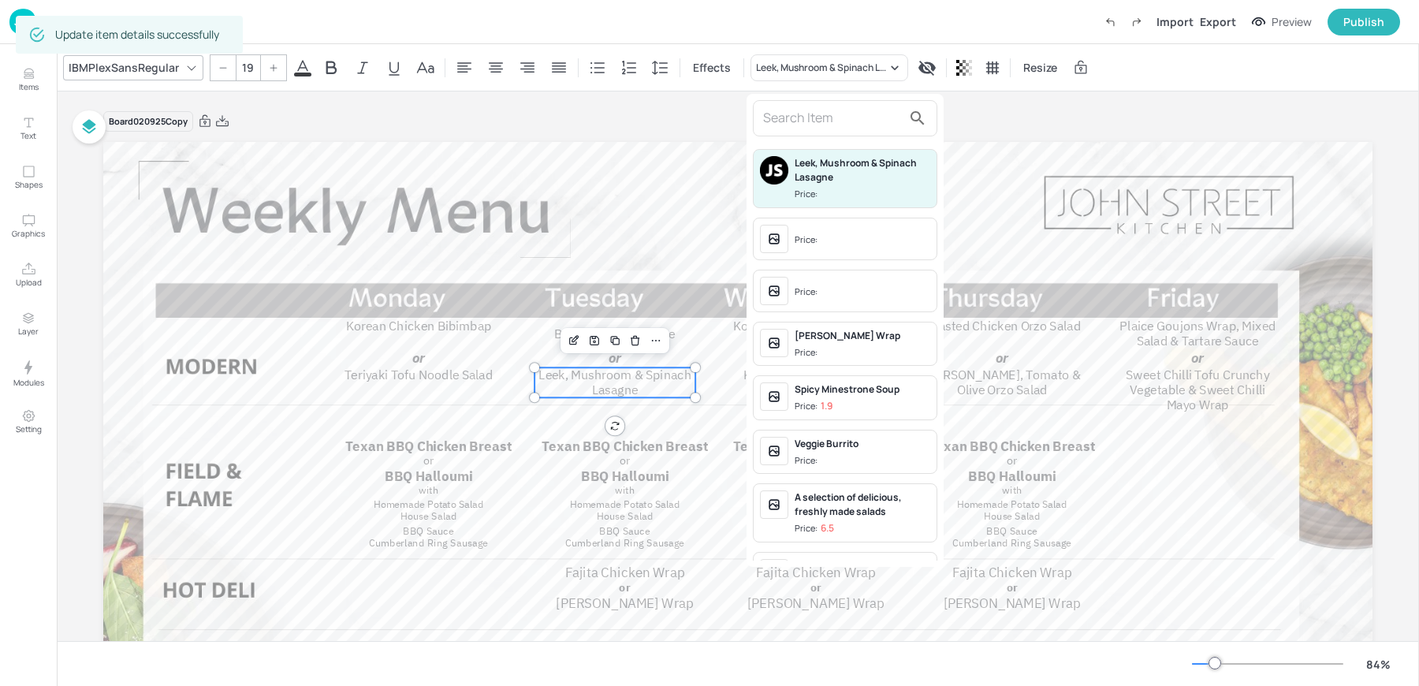
click at [792, 113] on input "text" at bounding box center [832, 118] width 139 height 25
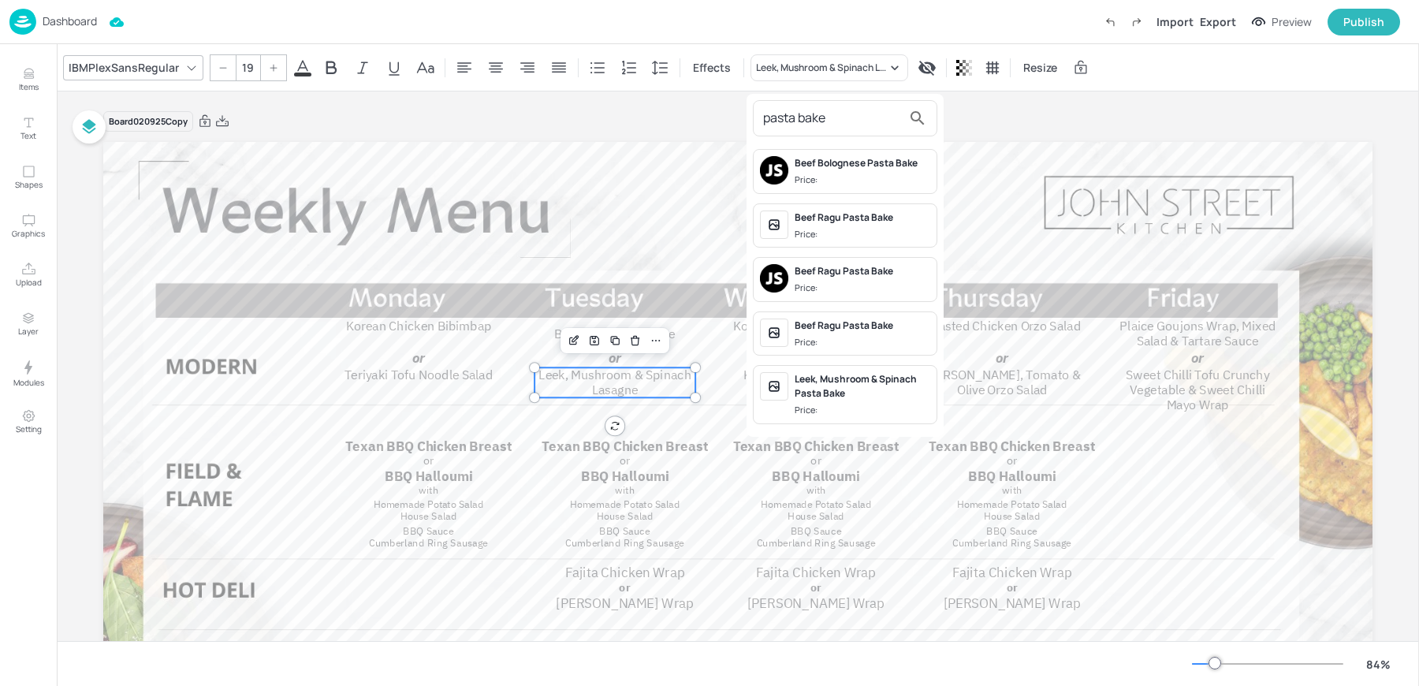
type input "pasta bake"
click at [863, 381] on div "Leek, Mushroom & Spinach Pasta Bake" at bounding box center [863, 386] width 136 height 28
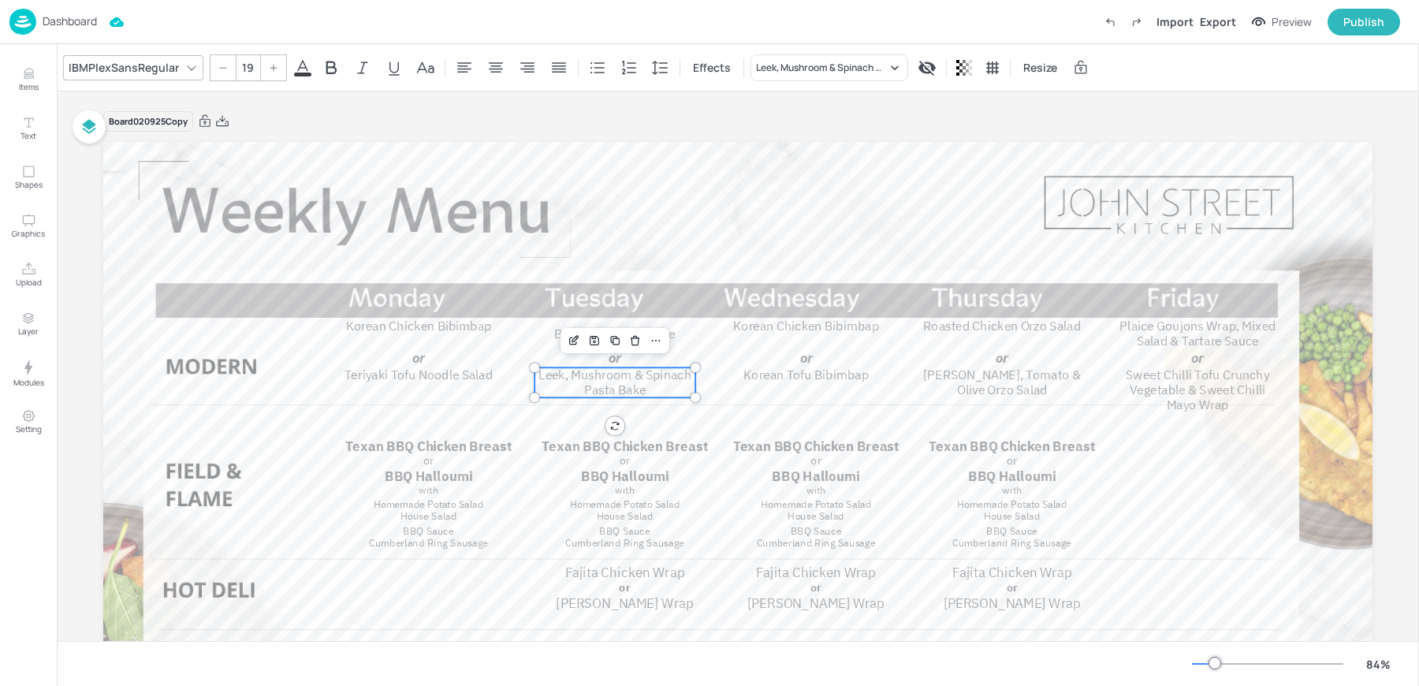
click at [43, 21] on p "Dashboard" at bounding box center [70, 21] width 54 height 11
click at [472, 19] on div "Dashboard Import Export Preview Publish" at bounding box center [704, 21] width 1391 height 43
click at [12, 9] on img at bounding box center [22, 22] width 27 height 26
click at [540, 29] on div "Dashboard Saved Import Export Preview Publish" at bounding box center [704, 21] width 1391 height 43
click at [32, 16] on img at bounding box center [22, 22] width 27 height 26
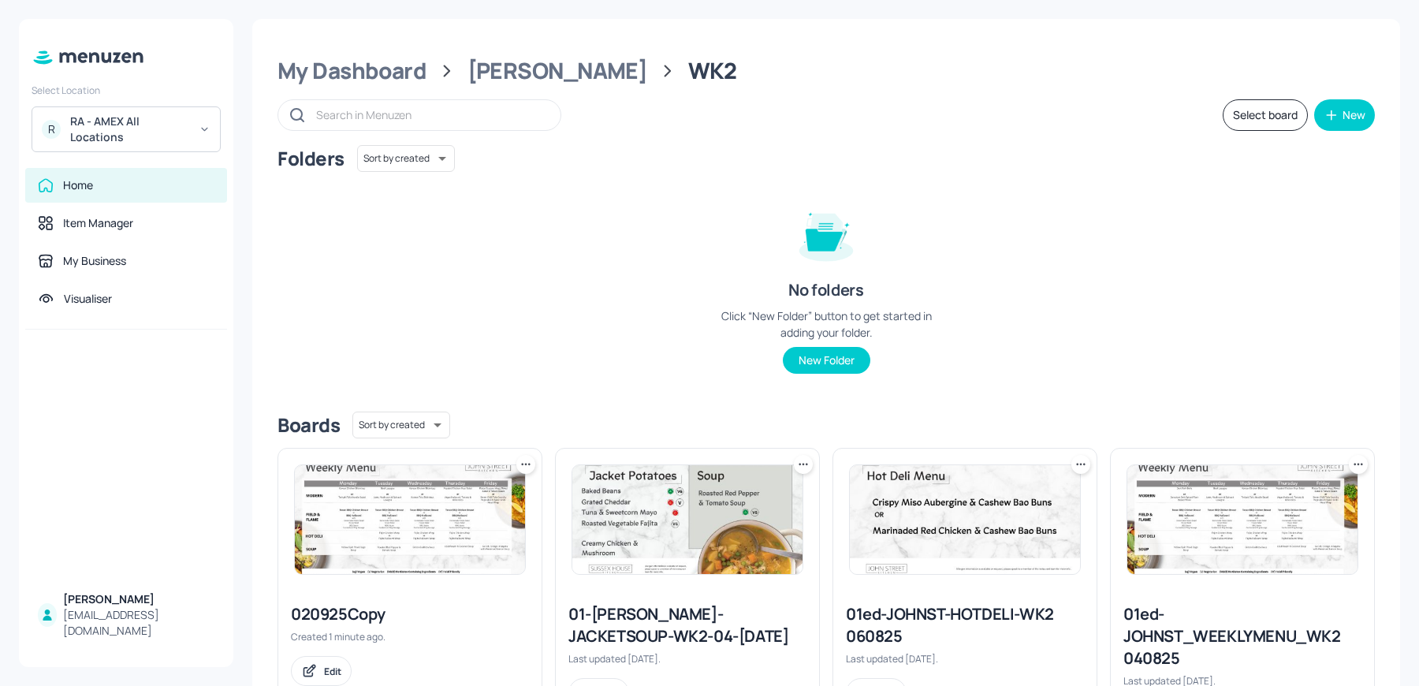
click at [508, 461] on div at bounding box center [409, 520] width 263 height 142
click at [522, 461] on icon at bounding box center [526, 465] width 16 height 16
click at [445, 512] on div "Duplicate" at bounding box center [465, 522] width 126 height 27
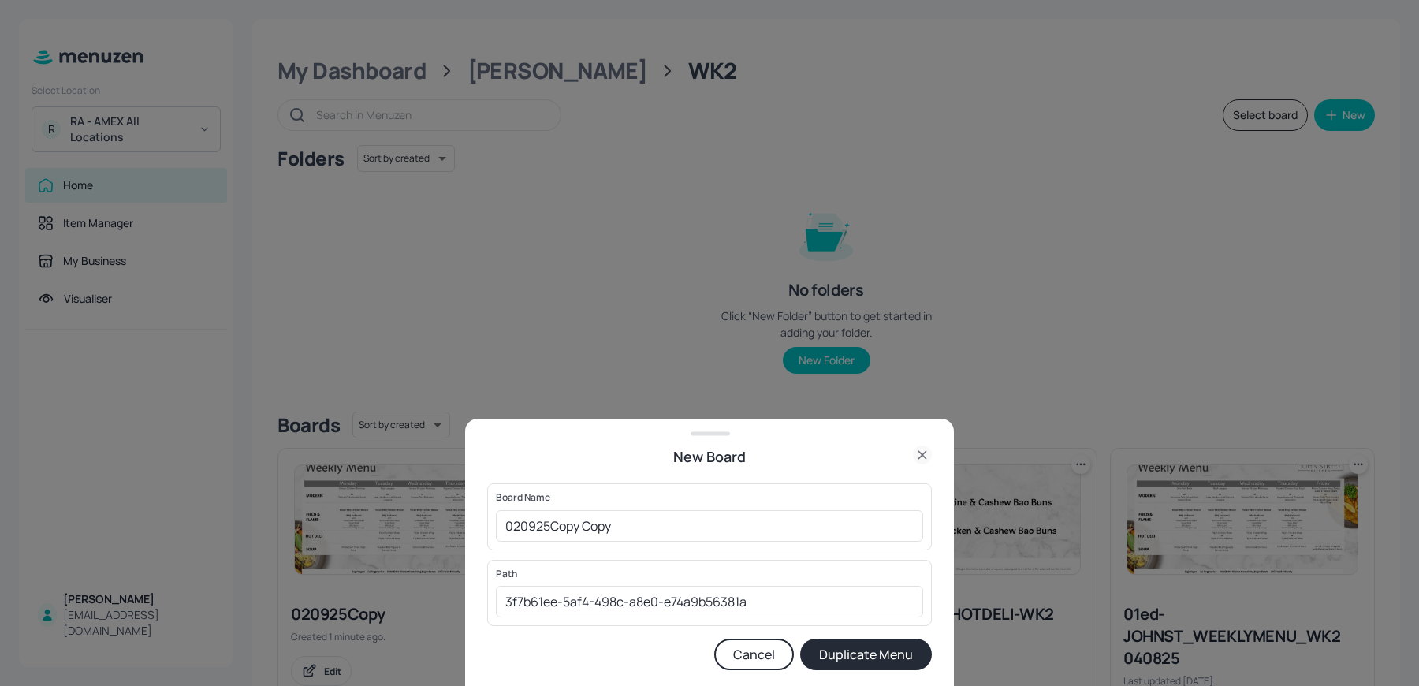
click at [926, 446] on icon at bounding box center [922, 454] width 19 height 19
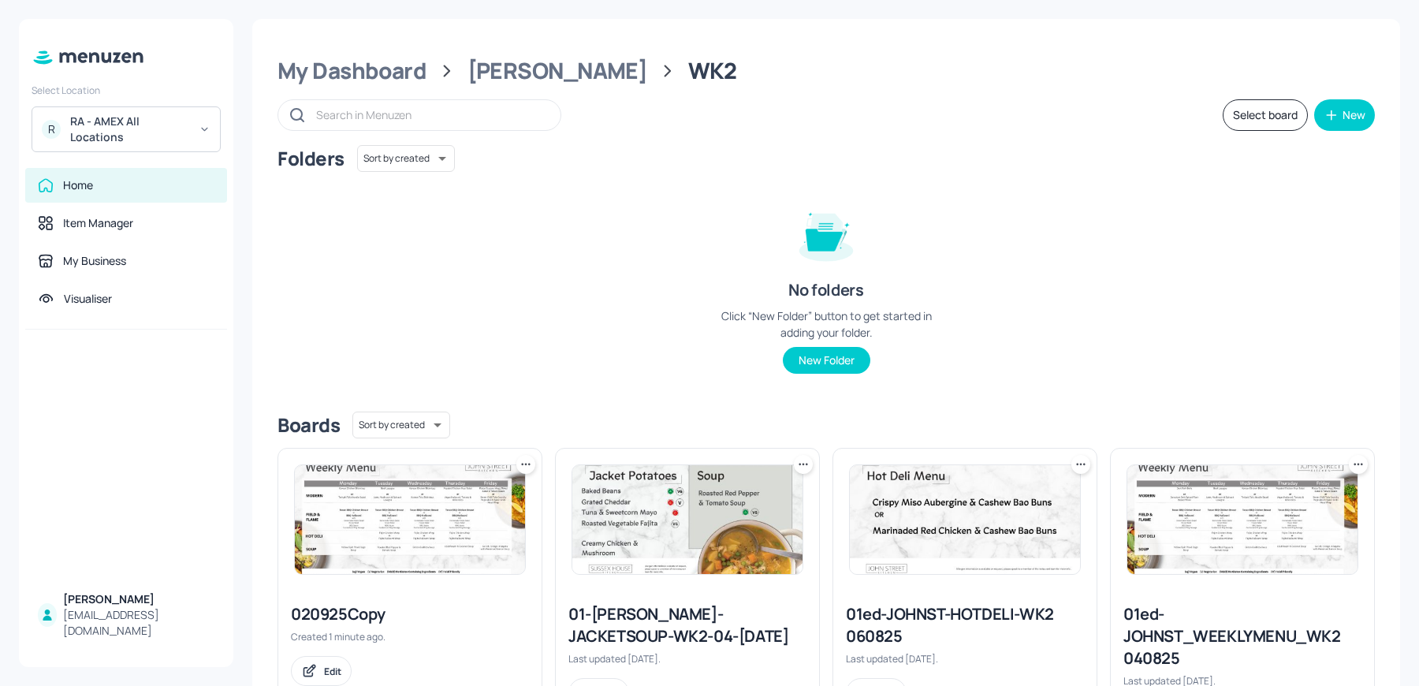
click at [523, 464] on icon at bounding box center [526, 465] width 16 height 16
click at [469, 489] on div "Rename" at bounding box center [465, 496] width 126 height 27
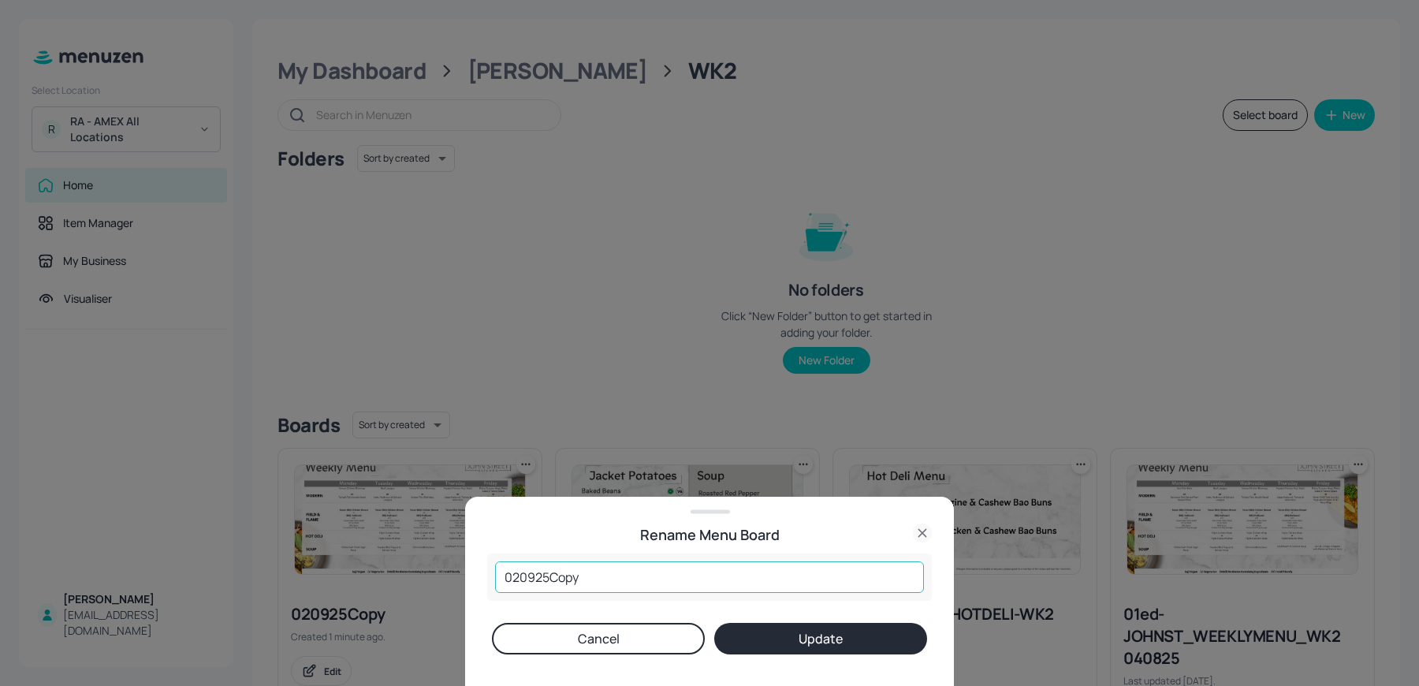
click at [500, 577] on input "020925Copy" at bounding box center [709, 577] width 429 height 32
drag, startPoint x: 703, startPoint y: 580, endPoint x: 803, endPoint y: 583, distance: 101.0
click at [803, 583] on input "01ed-johnst_weekly-wk2-020925Copy" at bounding box center [709, 577] width 429 height 32
type input "01ed-johnst_weekly-wk2-020925"
click at [714, 623] on button "Update" at bounding box center [820, 639] width 213 height 32
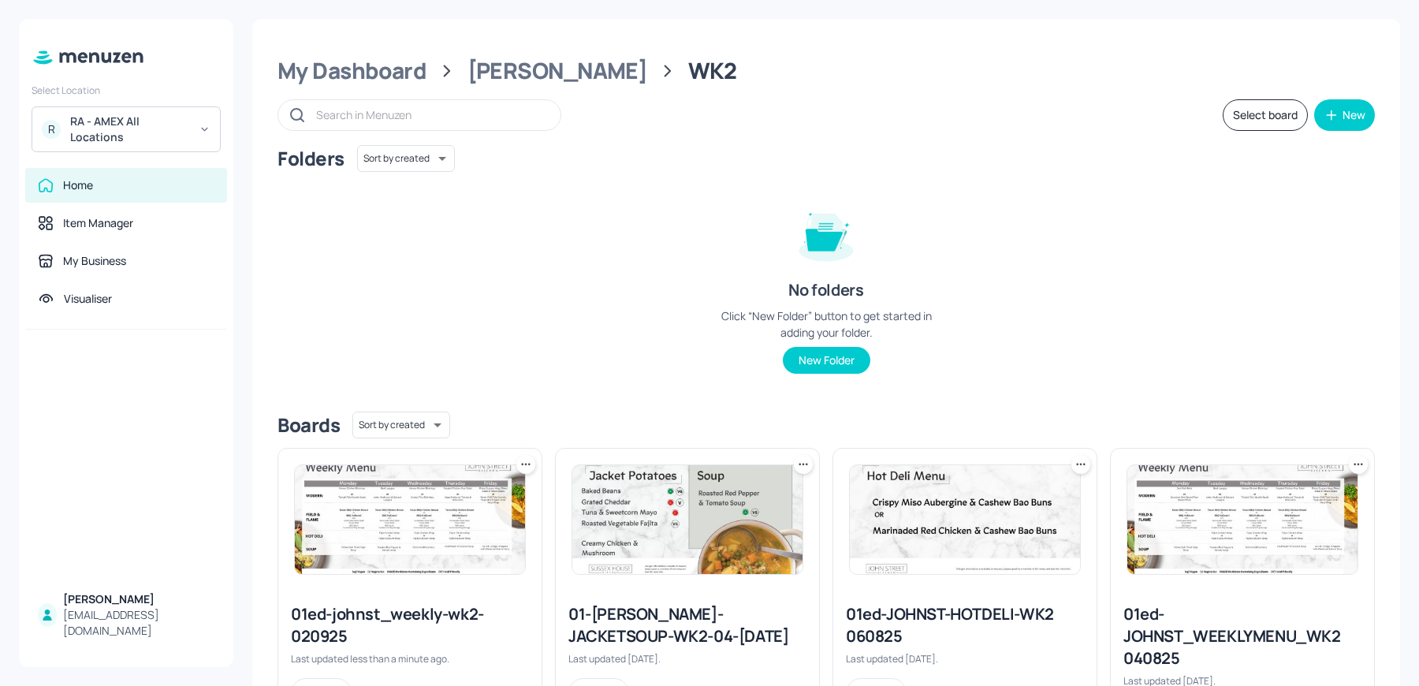
click at [392, 542] on img at bounding box center [410, 519] width 230 height 109
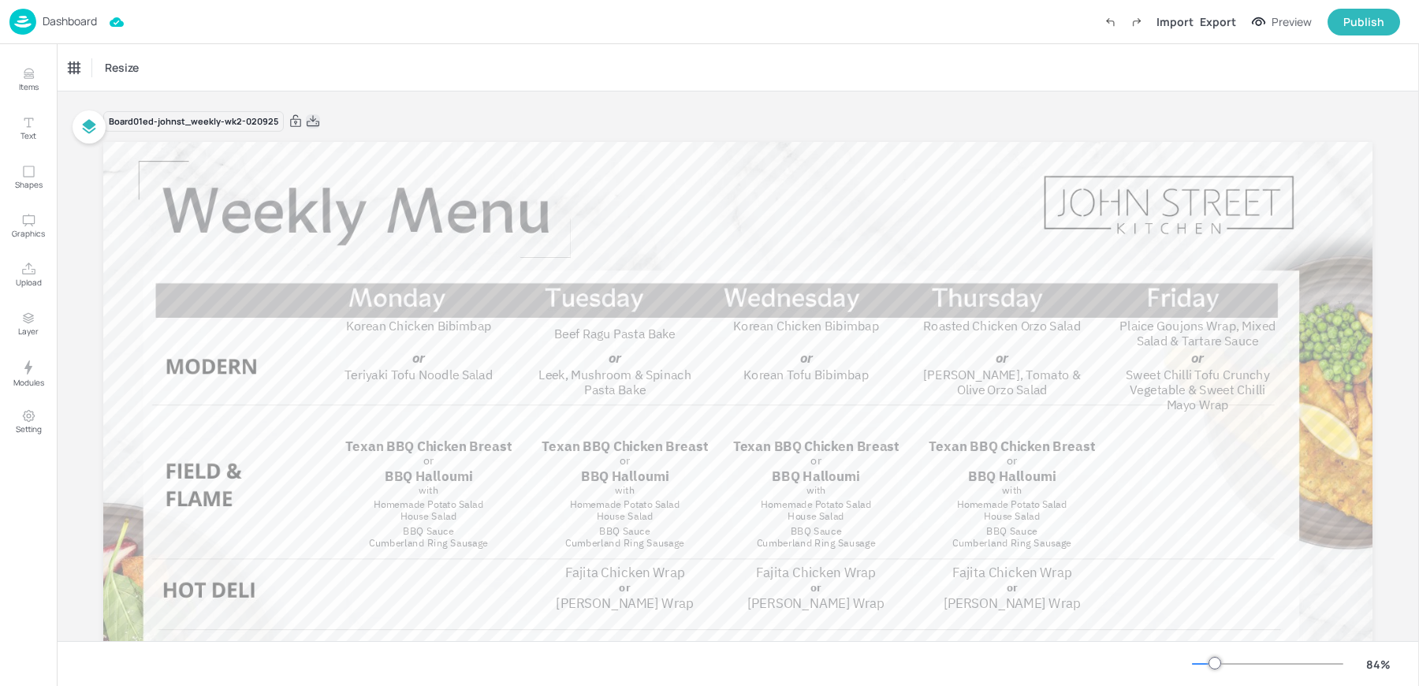
click at [310, 119] on icon at bounding box center [313, 122] width 14 height 16
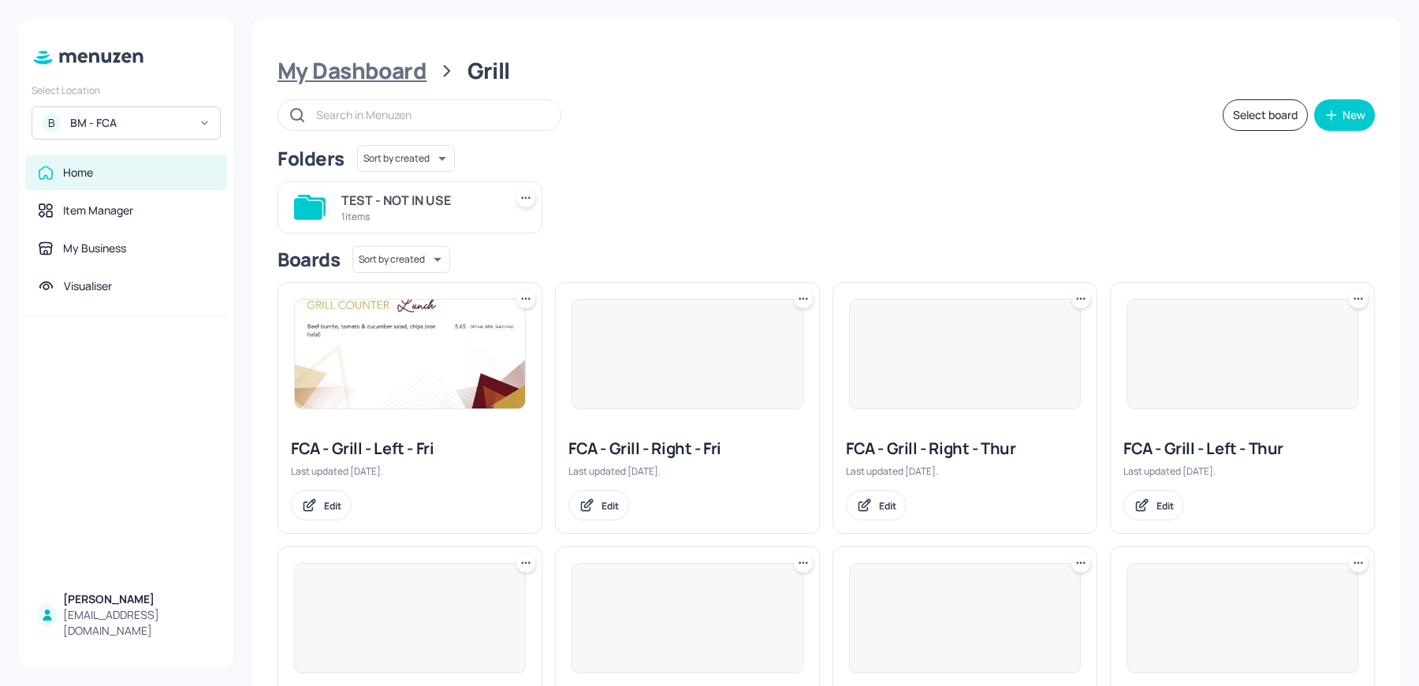
click at [335, 64] on div "My Dashboard" at bounding box center [352, 71] width 149 height 28
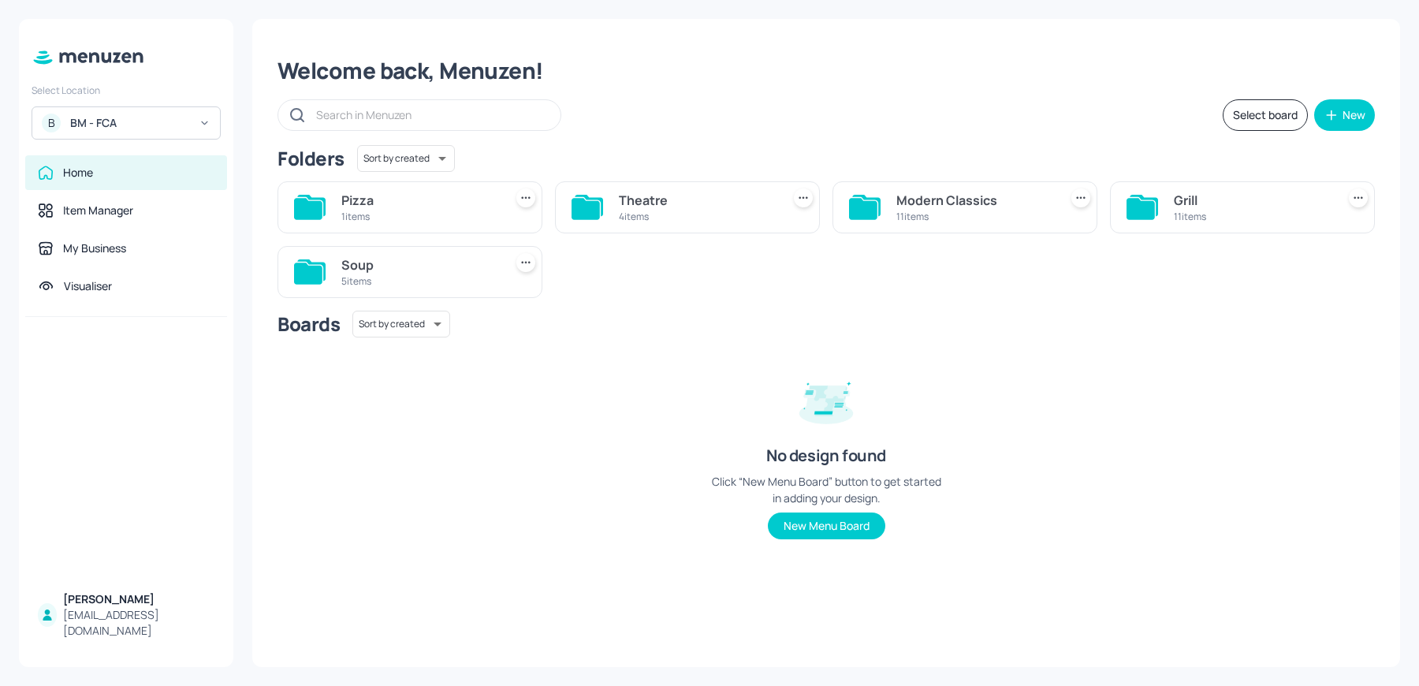
click at [116, 102] on div "Select Location B BM - FCA" at bounding box center [126, 108] width 214 height 62
click at [106, 117] on div "BM - FCA" at bounding box center [129, 123] width 119 height 16
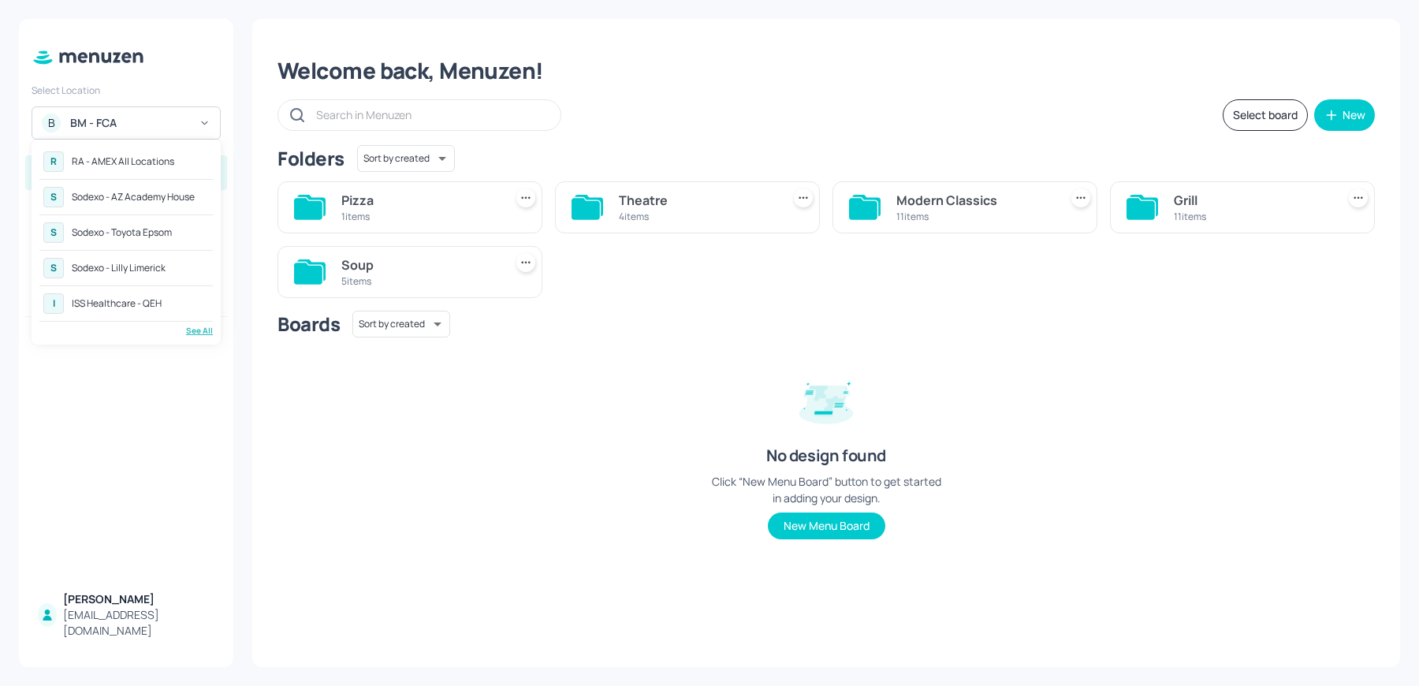
click at [126, 151] on div "R RA - AMEX All Locations" at bounding box center [125, 161] width 173 height 28
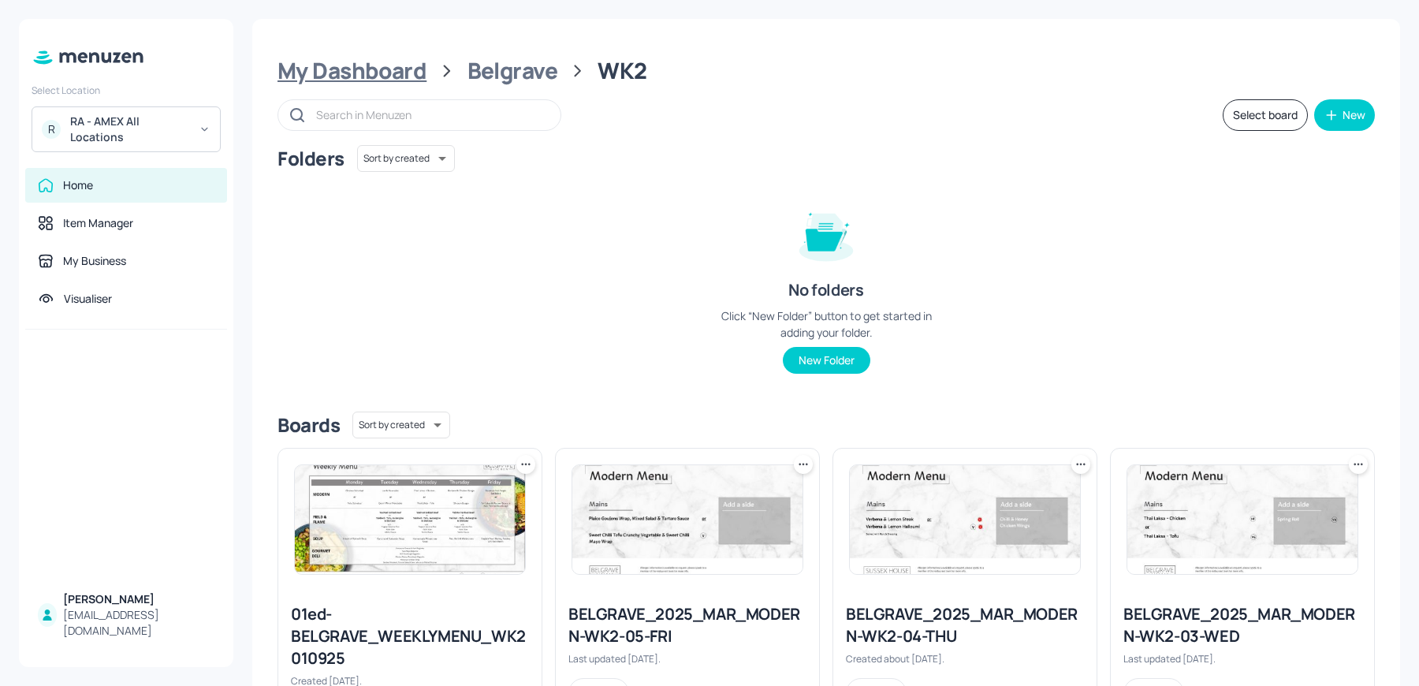
click at [399, 62] on div "My Dashboard" at bounding box center [352, 71] width 149 height 28
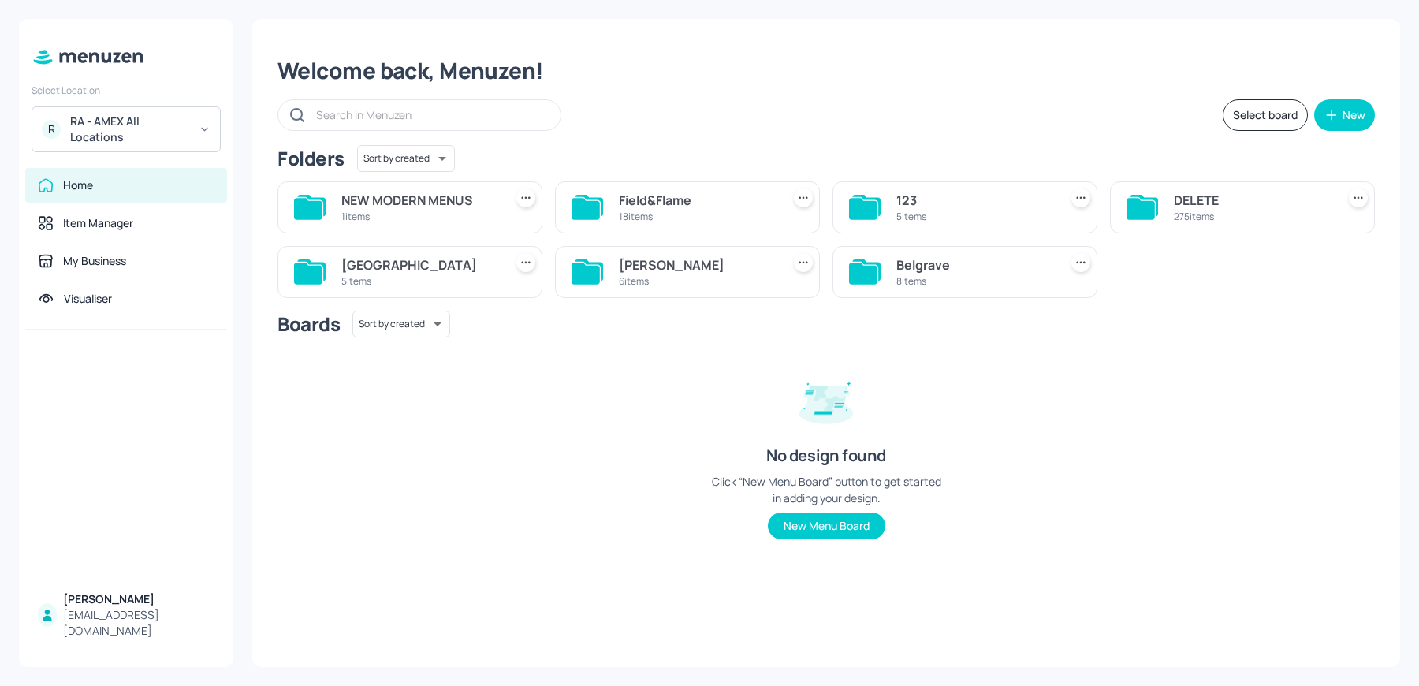
click at [427, 279] on div "5 items" at bounding box center [419, 280] width 156 height 13
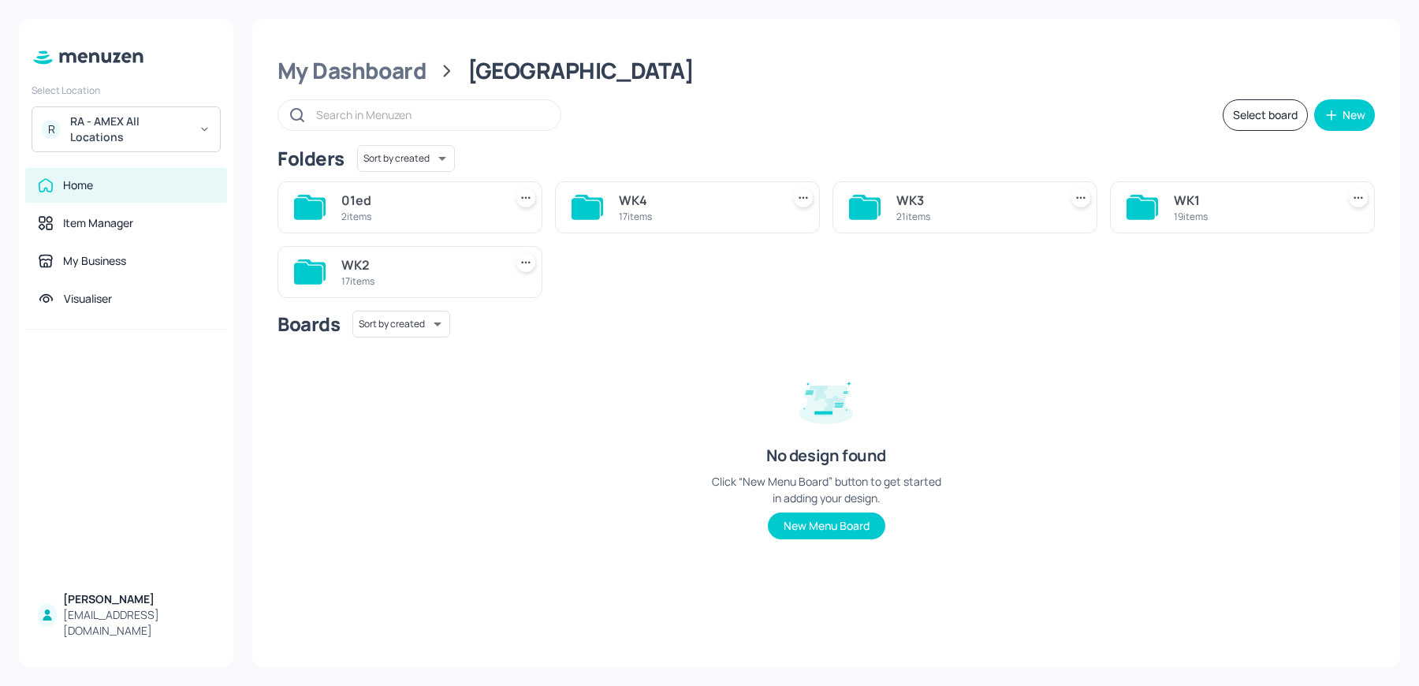
click at [436, 263] on div "WK2" at bounding box center [419, 264] width 156 height 19
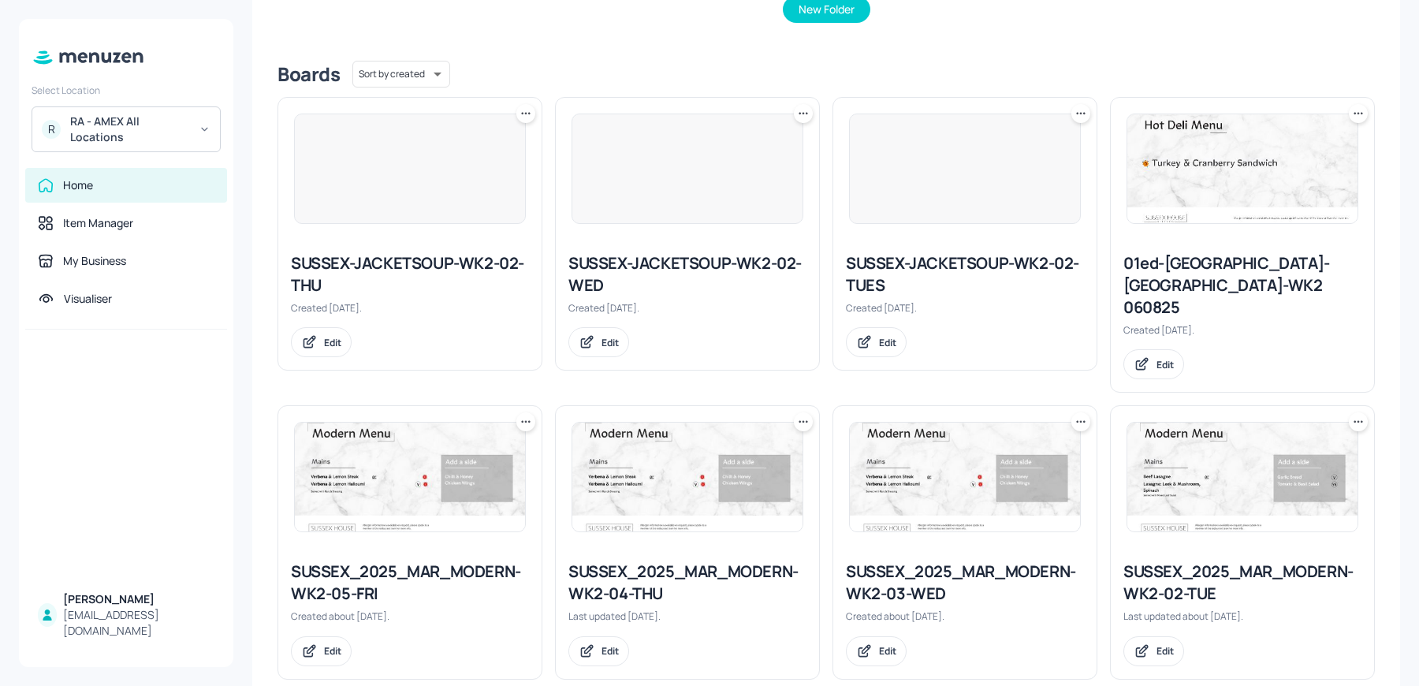
scroll to position [365, 0]
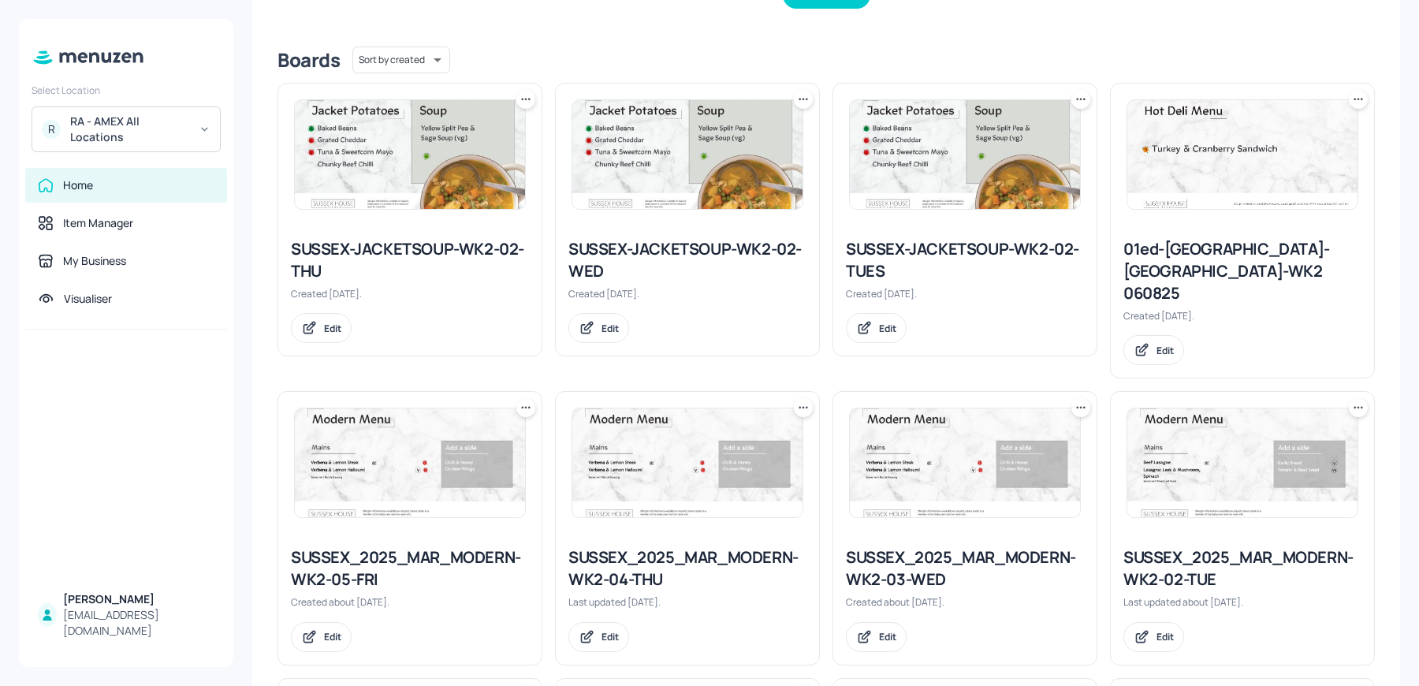
click at [1138, 259] on div "01ed-[GEOGRAPHIC_DATA]-[GEOGRAPHIC_DATA]-WK2 060825" at bounding box center [1243, 271] width 238 height 66
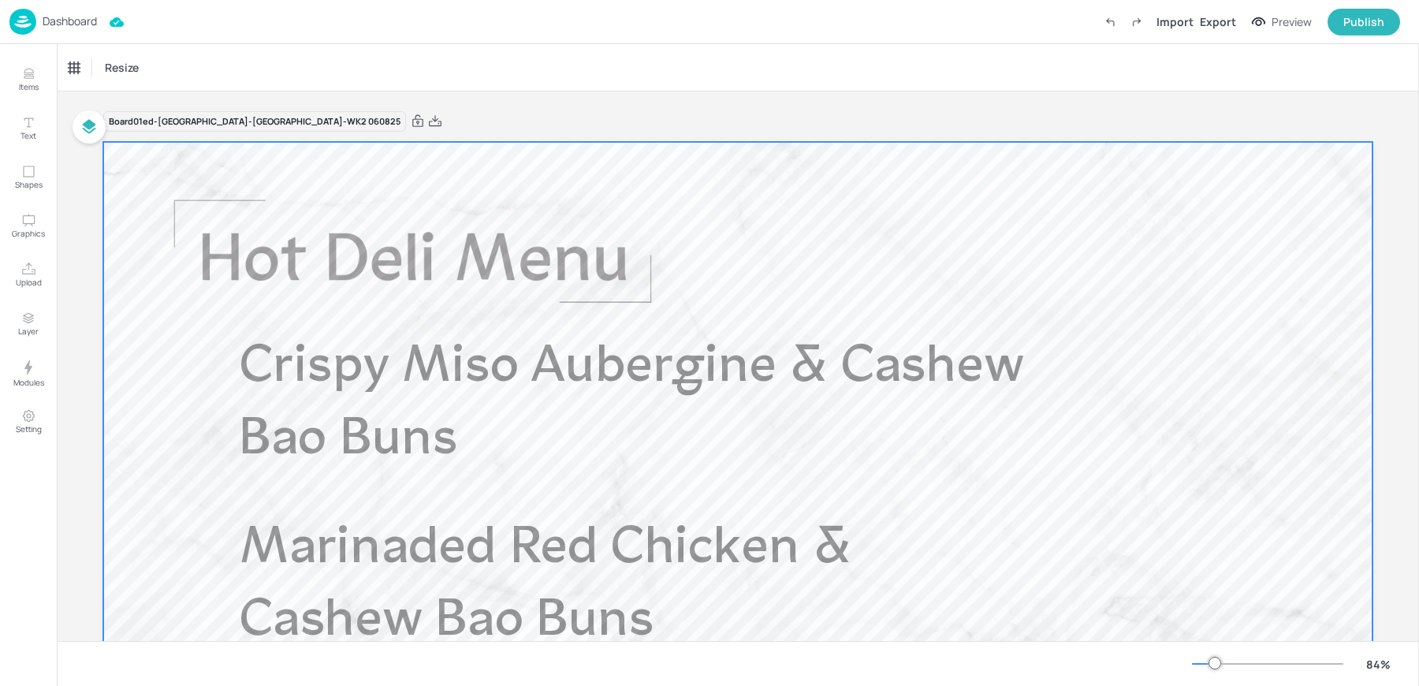
click at [508, 314] on div at bounding box center [737, 499] width 1269 height 714
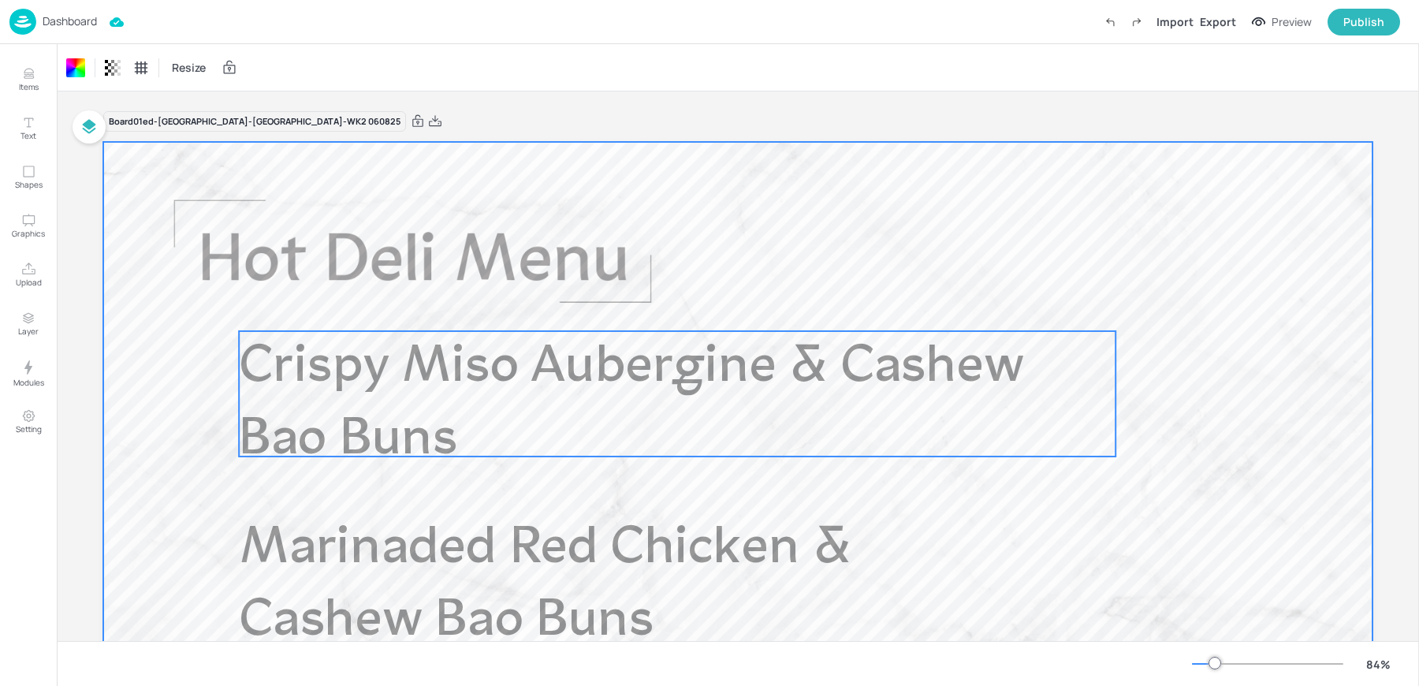
click at [458, 395] on p "Crispy Miso Aubergine & Cashew Bao Buns" at bounding box center [632, 404] width 787 height 146
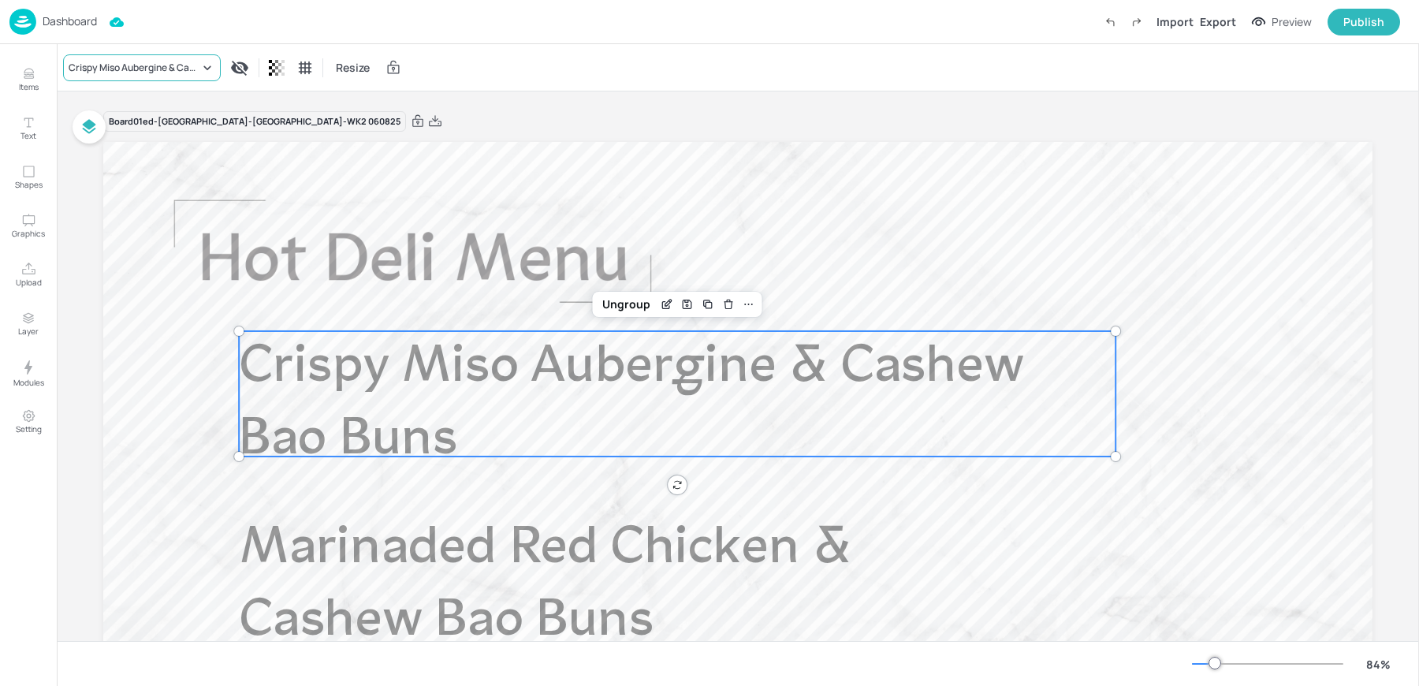
click at [112, 54] on div "Crispy Miso Aubergine & Cashew Bao Buns" at bounding box center [142, 67] width 158 height 27
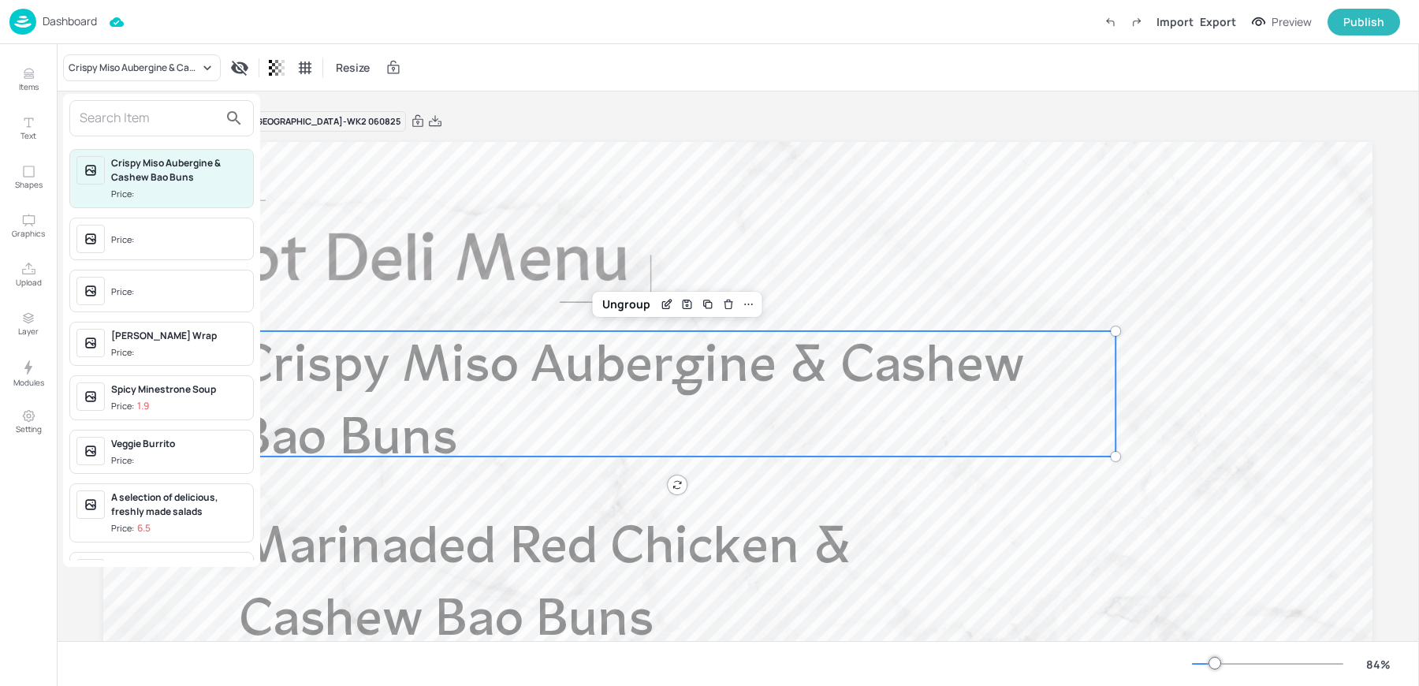
click at [173, 106] on input "text" at bounding box center [149, 118] width 139 height 25
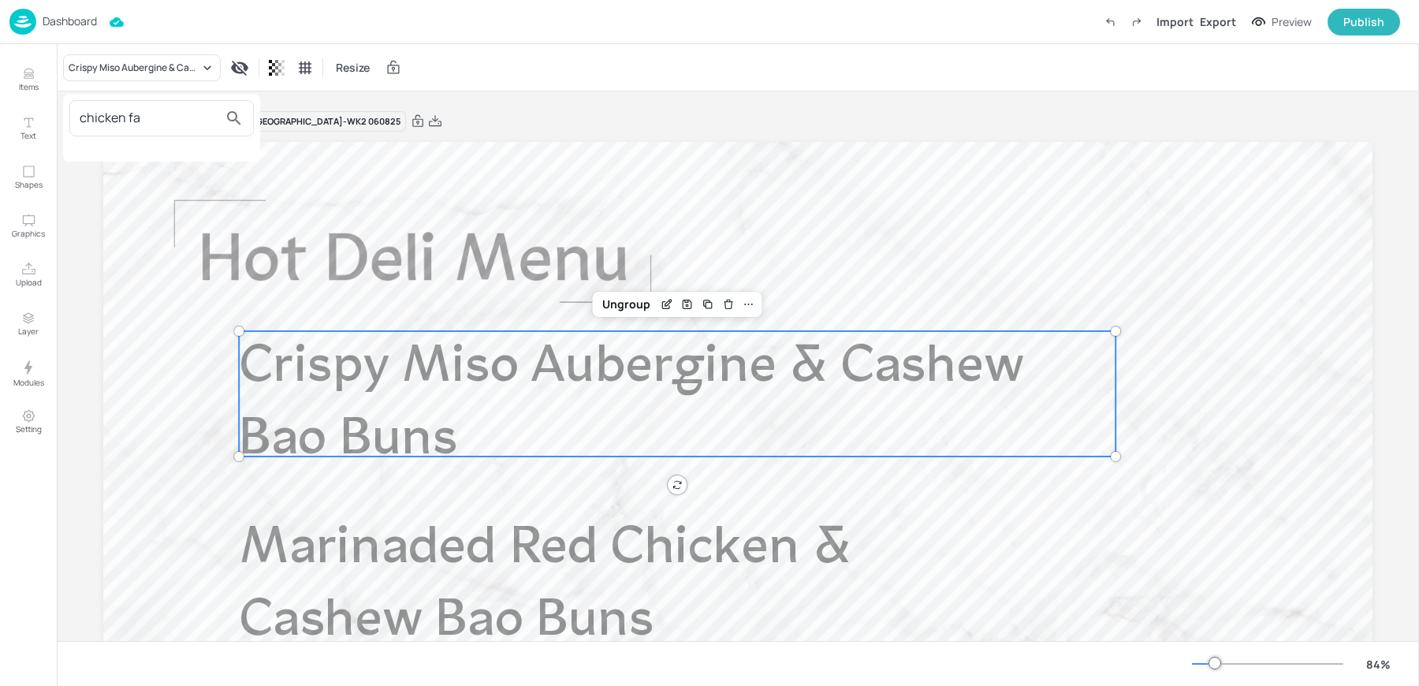
click at [160, 125] on input "chicken fa" at bounding box center [149, 118] width 139 height 25
type input "chicken fa"
click at [39, 26] on div at bounding box center [709, 343] width 1419 height 686
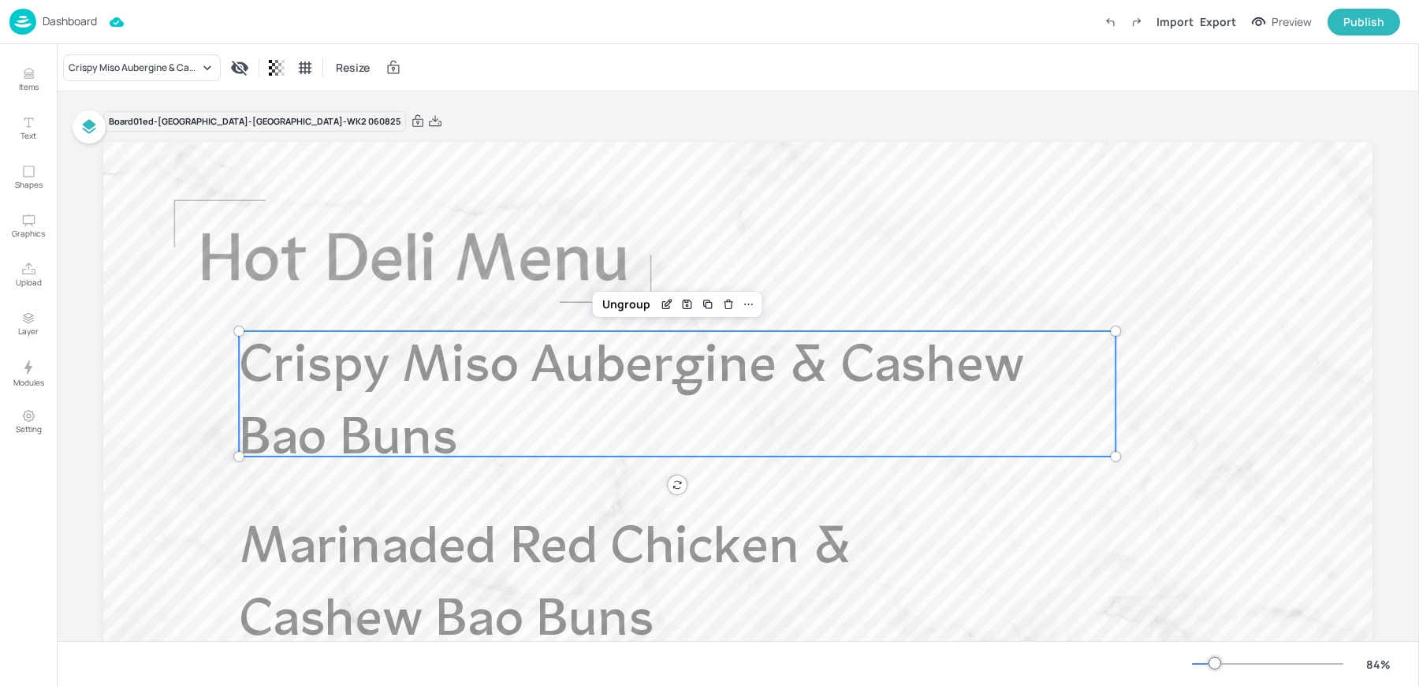
click at [30, 20] on img at bounding box center [22, 22] width 27 height 26
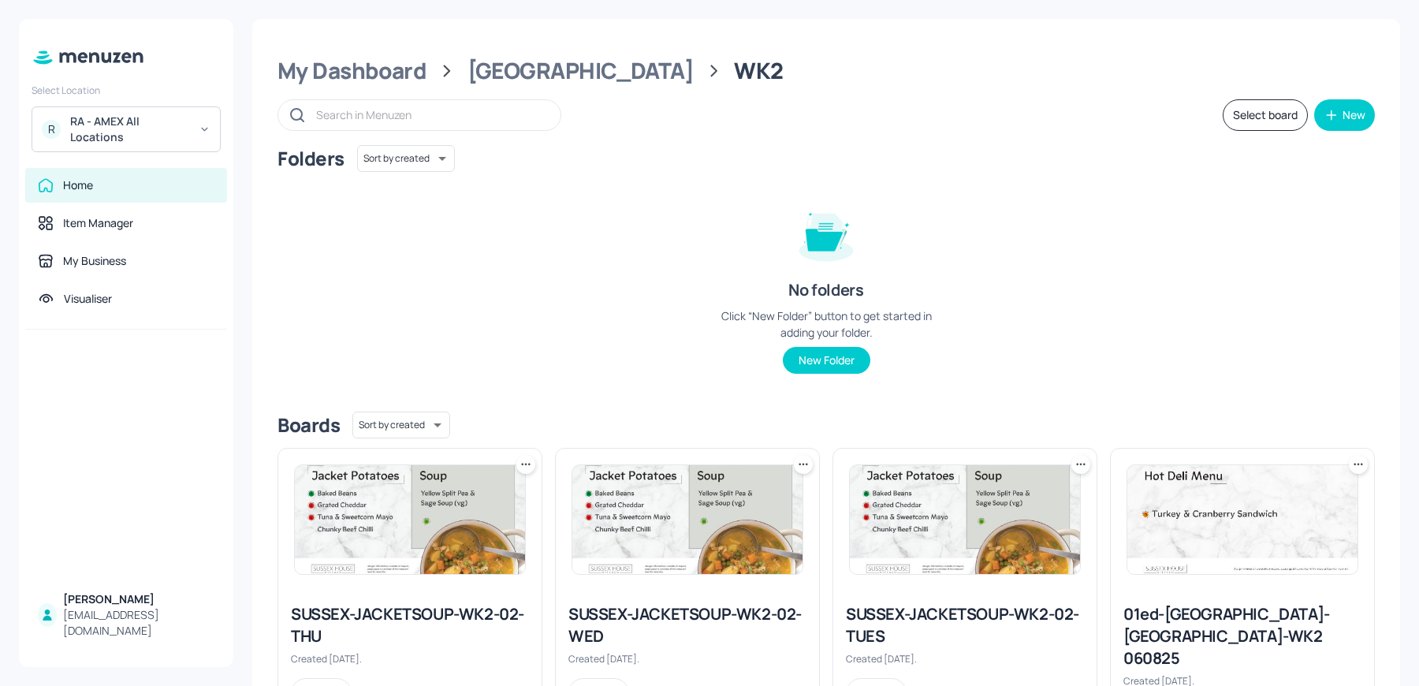
click at [1355, 467] on icon at bounding box center [1359, 465] width 16 height 16
click at [1256, 515] on div "Duplicate" at bounding box center [1295, 522] width 126 height 27
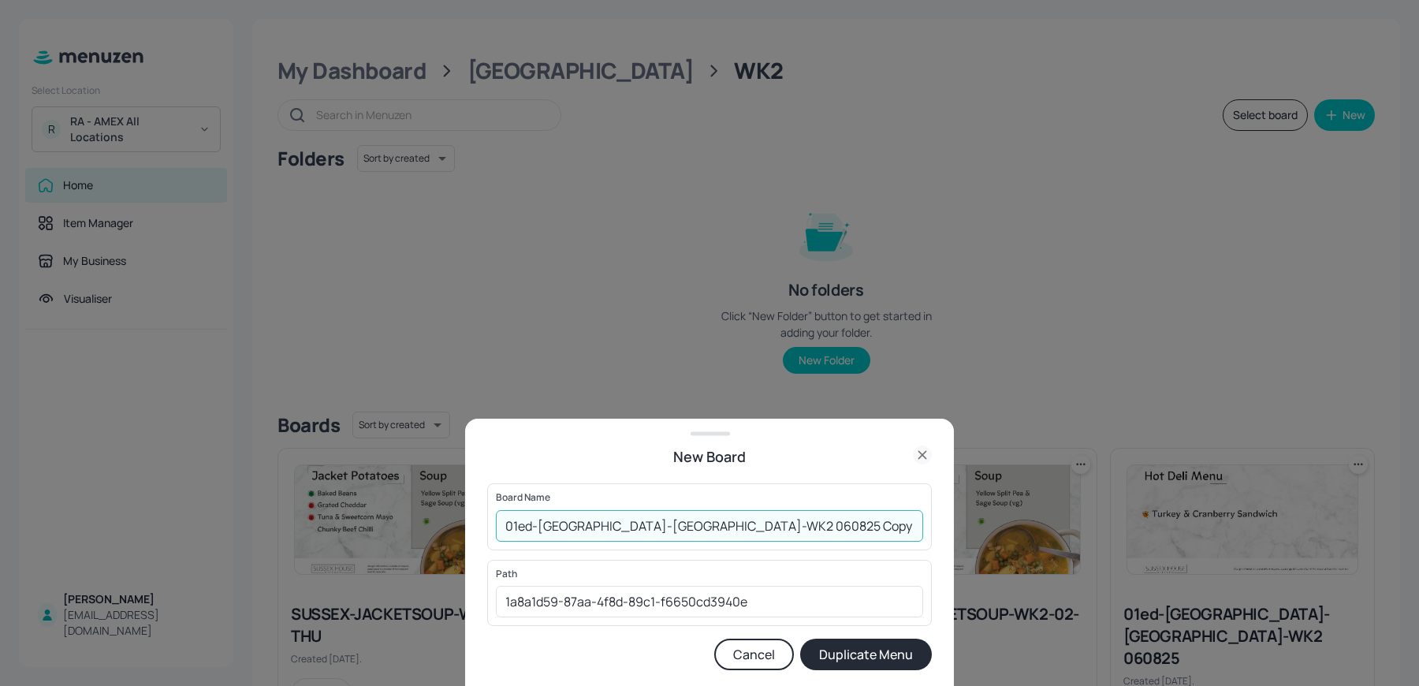
drag, startPoint x: 675, startPoint y: 525, endPoint x: 811, endPoint y: 526, distance: 136.4
click at [811, 526] on input "01ed-SUSSEX-HOTDELI-WK2 060825 Copy" at bounding box center [709, 526] width 427 height 32
type input "01ed-[GEOGRAPHIC_DATA]-[GEOGRAPHIC_DATA]-WK2 020925"
click at [800, 639] on button "Duplicate Menu" at bounding box center [866, 655] width 132 height 32
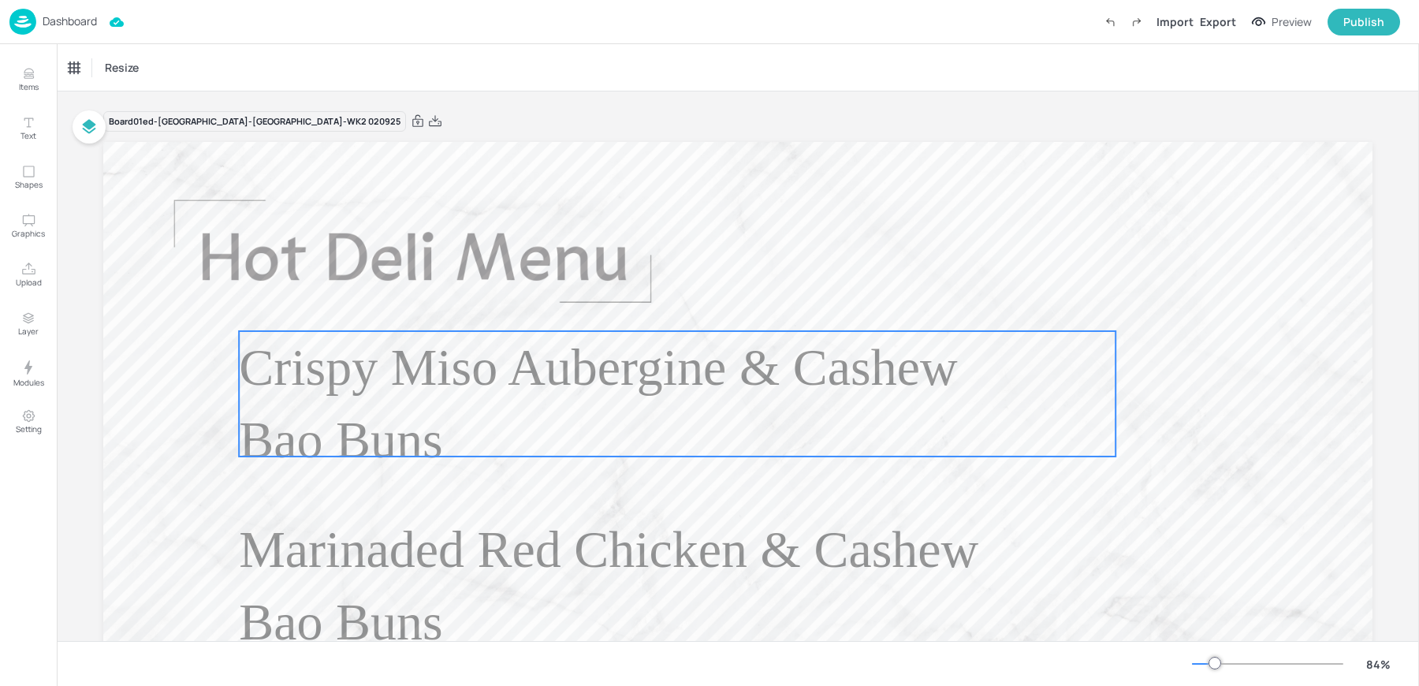
click at [402, 399] on p "Crispy Miso Aubergine & Cashew Bao Buns" at bounding box center [632, 404] width 787 height 146
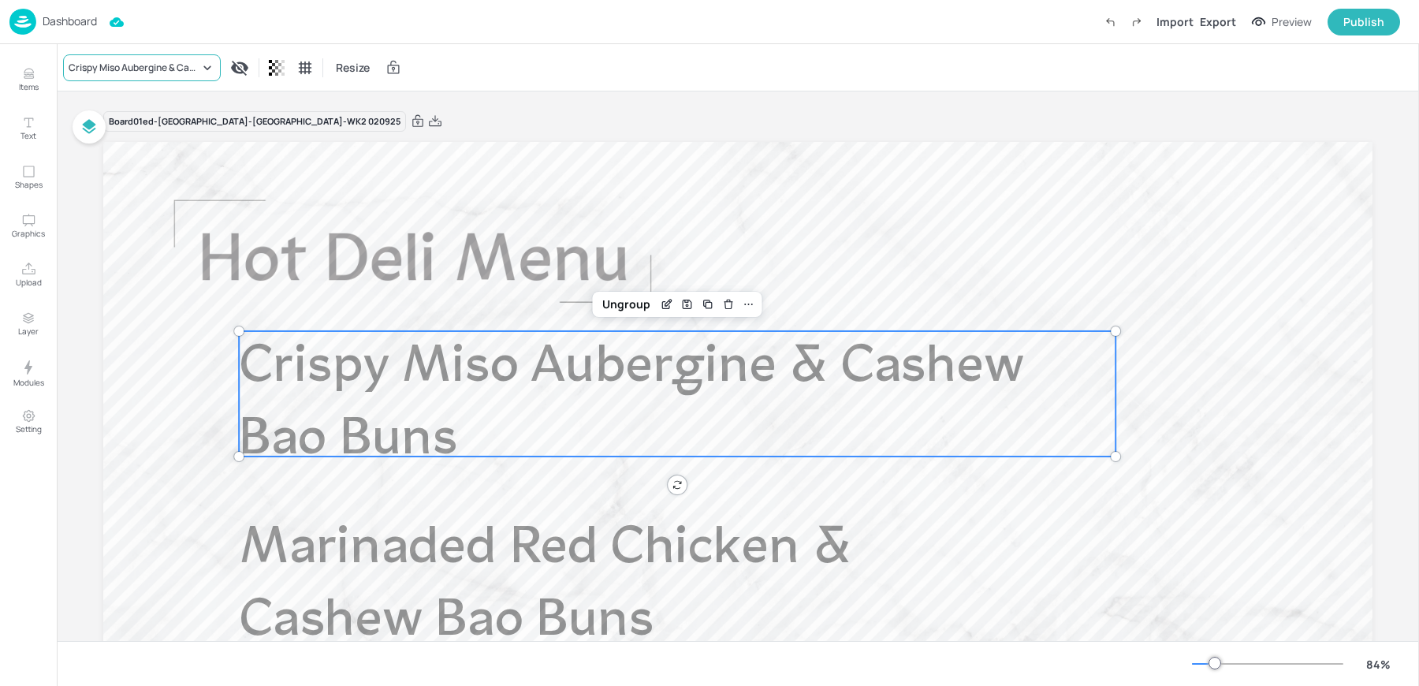
click at [92, 68] on div "Crispy Miso Aubergine & Cashew Bao Buns" at bounding box center [134, 68] width 131 height 14
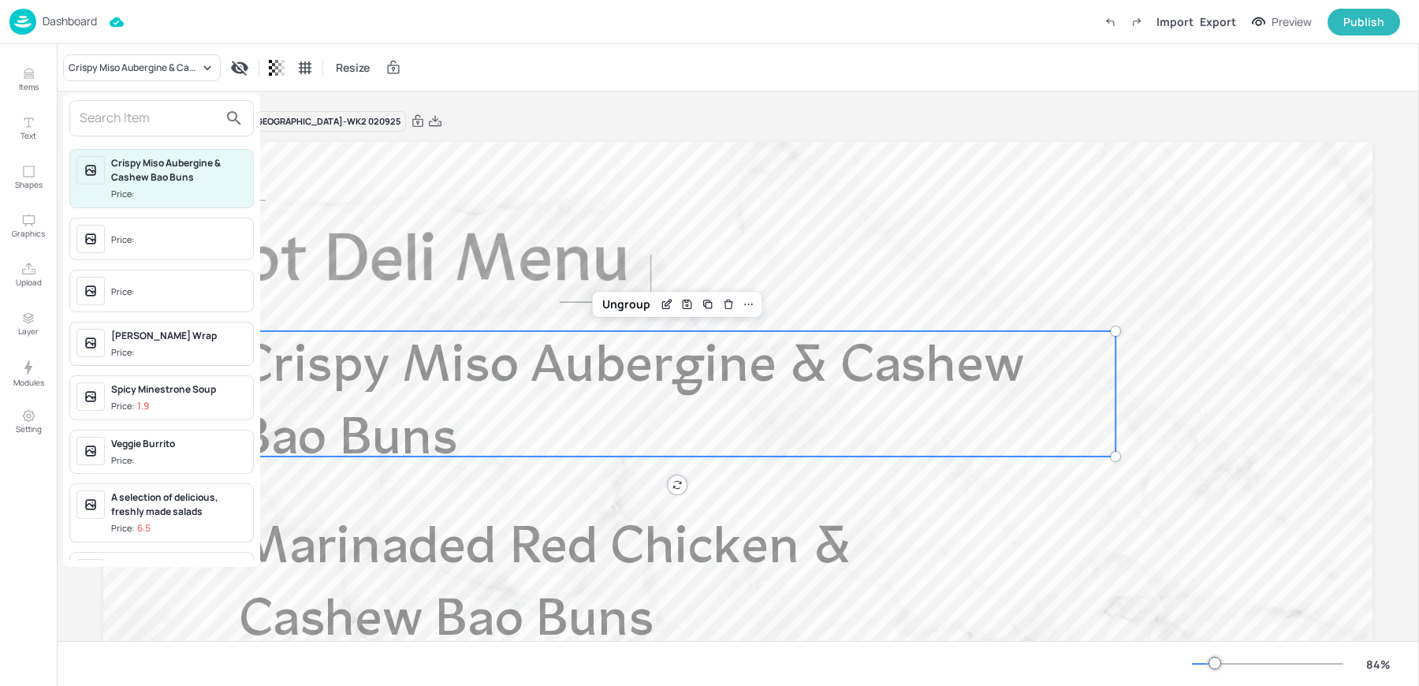
click at [130, 124] on input "text" at bounding box center [149, 118] width 139 height 25
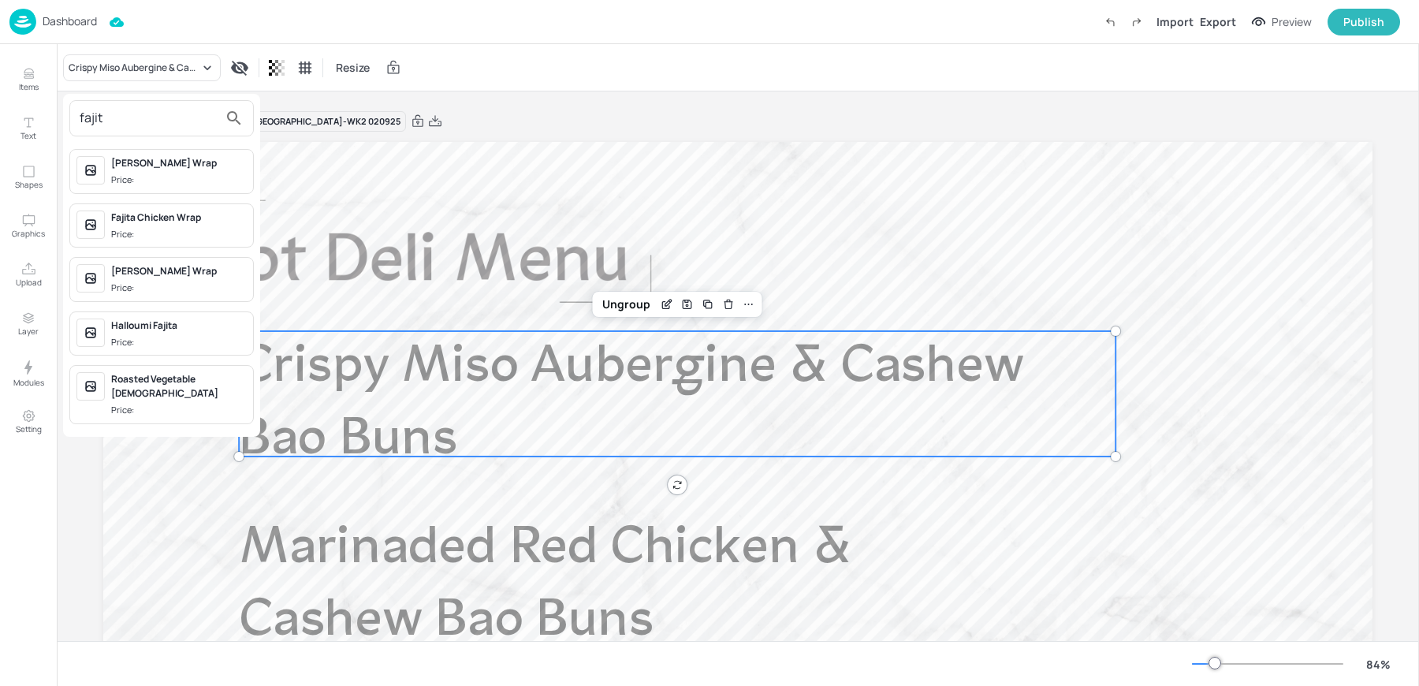
type input "fajit"
click at [165, 177] on span "Price:" at bounding box center [179, 179] width 136 height 13
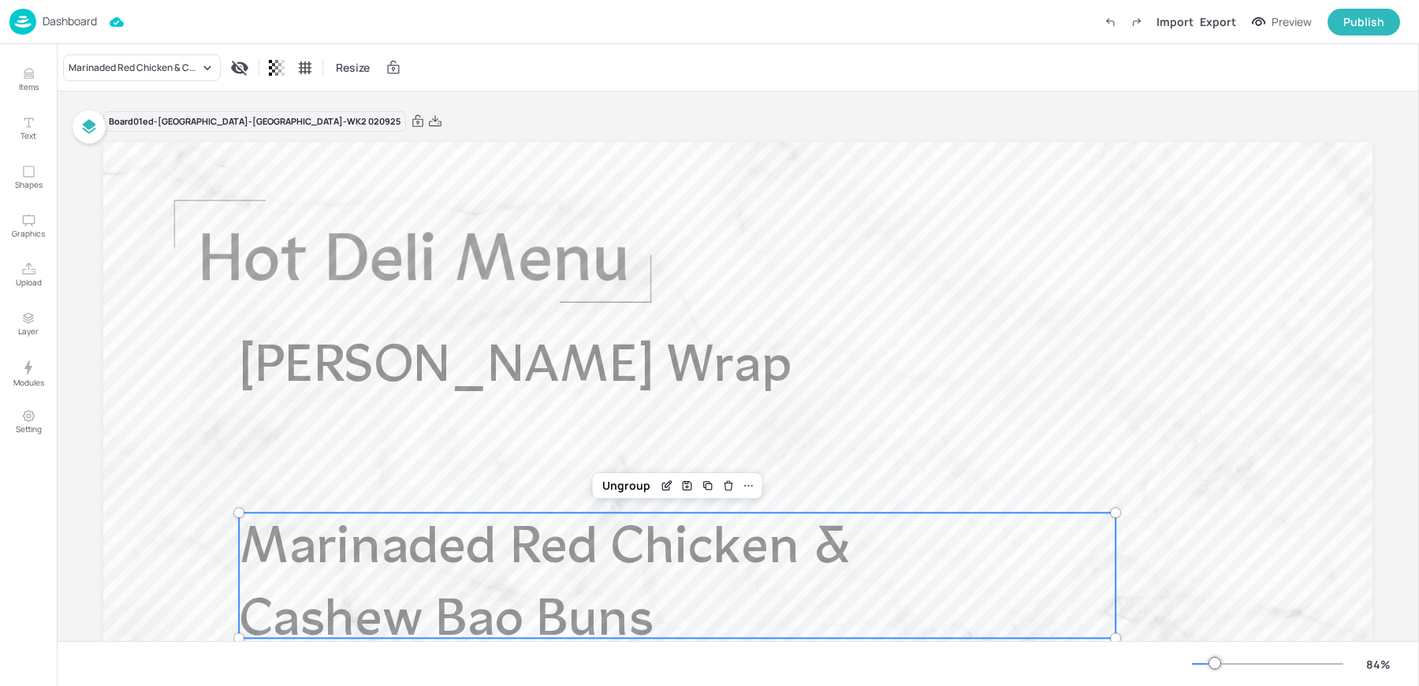
click at [373, 591] on p "Marinaded Red Chicken & Cashew Bao Buns" at bounding box center [632, 586] width 787 height 146
click at [135, 75] on div "Marinaded Red Chicken & Cashew Bao Buns" at bounding box center [142, 67] width 158 height 27
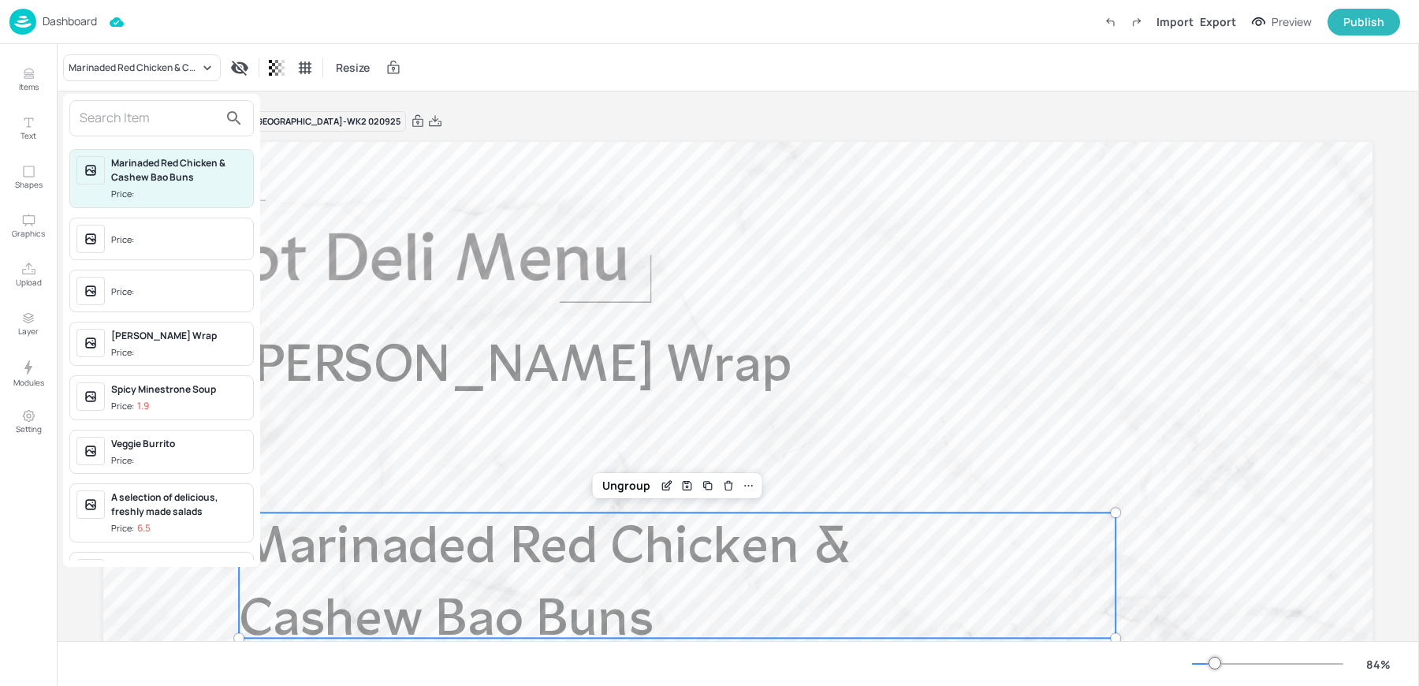
click at [128, 130] on div at bounding box center [161, 118] width 185 height 36
click at [107, 124] on input "text" at bounding box center [149, 118] width 139 height 25
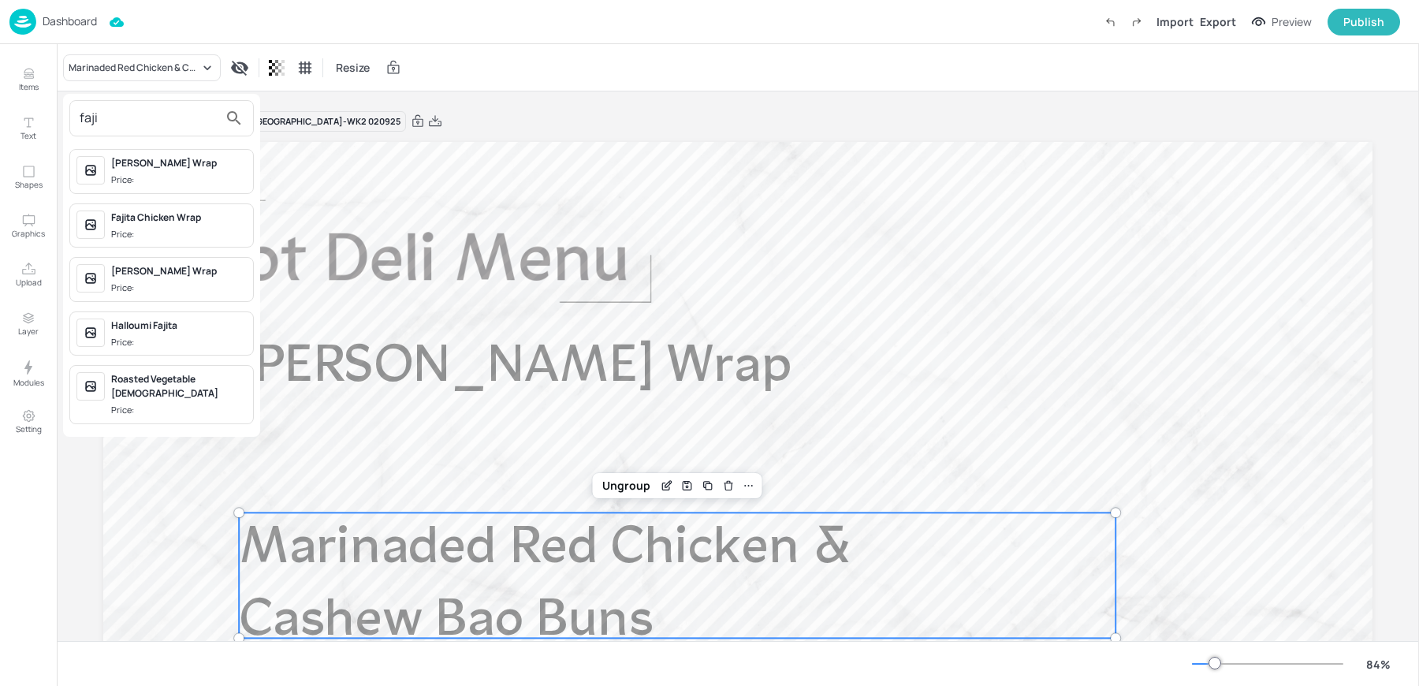
type input "faji"
click at [125, 216] on div "Fajita Chicken Wrap" at bounding box center [179, 218] width 136 height 14
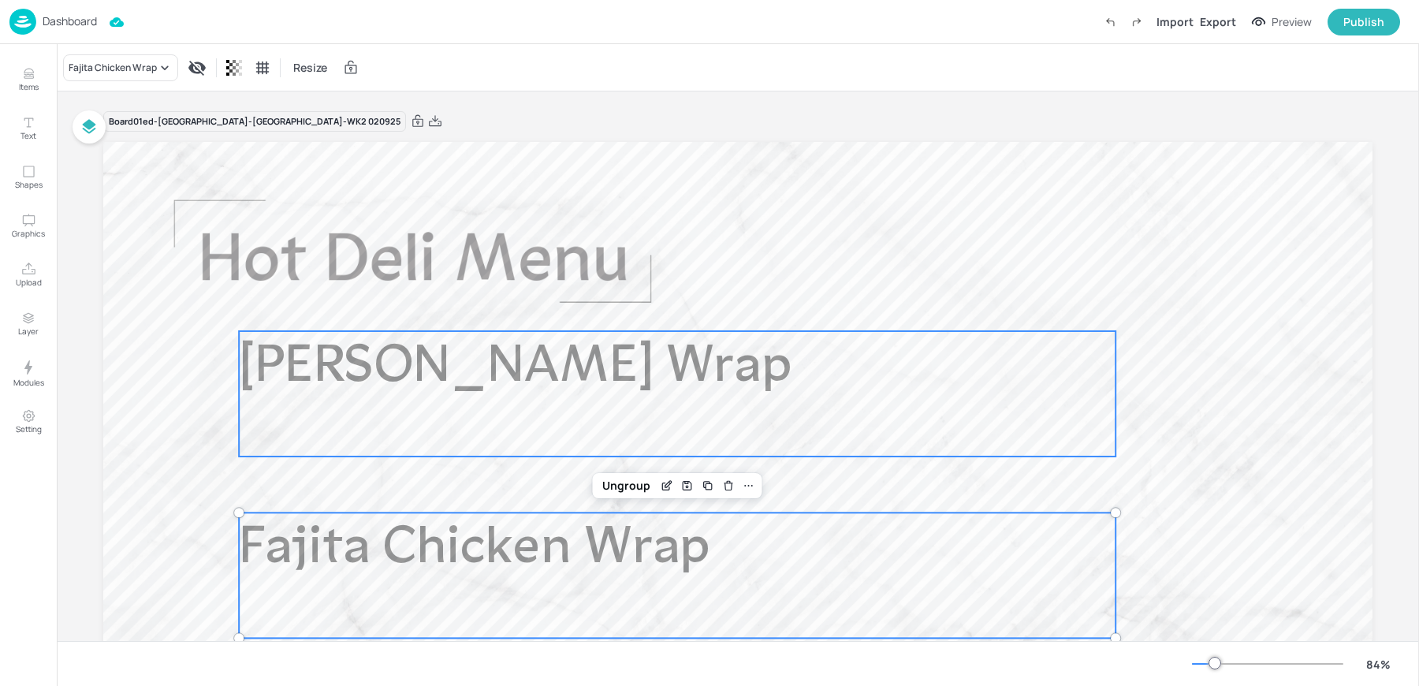
click at [511, 361] on span "[PERSON_NAME] Wrap" at bounding box center [516, 367] width 554 height 53
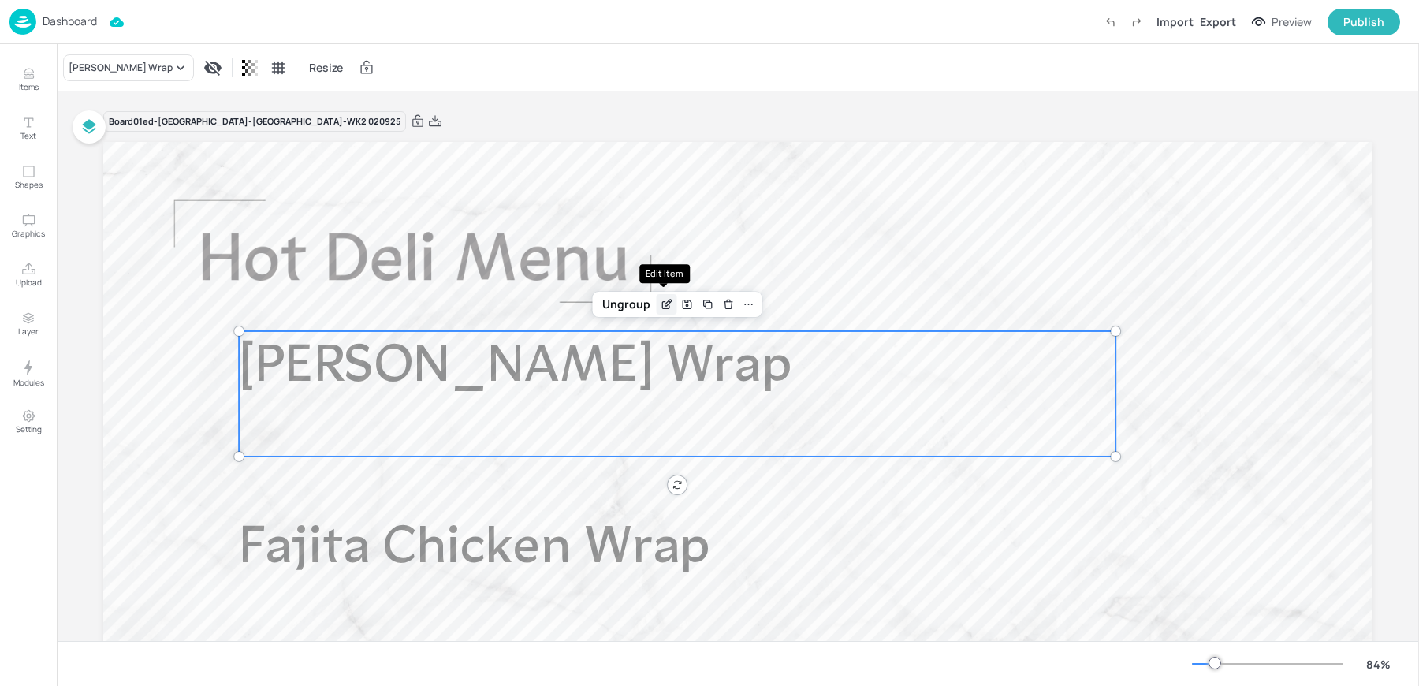
click at [666, 306] on icon "Edit Item" at bounding box center [665, 305] width 7 height 7
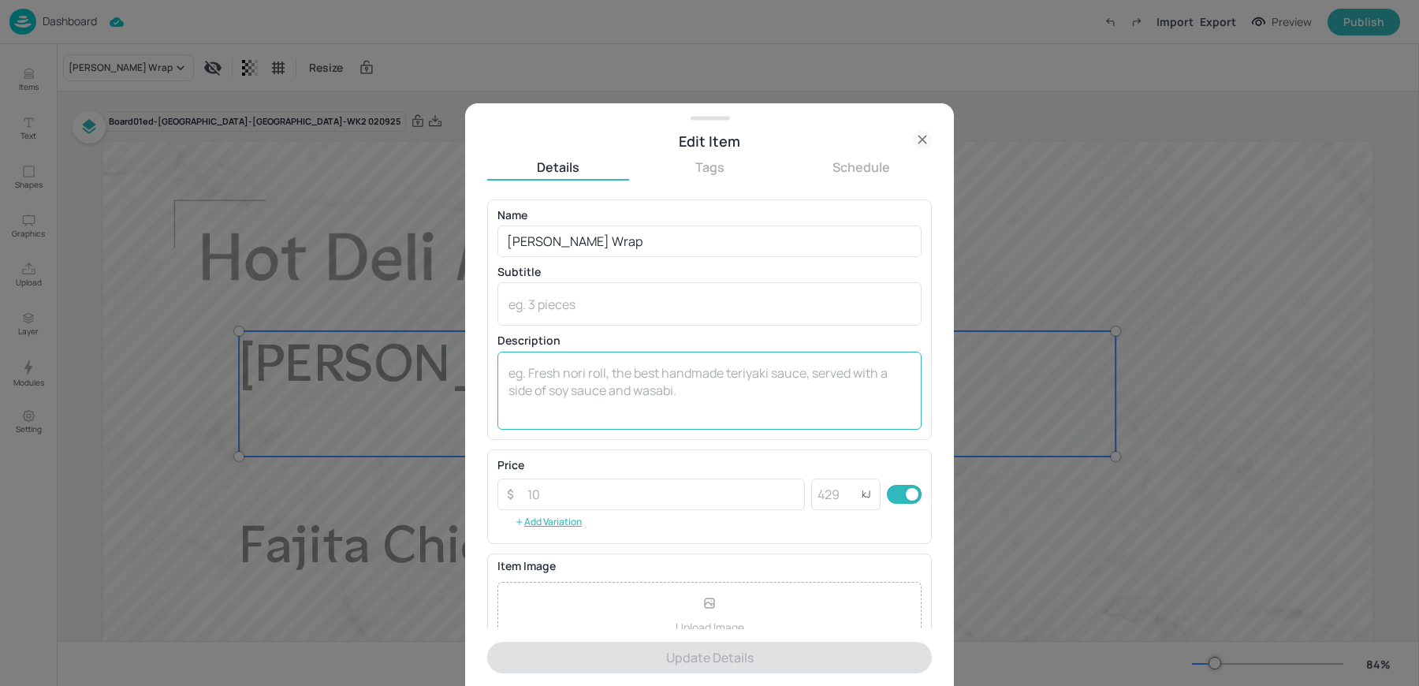
scroll to position [151, 0]
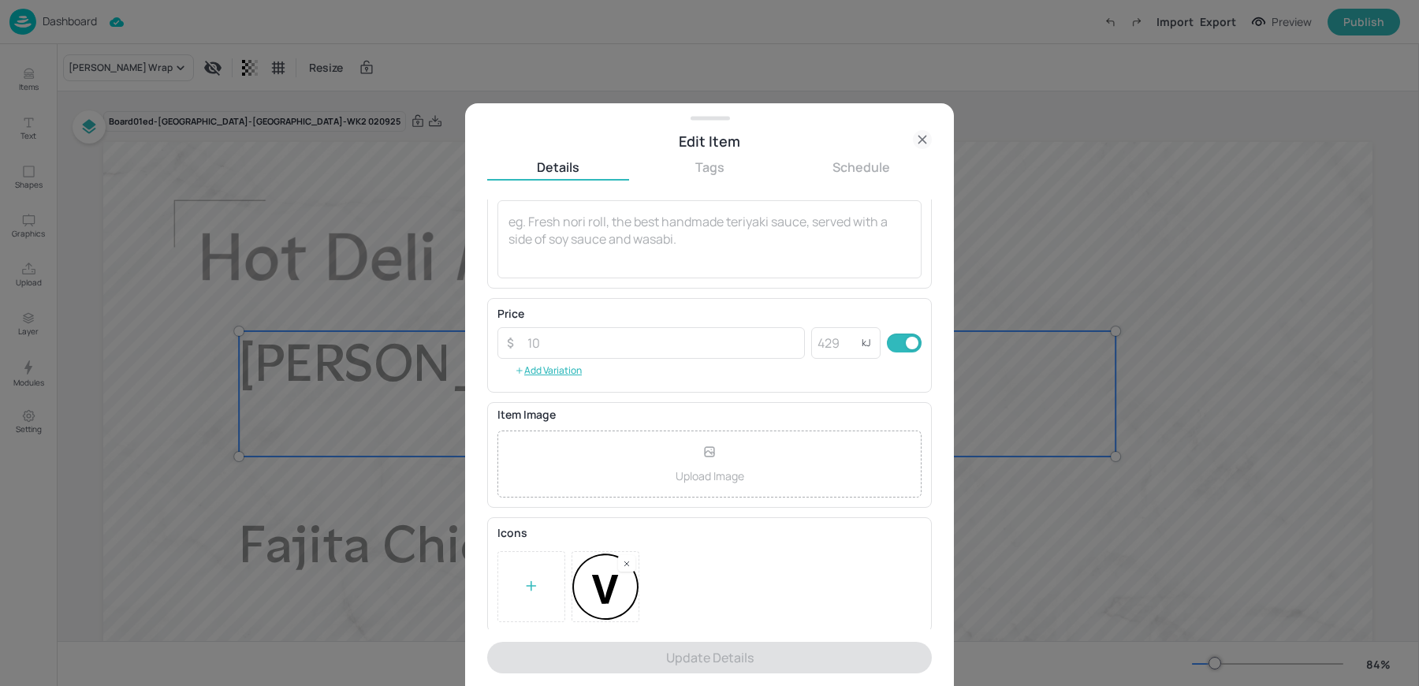
click at [926, 140] on icon at bounding box center [922, 139] width 19 height 19
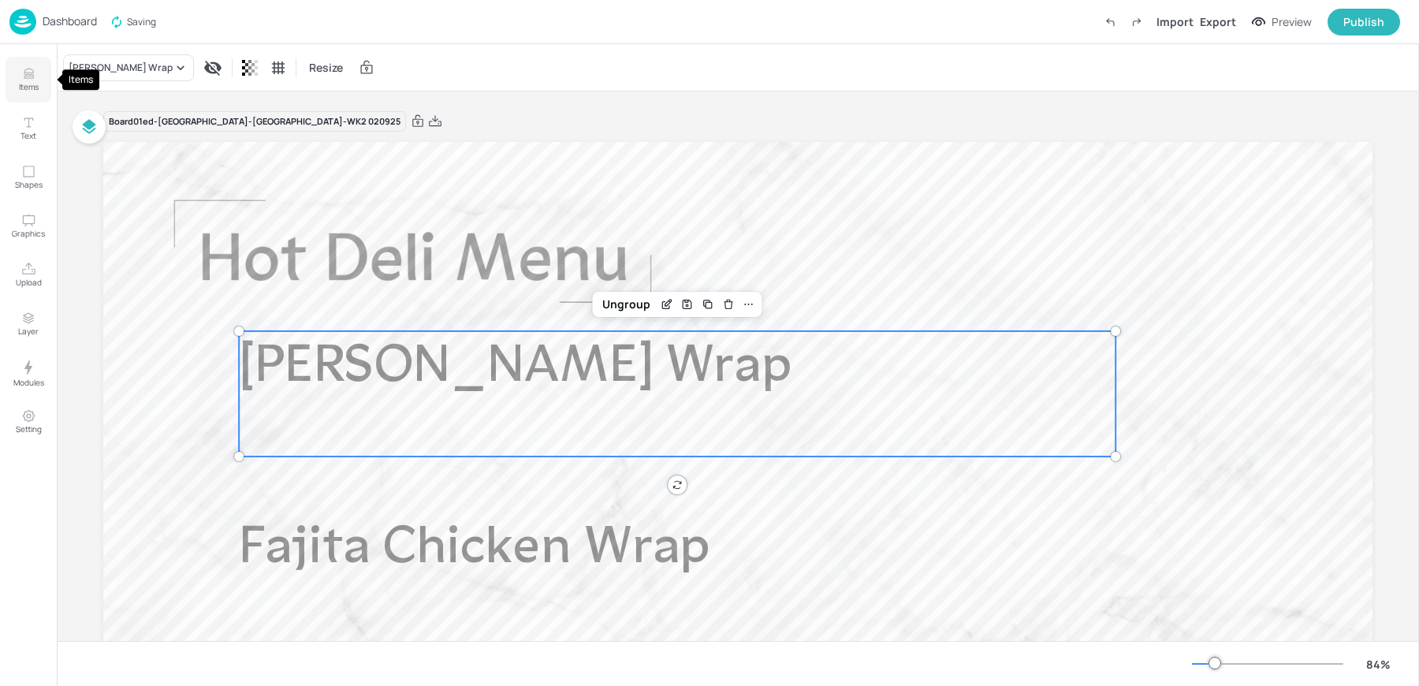
click at [38, 79] on button "Items" at bounding box center [29, 80] width 46 height 46
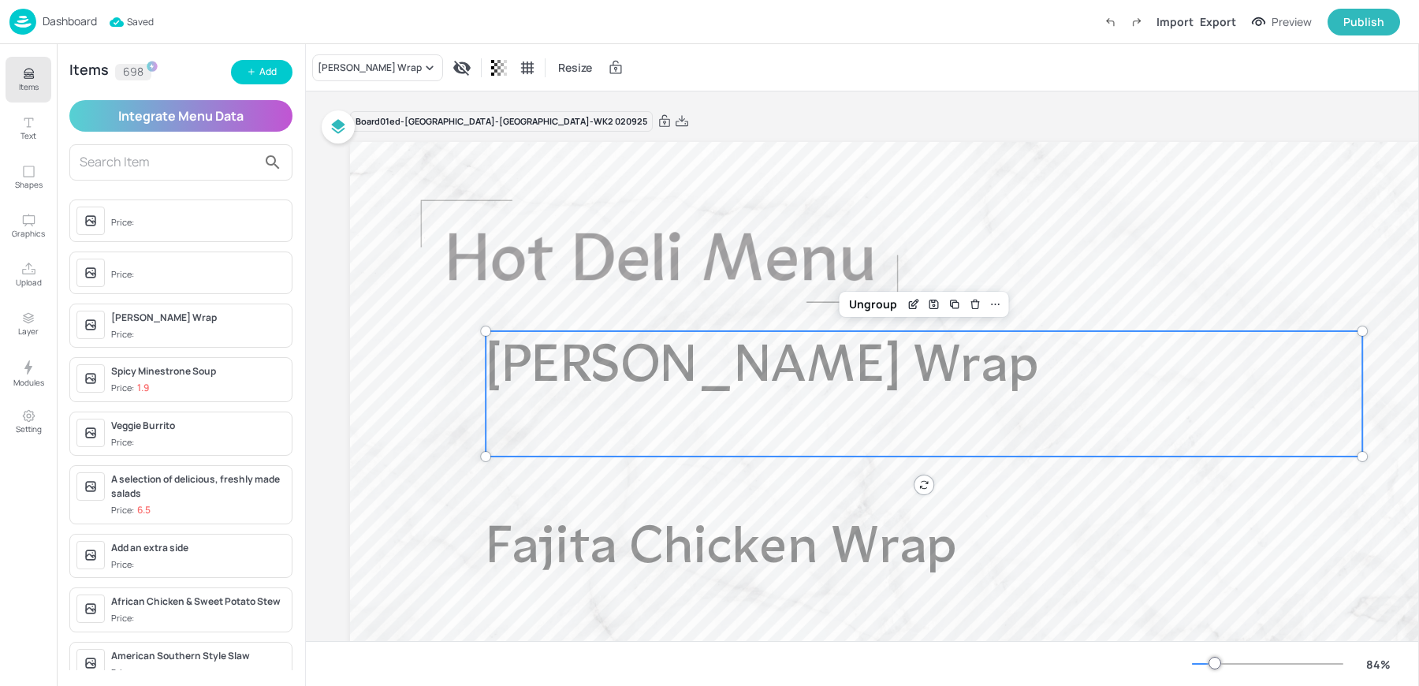
click at [101, 155] on input "text" at bounding box center [168, 162] width 177 height 25
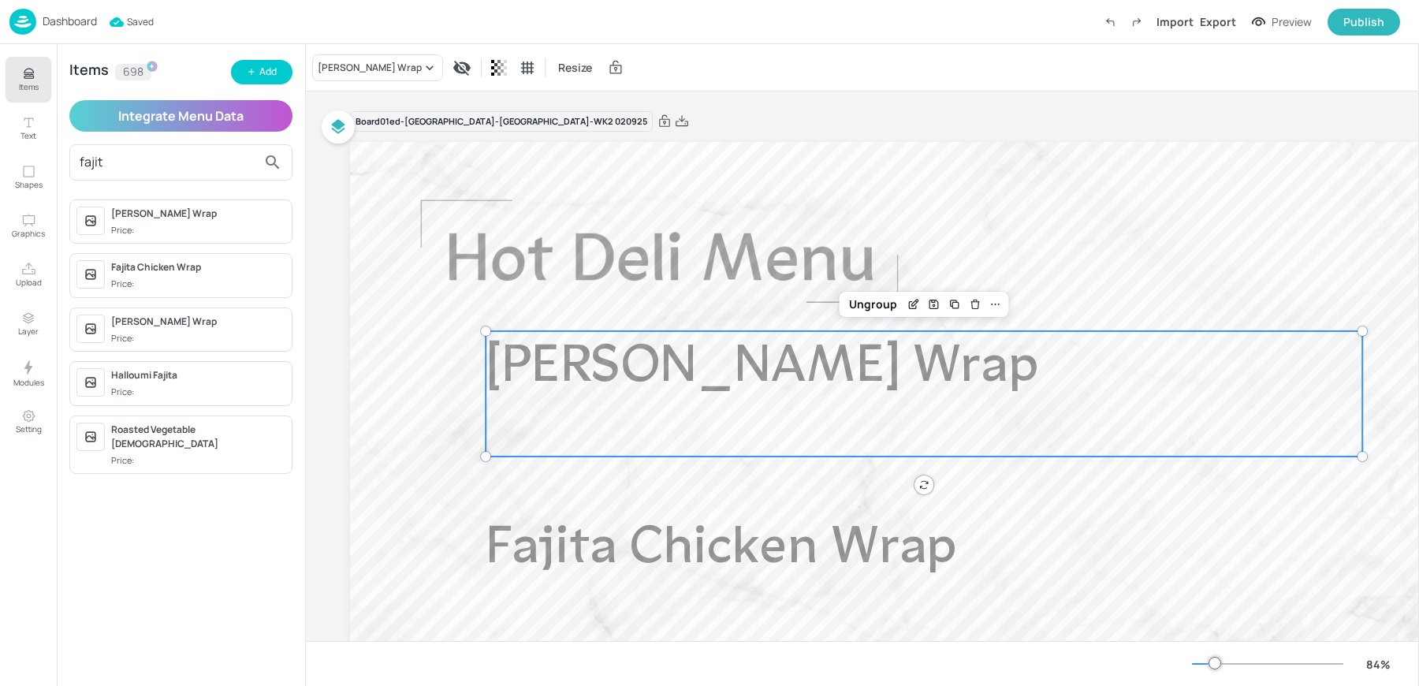
type input "fajit"
click at [149, 229] on span "Price:" at bounding box center [198, 230] width 174 height 13
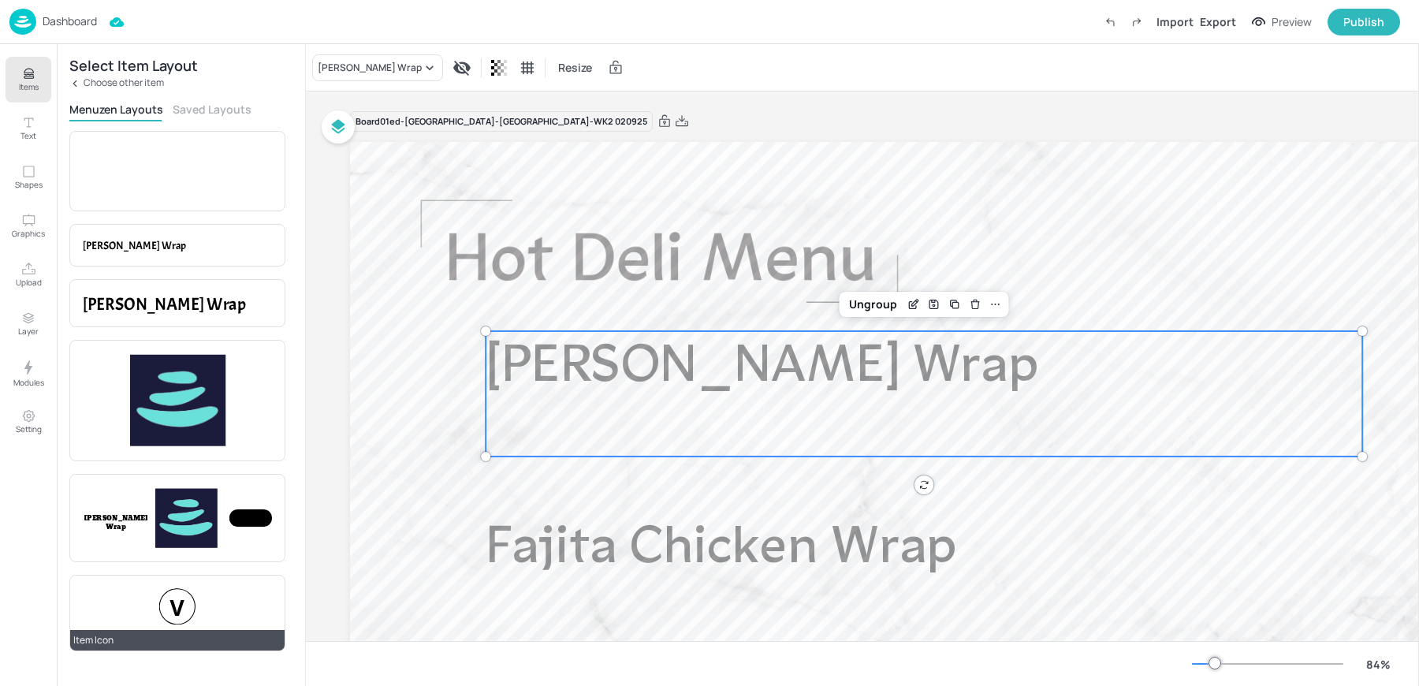
click at [183, 619] on div at bounding box center [177, 606] width 36 height 36
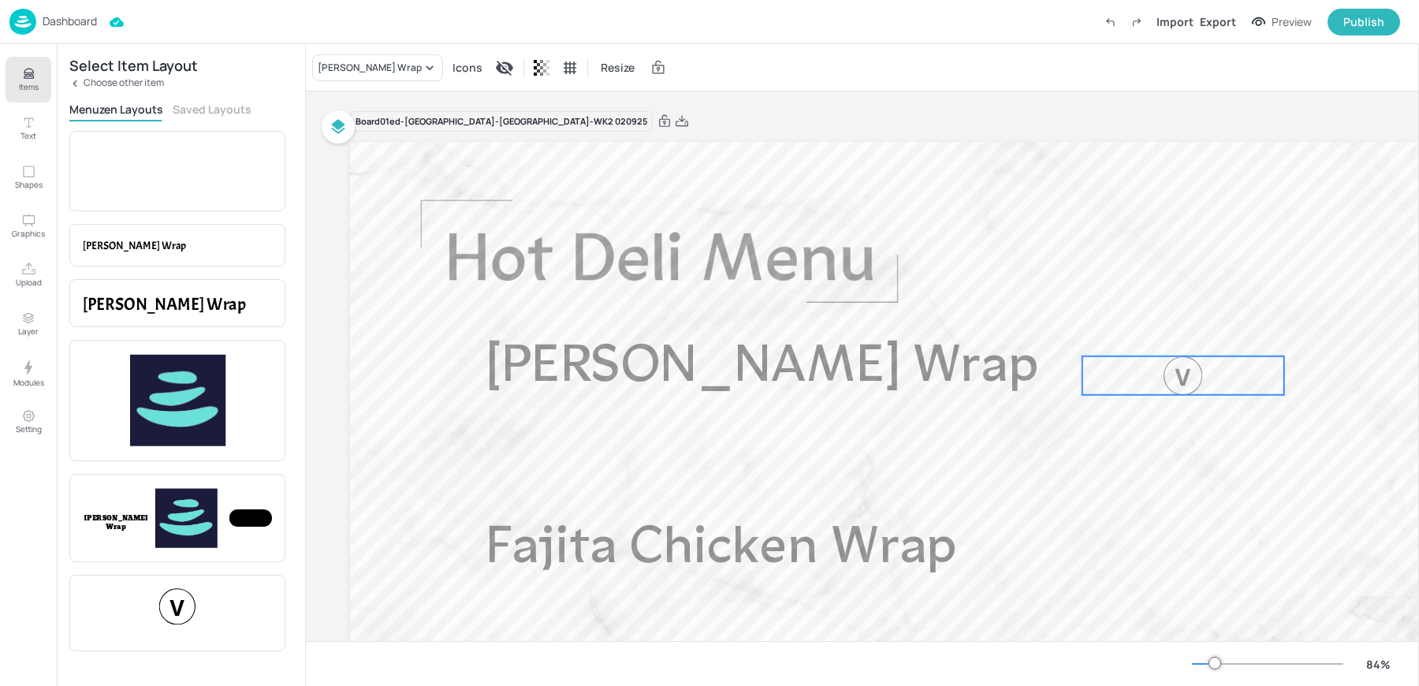
drag, startPoint x: 423, startPoint y: 183, endPoint x: 1192, endPoint y: 423, distance: 806.0
click at [1192, 395] on div at bounding box center [1184, 375] width 202 height 39
click at [38, 70] on button "Items" at bounding box center [29, 80] width 46 height 46
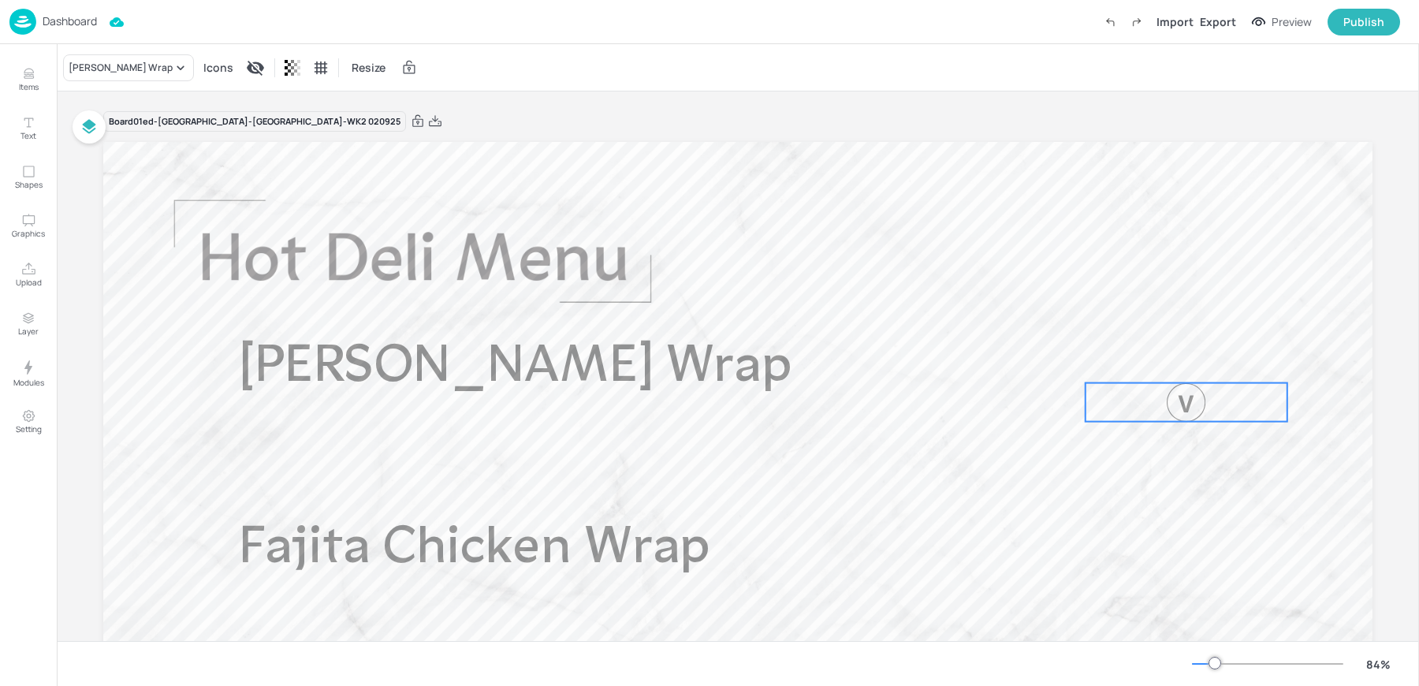
drag, startPoint x: 986, startPoint y: 417, endPoint x: 1191, endPoint y: 403, distance: 205.5
click at [1191, 403] on div at bounding box center [1186, 402] width 39 height 39
drag, startPoint x: 1287, startPoint y: 406, endPoint x: 1147, endPoint y: 416, distance: 139.9
click at [1151, 416] on div at bounding box center [1157, 409] width 13 height 53
drag, startPoint x: 1154, startPoint y: 387, endPoint x: 1176, endPoint y: 368, distance: 28.5
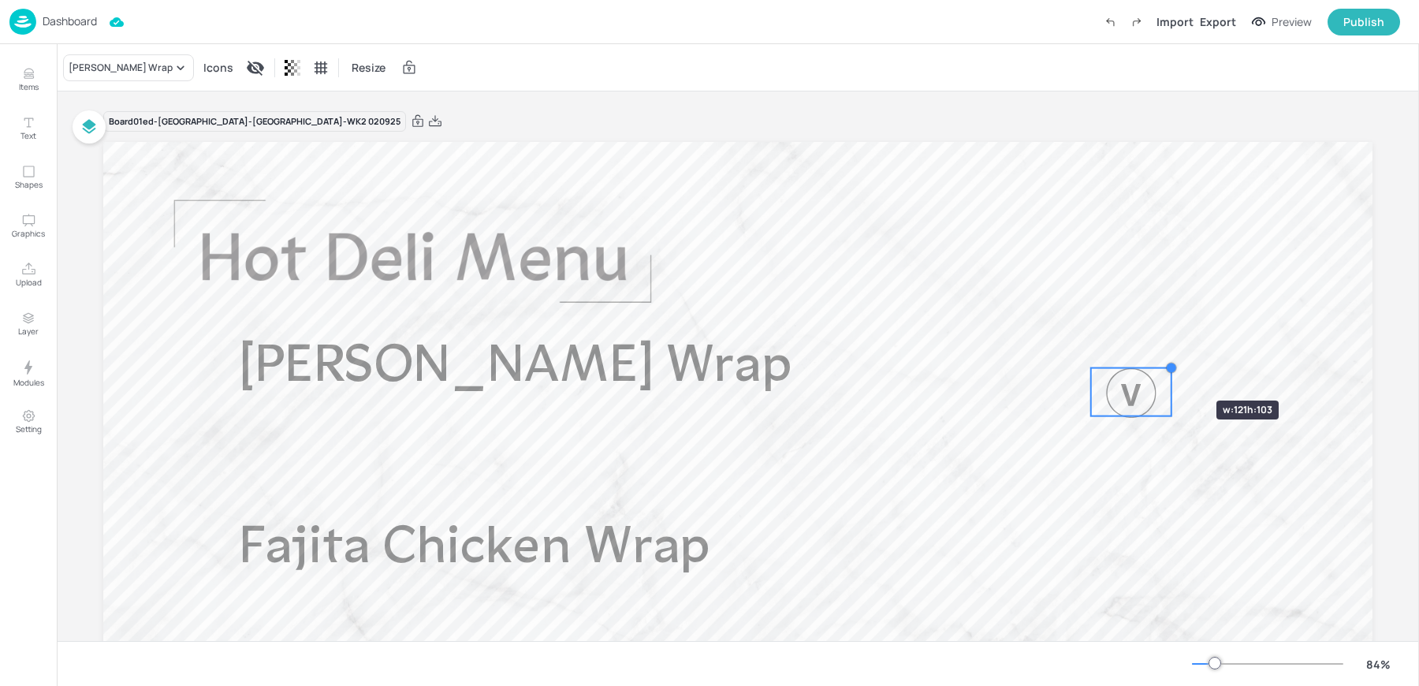
click at [1176, 368] on div at bounding box center [1171, 368] width 13 height 13
drag, startPoint x: 1170, startPoint y: 361, endPoint x: 1157, endPoint y: 368, distance: 15.2
click at [1157, 368] on div "Fajita Halloumi Wrap Fajita Chicken Wrap" at bounding box center [737, 499] width 1269 height 714
drag, startPoint x: 1121, startPoint y: 396, endPoint x: 1232, endPoint y: 363, distance: 115.0
click at [1232, 363] on div at bounding box center [1240, 363] width 48 height 48
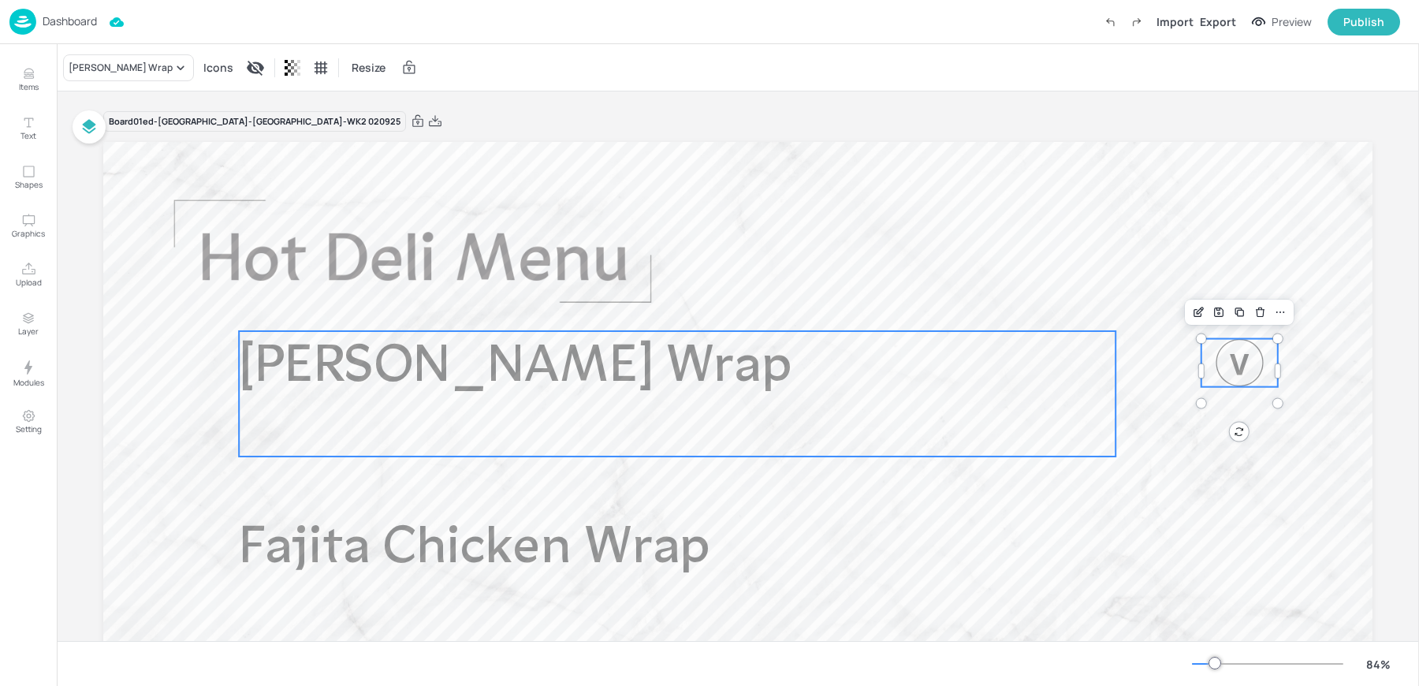
click at [747, 369] on p "[PERSON_NAME] Wrap" at bounding box center [632, 367] width 787 height 73
click at [849, 304] on icon at bounding box center [853, 304] width 13 height 13
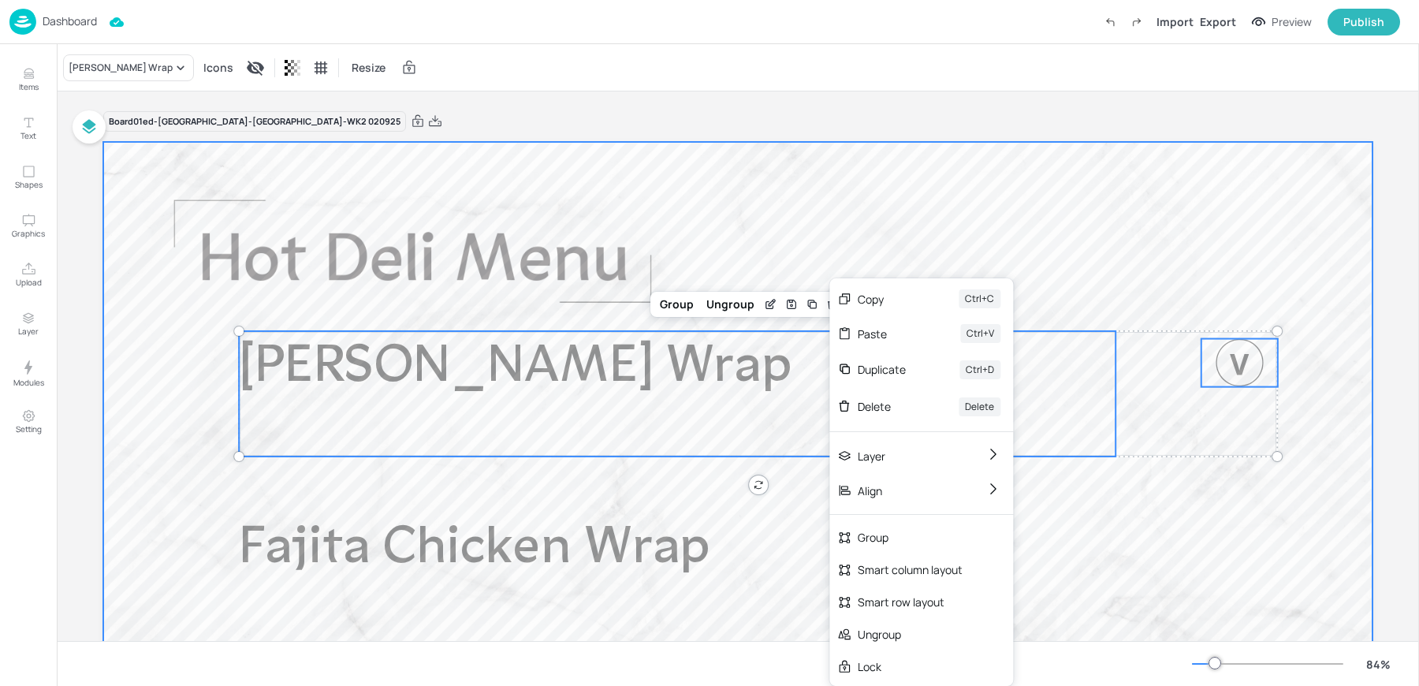
click at [688, 259] on div at bounding box center [737, 499] width 1269 height 714
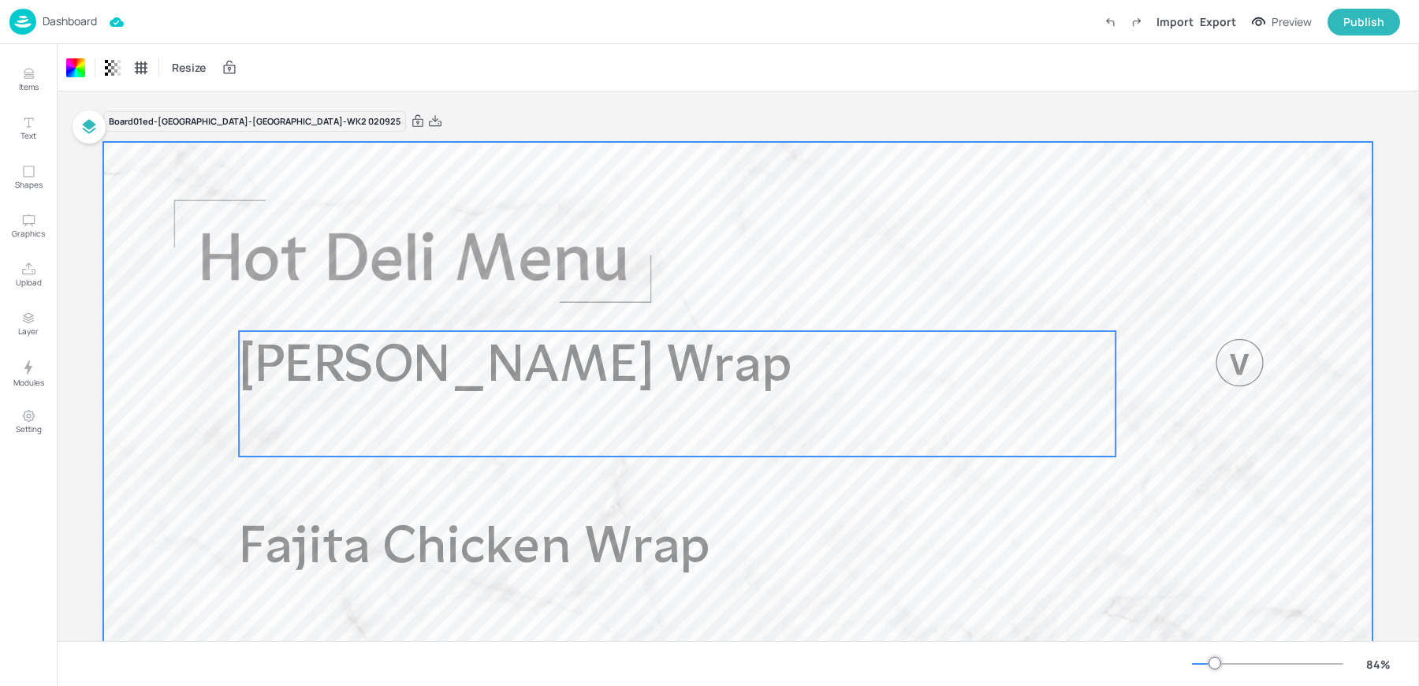
click at [659, 382] on span "[PERSON_NAME] Wrap" at bounding box center [516, 367] width 554 height 53
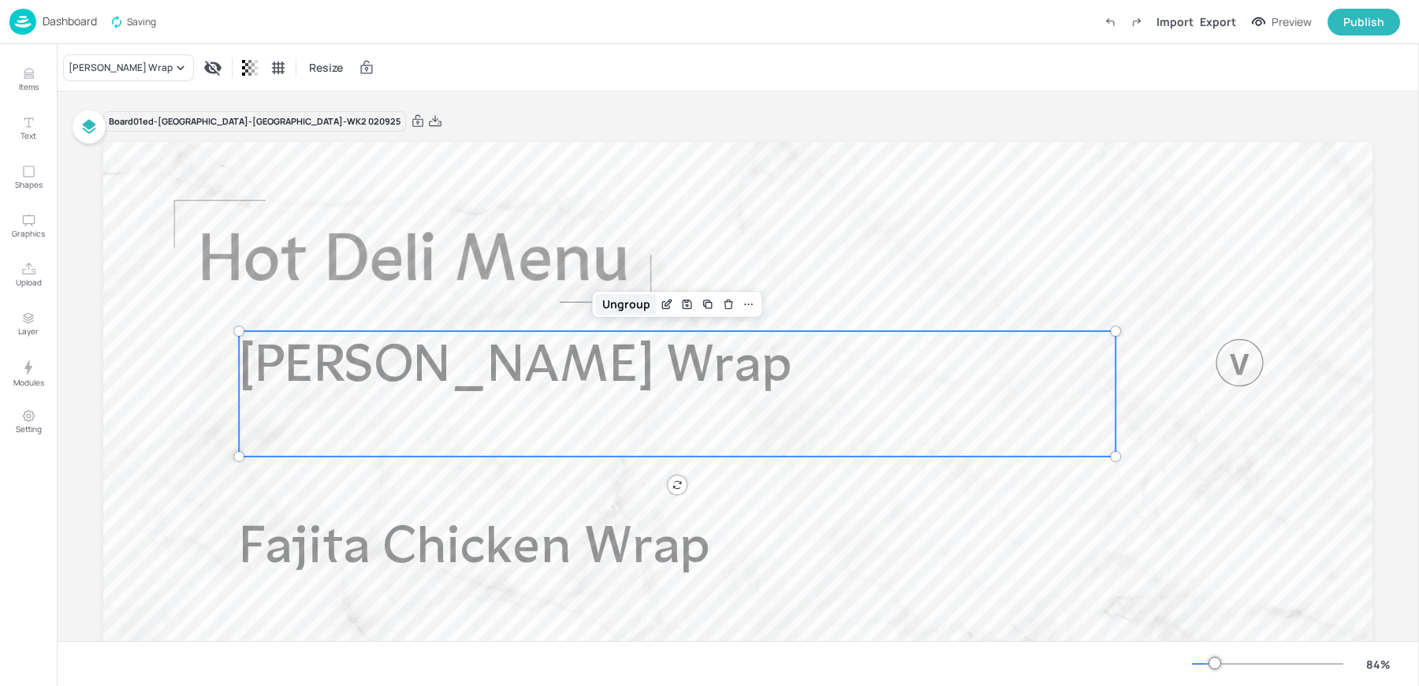
click at [627, 300] on div "Ungroup" at bounding box center [626, 304] width 61 height 21
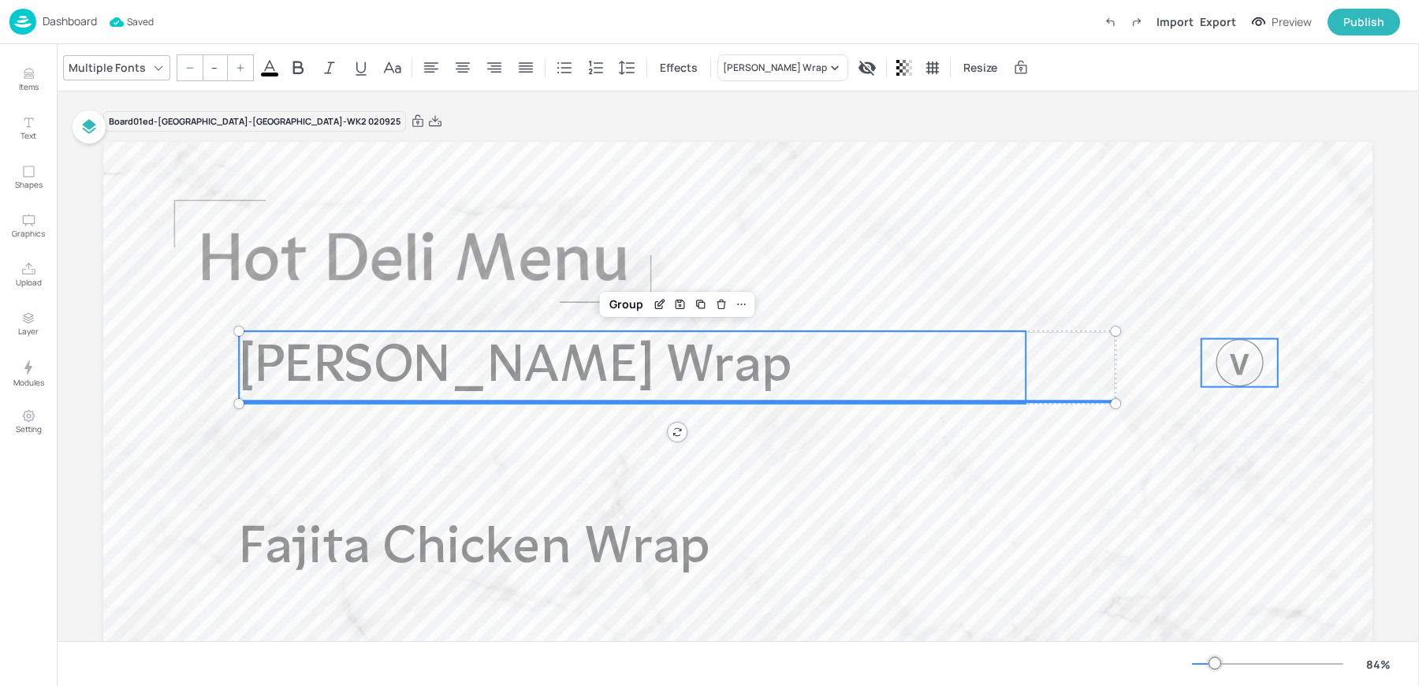
click at [1232, 380] on div at bounding box center [1240, 363] width 48 height 48
click at [819, 305] on icon at bounding box center [822, 304] width 13 height 13
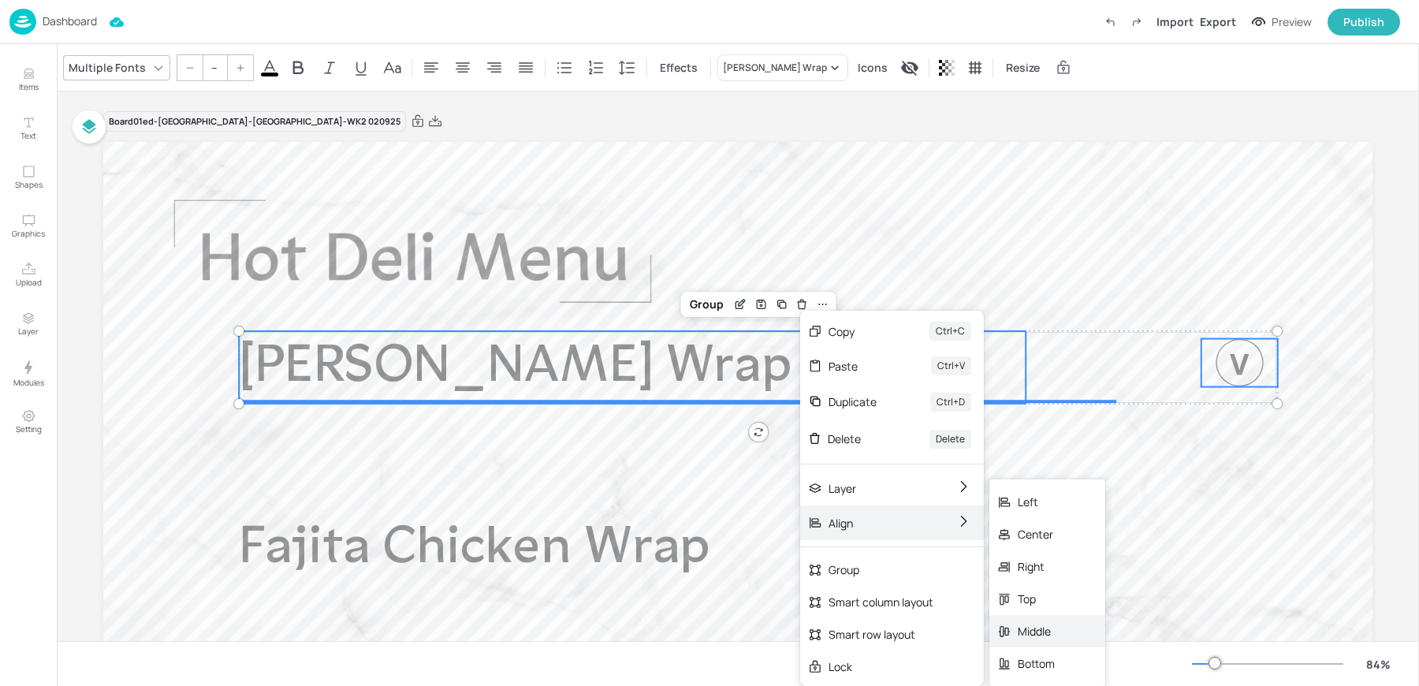
click at [1031, 627] on div "Middle" at bounding box center [1036, 631] width 37 height 17
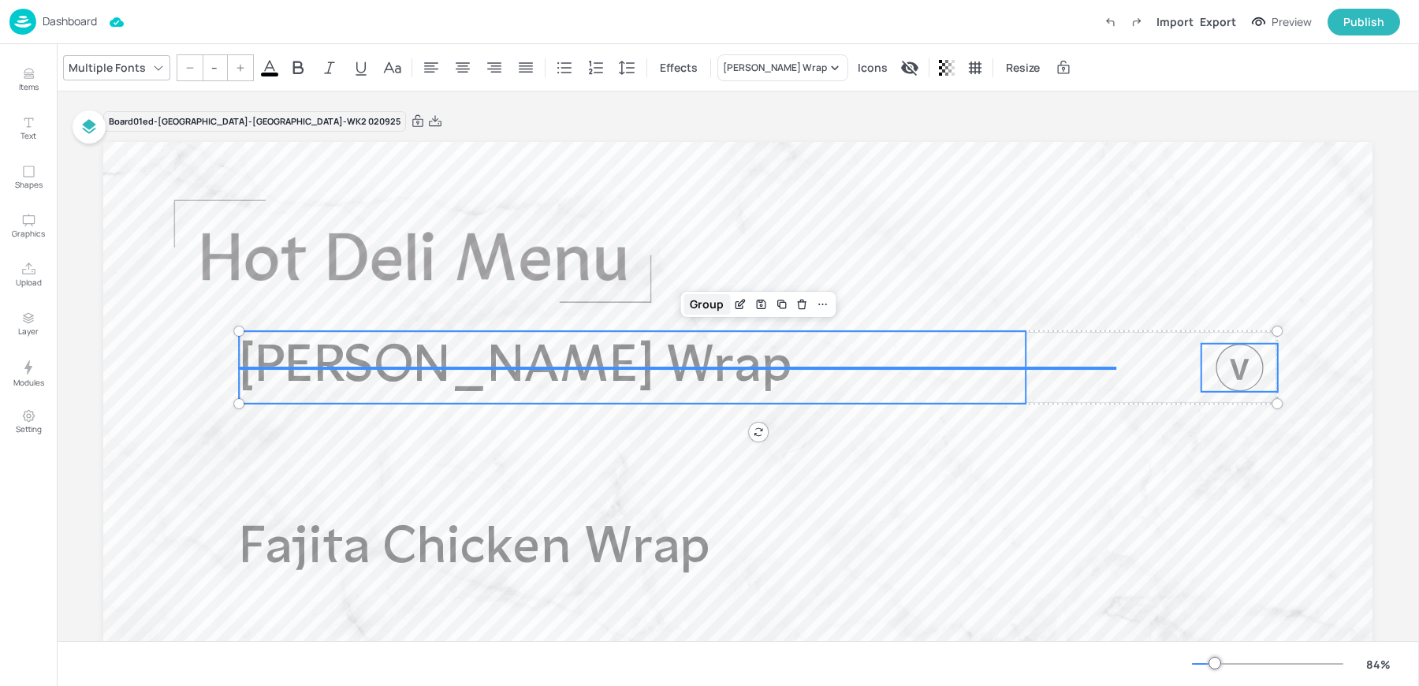
click at [699, 298] on div "Group" at bounding box center [707, 304] width 47 height 21
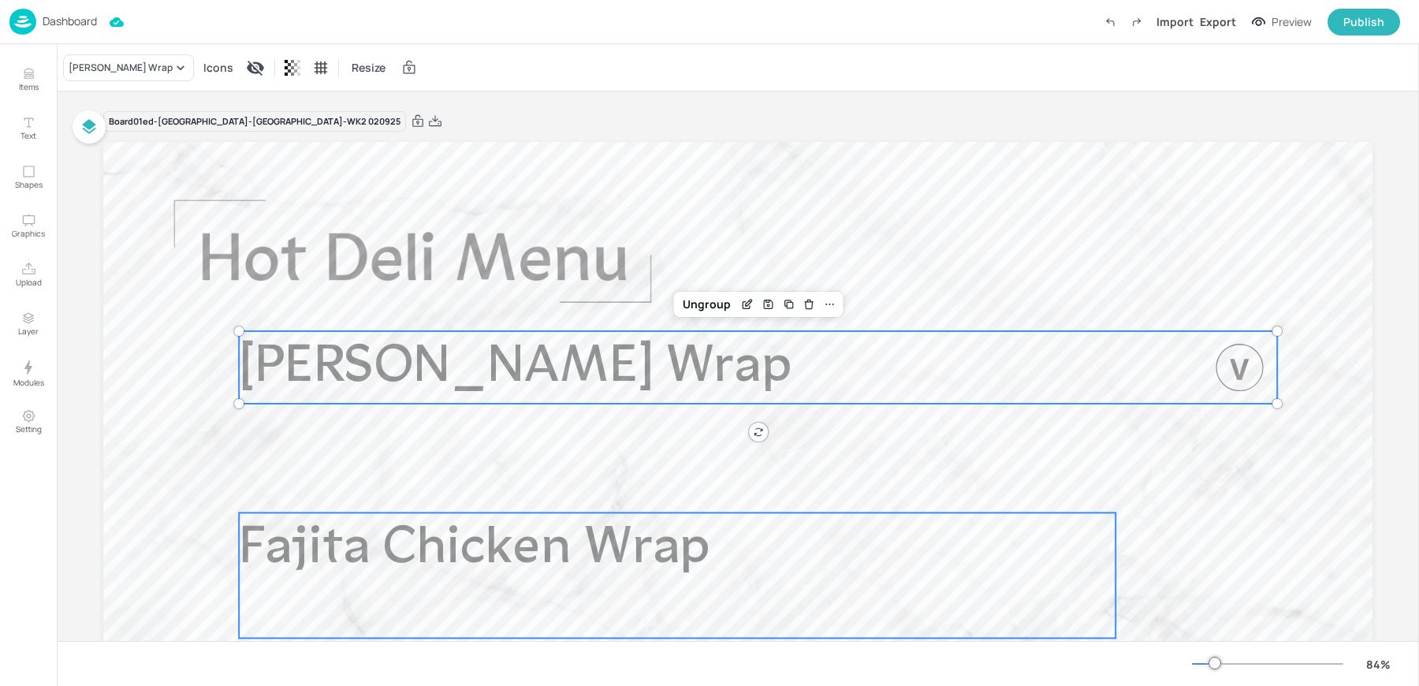
click at [877, 552] on p "Fajita Chicken Wrap" at bounding box center [632, 549] width 787 height 73
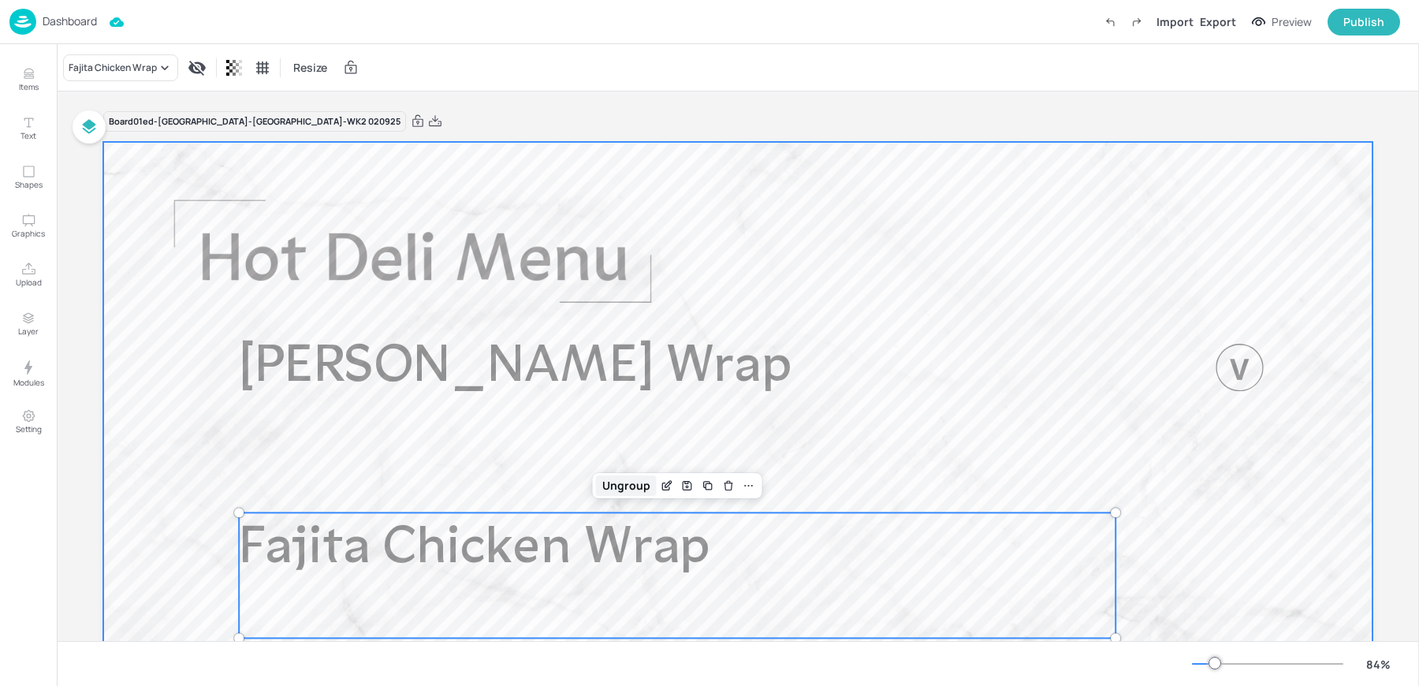
click at [615, 479] on div "Ungroup" at bounding box center [626, 485] width 61 height 21
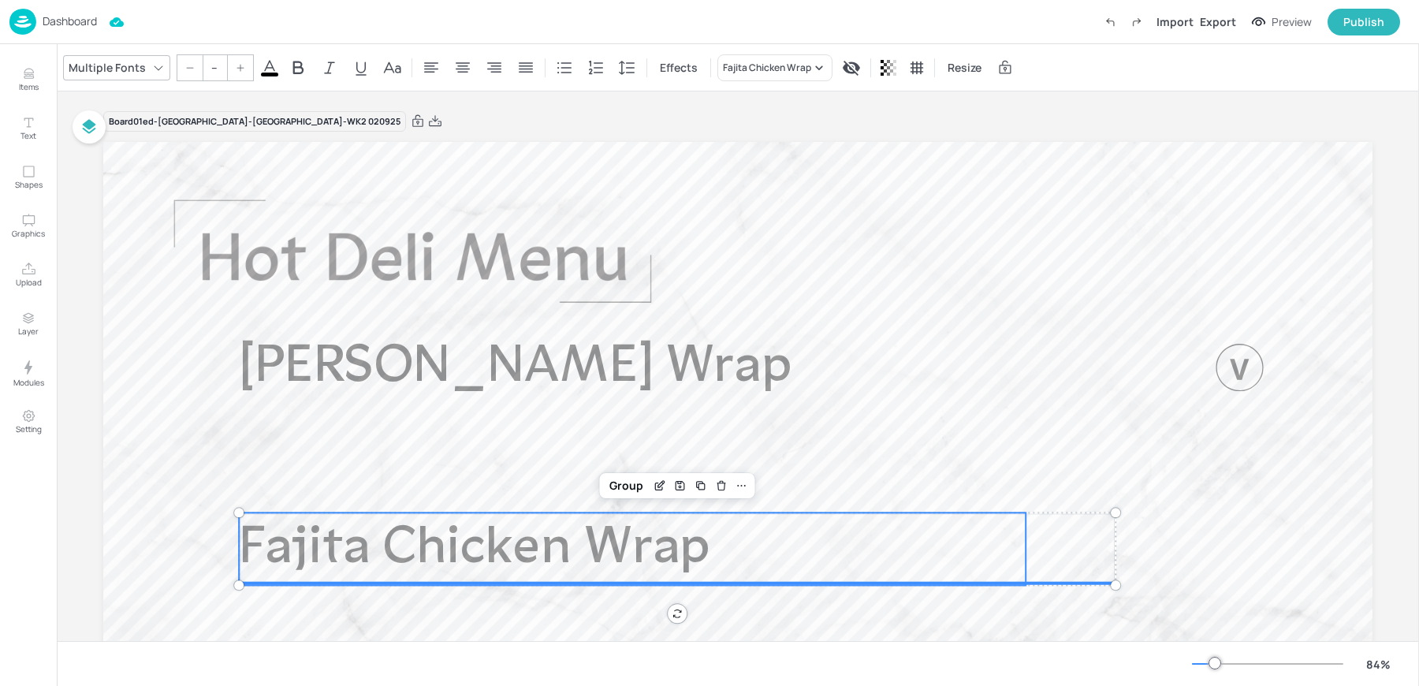
click at [615, 479] on div "Group" at bounding box center [626, 485] width 47 height 21
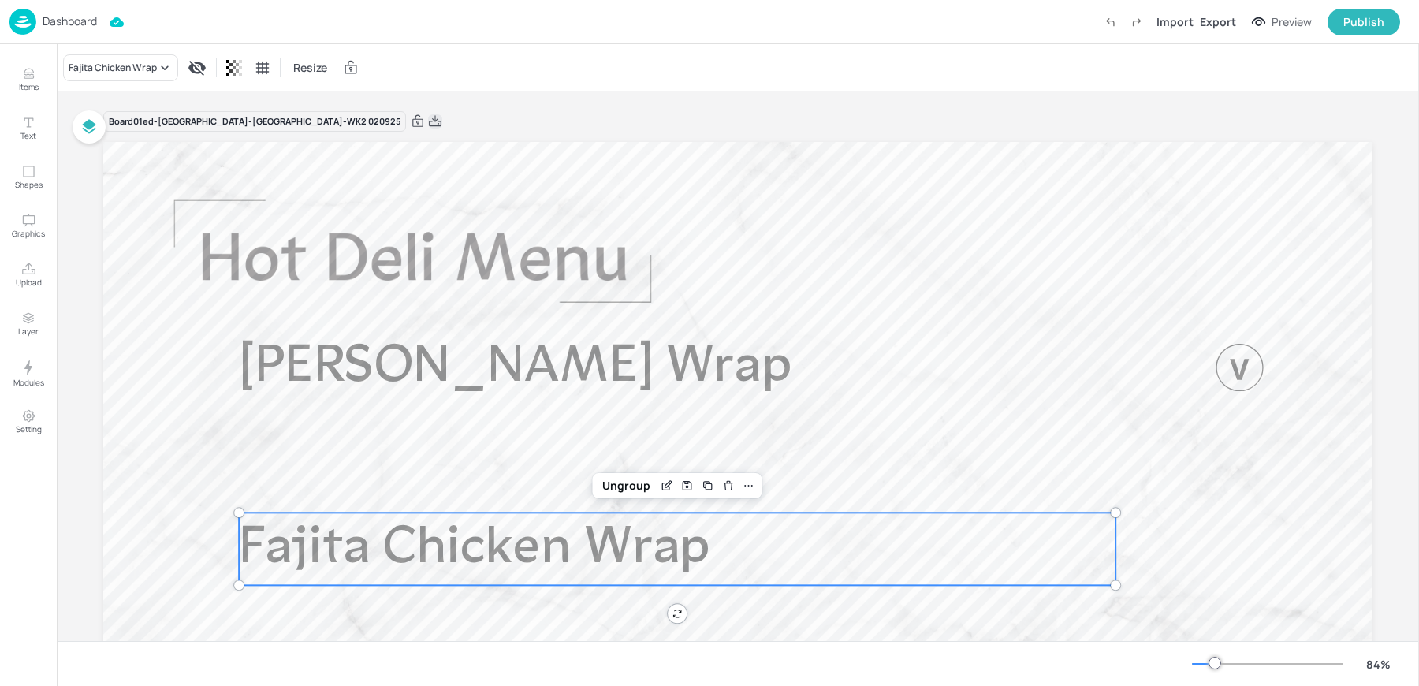
click at [428, 121] on icon at bounding box center [435, 122] width 14 height 16
